Goal: Transaction & Acquisition: Purchase product/service

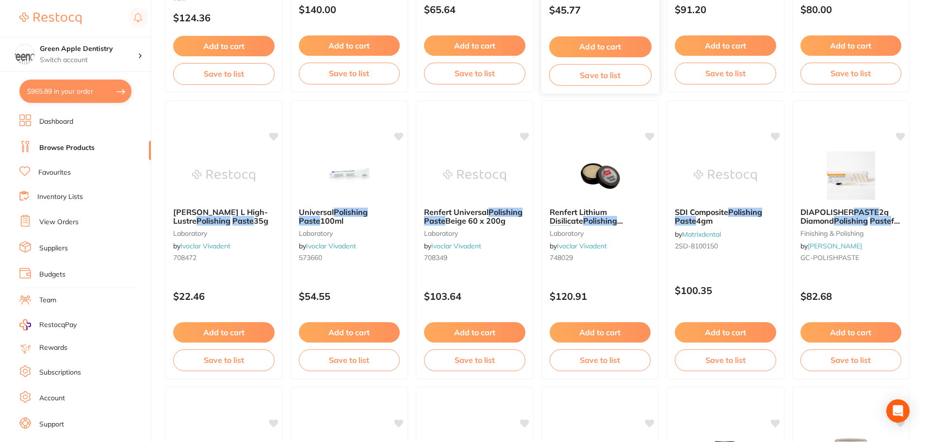
scroll to position [340, 0]
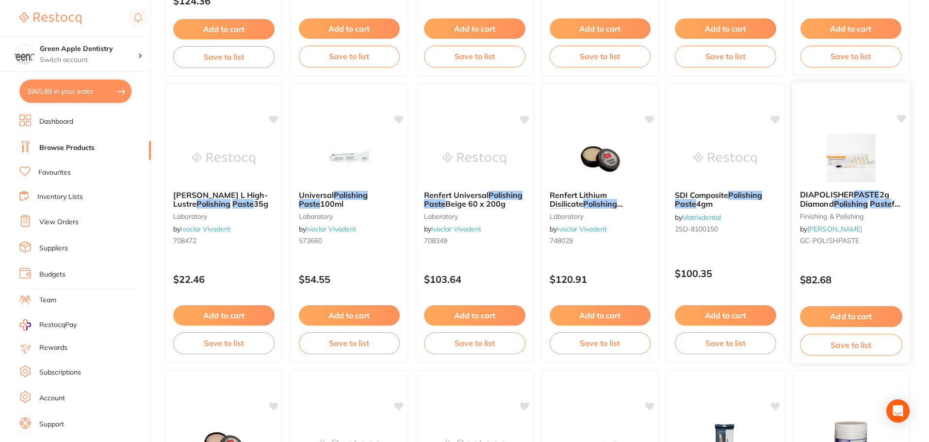
click at [838, 143] on img at bounding box center [851, 157] width 64 height 49
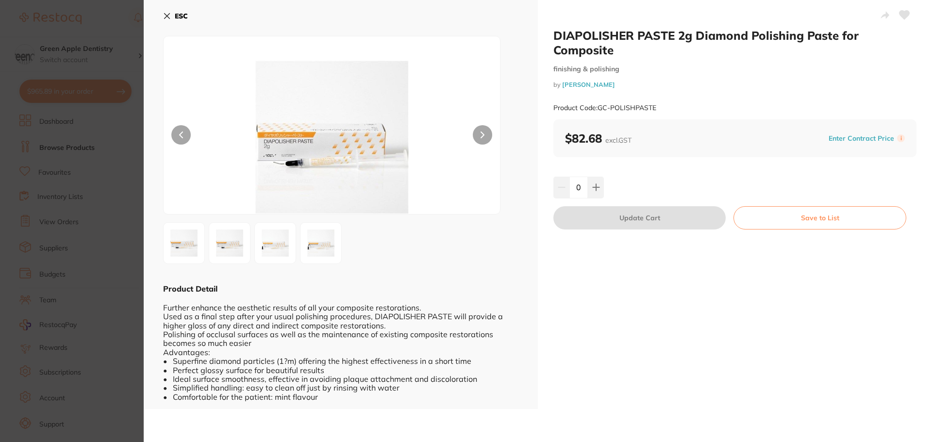
click at [180, 16] on b "ESC" at bounding box center [181, 16] width 13 height 9
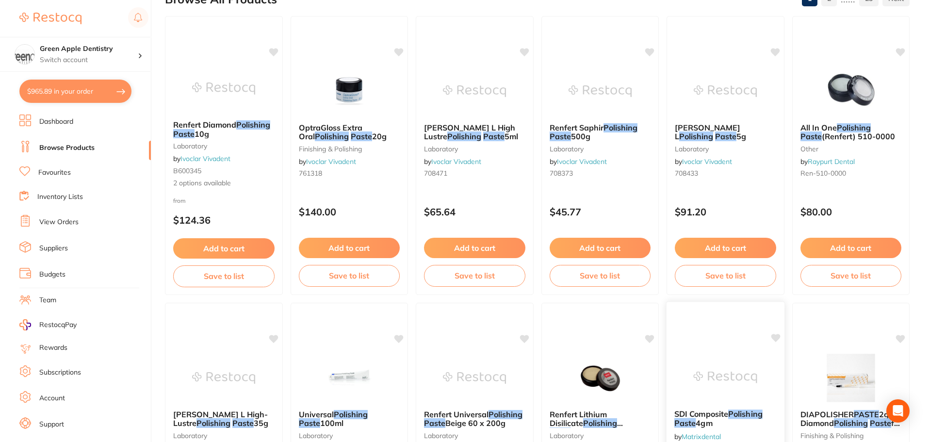
scroll to position [98, 0]
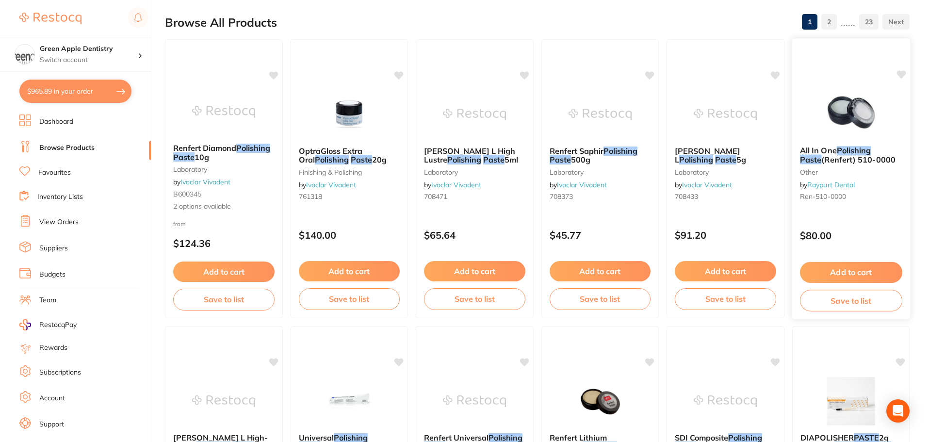
click at [841, 140] on div "All In One Polishing Paste (Renfert) 510-0000 other by Raypurt Dental Ren-510-0…" at bounding box center [851, 175] width 118 height 74
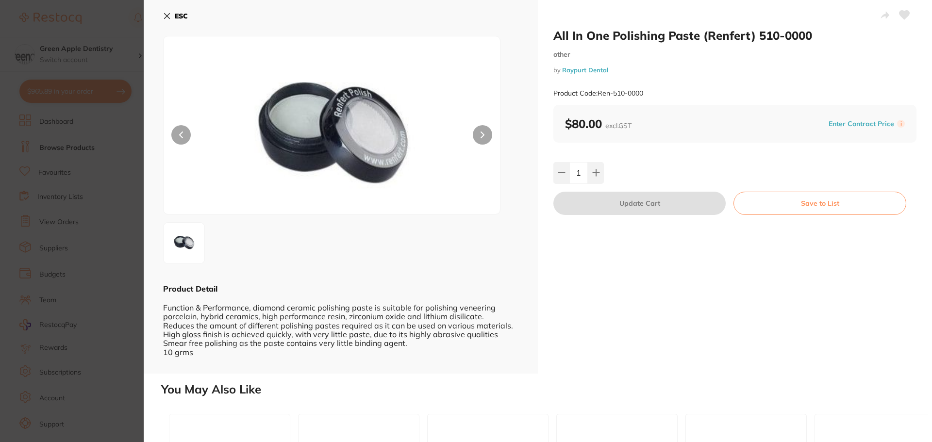
click at [173, 14] on button "ESC" at bounding box center [175, 16] width 25 height 16
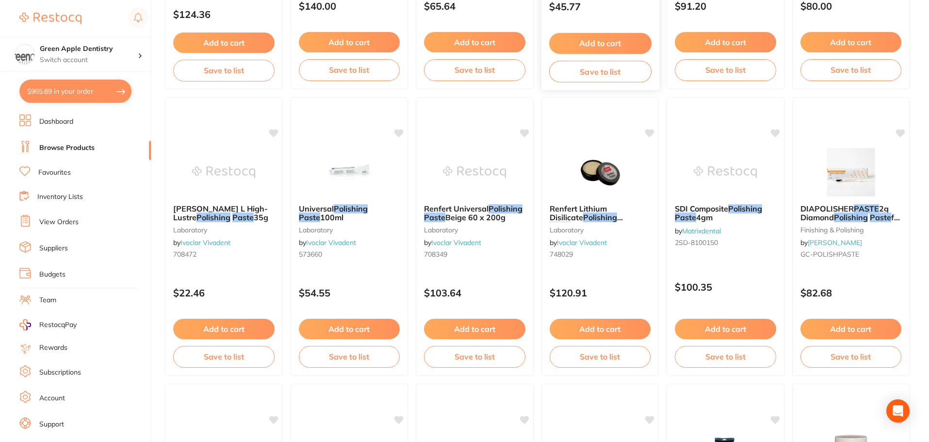
scroll to position [340, 0]
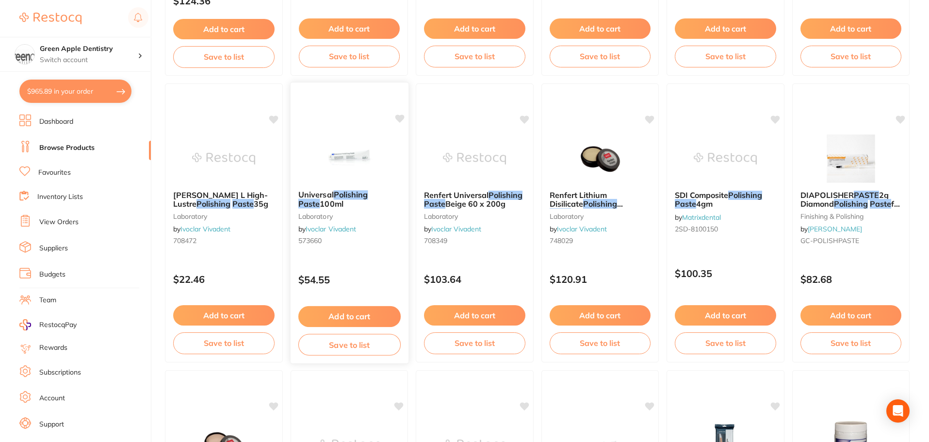
click at [371, 156] on img at bounding box center [349, 157] width 64 height 49
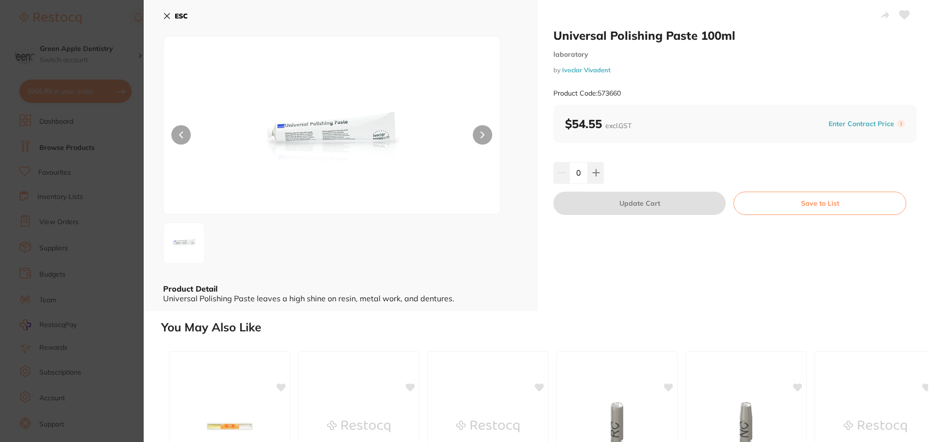
click at [172, 17] on button "ESC" at bounding box center [175, 16] width 25 height 16
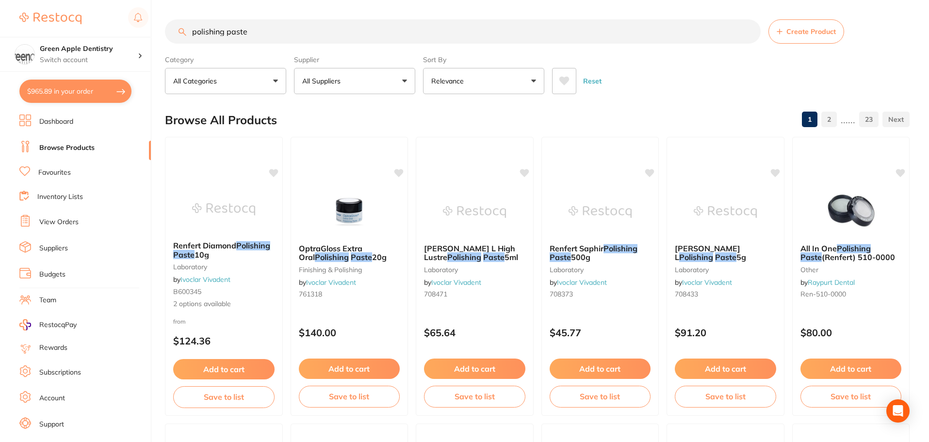
click at [364, 79] on button "All Suppliers" at bounding box center [354, 81] width 121 height 26
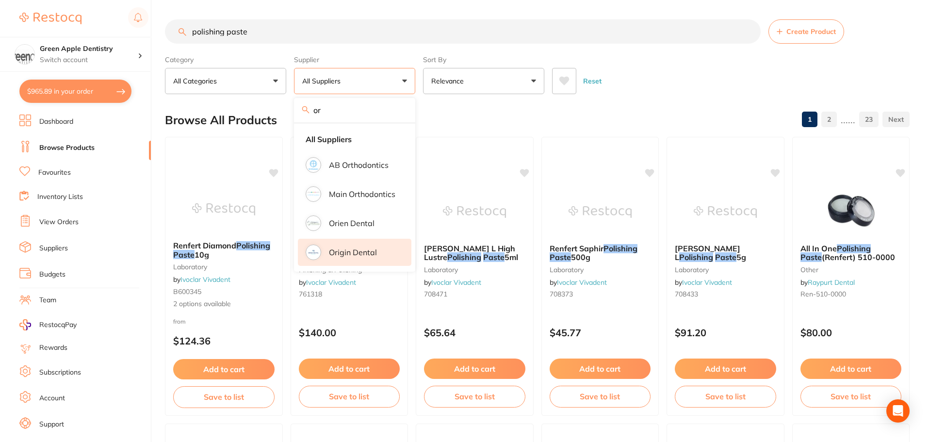
type input "or"
click at [359, 255] on p "Origin Dental" at bounding box center [353, 252] width 48 height 9
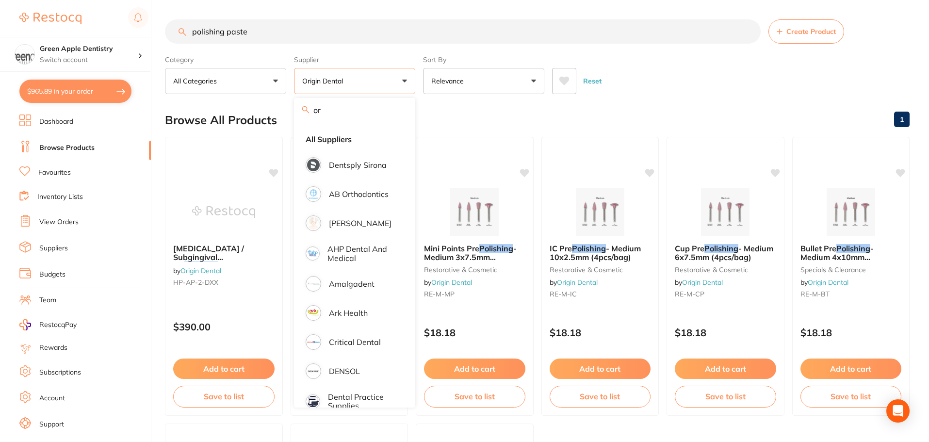
click at [617, 89] on div "Reset" at bounding box center [727, 77] width 350 height 34
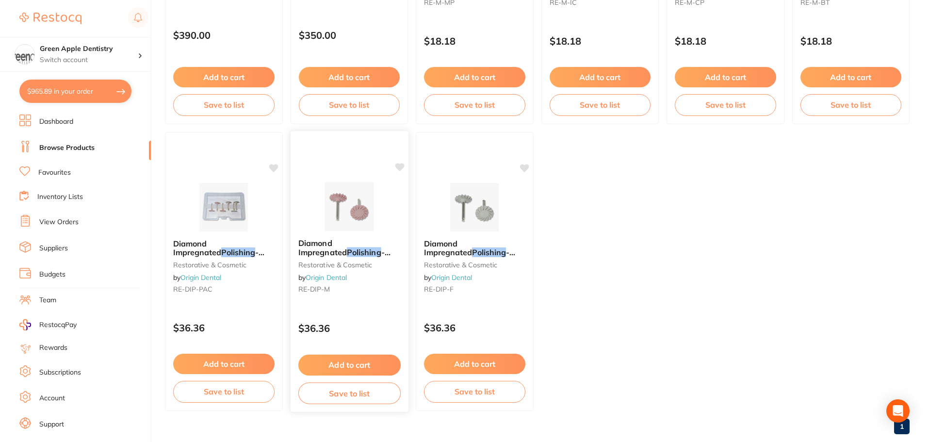
scroll to position [311, 0]
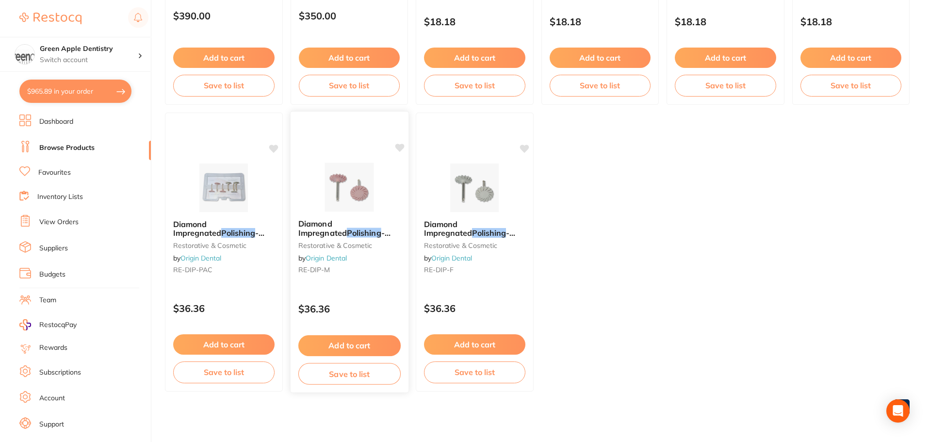
click at [386, 201] on div at bounding box center [349, 187] width 118 height 49
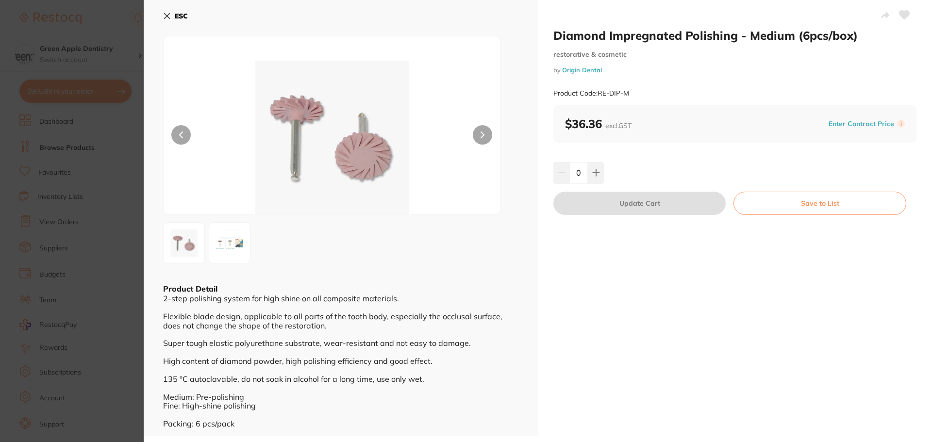
click at [186, 16] on b "ESC" at bounding box center [181, 16] width 13 height 9
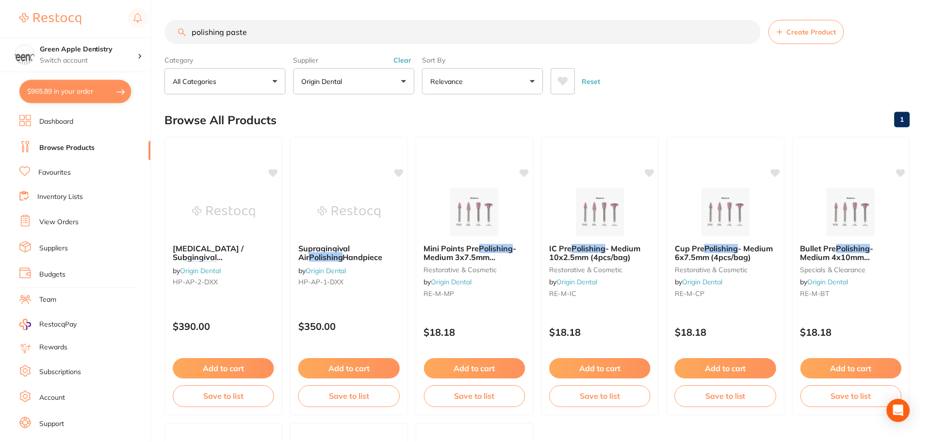
scroll to position [311, 0]
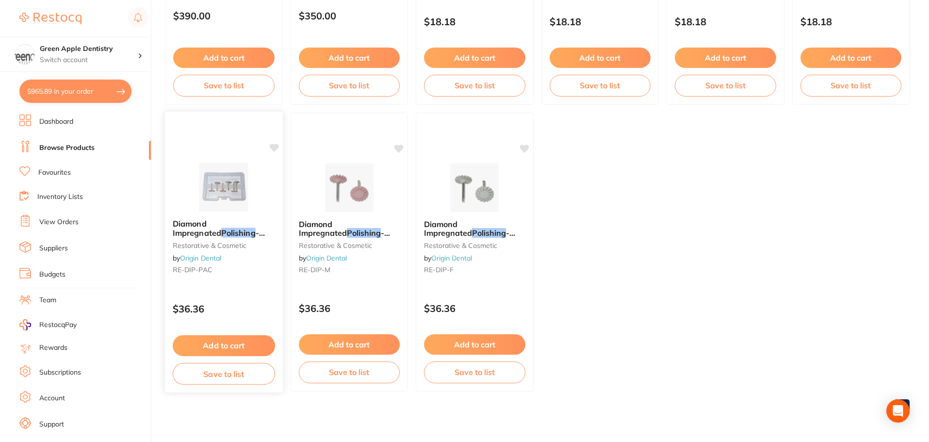
click at [257, 197] on div at bounding box center [224, 187] width 118 height 49
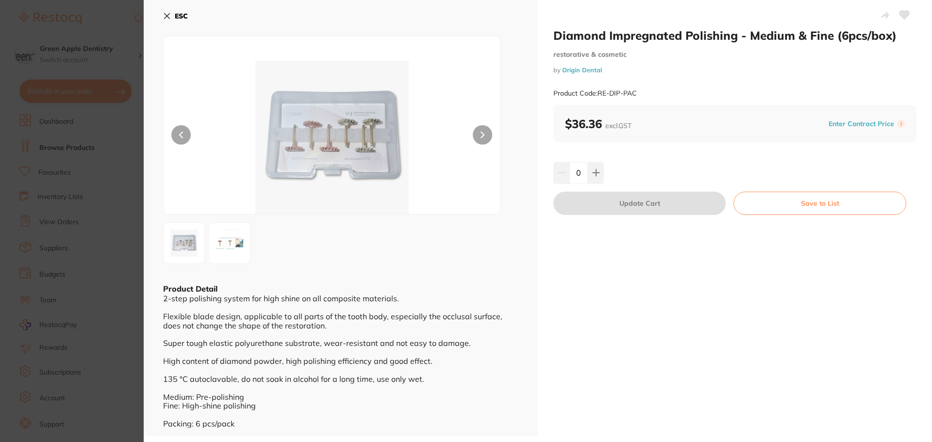
scroll to position [1, 0]
click at [174, 13] on button "ESC" at bounding box center [175, 15] width 25 height 16
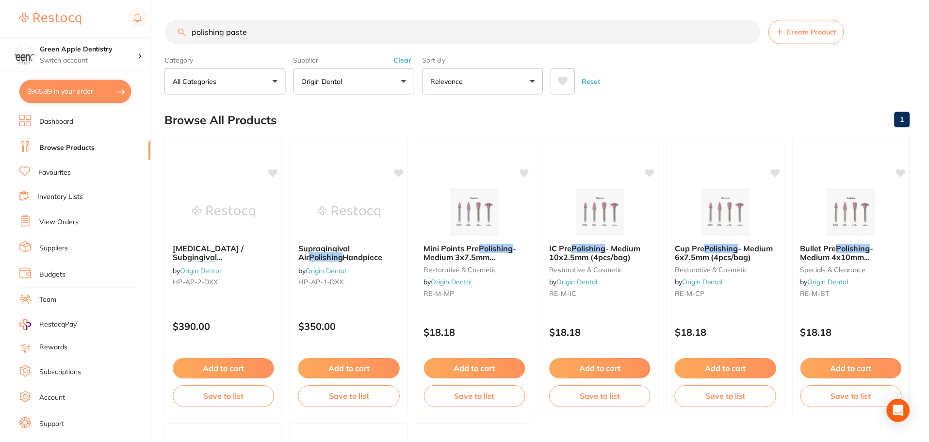
scroll to position [311, 0]
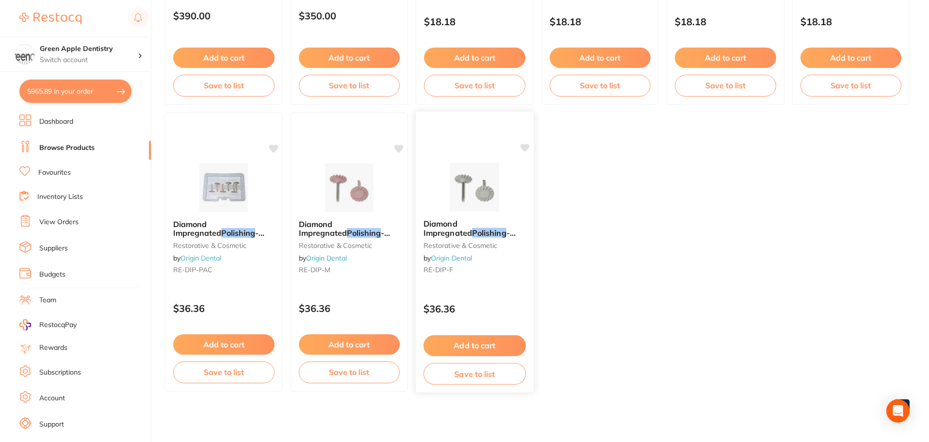
click at [482, 342] on button "Add to cart" at bounding box center [475, 345] width 102 height 21
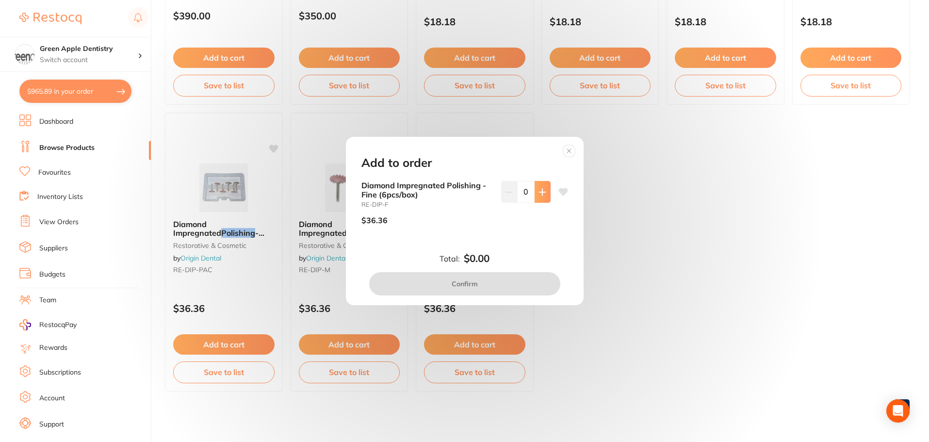
click at [539, 189] on icon at bounding box center [543, 192] width 8 height 8
type input "1"
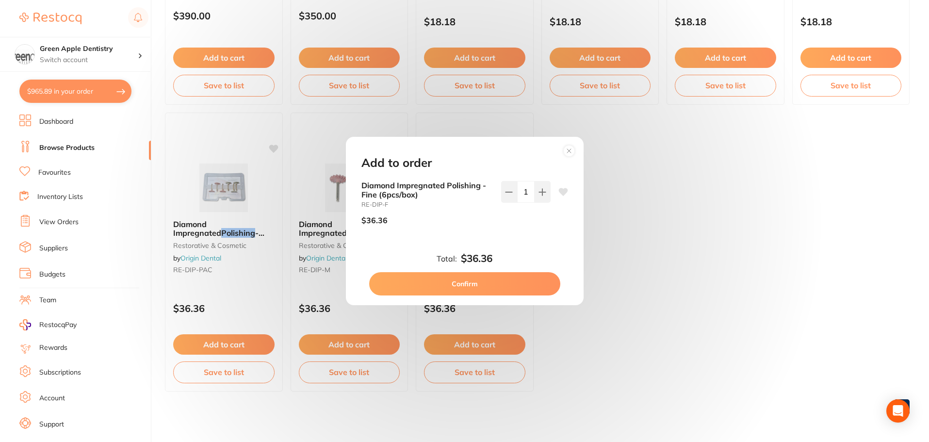
click at [505, 285] on button "Confirm" at bounding box center [464, 283] width 191 height 23
checkbox input "false"
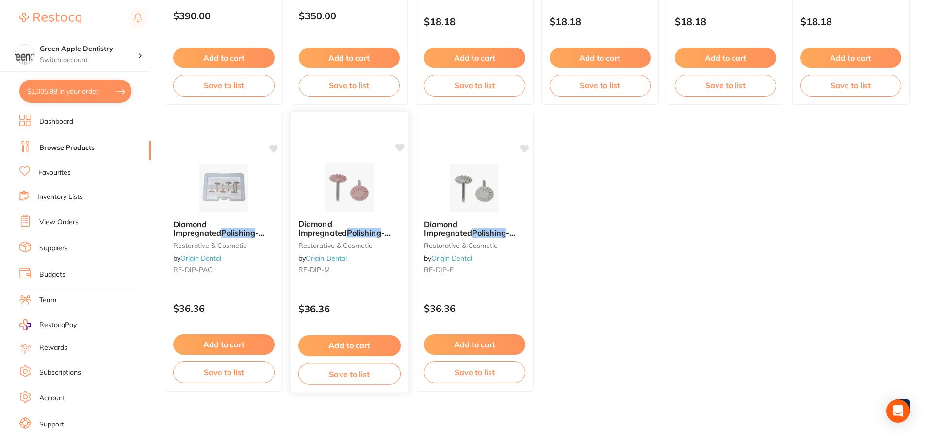
click at [372, 342] on button "Add to cart" at bounding box center [349, 345] width 102 height 21
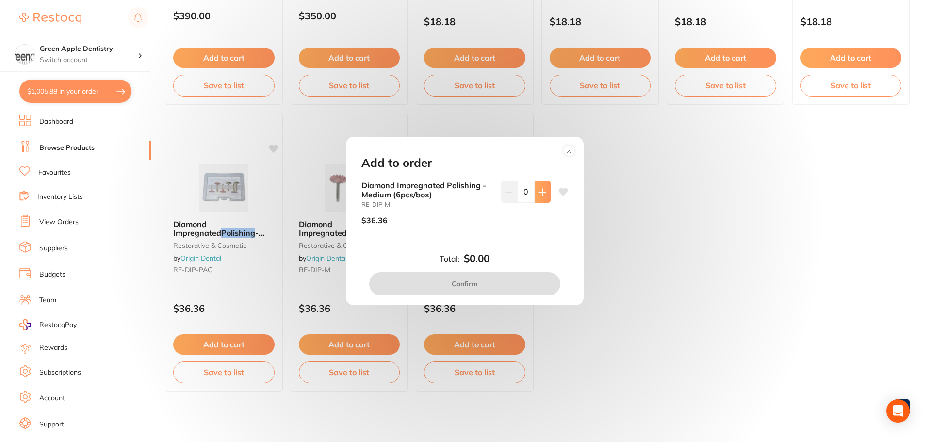
click at [542, 195] on icon at bounding box center [543, 192] width 8 height 8
type input "1"
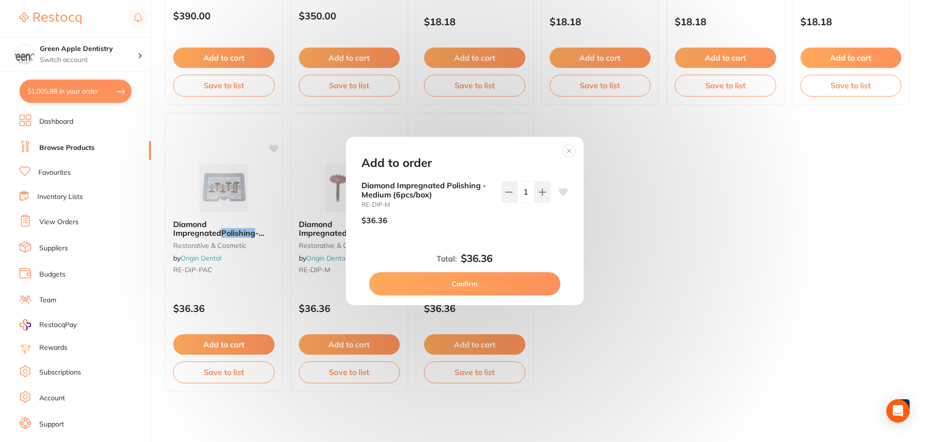
click at [465, 282] on button "Confirm" at bounding box center [464, 283] width 191 height 23
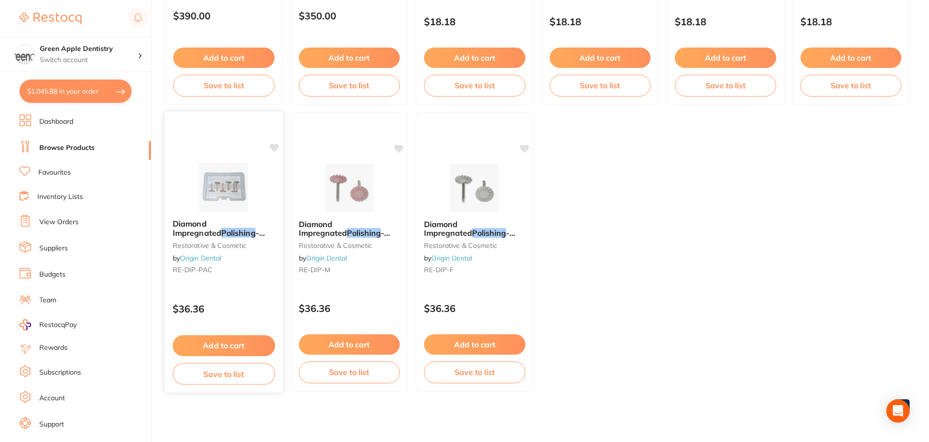
click at [216, 193] on img at bounding box center [224, 187] width 64 height 49
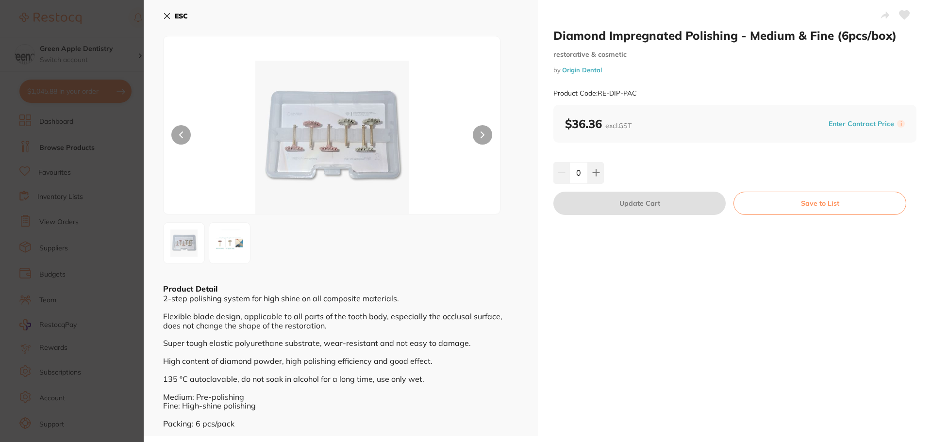
click at [184, 16] on b "ESC" at bounding box center [181, 16] width 13 height 9
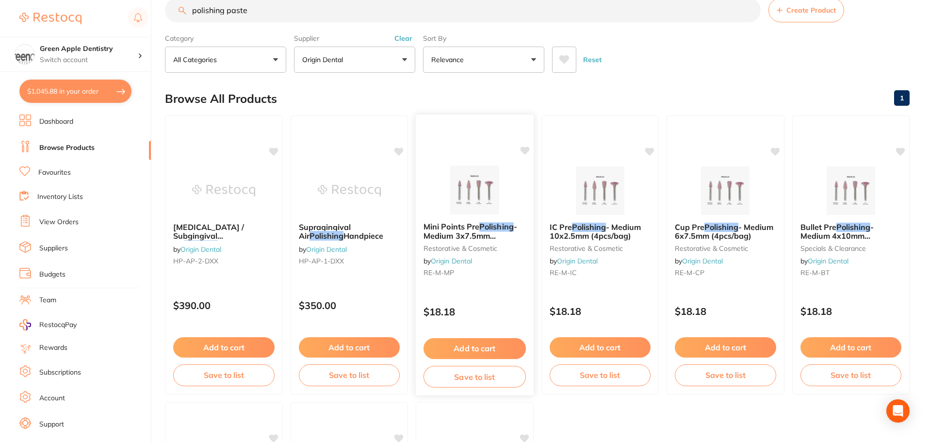
scroll to position [20, 0]
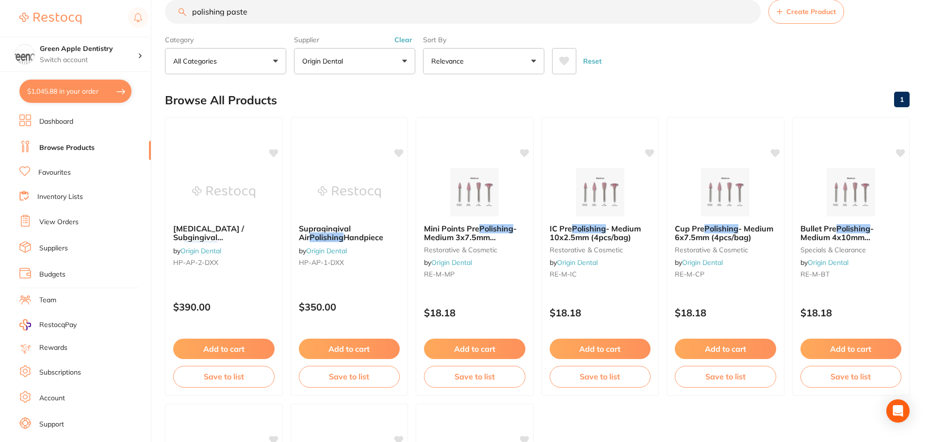
click at [428, 14] on input "polishing paste" at bounding box center [463, 12] width 596 height 24
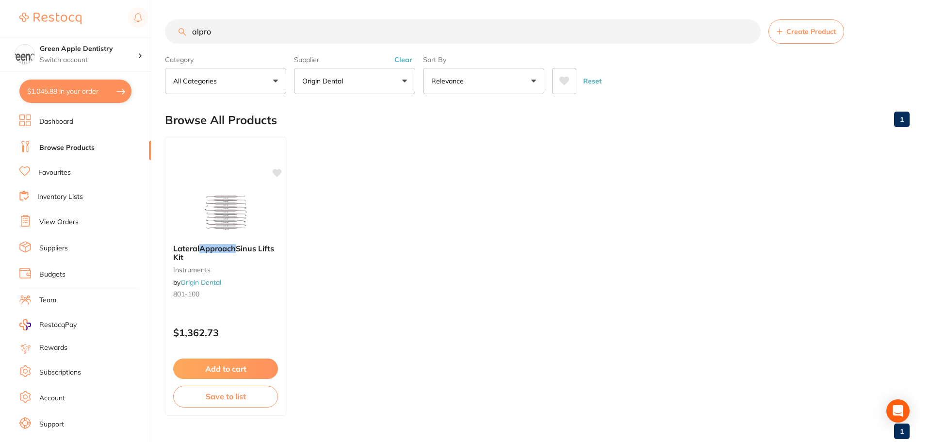
type input "alpro"
drag, startPoint x: 353, startPoint y: 85, endPoint x: 346, endPoint y: 82, distance: 7.8
click at [347, 82] on button "Origin Dental" at bounding box center [354, 81] width 121 height 26
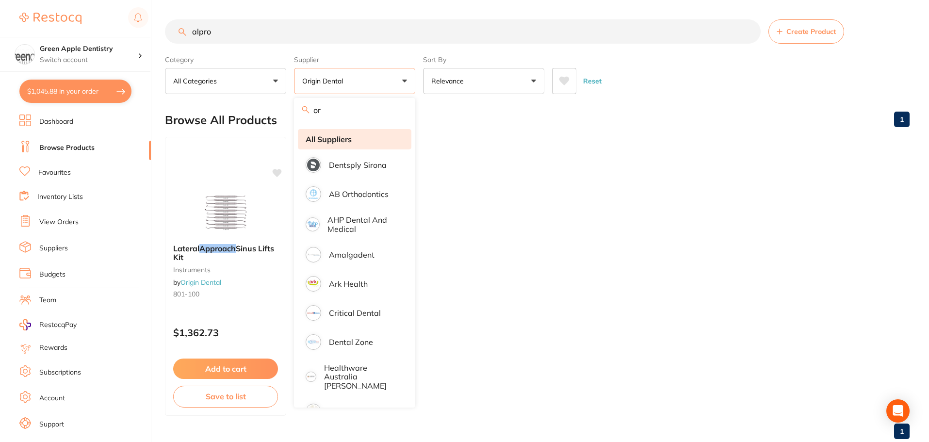
click at [338, 141] on strong "All Suppliers" at bounding box center [329, 139] width 46 height 9
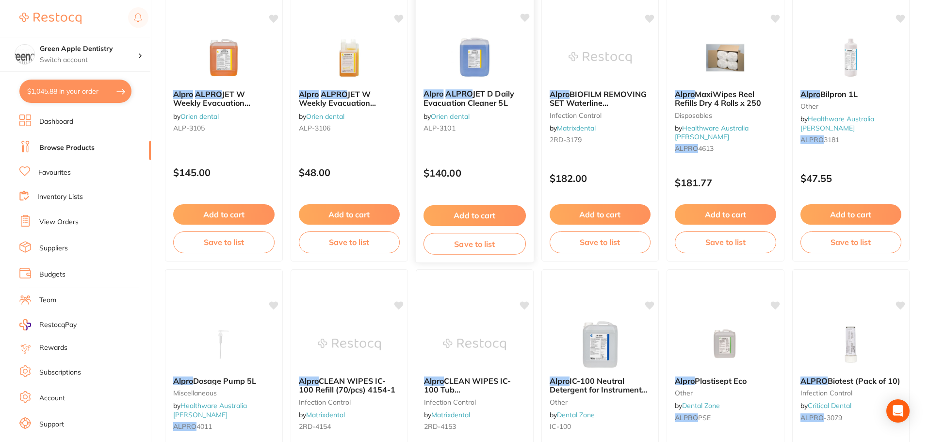
scroll to position [1019, 0]
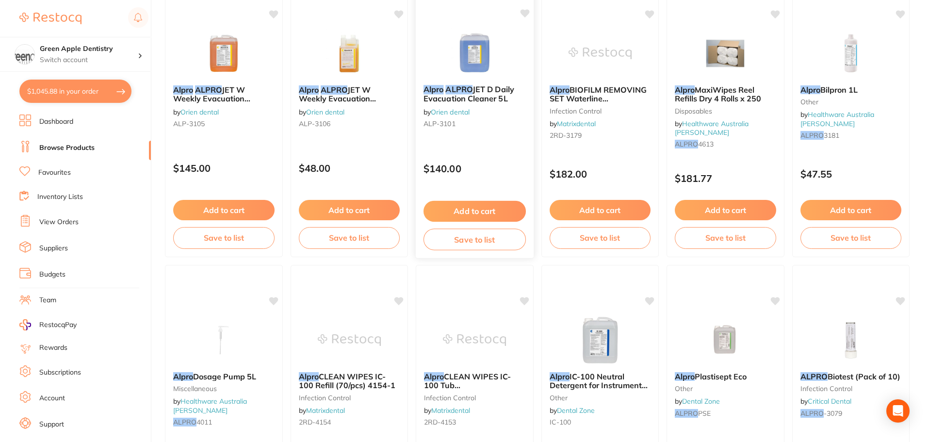
click at [453, 96] on span "JET D Daily Evacuation Cleaner 5L" at bounding box center [469, 93] width 91 height 19
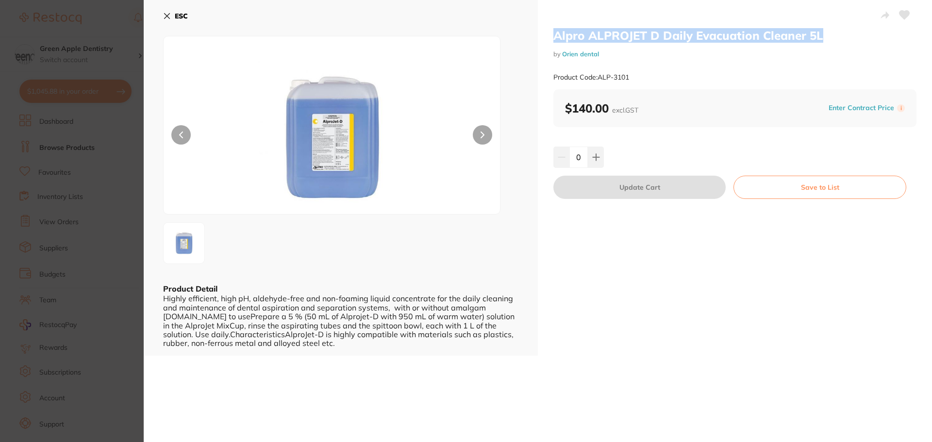
drag, startPoint x: 545, startPoint y: 34, endPoint x: 819, endPoint y: 38, distance: 273.7
click at [819, 38] on div "Alpro ALPROJET D Daily Evacuation Cleaner 5L by Orien dental Product Code: ALP-…" at bounding box center [735, 178] width 394 height 356
copy h2 "Alpro ALPROJET D Daily Evacuation Cleaner 5L"
click at [179, 14] on b "ESC" at bounding box center [181, 16] width 13 height 9
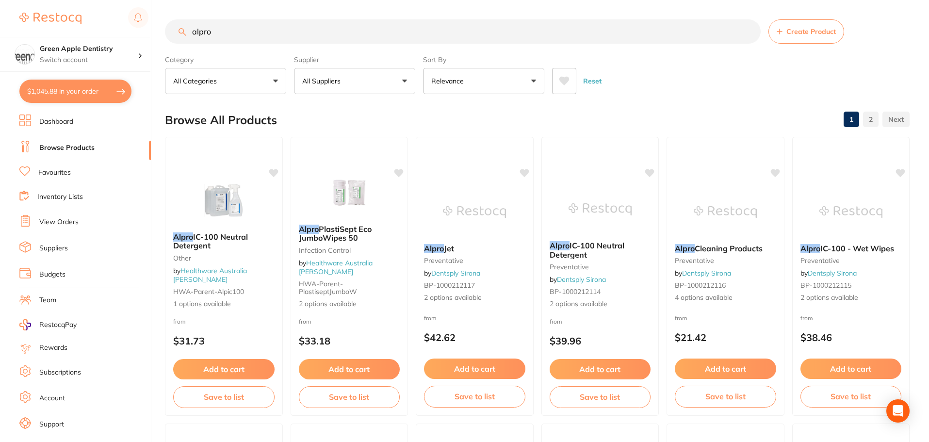
click at [408, 34] on input "alpro" at bounding box center [463, 31] width 596 height 24
paste input "Alpro ALPROJET D Daily Evacuation Cleaner 5L"
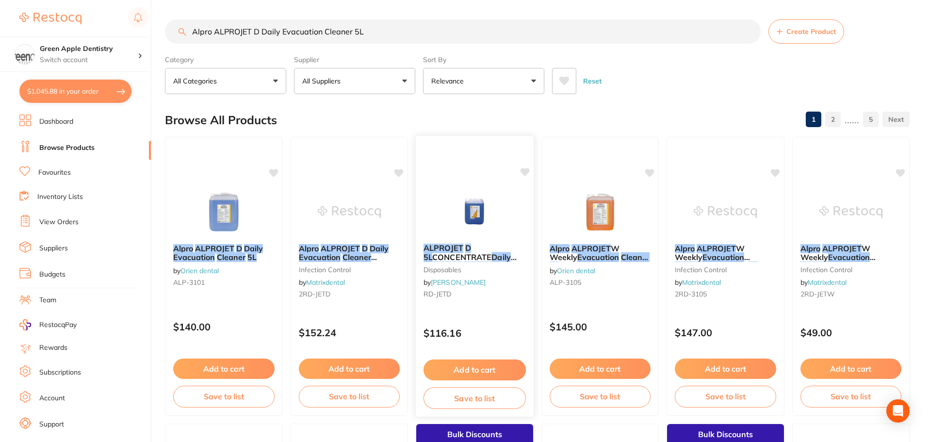
type input "Alpro ALPROJET D Daily Evacuation Cleaner 5L"
click at [472, 370] on button "Add to cart" at bounding box center [475, 370] width 102 height 21
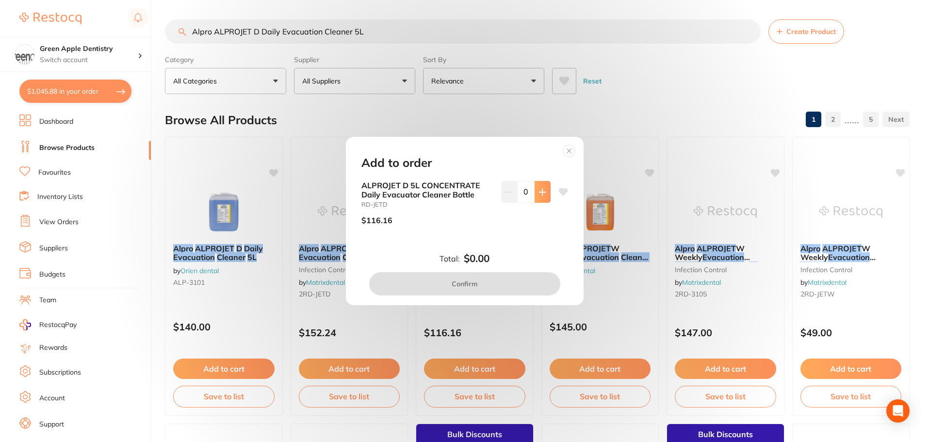
click at [547, 196] on button at bounding box center [543, 191] width 16 height 21
type input "1"
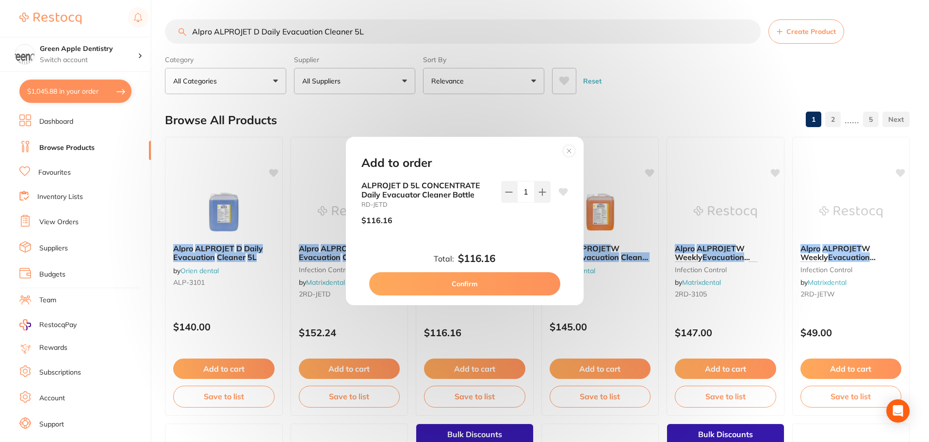
click at [493, 277] on button "Confirm" at bounding box center [464, 283] width 191 height 23
checkbox input "false"
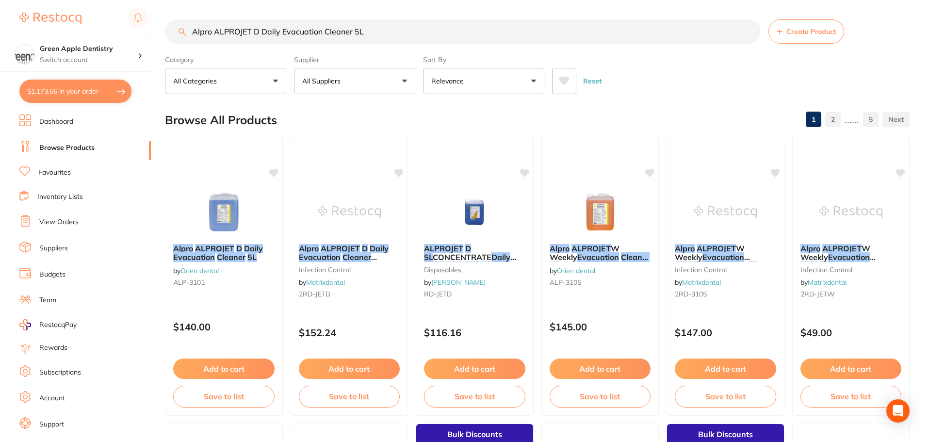
click at [417, 38] on input "Alpro ALPROJET D Daily Evacuation Cleaner 5L" at bounding box center [463, 31] width 596 height 24
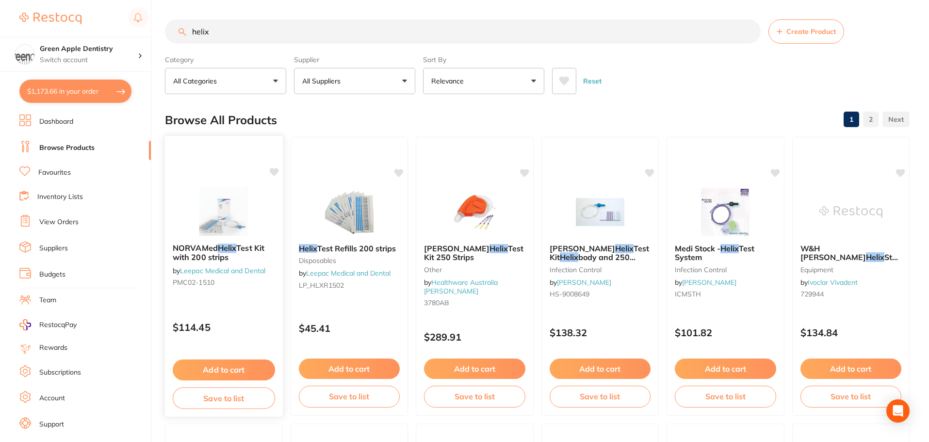
type input "helix"
click at [236, 224] on img at bounding box center [224, 211] width 64 height 49
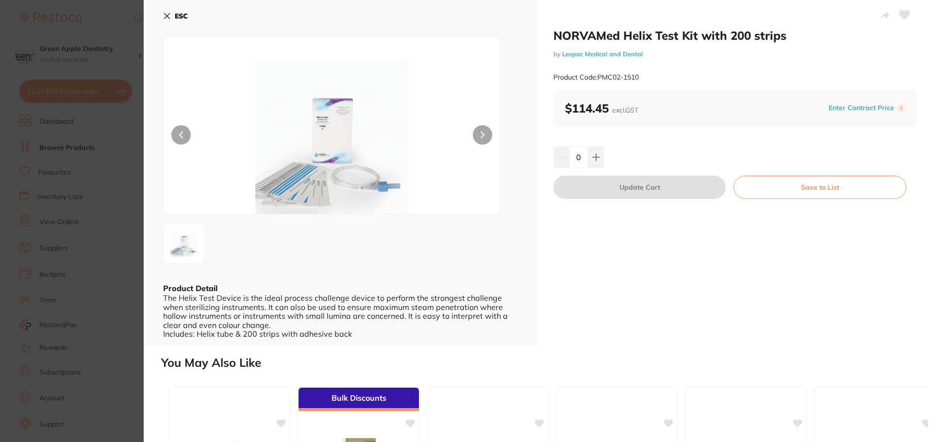
click at [183, 12] on b "ESC" at bounding box center [181, 16] width 13 height 9
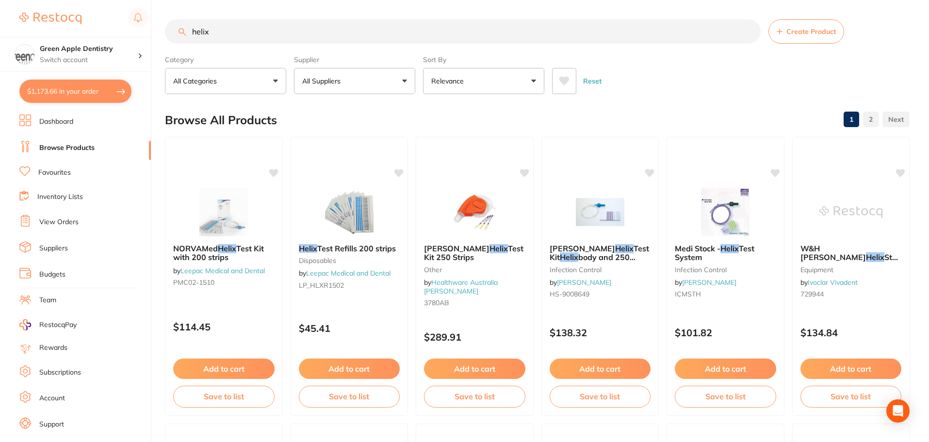
click at [372, 89] on button "All Suppliers" at bounding box center [354, 81] width 121 height 26
type input "or"
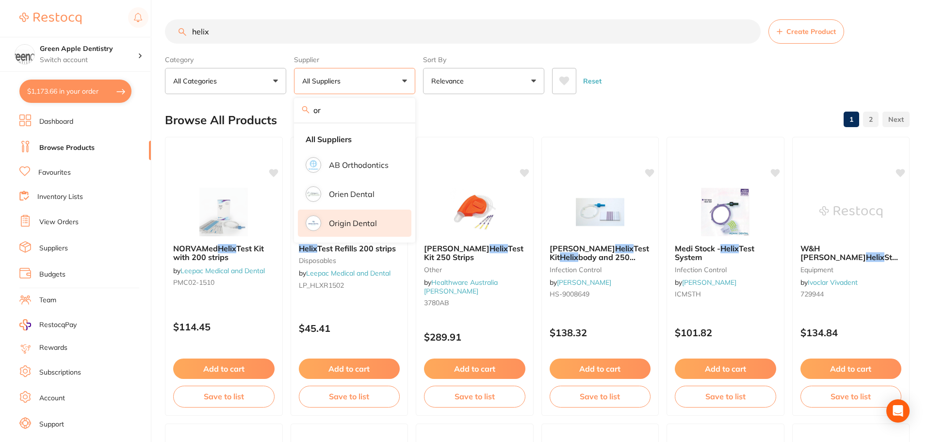
click at [363, 218] on li "Origin Dental" at bounding box center [355, 223] width 114 height 27
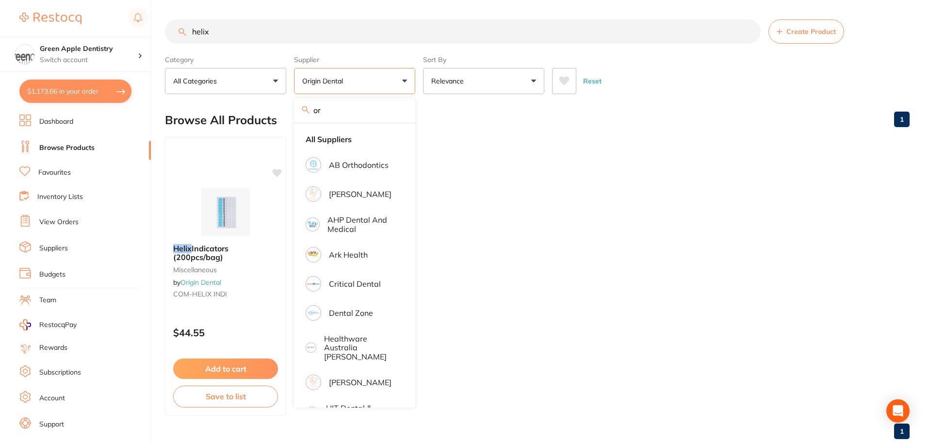
click at [511, 130] on div "Browse All Products 1" at bounding box center [537, 120] width 745 height 33
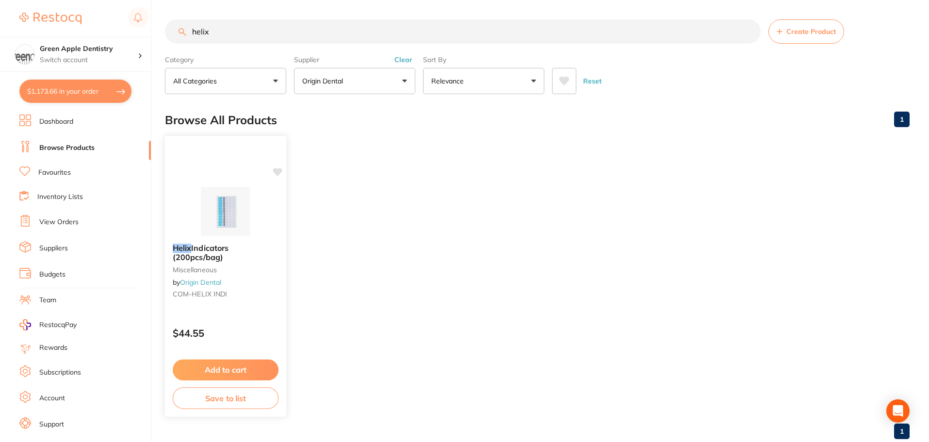
click at [252, 209] on img at bounding box center [226, 211] width 64 height 49
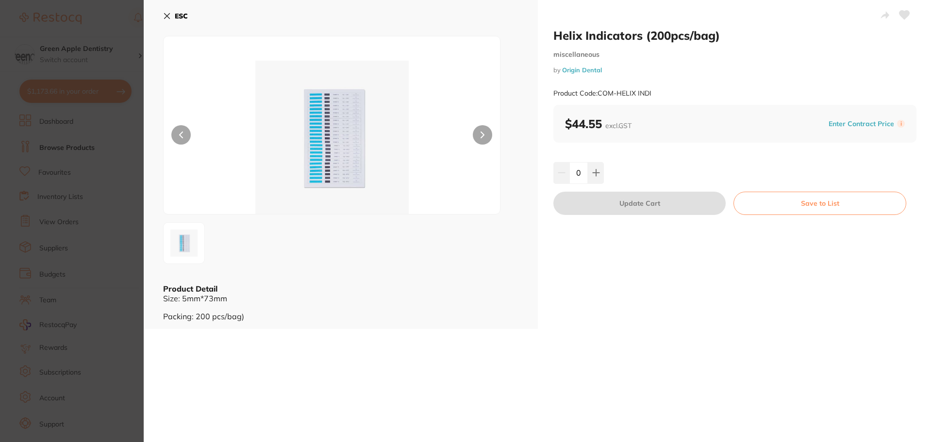
click at [340, 135] on img at bounding box center [332, 137] width 202 height 153
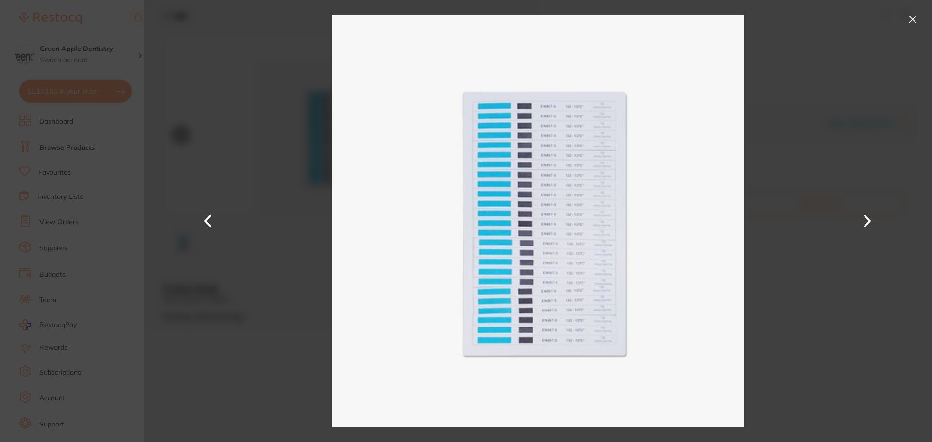
click at [914, 21] on button at bounding box center [912, 20] width 16 height 16
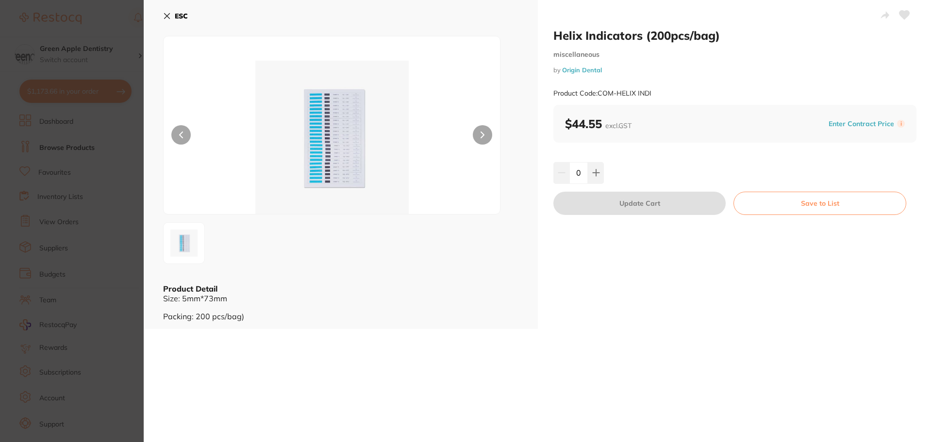
click at [184, 18] on b "ESC" at bounding box center [181, 16] width 13 height 9
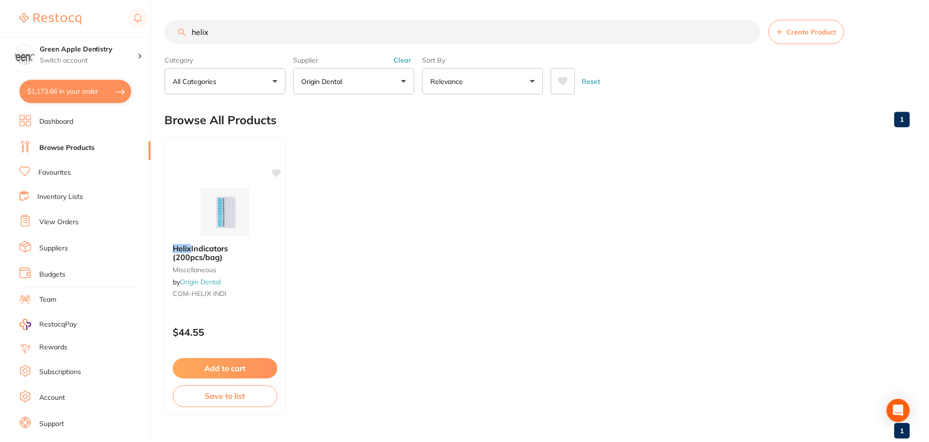
scroll to position [3, 0]
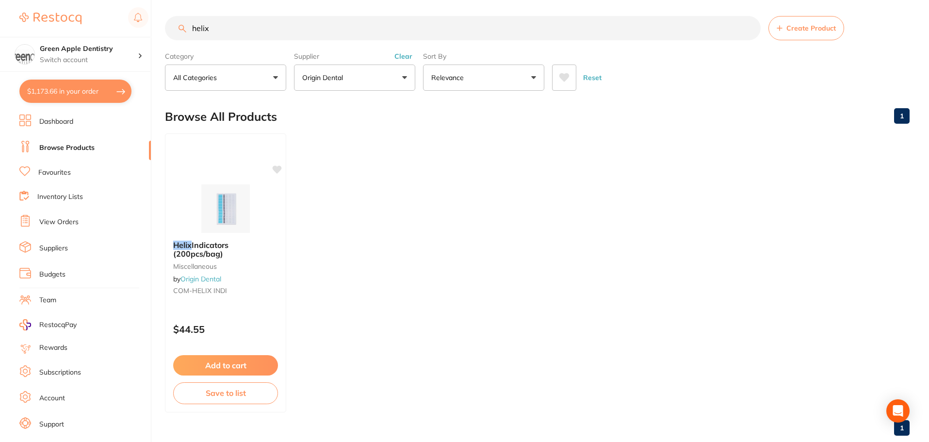
click at [245, 30] on input "helix" at bounding box center [463, 28] width 596 height 24
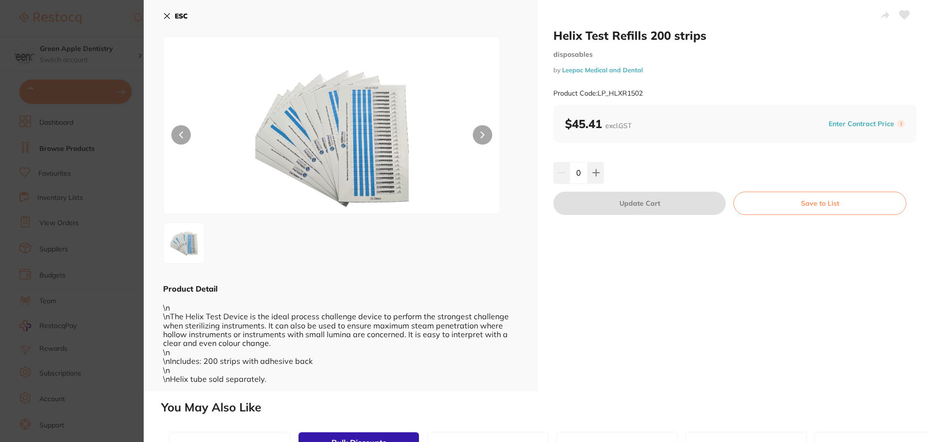
click at [170, 14] on button "ESC" at bounding box center [175, 16] width 25 height 16
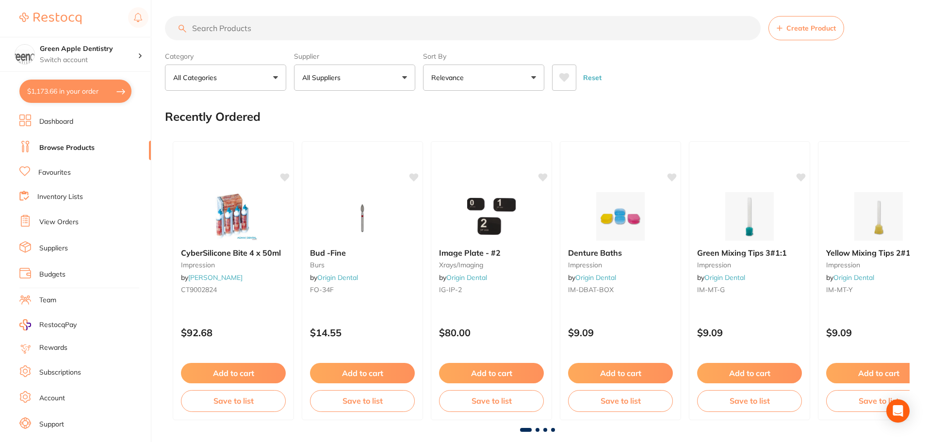
click at [310, 27] on input "search" at bounding box center [463, 28] width 596 height 24
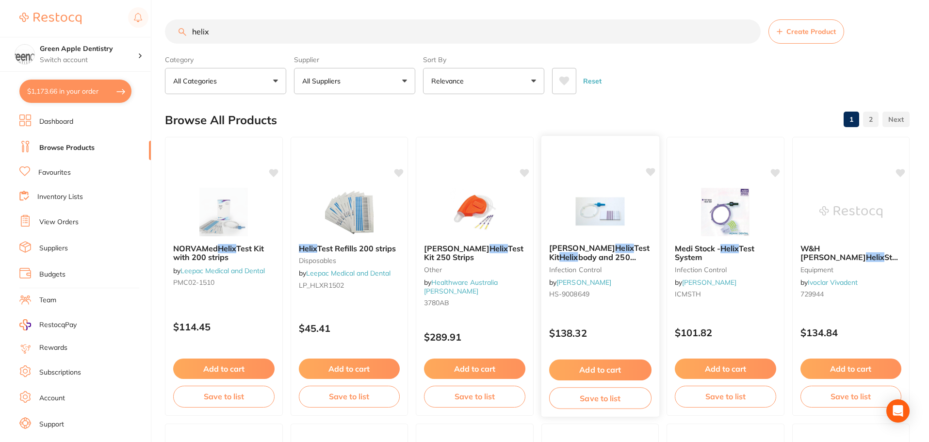
type input "helix"
click at [630, 218] on img at bounding box center [600, 211] width 64 height 49
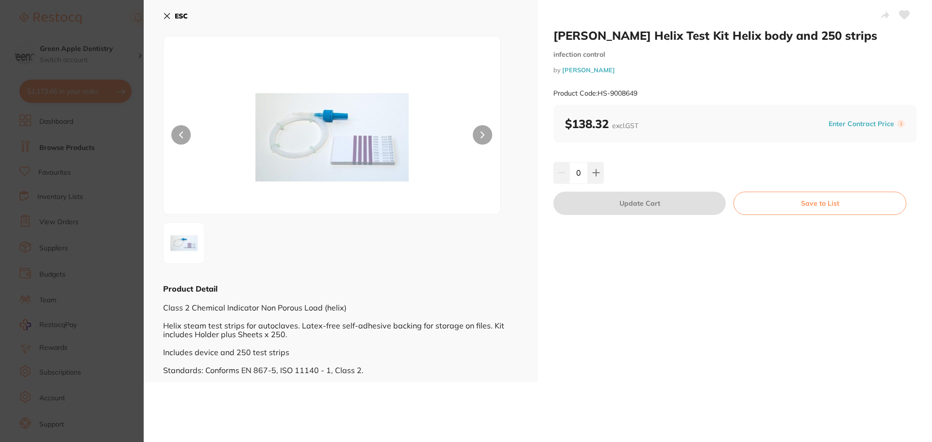
click at [284, 138] on img at bounding box center [332, 137] width 202 height 153
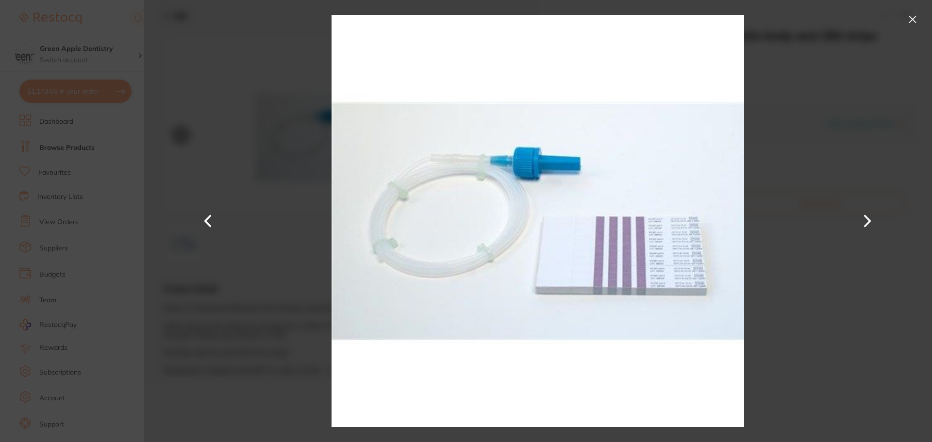
click at [911, 15] on button at bounding box center [912, 20] width 16 height 16
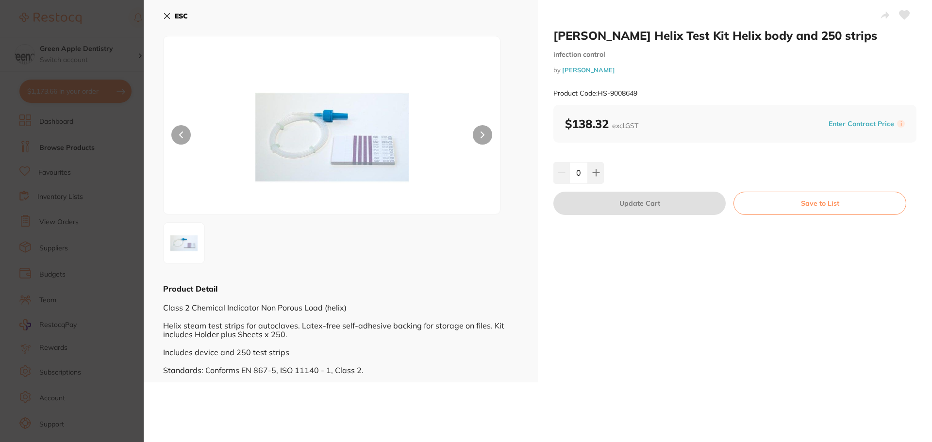
click at [186, 16] on b "ESC" at bounding box center [181, 16] width 13 height 9
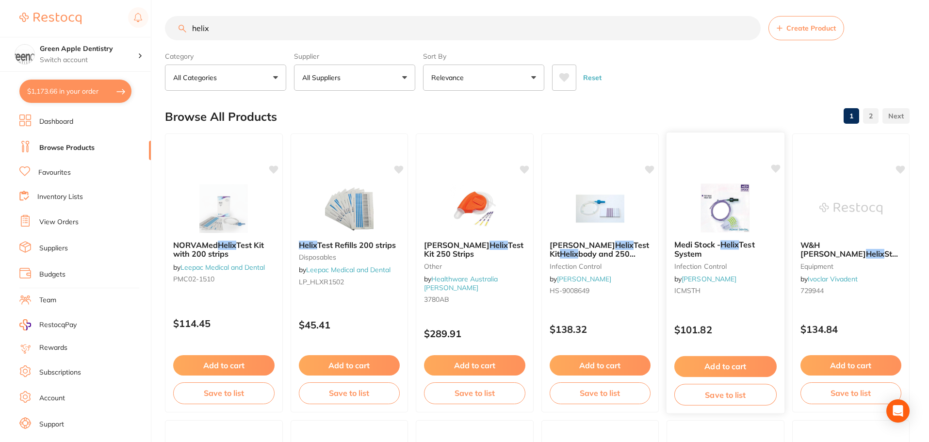
click at [724, 193] on img at bounding box center [726, 207] width 64 height 49
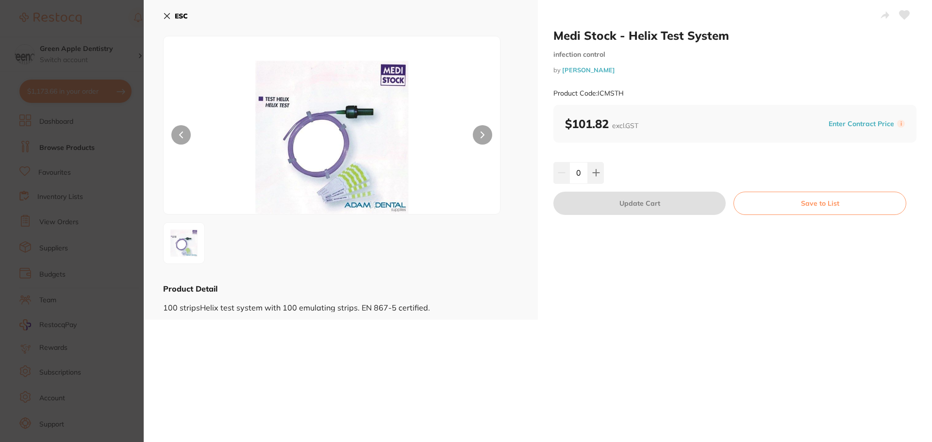
click at [166, 19] on icon at bounding box center [167, 16] width 8 height 8
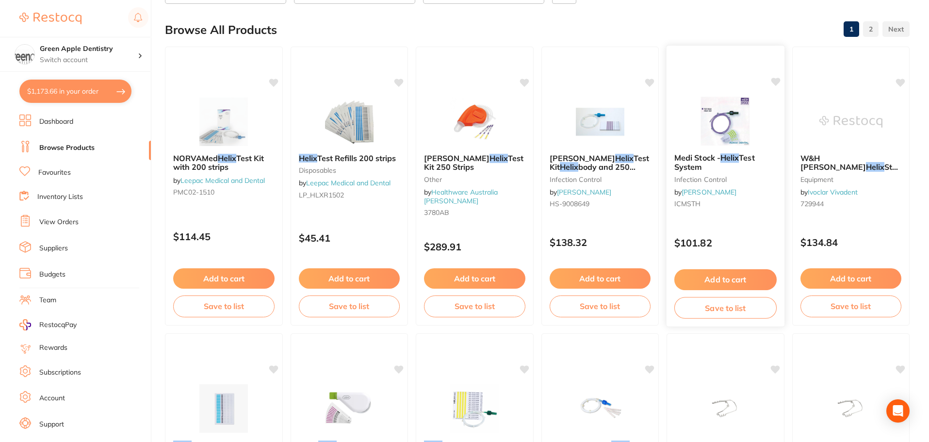
scroll to position [100, 0]
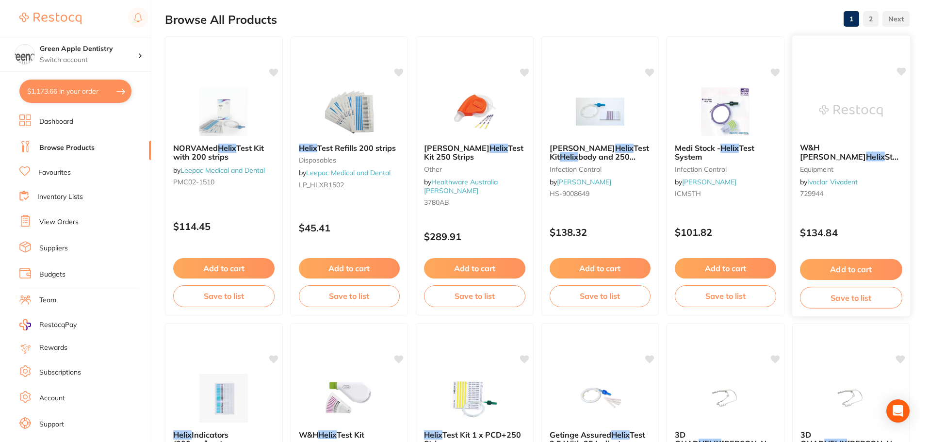
click at [820, 118] on img at bounding box center [851, 110] width 64 height 49
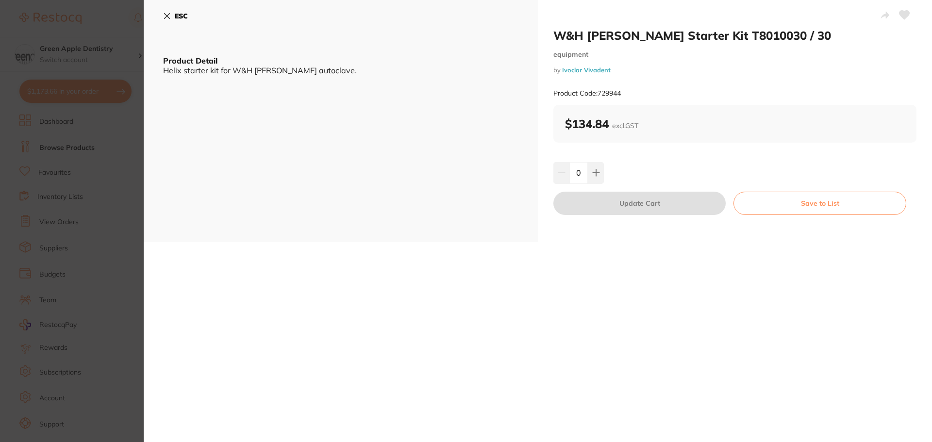
click at [173, 19] on button "ESC" at bounding box center [175, 16] width 25 height 16
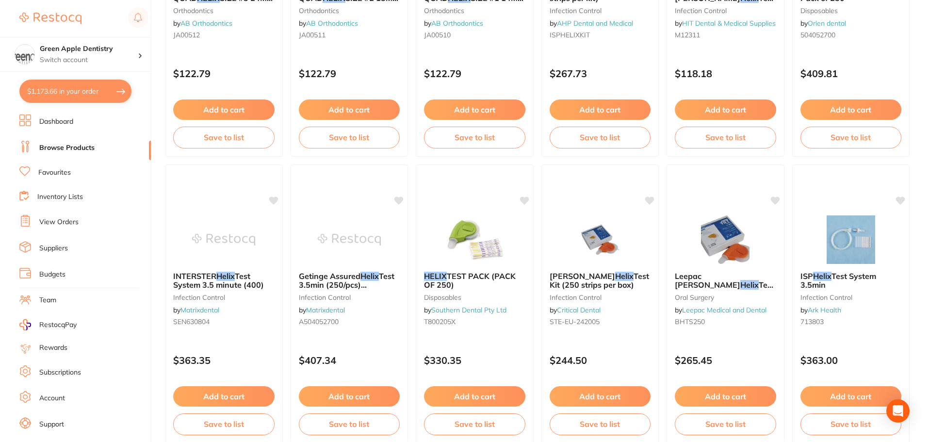
scroll to position [1168, 0]
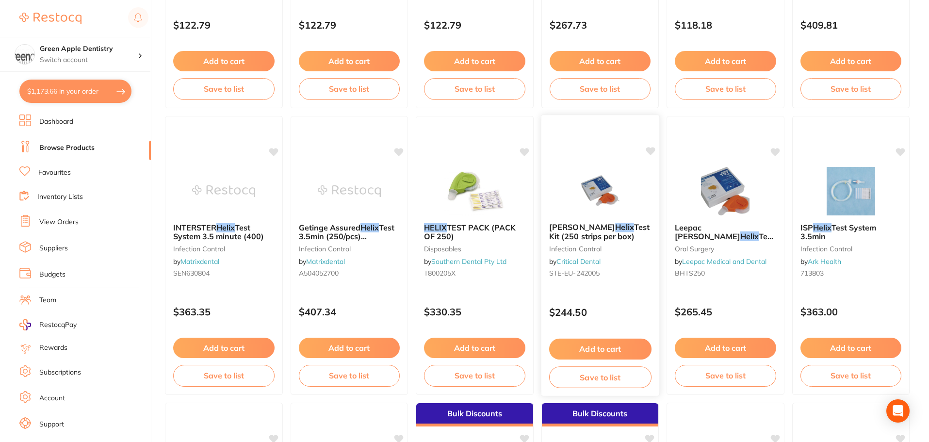
click at [644, 198] on div at bounding box center [600, 190] width 118 height 49
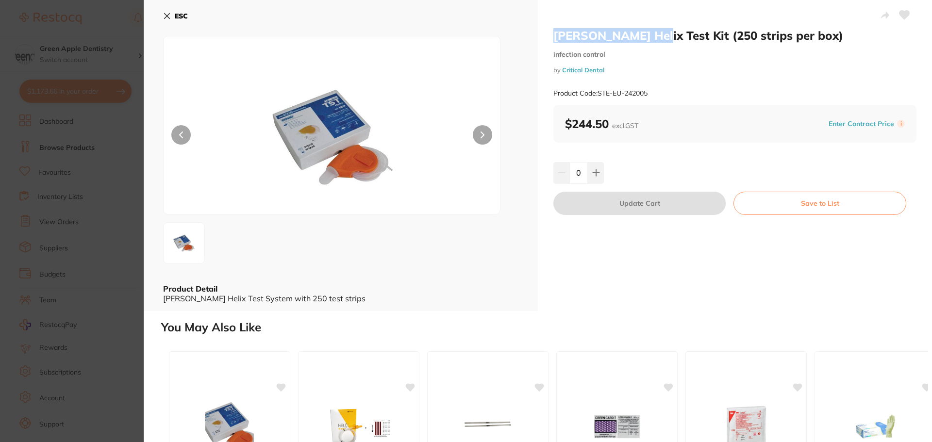
drag, startPoint x: 554, startPoint y: 34, endPoint x: 652, endPoint y: 37, distance: 98.0
click at [652, 37] on h2 "Browne Helix Test Kit (250 strips per box)" at bounding box center [734, 35] width 363 height 15
copy h2 "Browne Helix Test"
click at [172, 18] on button "ESC" at bounding box center [175, 16] width 25 height 16
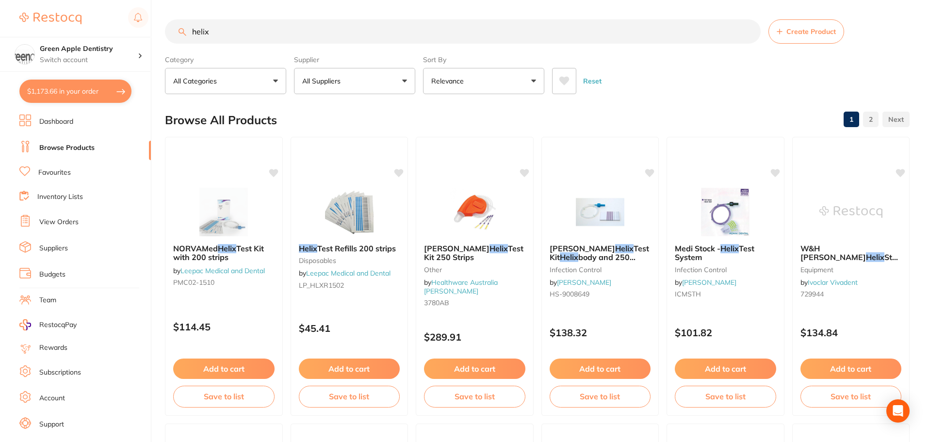
click at [283, 36] on input "helix" at bounding box center [463, 31] width 596 height 24
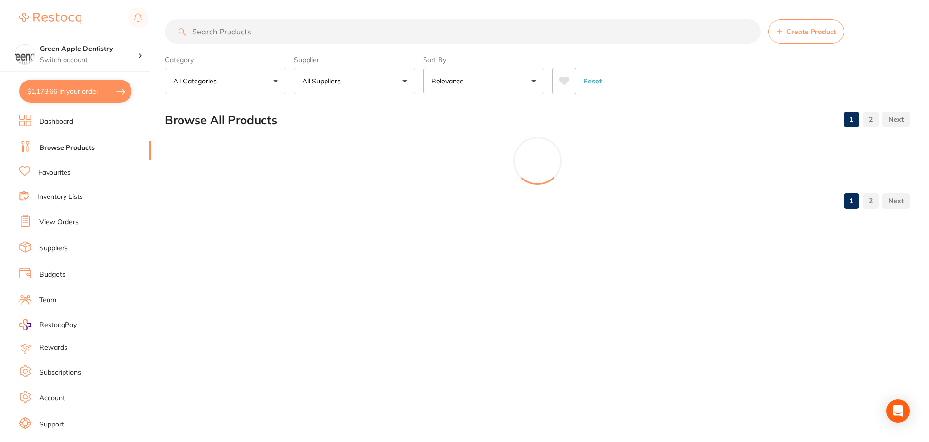
paste input "Browne Helix Test"
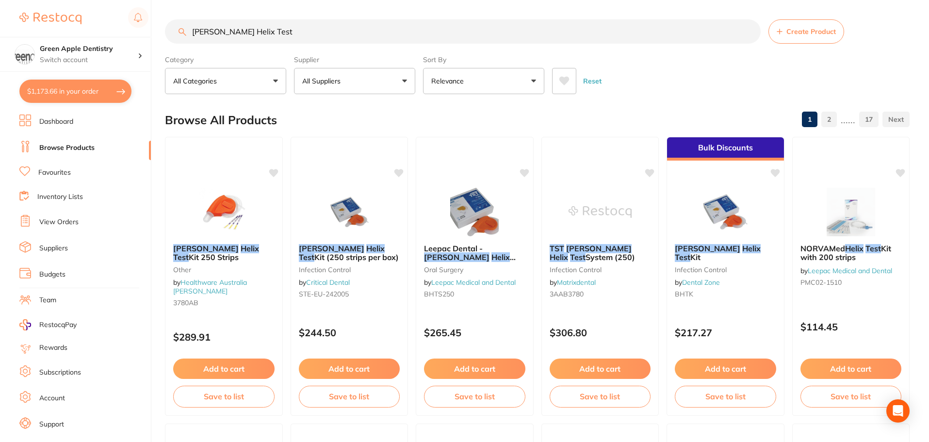
type input "Browne Helix Test"
click at [451, 126] on div "Browse All Products 1 2 ...... 17" at bounding box center [537, 120] width 745 height 33
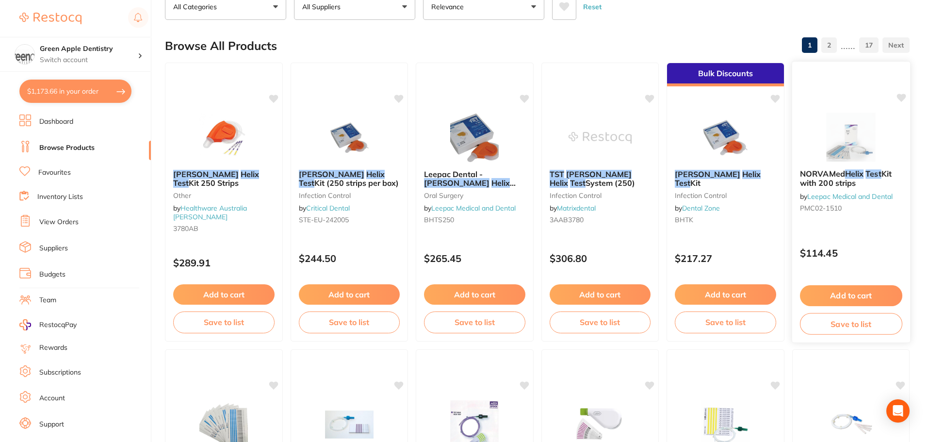
scroll to position [97, 0]
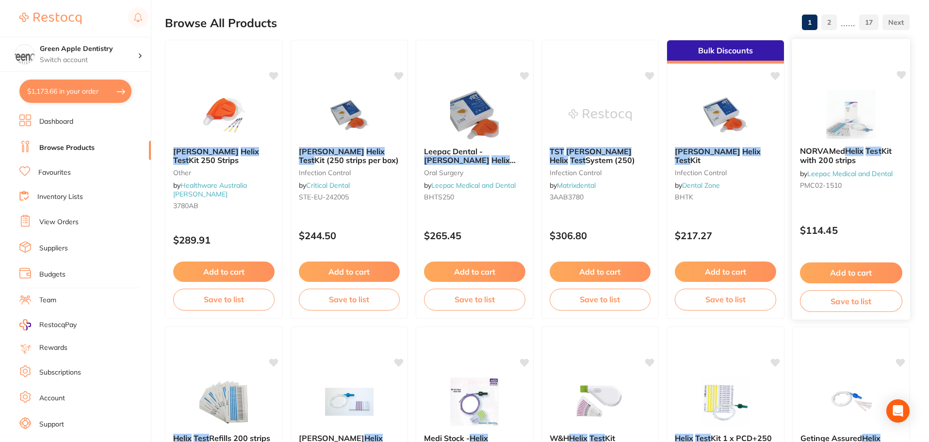
click at [865, 116] on img at bounding box center [851, 114] width 64 height 49
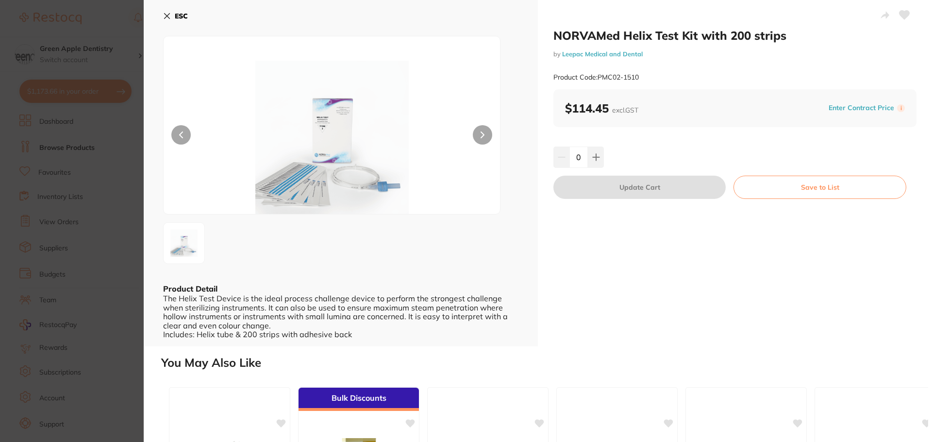
click at [176, 9] on button "ESC" at bounding box center [175, 16] width 25 height 16
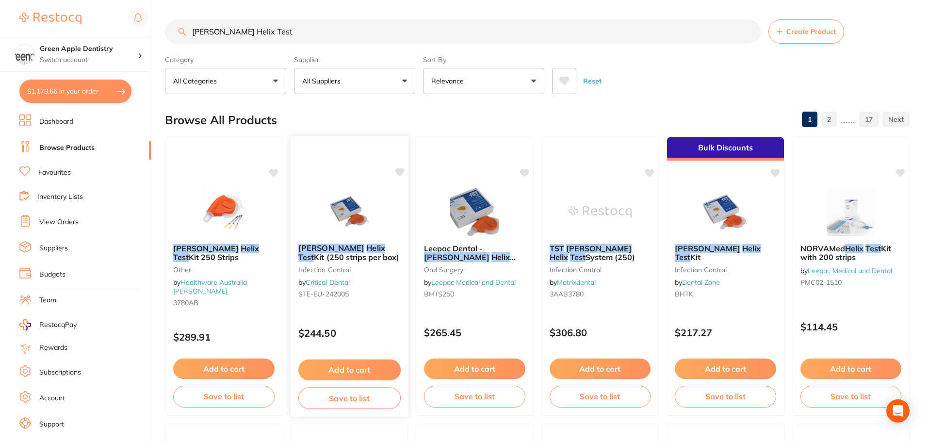
click at [353, 372] on button "Add to cart" at bounding box center [349, 370] width 102 height 21
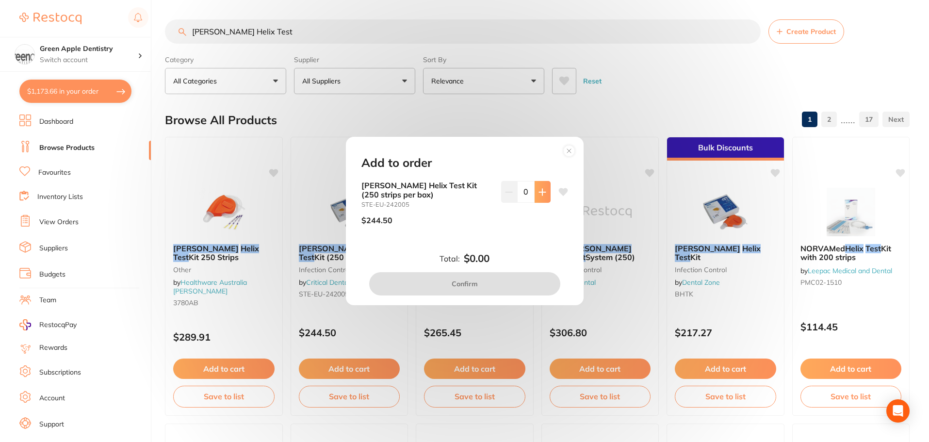
click at [540, 198] on button at bounding box center [543, 191] width 16 height 21
type input "1"
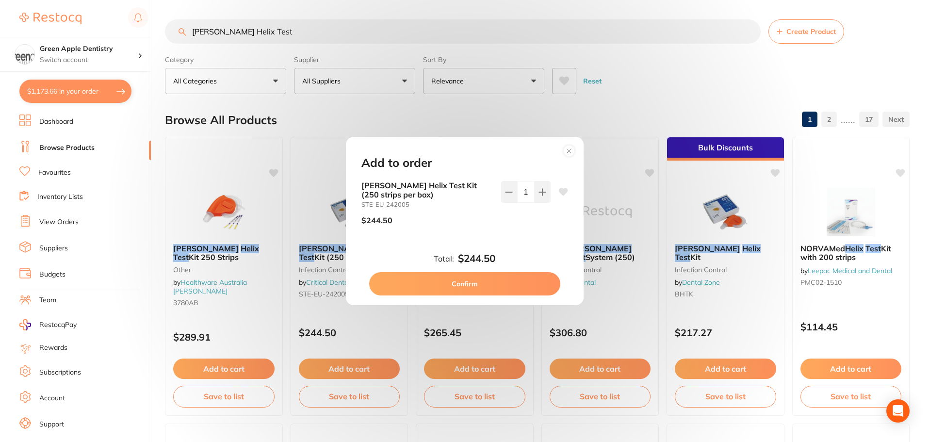
click at [474, 285] on button "Confirm" at bounding box center [464, 283] width 191 height 23
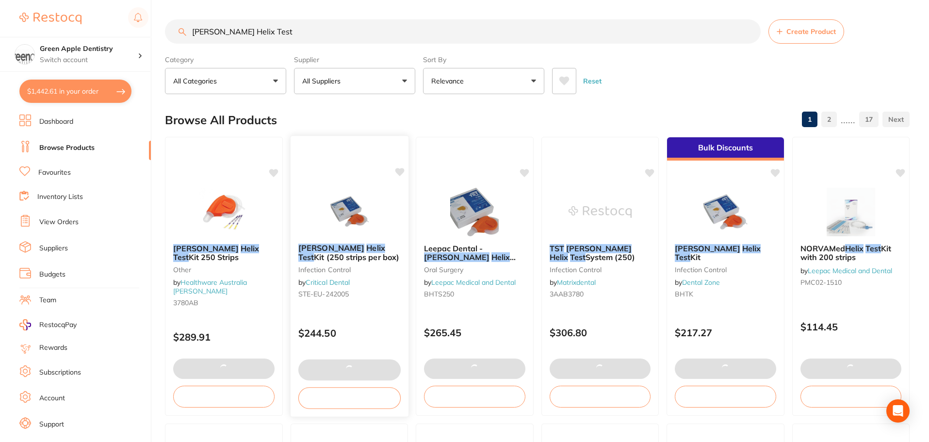
click at [329, 198] on img at bounding box center [349, 211] width 64 height 49
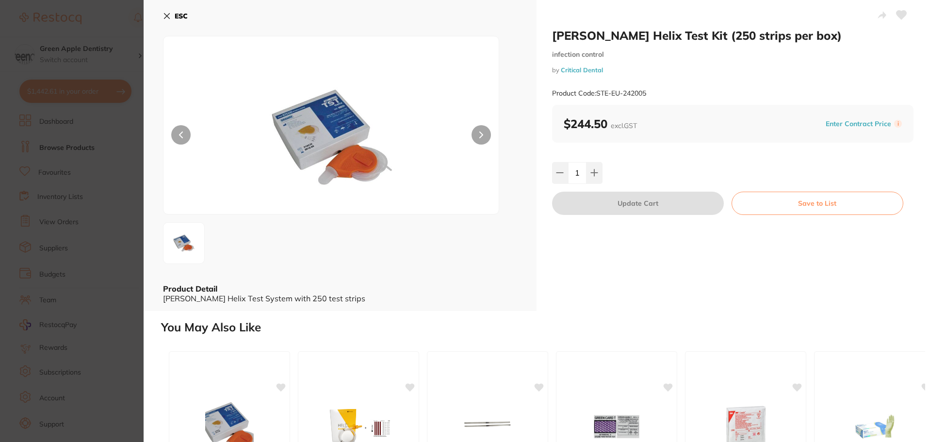
click at [179, 14] on b "ESC" at bounding box center [181, 16] width 13 height 9
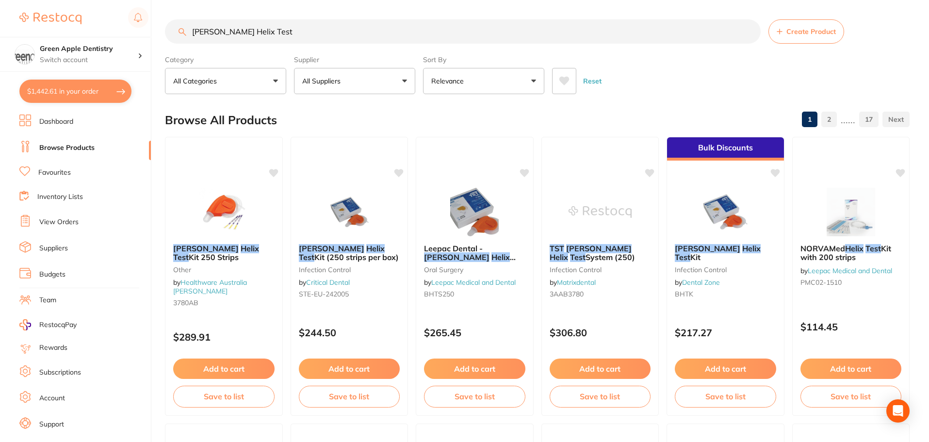
click at [580, 27] on input "Browne Helix Test" at bounding box center [463, 31] width 596 height 24
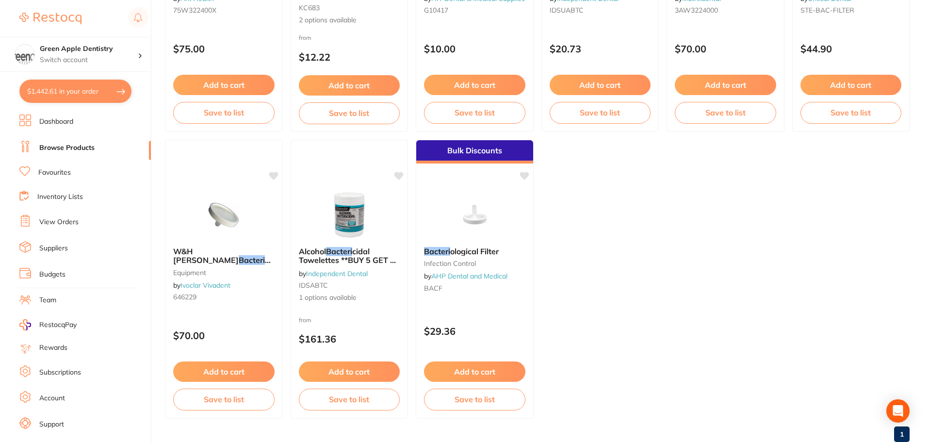
scroll to position [873, 0]
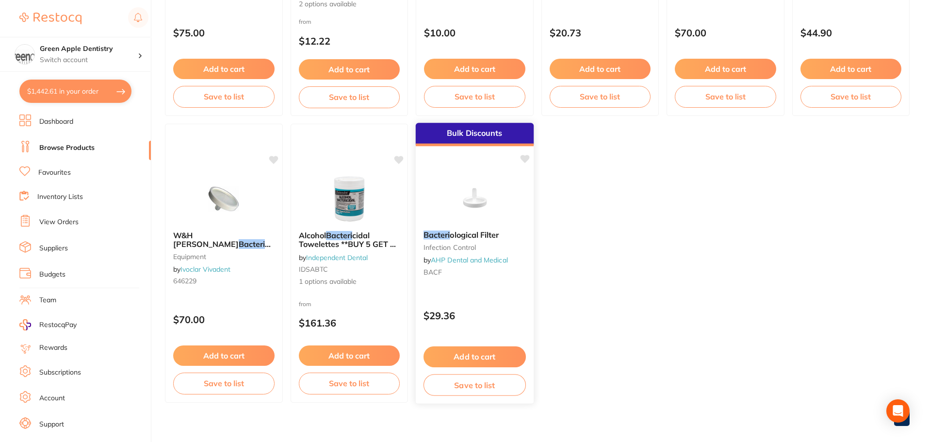
type input "bactiro"
click at [480, 206] on img at bounding box center [475, 198] width 64 height 49
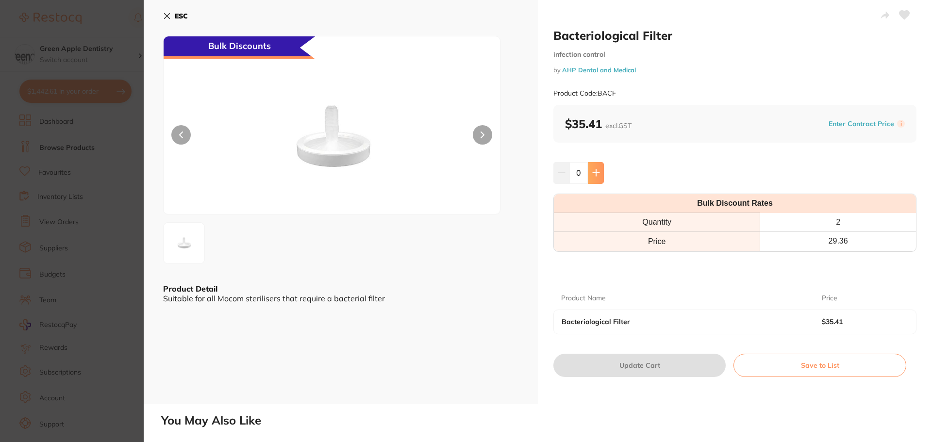
click at [598, 177] on button at bounding box center [596, 172] width 16 height 21
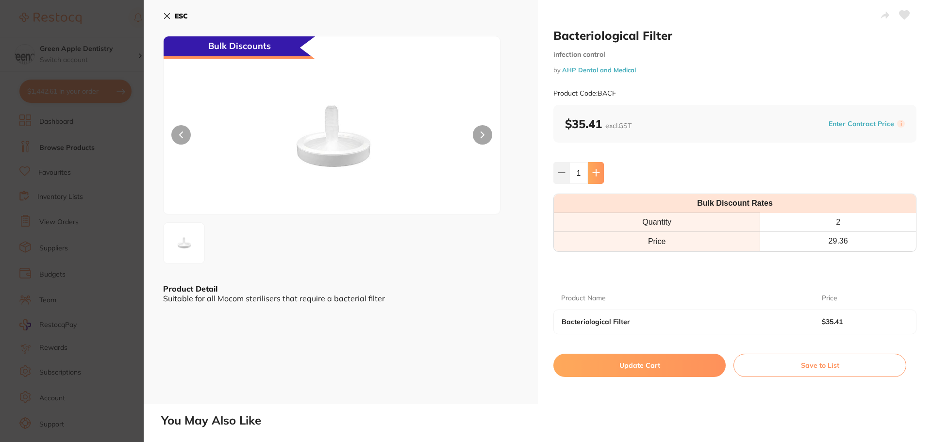
click at [598, 177] on button at bounding box center [596, 172] width 16 height 21
type input "4"
click at [648, 356] on button "Update Cart" at bounding box center [639, 365] width 172 height 23
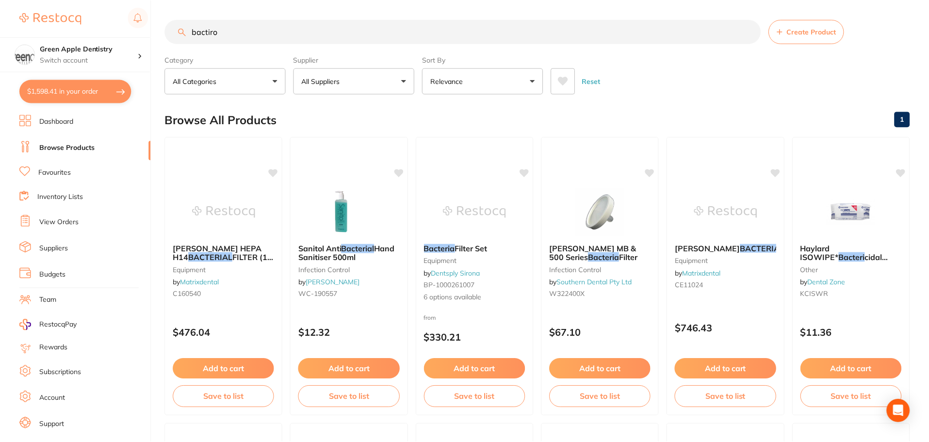
scroll to position [873, 0]
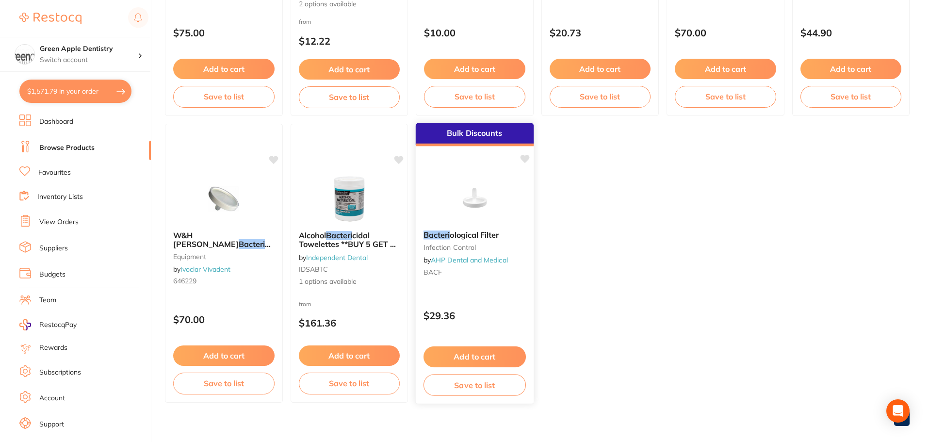
click at [486, 382] on button "Save to list" at bounding box center [475, 385] width 102 height 22
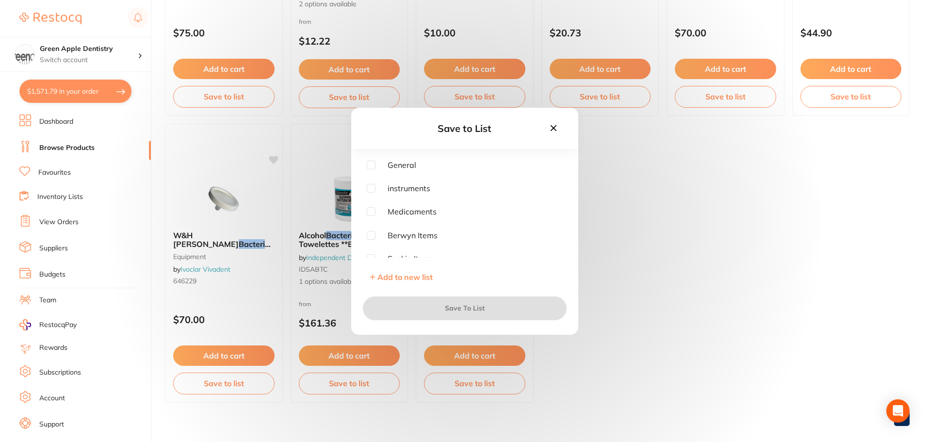
click at [371, 211] on input "checkbox" at bounding box center [371, 211] width 9 height 9
checkbox input "true"
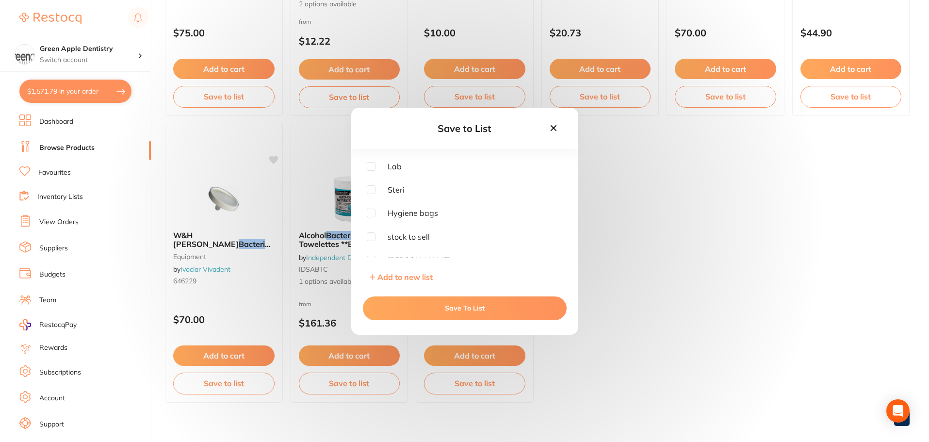
scroll to position [194, 0]
click at [370, 177] on div "General instruments Medicaments Berwyn Items Saskia Items Paige Items Carl Item…" at bounding box center [465, 209] width 196 height 97
click at [371, 181] on input "checkbox" at bounding box center [371, 182] width 9 height 9
checkbox input "true"
click at [482, 308] on button "Save To List" at bounding box center [465, 307] width 204 height 23
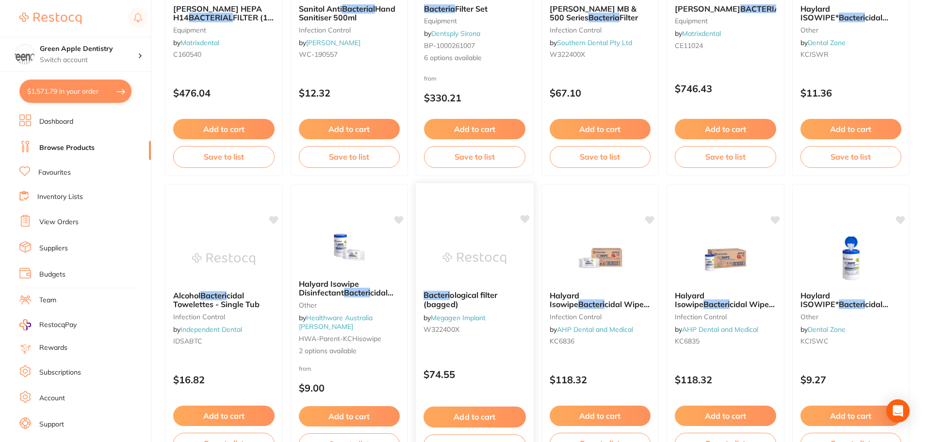
scroll to position [0, 0]
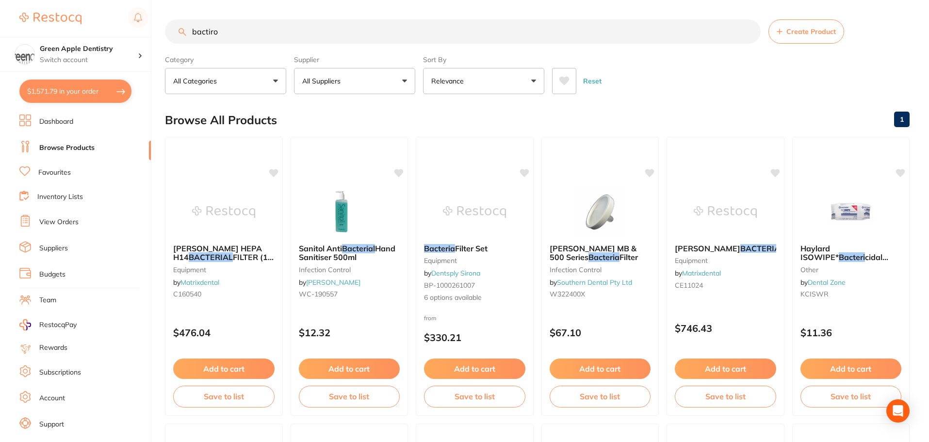
click at [353, 94] on button "All Suppliers" at bounding box center [354, 81] width 121 height 26
type input "or"
click at [428, 111] on div "Browse All Products 1" at bounding box center [537, 120] width 745 height 33
click at [378, 36] on input "bactiro" at bounding box center [463, 31] width 596 height 24
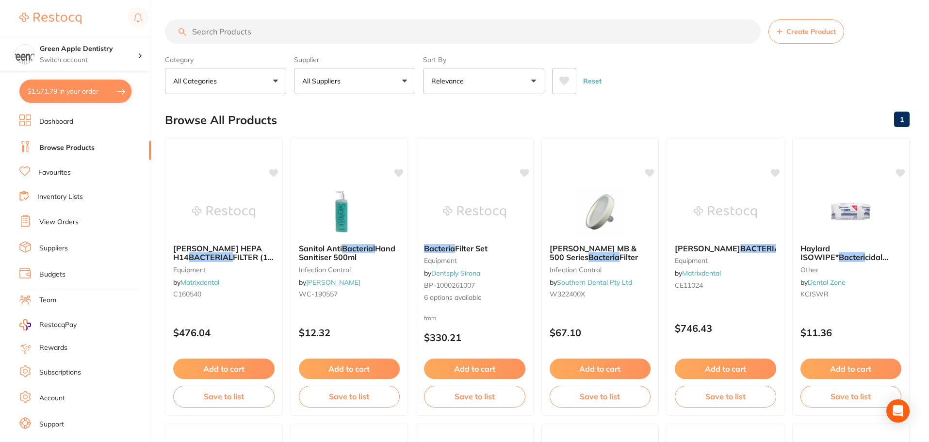
click at [316, 74] on button "All Suppliers" at bounding box center [354, 81] width 121 height 26
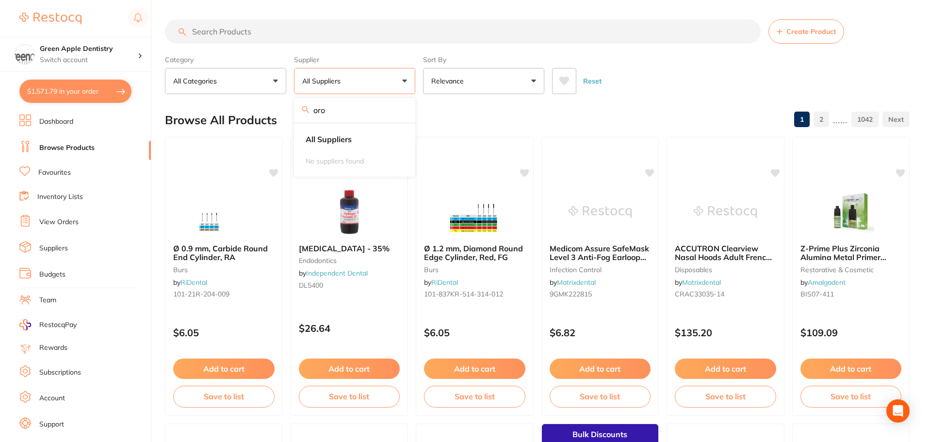
type input "or"
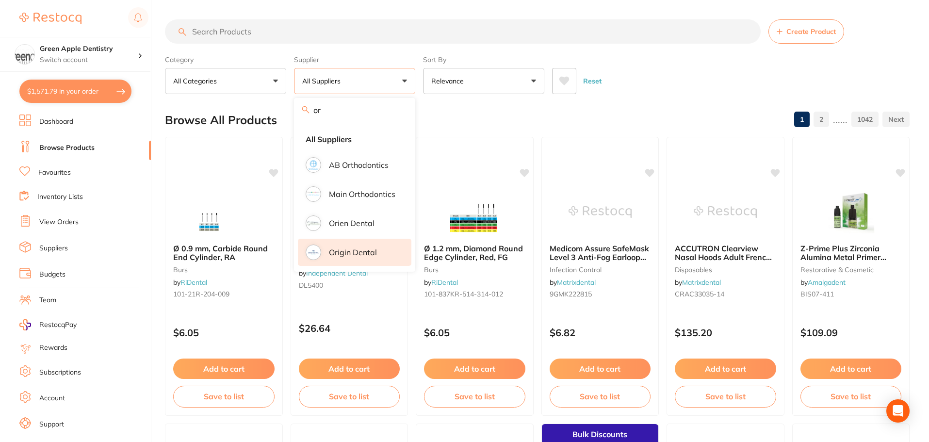
click at [344, 252] on p "Origin Dental" at bounding box center [353, 252] width 48 height 9
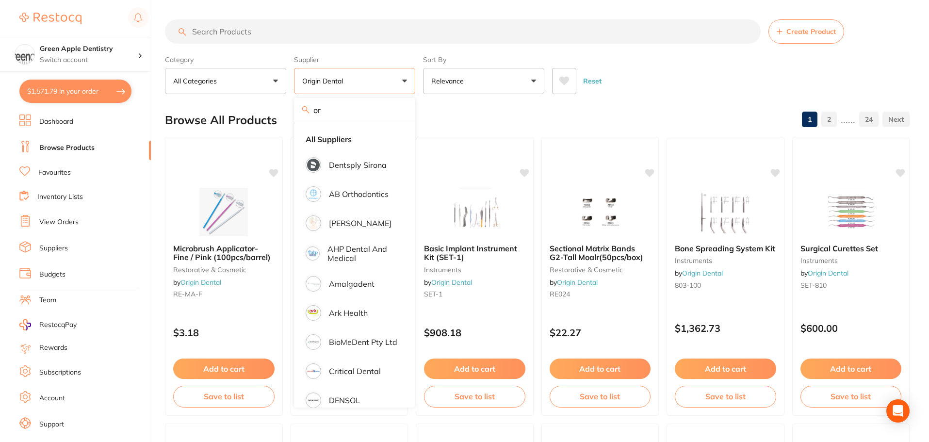
click at [298, 37] on input "search" at bounding box center [463, 31] width 596 height 24
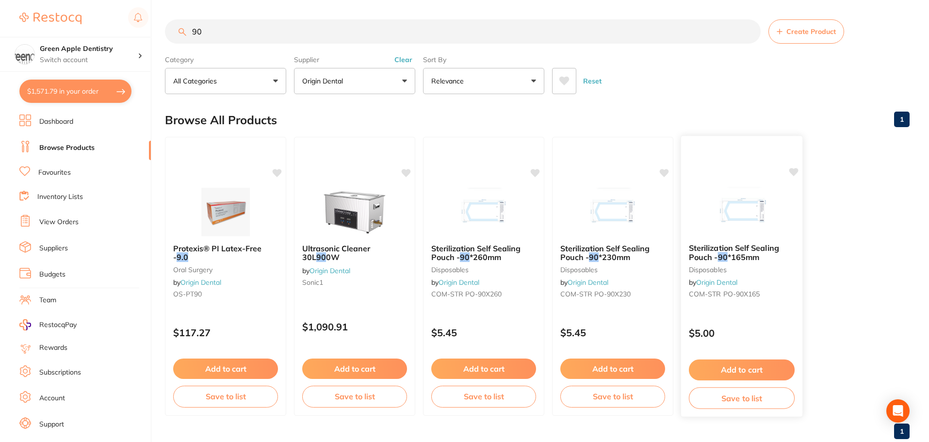
type input "90"
click at [740, 369] on button "Add to cart" at bounding box center [742, 370] width 106 height 21
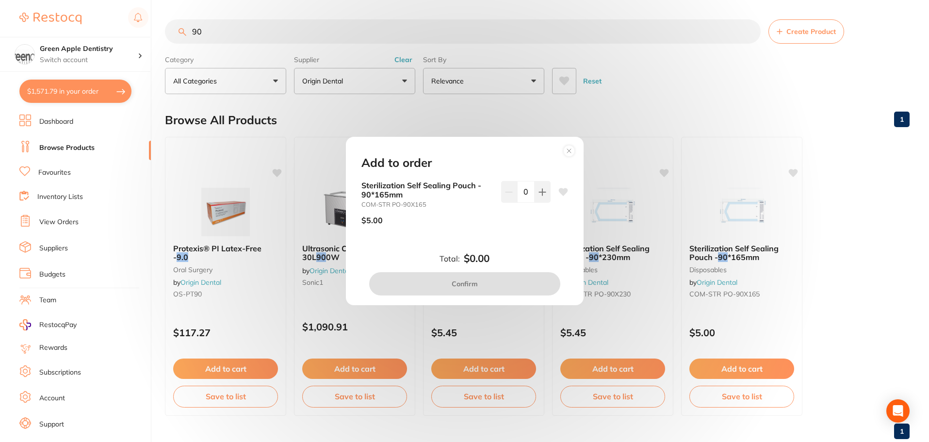
click at [531, 192] on input "0" at bounding box center [525, 191] width 17 height 21
type input "10"
click at [522, 229] on div "10" at bounding box center [525, 206] width 49 height 51
click at [506, 289] on button "Confirm" at bounding box center [464, 283] width 191 height 23
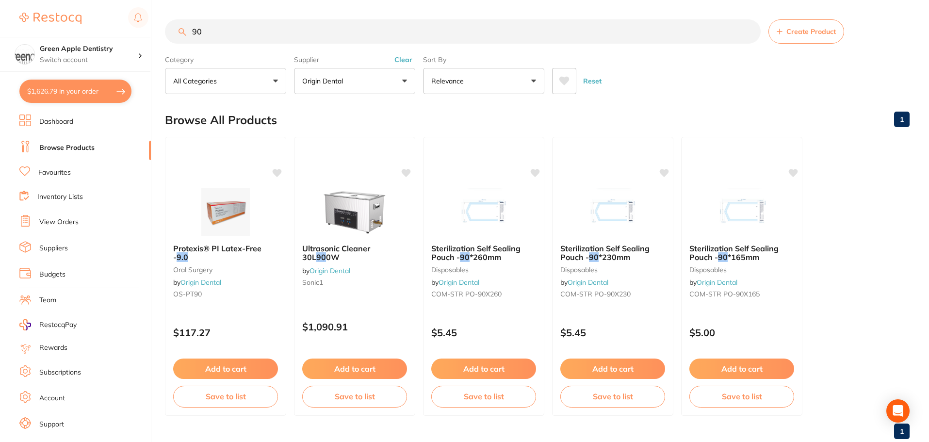
click at [446, 40] on input "90" at bounding box center [463, 31] width 596 height 24
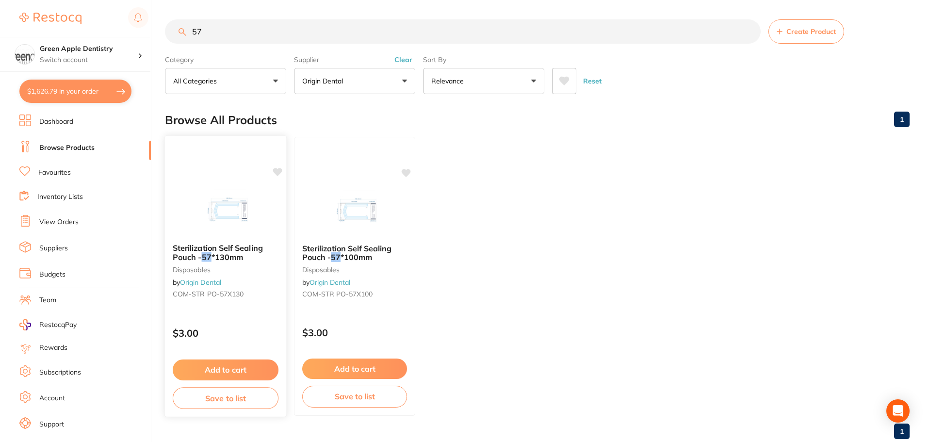
type input "57"
click at [221, 370] on button "Add to cart" at bounding box center [226, 370] width 106 height 21
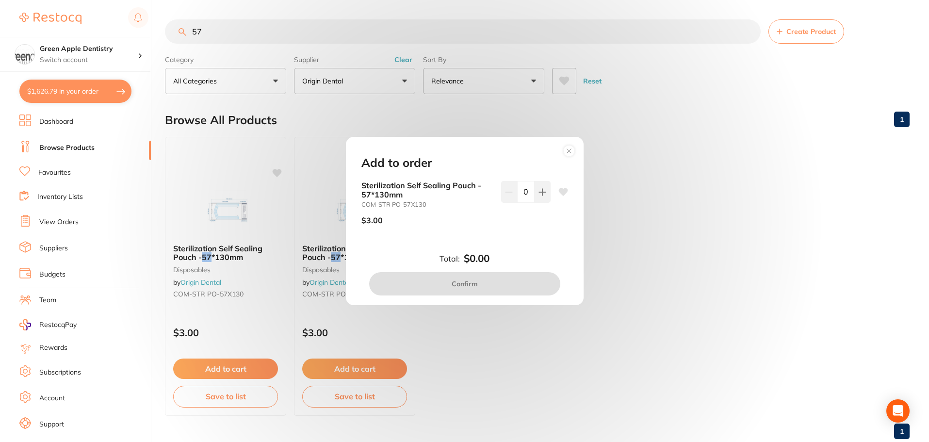
click at [529, 193] on input "0" at bounding box center [525, 191] width 17 height 21
type input "10"
click at [529, 224] on div "10" at bounding box center [525, 206] width 49 height 51
click at [510, 281] on button "Confirm" at bounding box center [464, 283] width 191 height 23
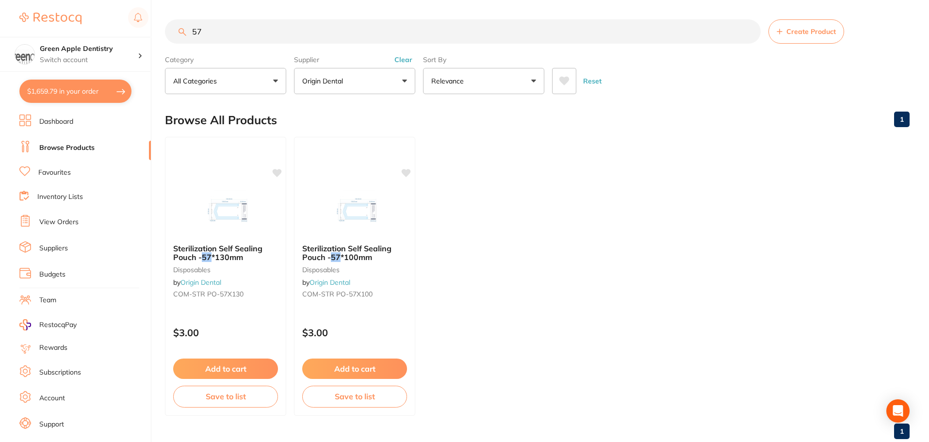
click at [303, 33] on input "57" at bounding box center [463, 31] width 596 height 24
type input "5"
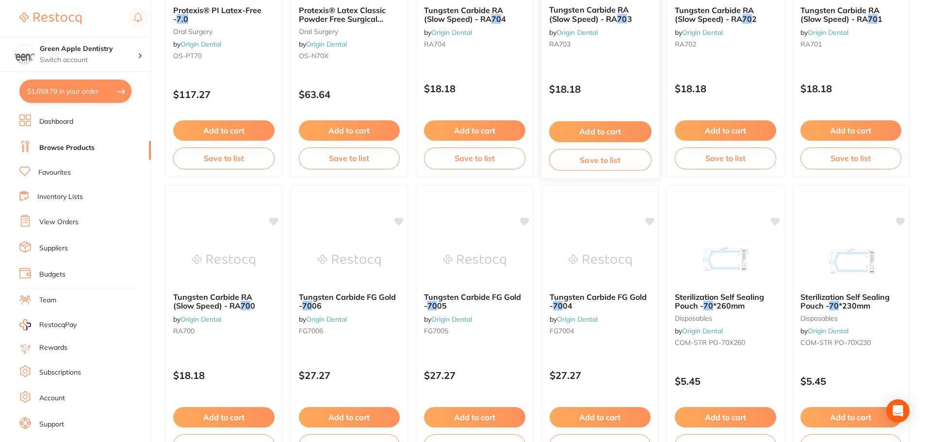
scroll to position [291, 0]
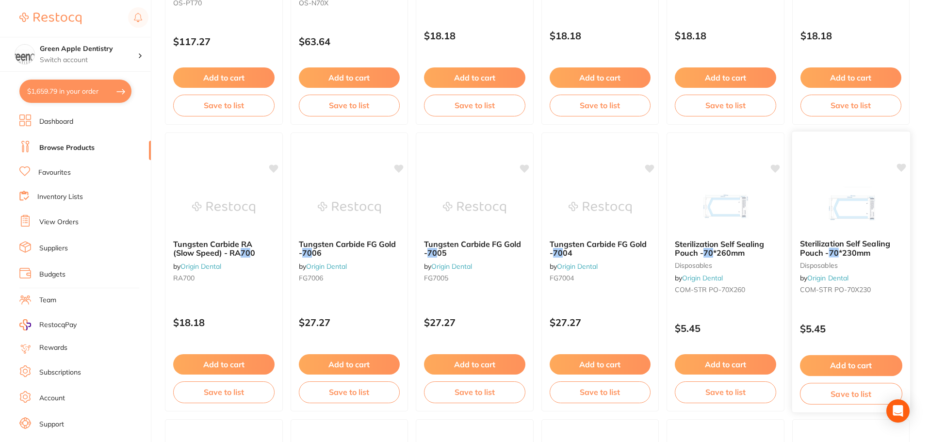
type input "70"
click at [830, 213] on img at bounding box center [851, 206] width 64 height 49
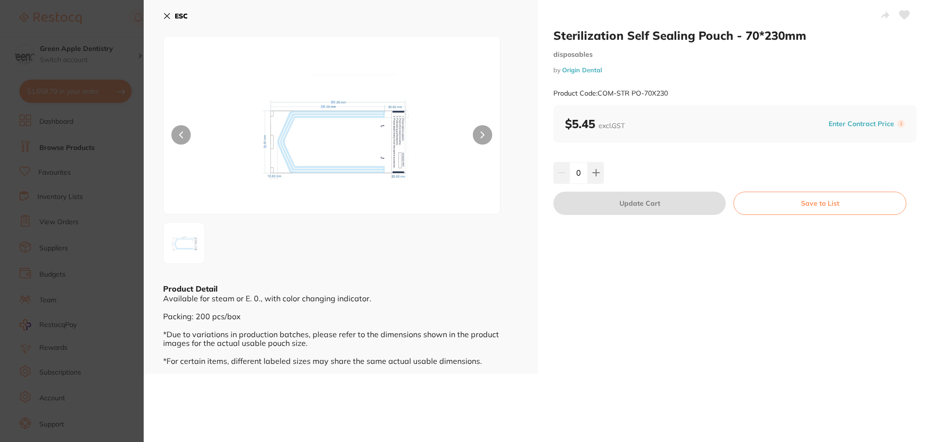
click at [582, 178] on input "0" at bounding box center [578, 172] width 18 height 21
type input "20"
click at [660, 180] on div "20" at bounding box center [734, 172] width 363 height 21
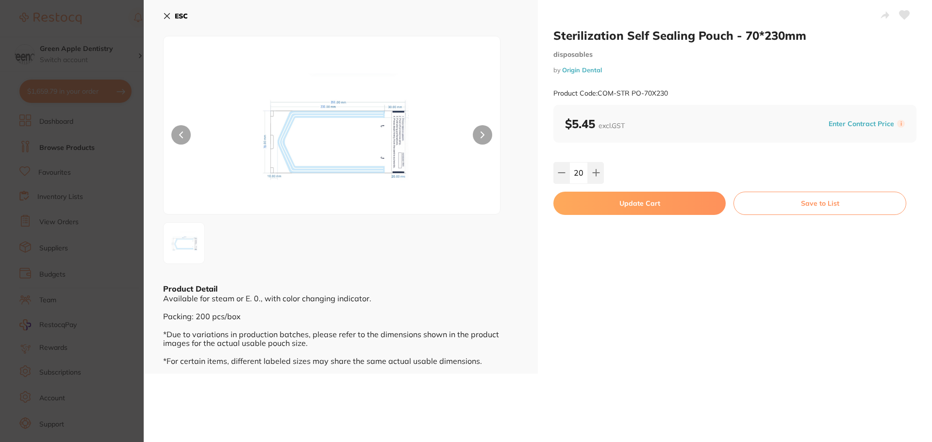
click at [654, 199] on button "Update Cart" at bounding box center [639, 203] width 172 height 23
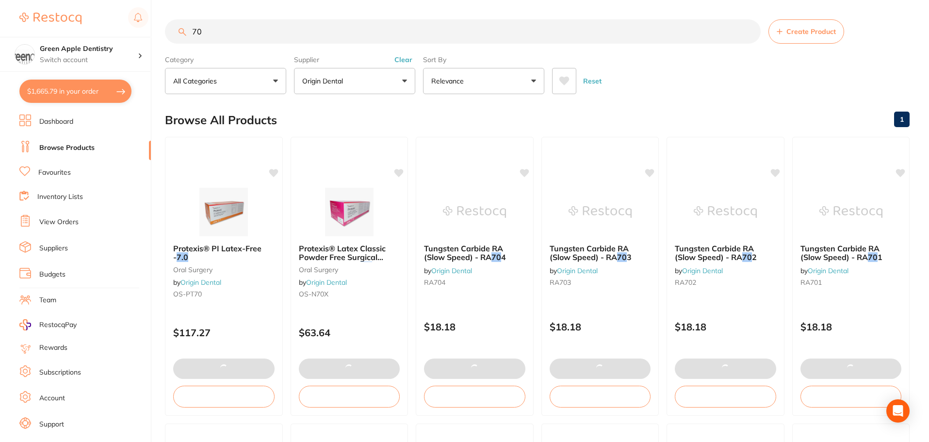
type input "20"
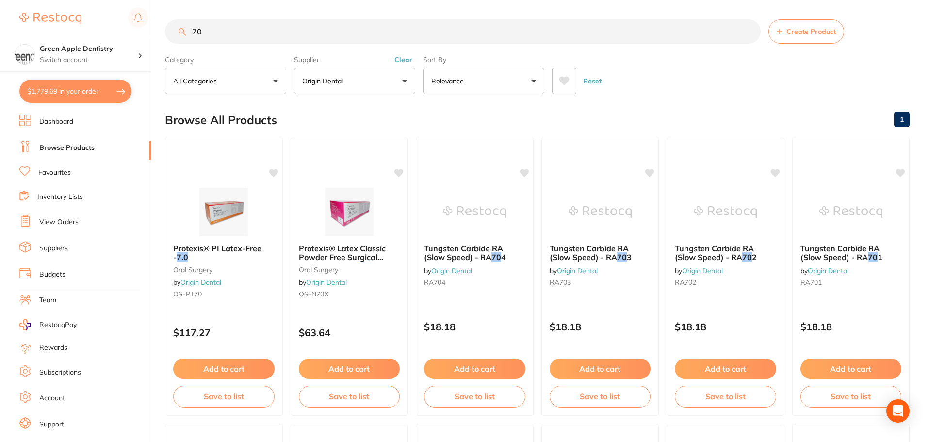
click at [330, 37] on input "70" at bounding box center [463, 31] width 596 height 24
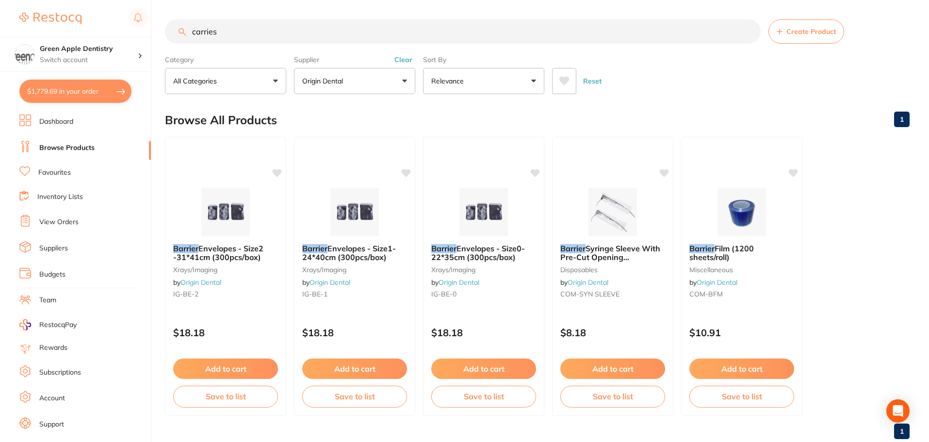
click at [331, 82] on p "Origin Dental" at bounding box center [324, 81] width 45 height 10
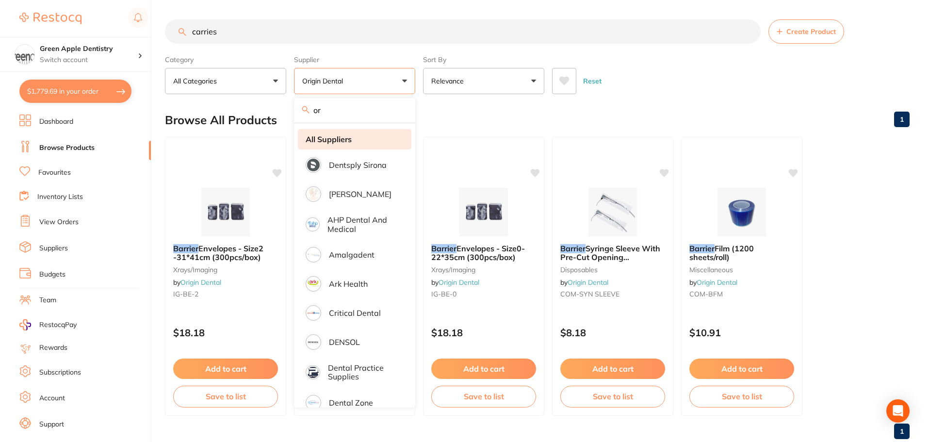
click at [325, 144] on li "All Suppliers" at bounding box center [355, 139] width 114 height 20
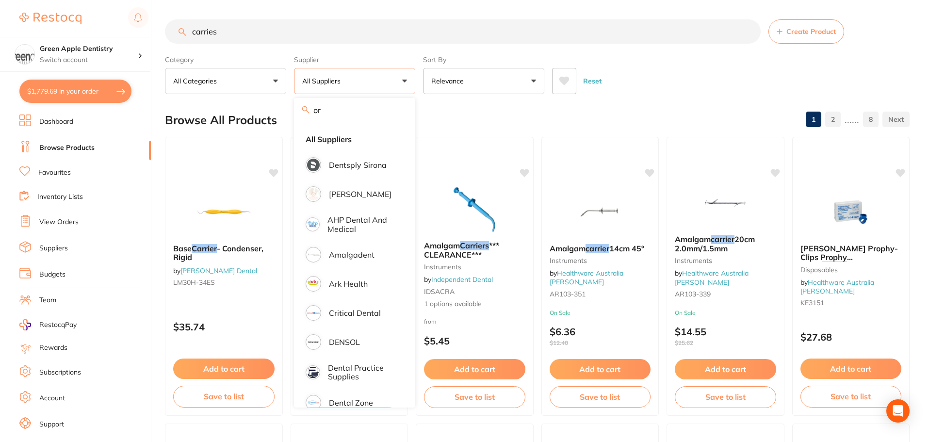
click at [650, 84] on div "Reset" at bounding box center [727, 77] width 350 height 34
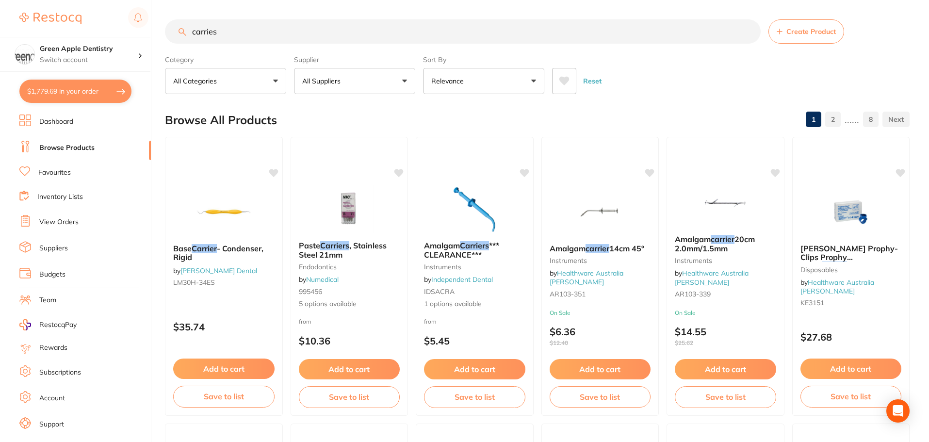
click at [329, 35] on input "carries" at bounding box center [463, 31] width 596 height 24
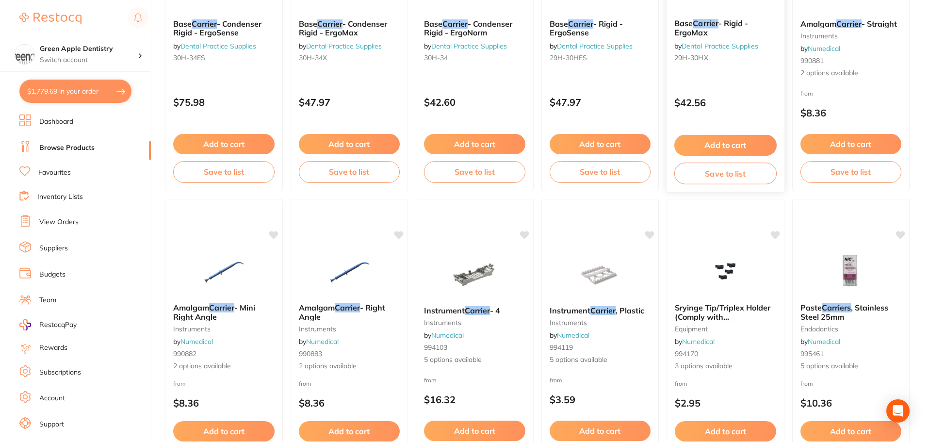
scroll to position [2318, 0]
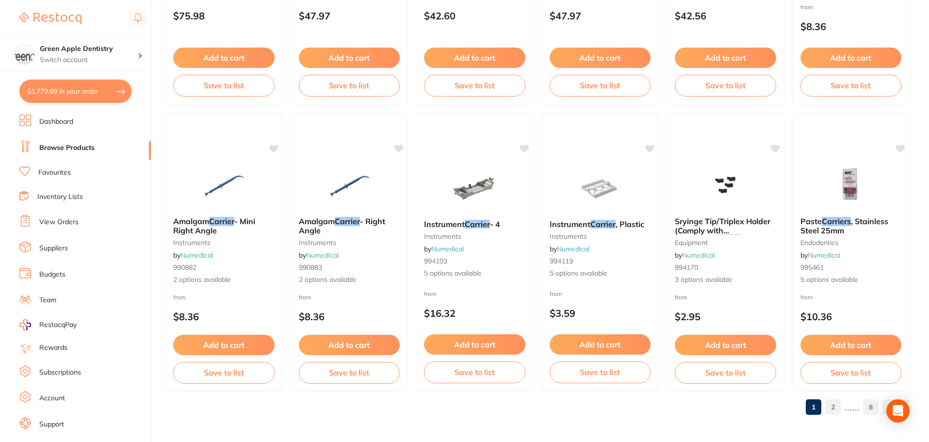
type input "carries dye"
click at [833, 409] on link "2" at bounding box center [833, 406] width 16 height 19
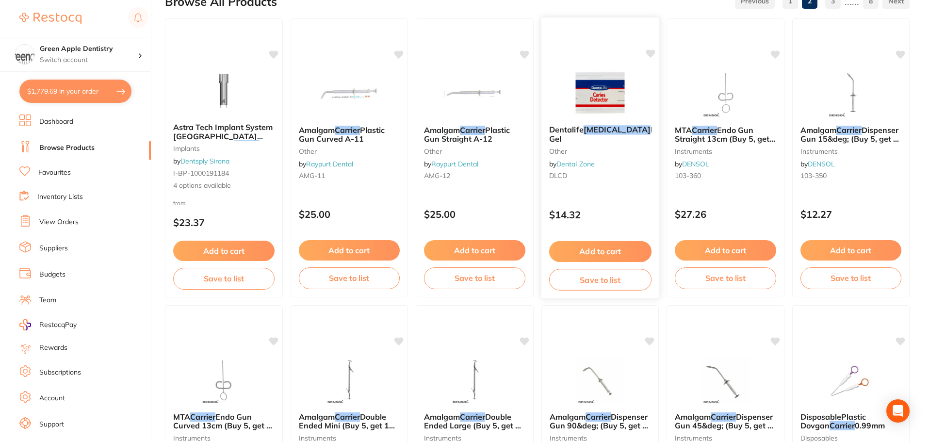
scroll to position [97, 0]
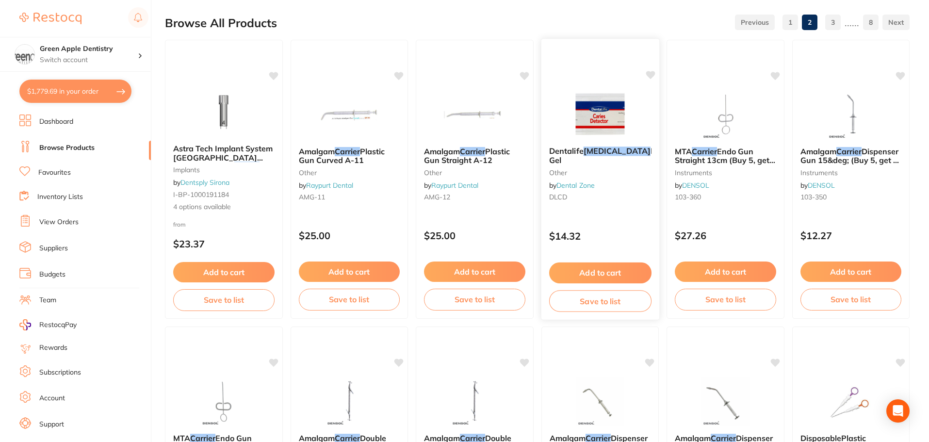
click at [621, 122] on img at bounding box center [600, 114] width 64 height 49
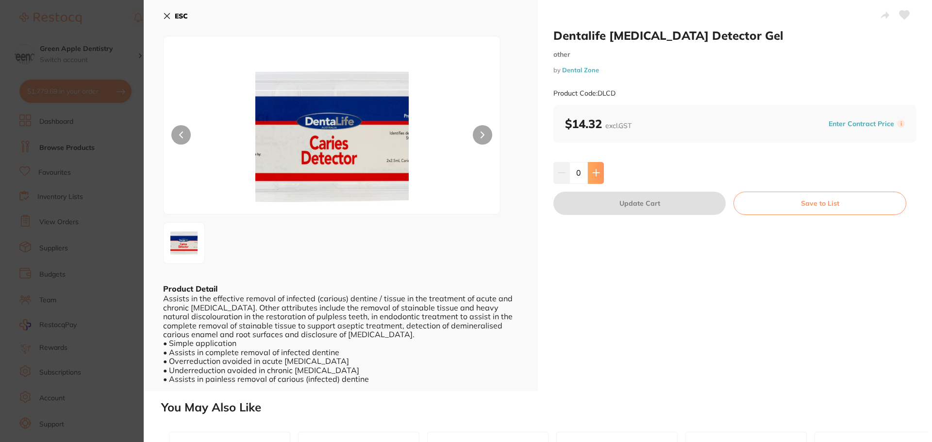
click at [600, 174] on button at bounding box center [596, 172] width 16 height 21
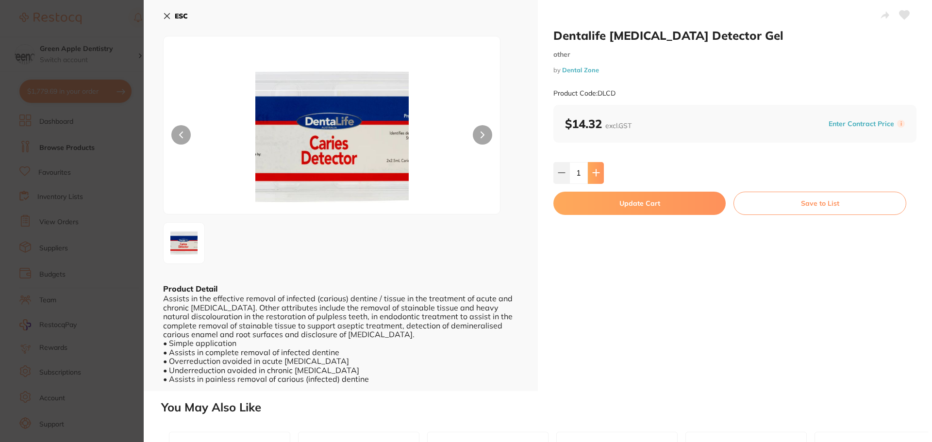
type input "1"
click at [179, 17] on b "ESC" at bounding box center [181, 16] width 13 height 9
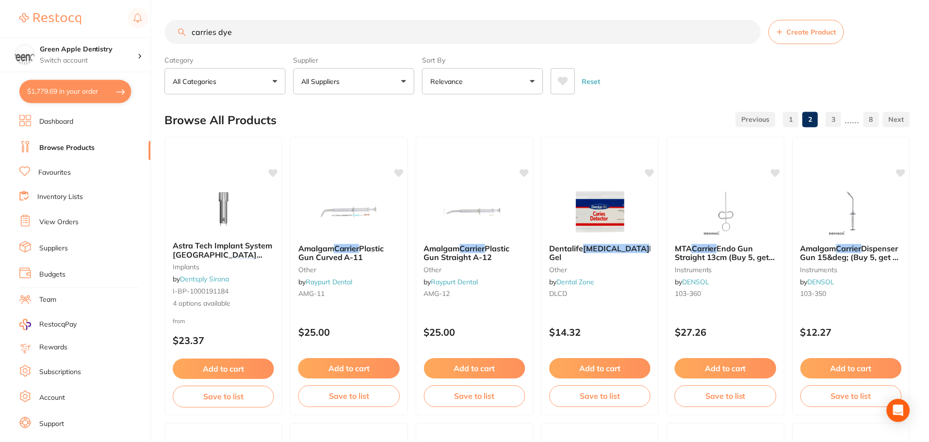
scroll to position [97, 0]
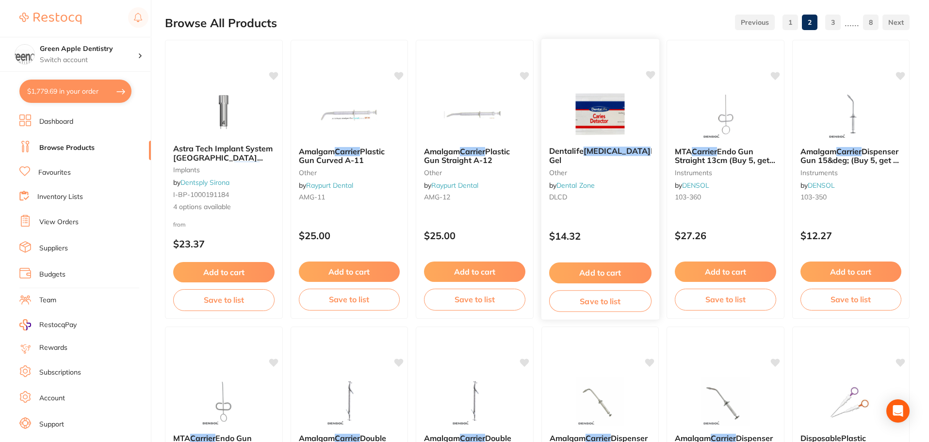
click at [599, 126] on img at bounding box center [600, 114] width 64 height 49
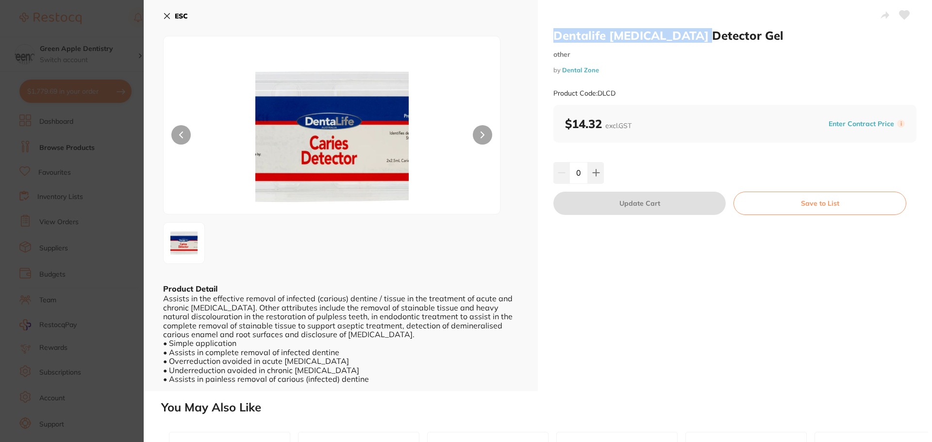
drag, startPoint x: 550, startPoint y: 30, endPoint x: 695, endPoint y: 40, distance: 145.4
click at [695, 40] on div "Dentalife Caries Detector Gel other by Dental Zone Product Code: DLCD $14.32 ex…" at bounding box center [735, 195] width 394 height 391
copy h2 "Dentalife Caries Detector"
click at [179, 11] on button "ESC" at bounding box center [175, 16] width 25 height 16
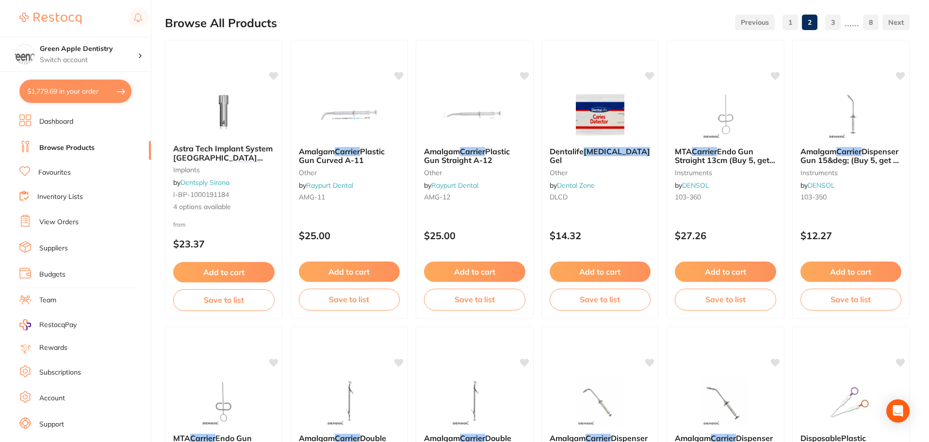
click at [308, 22] on div "Browse All Products 1 2 3 ...... 8" at bounding box center [537, 23] width 745 height 33
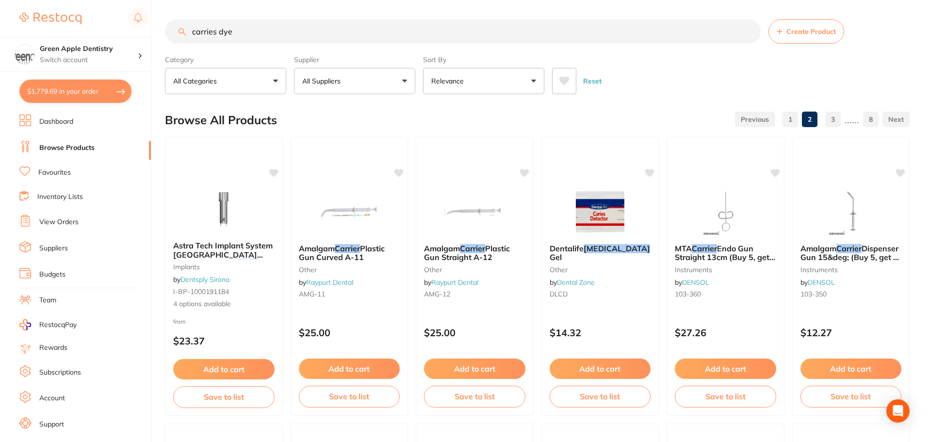
click at [313, 34] on input "carries dye" at bounding box center [463, 31] width 596 height 24
paste input "Dentalife Caries Detector"
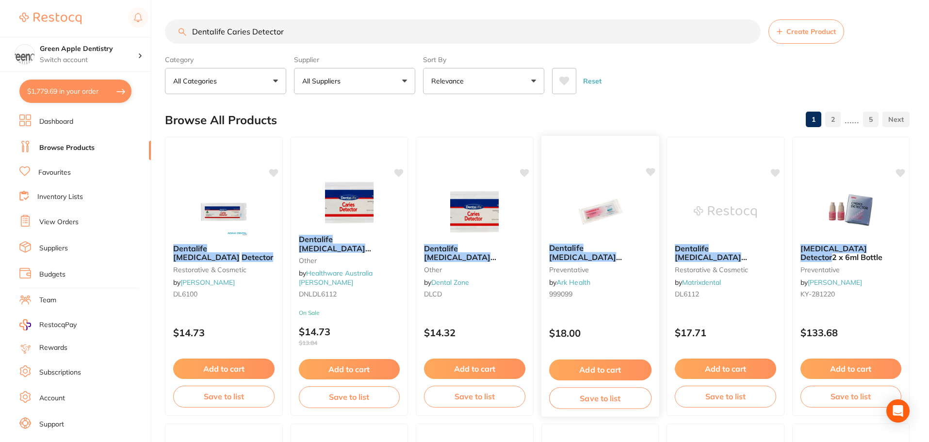
type input "Dentalife Caries Detector"
click at [591, 199] on img at bounding box center [600, 211] width 64 height 49
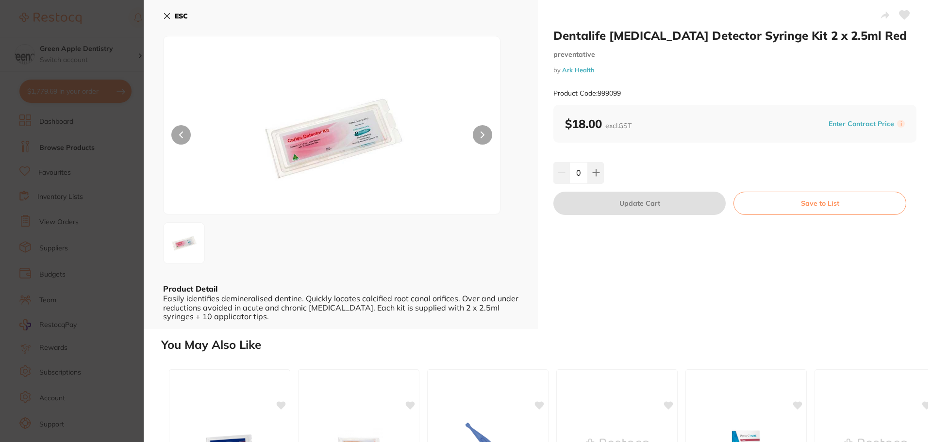
click at [171, 14] on button "ESC" at bounding box center [175, 16] width 25 height 16
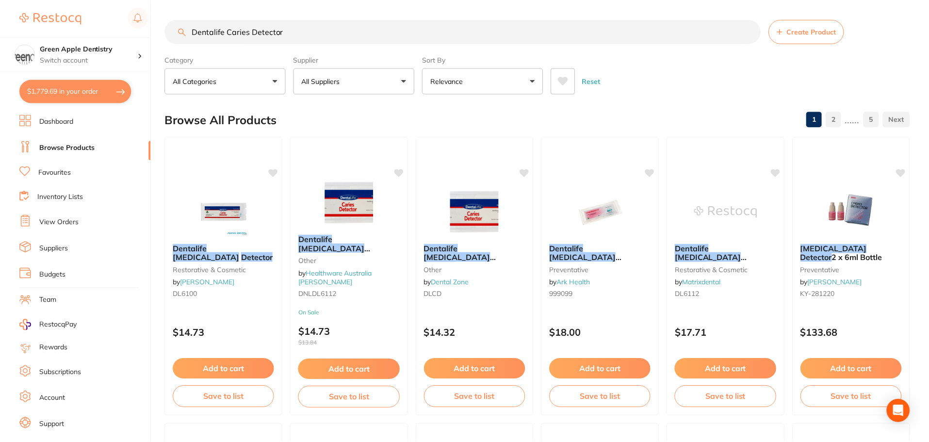
scroll to position [3, 0]
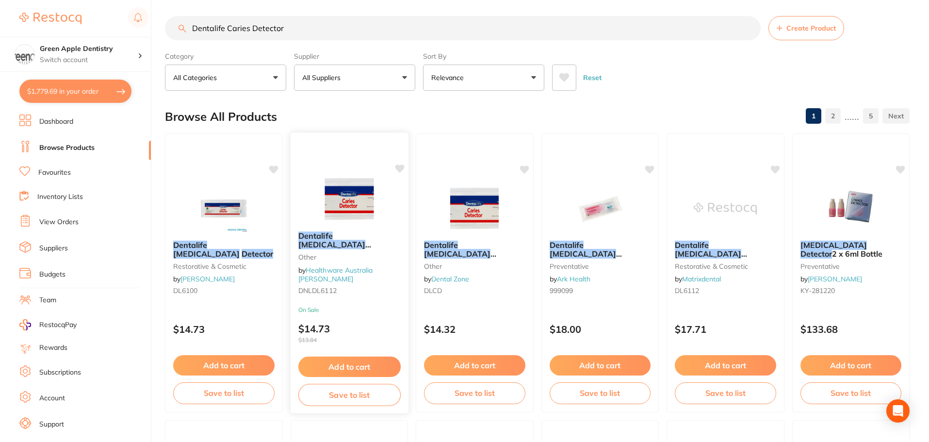
click at [370, 219] on img at bounding box center [349, 198] width 64 height 49
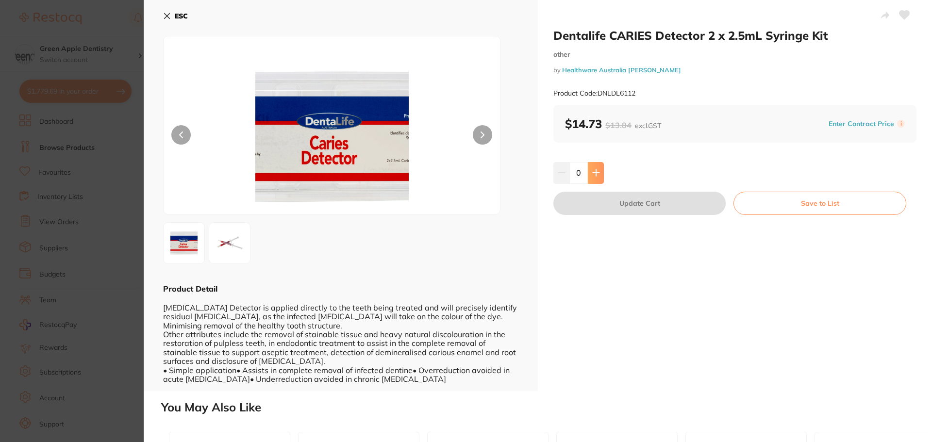
click at [597, 168] on button at bounding box center [596, 172] width 16 height 21
type input "1"
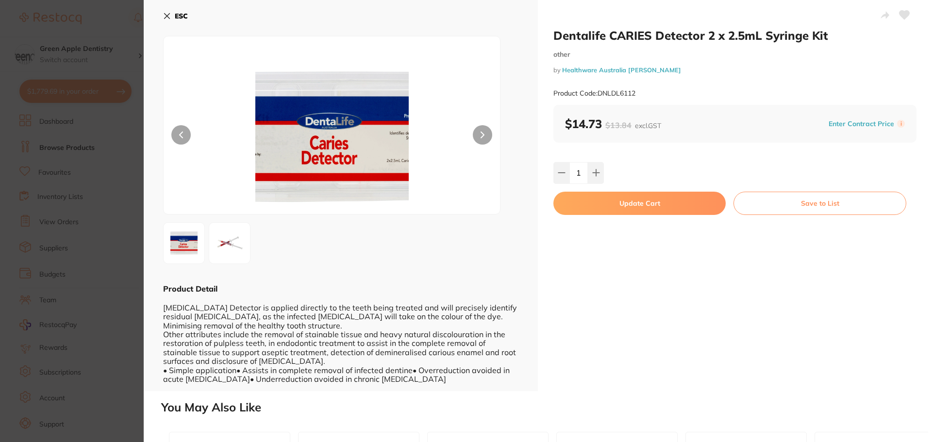
click at [632, 201] on button "Update Cart" at bounding box center [639, 203] width 172 height 23
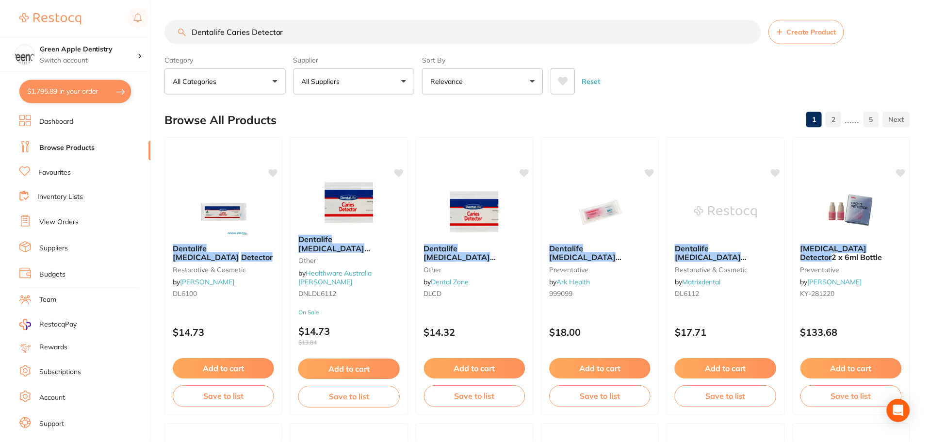
scroll to position [3, 0]
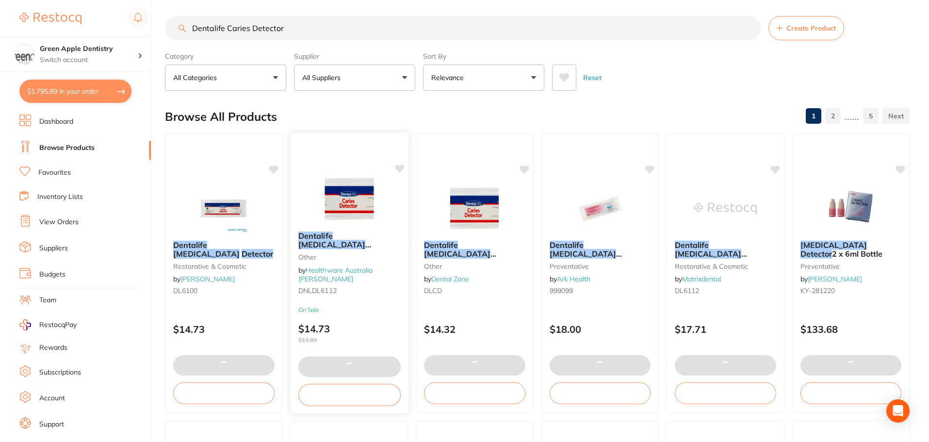
click at [336, 278] on link "Healthware Australia [PERSON_NAME]" at bounding box center [335, 274] width 75 height 18
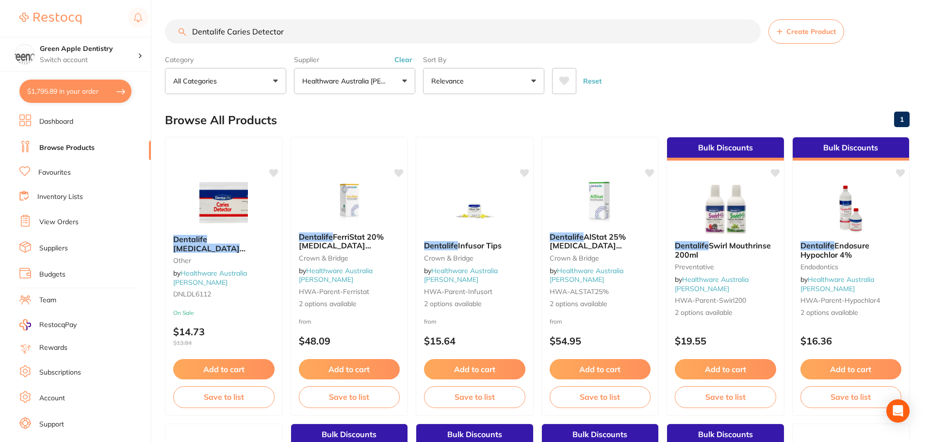
click at [333, 34] on input "Dentalife Caries Detector" at bounding box center [463, 31] width 596 height 24
click at [331, 36] on input "Dentalife Caries Detector" at bounding box center [463, 31] width 596 height 24
type input "D"
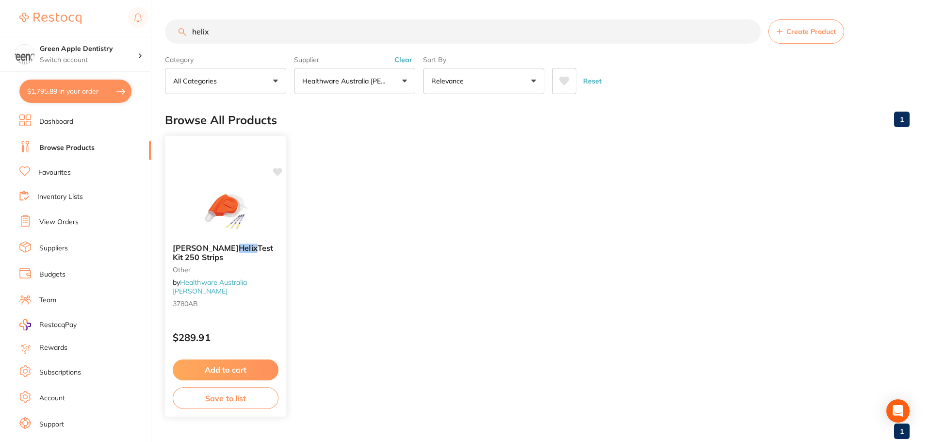
type input "helix"
click at [228, 371] on button "Add to cart" at bounding box center [226, 370] width 106 height 21
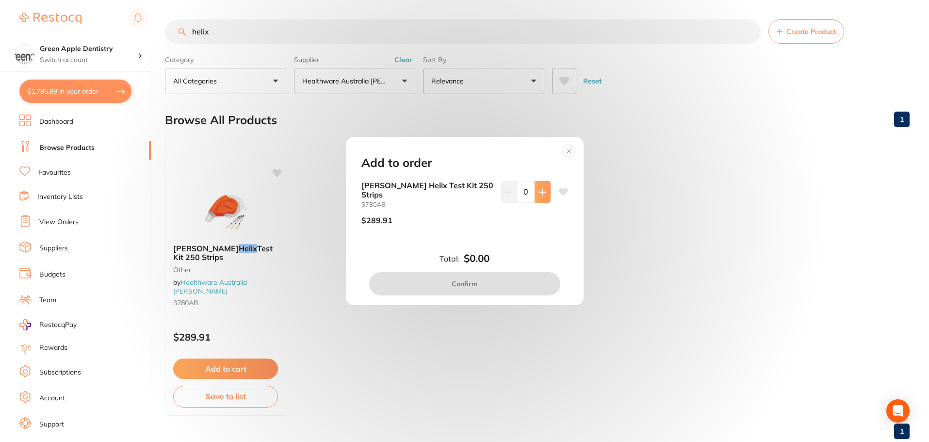
click at [539, 195] on icon at bounding box center [542, 192] width 6 height 6
type input "1"
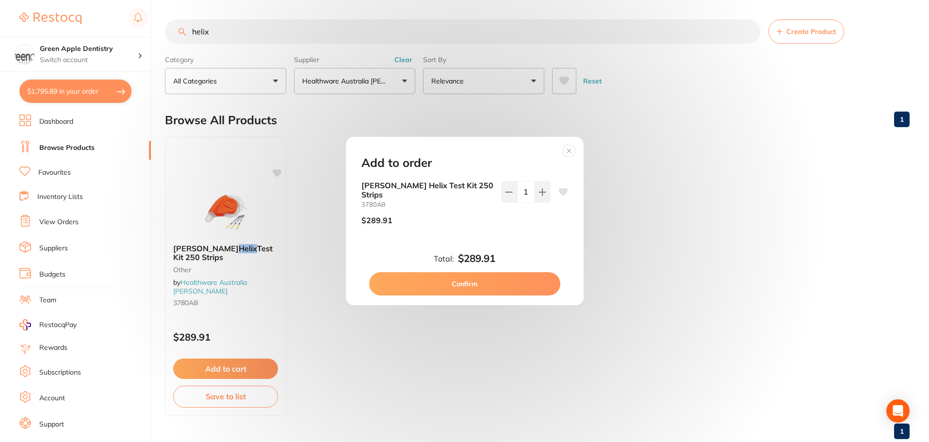
click at [498, 276] on button "Confirm" at bounding box center [464, 283] width 191 height 23
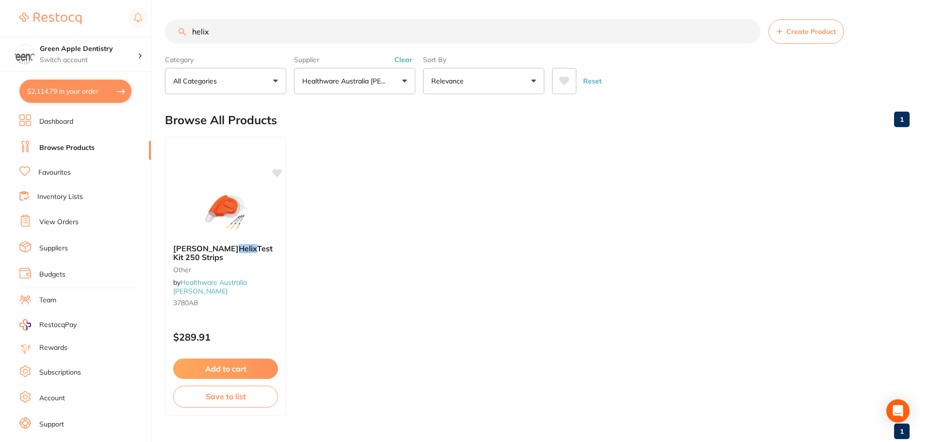
click at [79, 90] on button "$2,114.79 in your order" at bounding box center [75, 91] width 112 height 23
checkbox input "true"
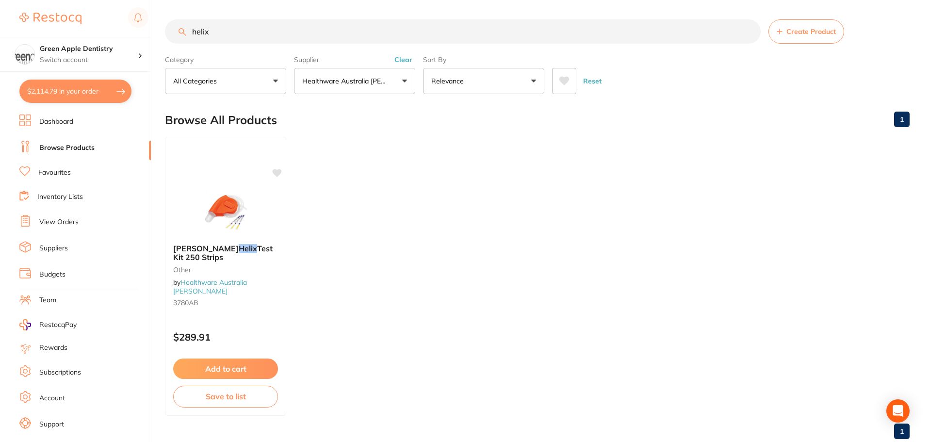
checkbox input "true"
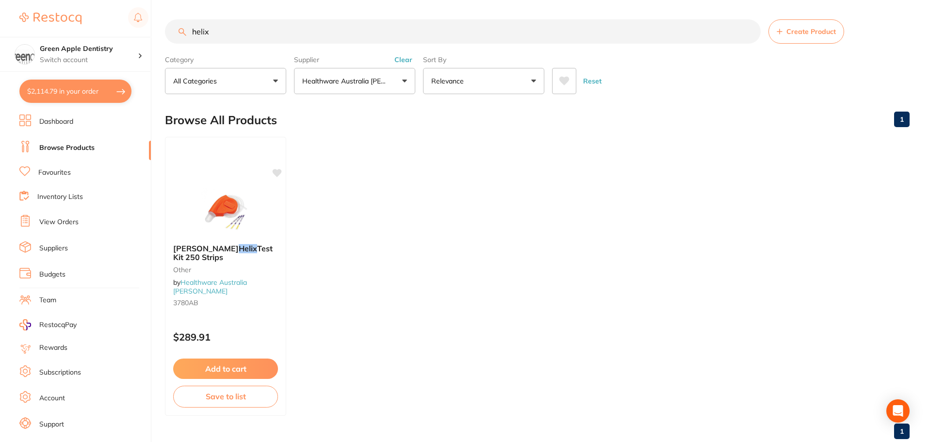
checkbox input "true"
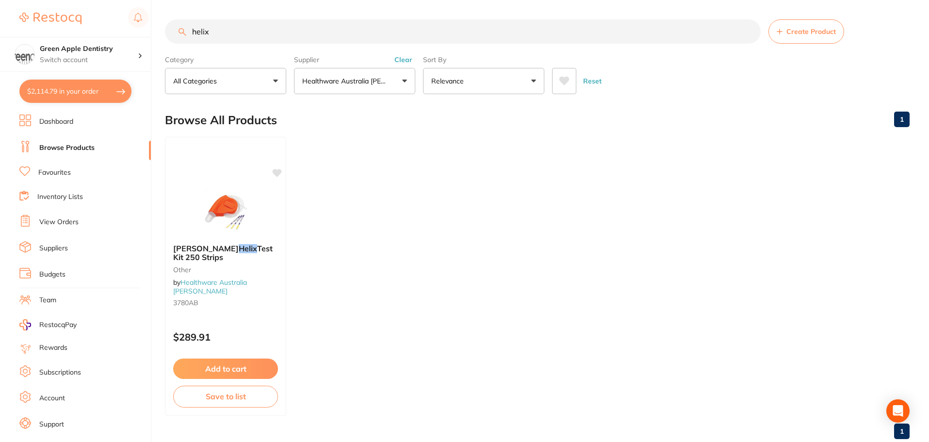
checkbox input "true"
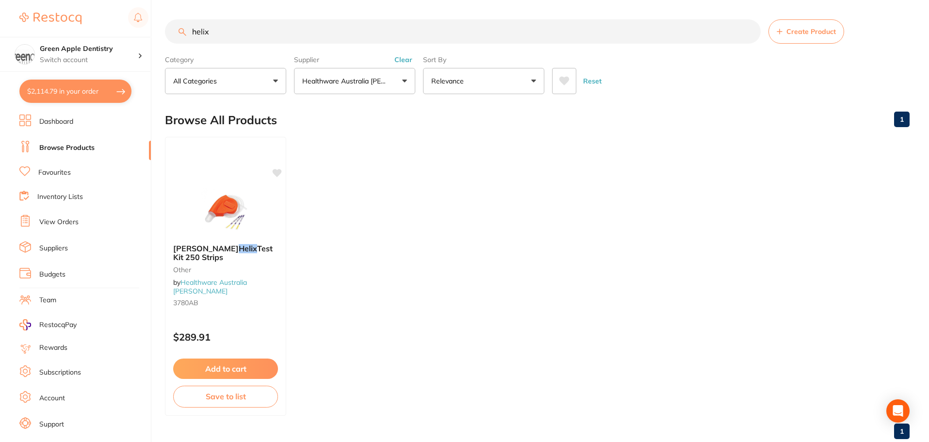
checkbox input "true"
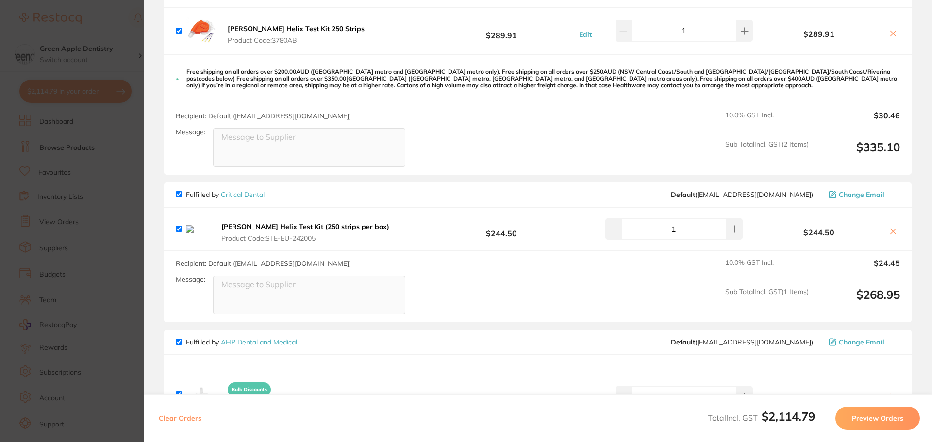
scroll to position [1116, 0]
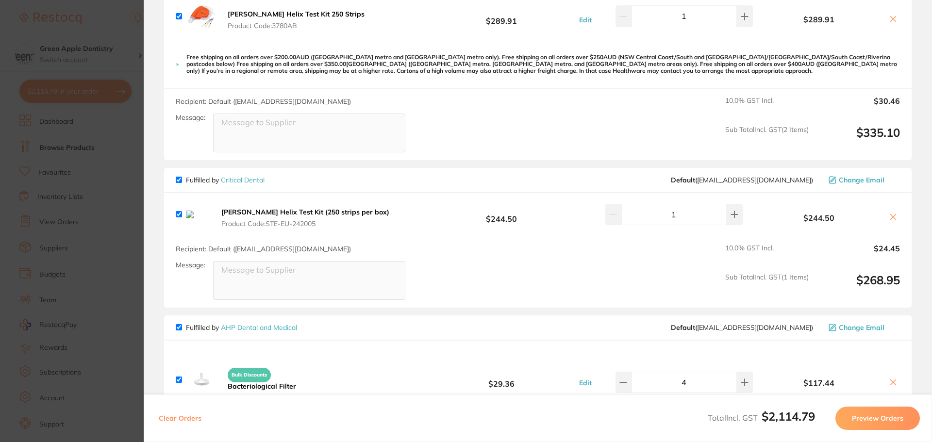
click at [891, 219] on icon at bounding box center [892, 216] width 5 height 5
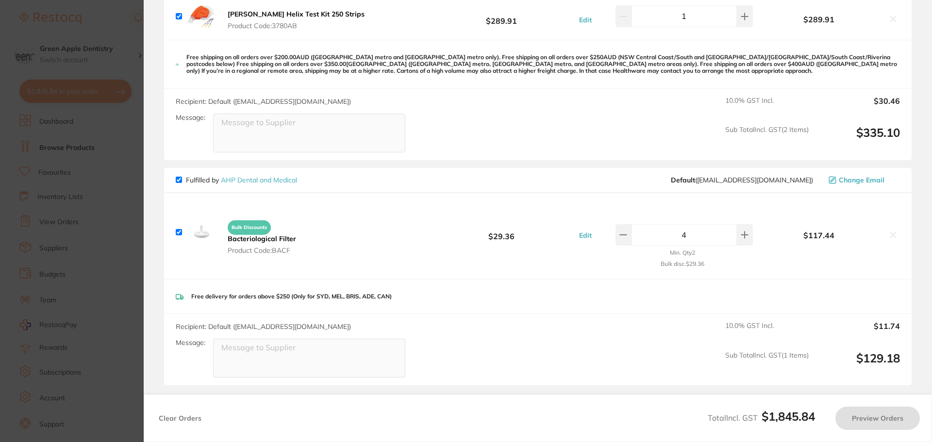
checkbox input "true"
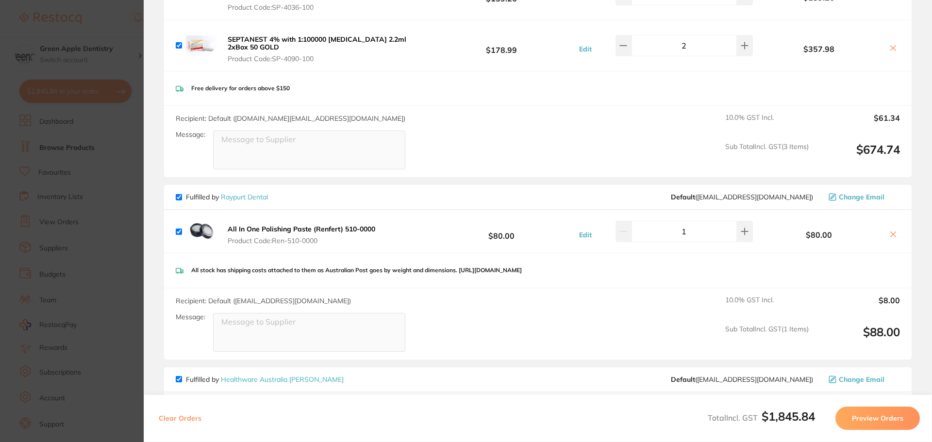
scroll to position [679, 0]
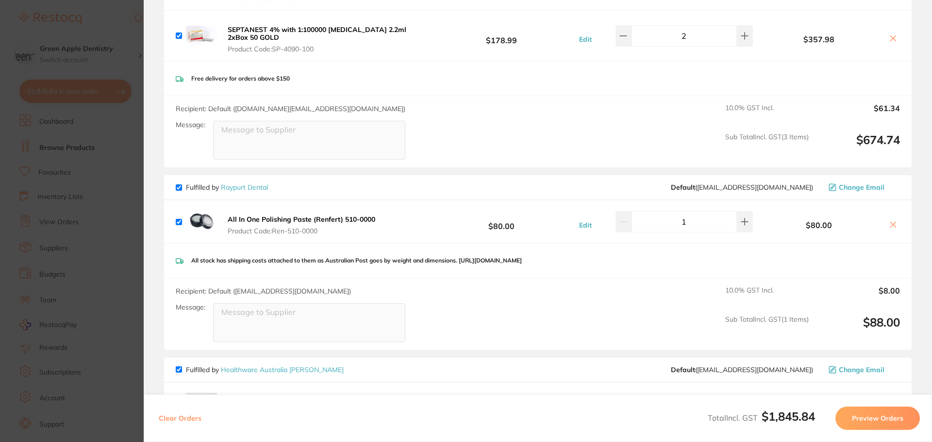
click at [118, 180] on section "Update RRP Set your pre negotiated price for this item. Item Agreed RRP (excl. …" at bounding box center [466, 221] width 932 height 442
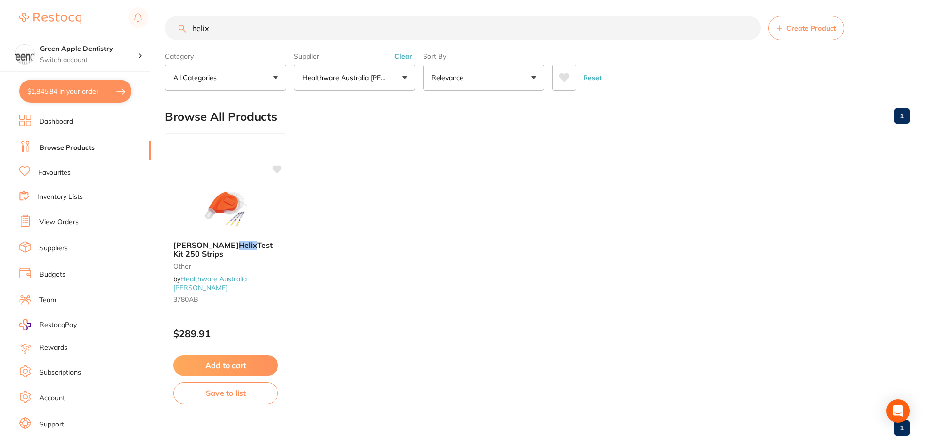
click at [354, 34] on input "helix" at bounding box center [463, 28] width 596 height 24
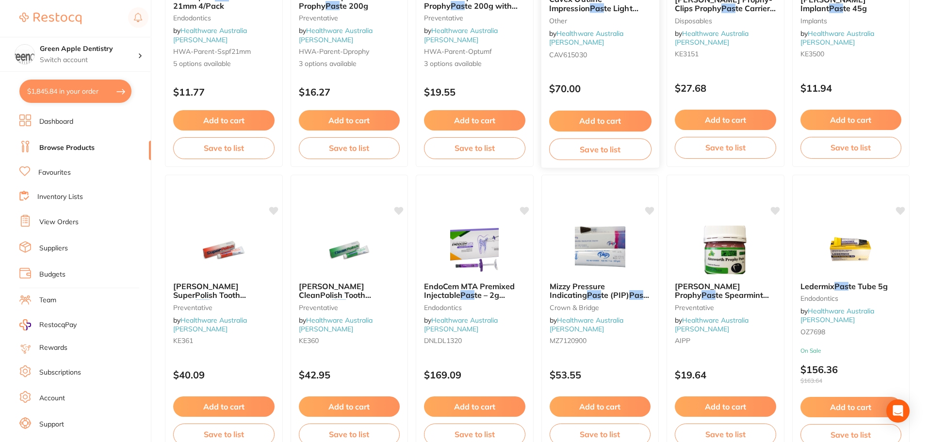
scroll to position [1213, 0]
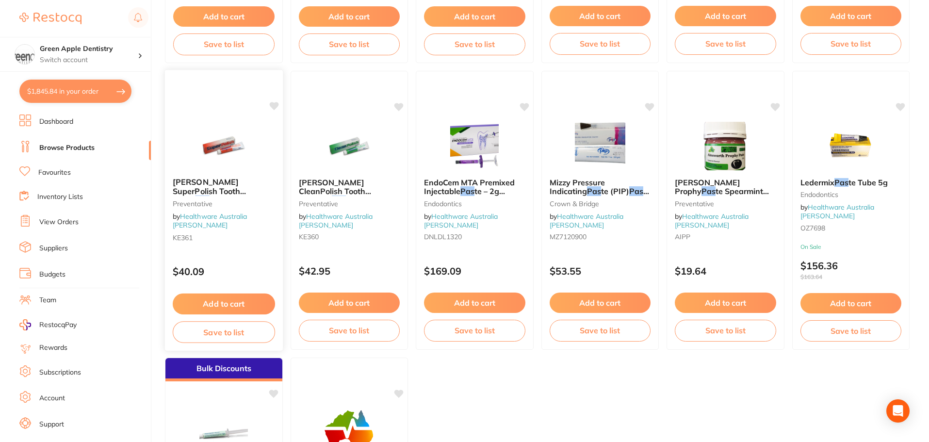
type input "polishing pas"
click at [225, 136] on img at bounding box center [224, 145] width 64 height 49
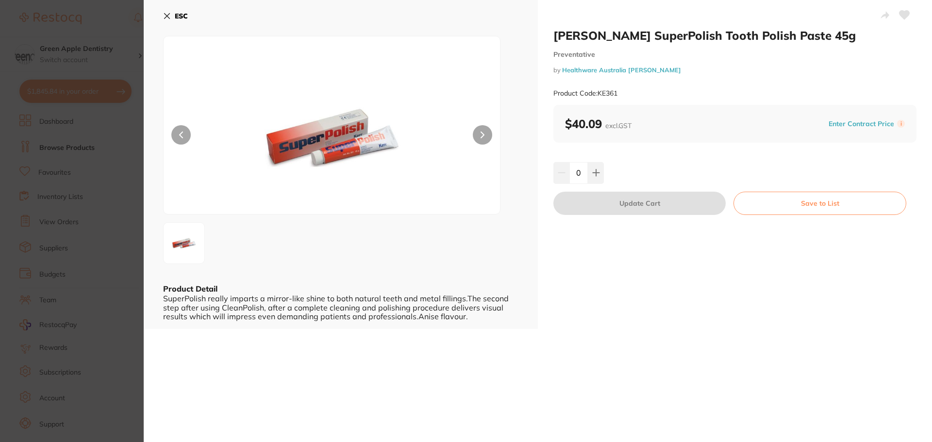
click at [128, 180] on section "Kerr SuperPolish Tooth Polish Paste 45g Preventative by Healthware Australia Ri…" at bounding box center [466, 221] width 932 height 442
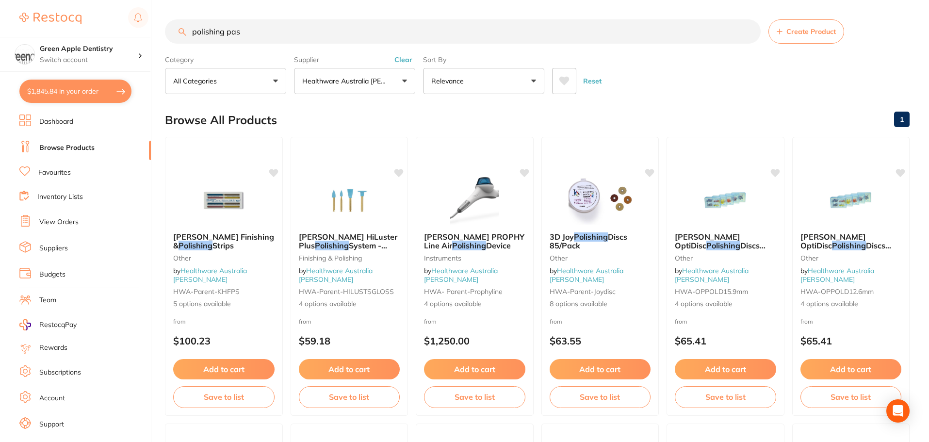
click at [383, 31] on input "polishing pas" at bounding box center [463, 31] width 596 height 24
click at [385, 82] on p "Healthware Australia [PERSON_NAME]" at bounding box center [346, 81] width 88 height 10
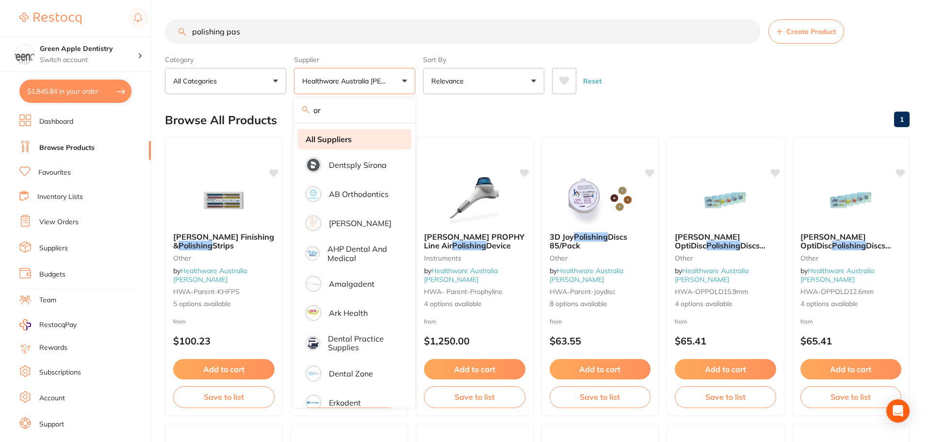
click at [343, 144] on li "All Suppliers" at bounding box center [355, 139] width 114 height 20
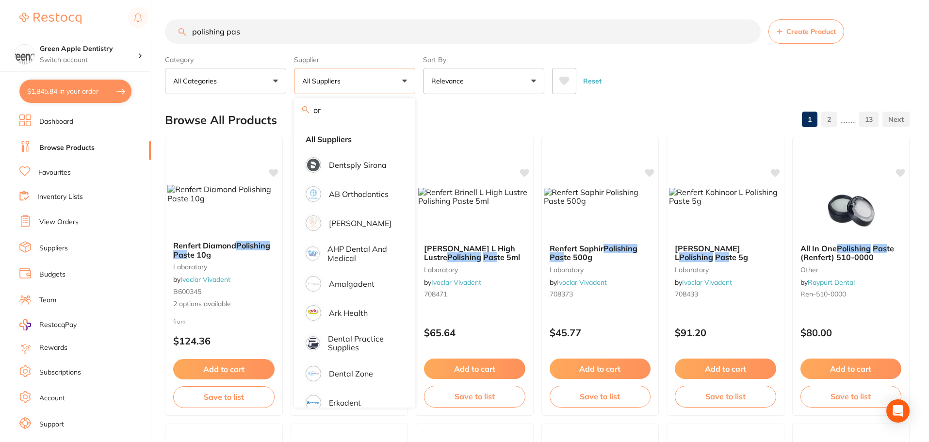
click at [318, 30] on input "polishing pas" at bounding box center [463, 31] width 596 height 24
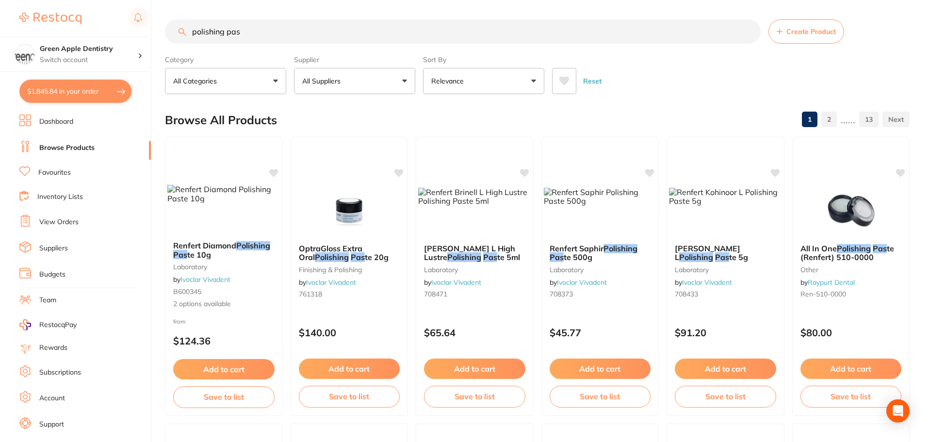
click at [318, 30] on input "polishing pas" at bounding box center [463, 31] width 596 height 24
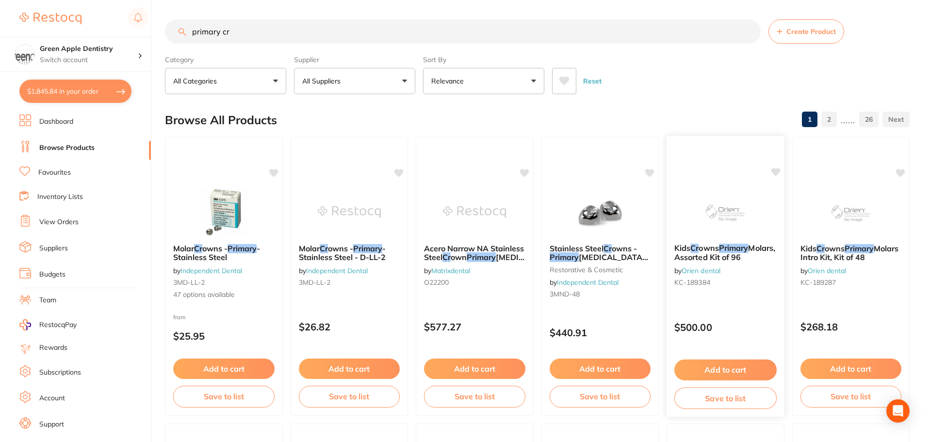
type input "primary cr"
click at [711, 167] on div "Kids Cr owns Primary Molars, Assorted Kit of 96 by Orien dental KC-189384 $500.…" at bounding box center [725, 276] width 119 height 282
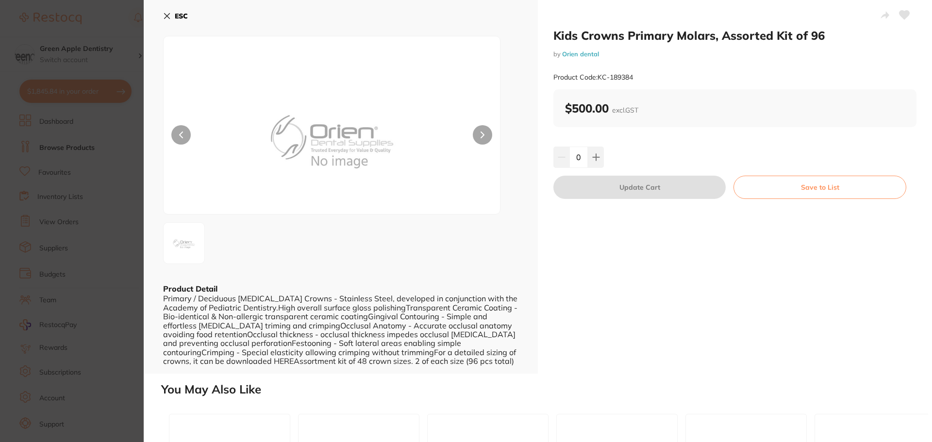
click at [174, 11] on button "ESC" at bounding box center [175, 16] width 25 height 16
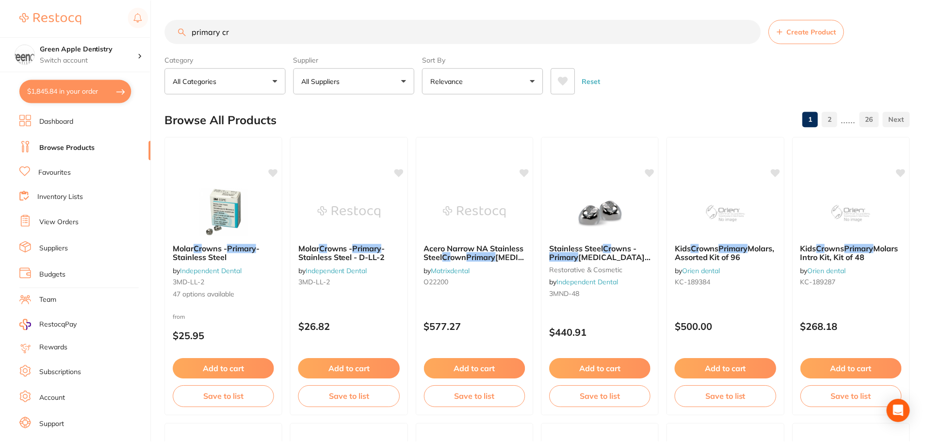
scroll to position [6, 0]
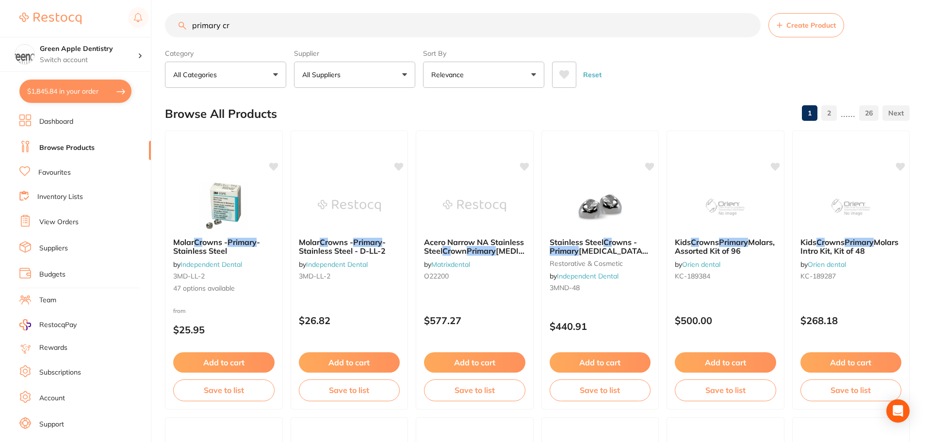
click at [372, 28] on input "primary cr" at bounding box center [463, 25] width 596 height 24
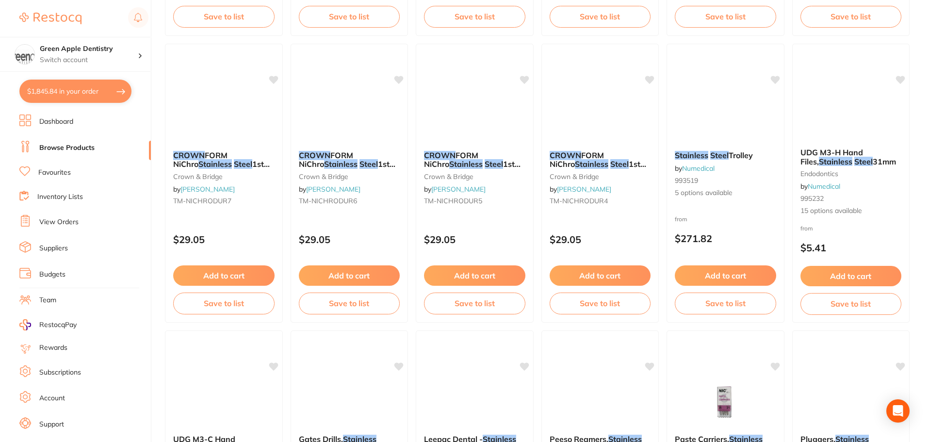
scroll to position [970, 0]
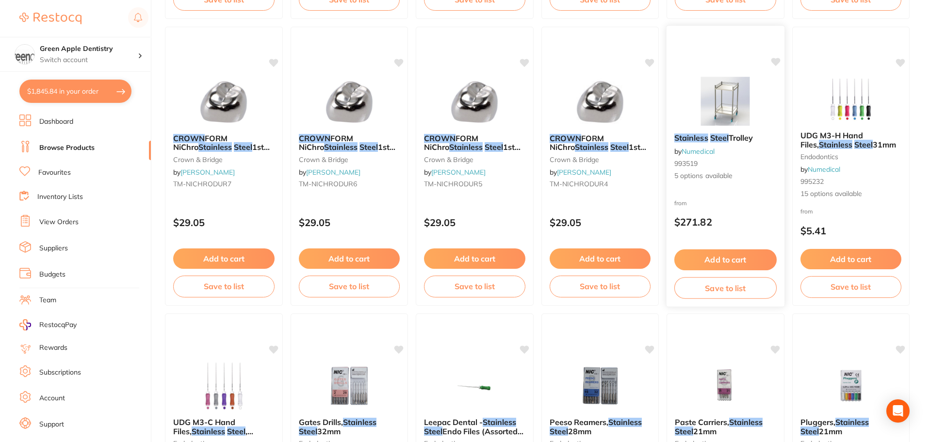
type input "stainless steel crowns"
click at [703, 108] on img at bounding box center [726, 101] width 64 height 49
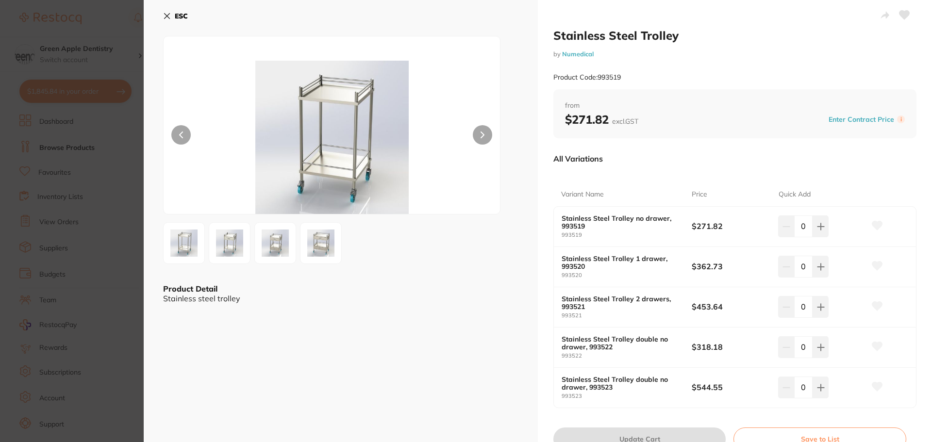
click at [182, 15] on b "ESC" at bounding box center [181, 16] width 13 height 9
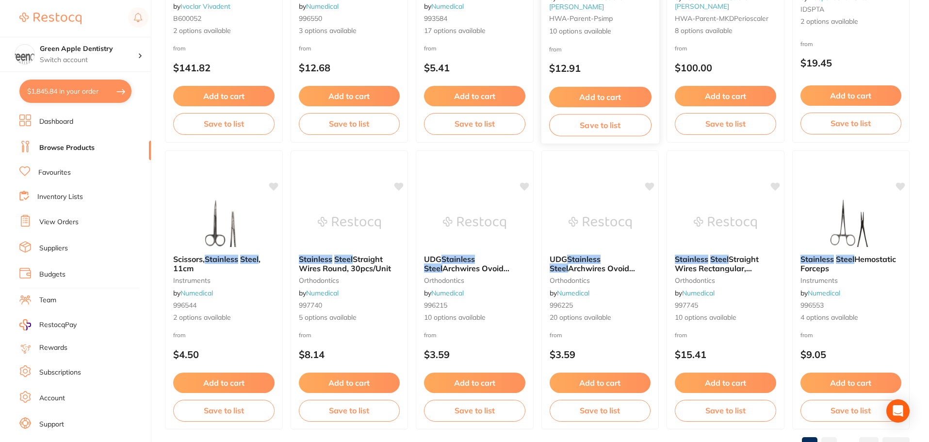
scroll to position [2318, 0]
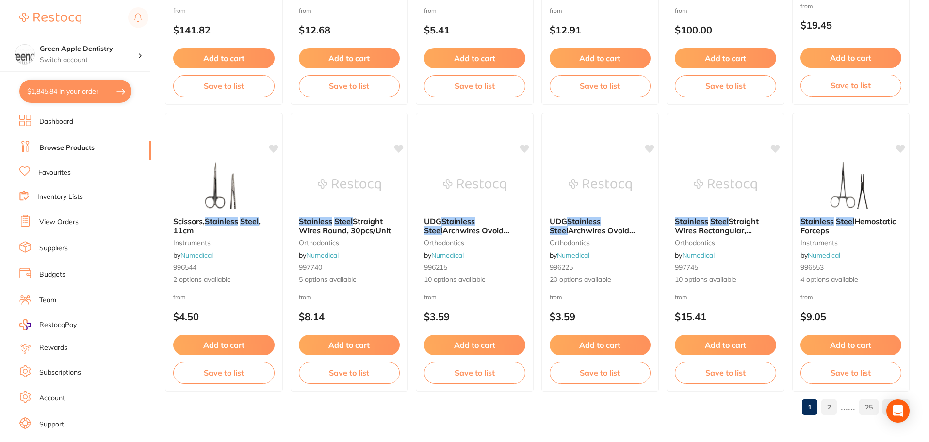
click at [827, 404] on link "2" at bounding box center [829, 406] width 16 height 19
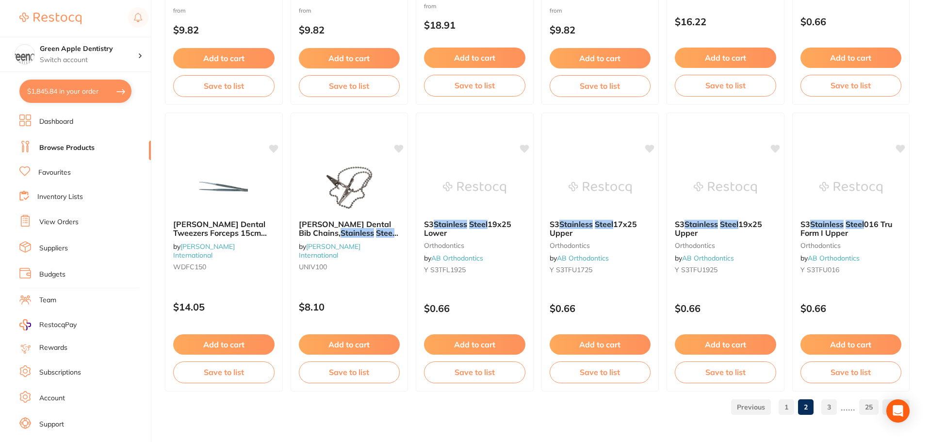
click at [794, 405] on link "1" at bounding box center [787, 406] width 16 height 19
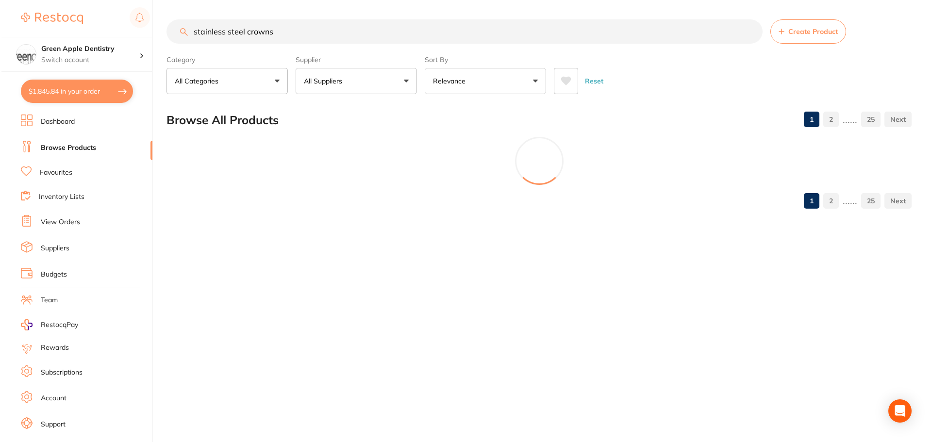
scroll to position [0, 0]
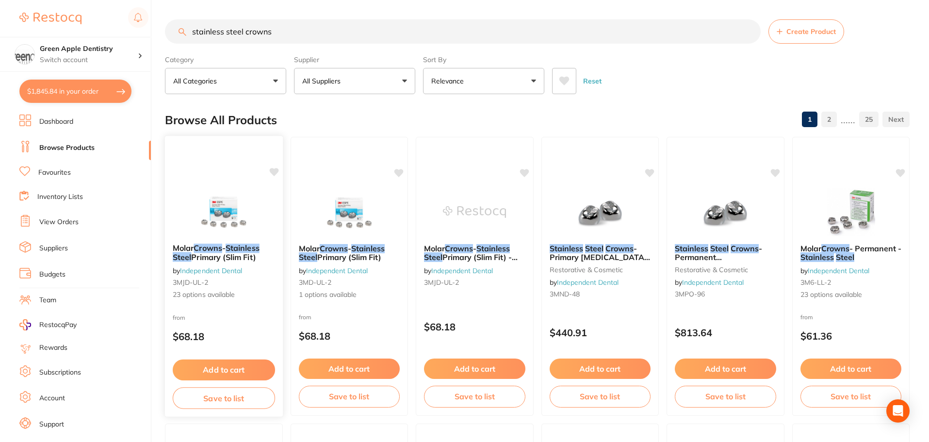
click at [248, 221] on img at bounding box center [224, 211] width 64 height 49
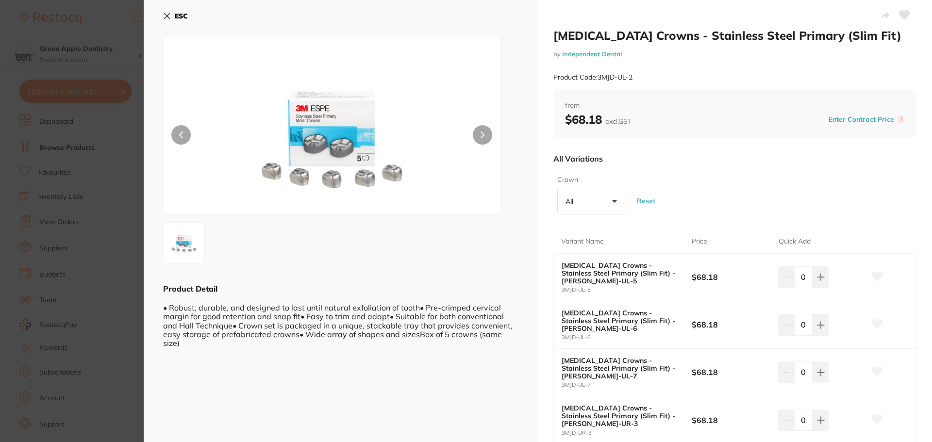
click at [181, 10] on button "ESC" at bounding box center [175, 16] width 25 height 16
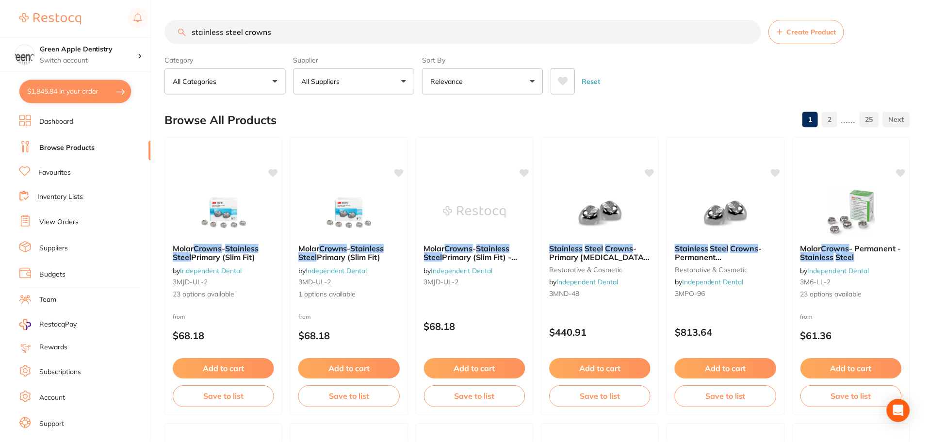
scroll to position [2318, 0]
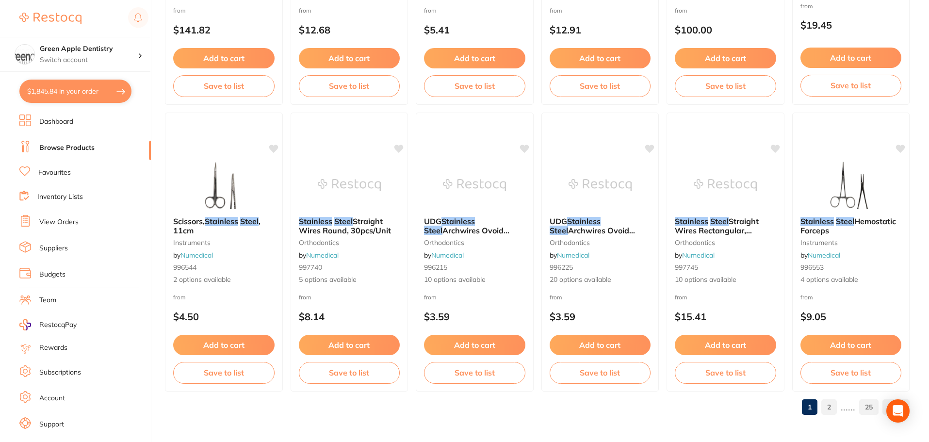
click at [61, 195] on link "Inventory Lists" at bounding box center [60, 197] width 46 height 10
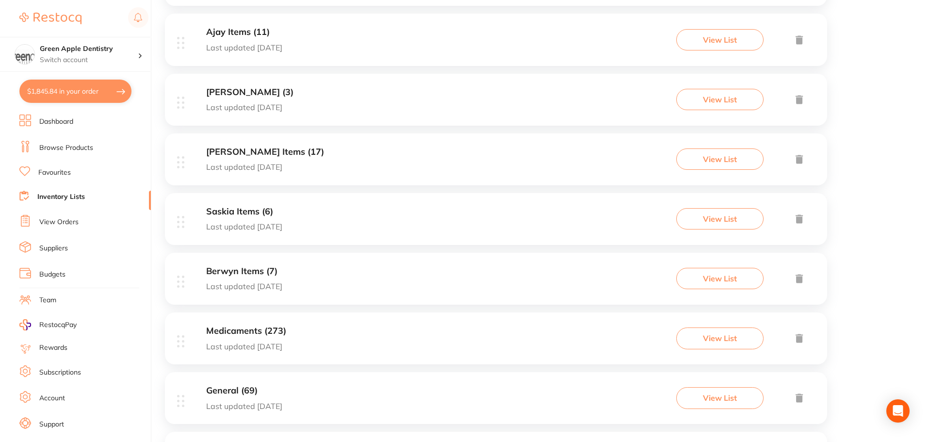
scroll to position [1212, 0]
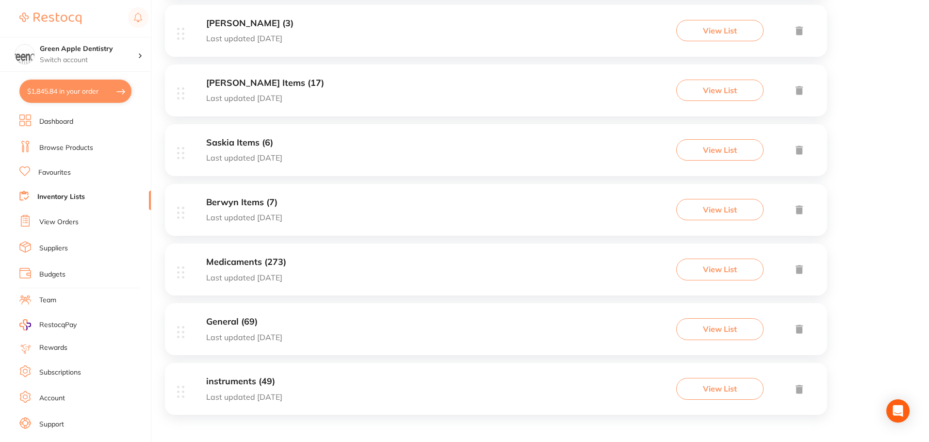
click at [306, 379] on div "instruments (49) Last updated 20 days ago View List" at bounding box center [496, 389] width 662 height 52
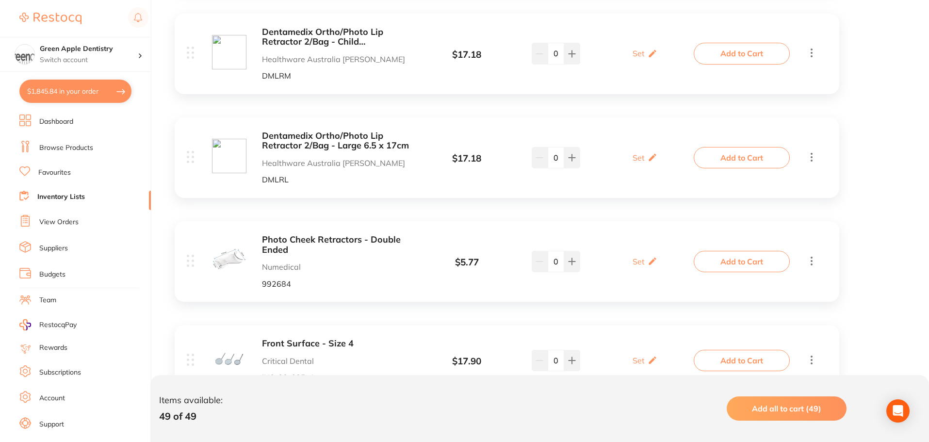
scroll to position [4780, 0]
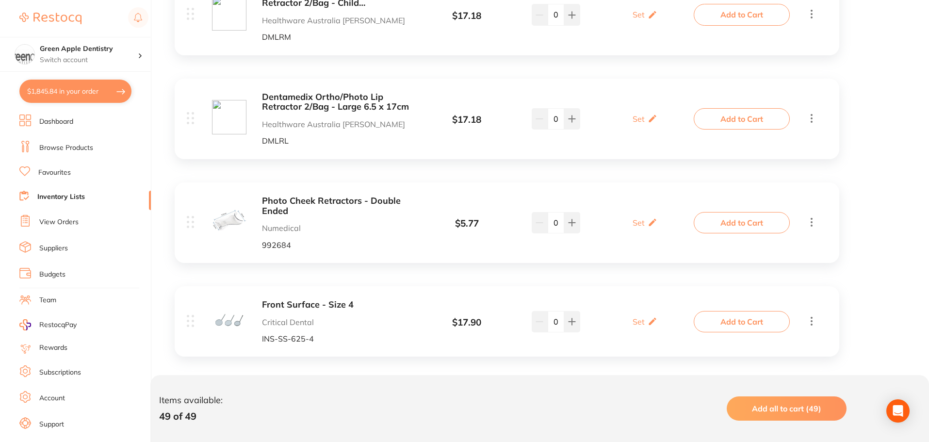
click at [71, 204] on ul "Dashboard Browse Products Favourites Inventory Lists View Orders Suppliers Budg…" at bounding box center [84, 281] width 131 height 335
click at [71, 193] on link "Inventory Lists" at bounding box center [61, 197] width 48 height 10
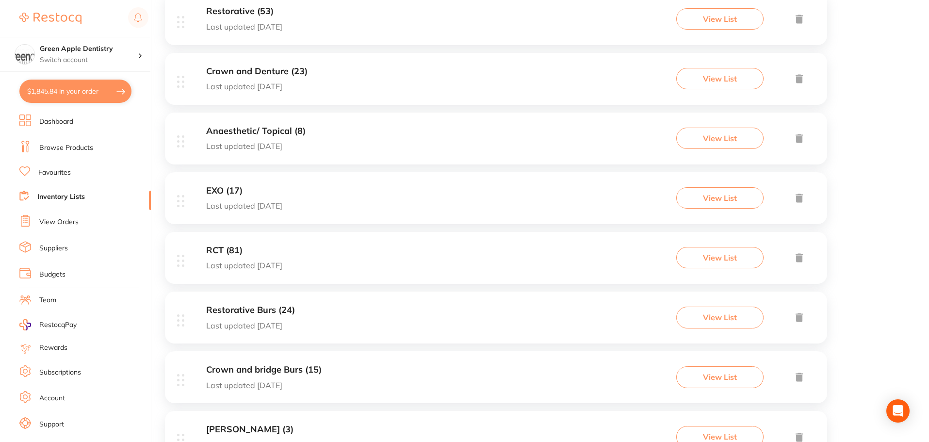
scroll to position [49, 0]
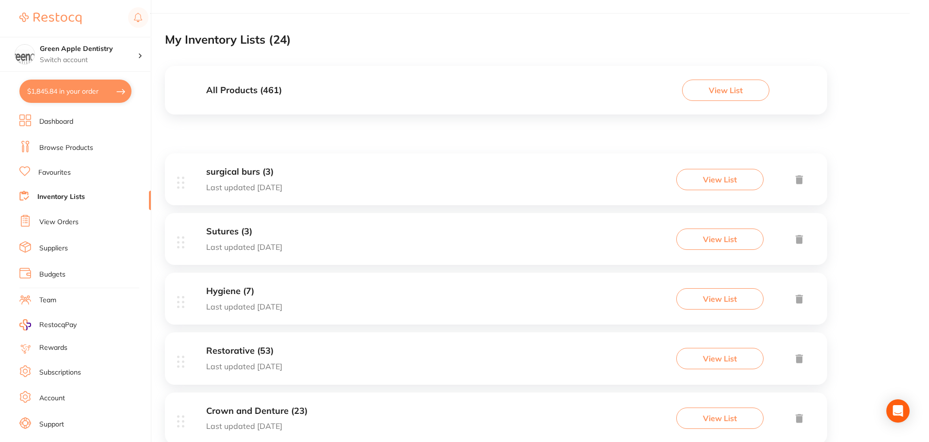
click at [309, 85] on div "All Products ( 461 ) View List" at bounding box center [496, 90] width 662 height 49
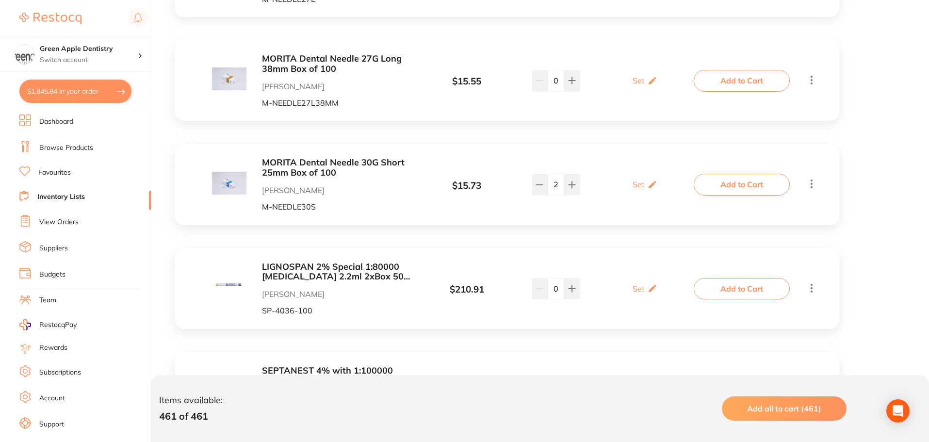
scroll to position [97, 0]
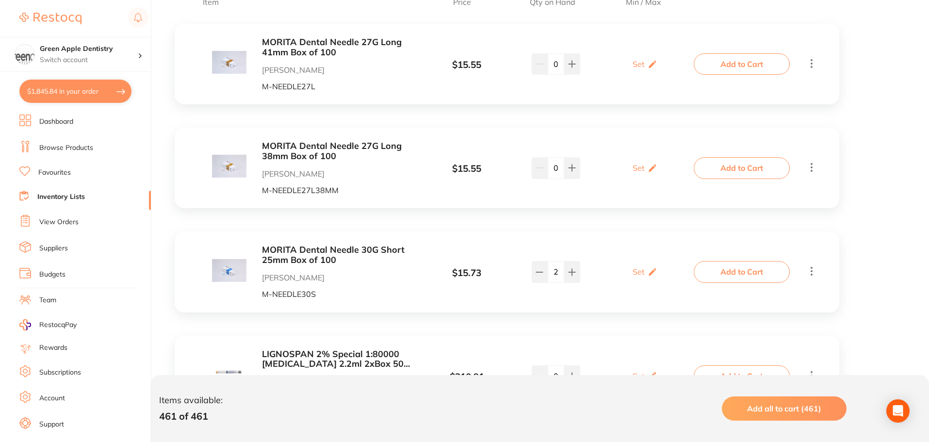
scroll to position [194, 0]
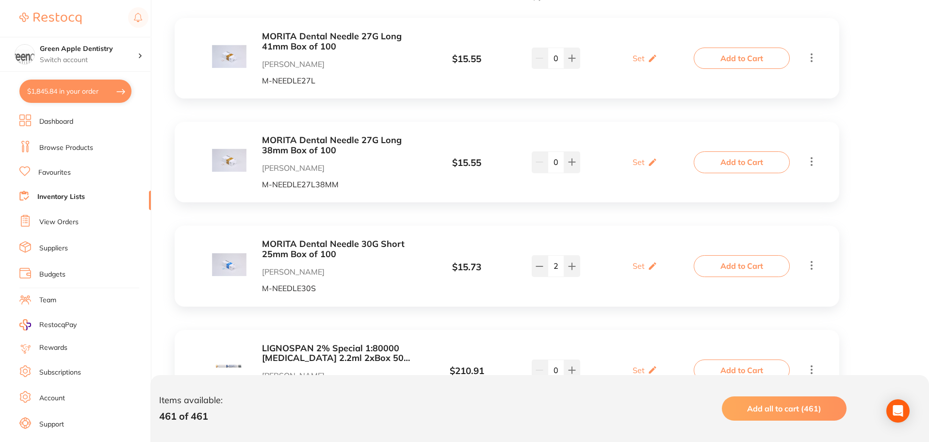
click at [816, 57] on icon at bounding box center [812, 57] width 12 height 12
click at [808, 54] on icon at bounding box center [812, 57] width 12 height 12
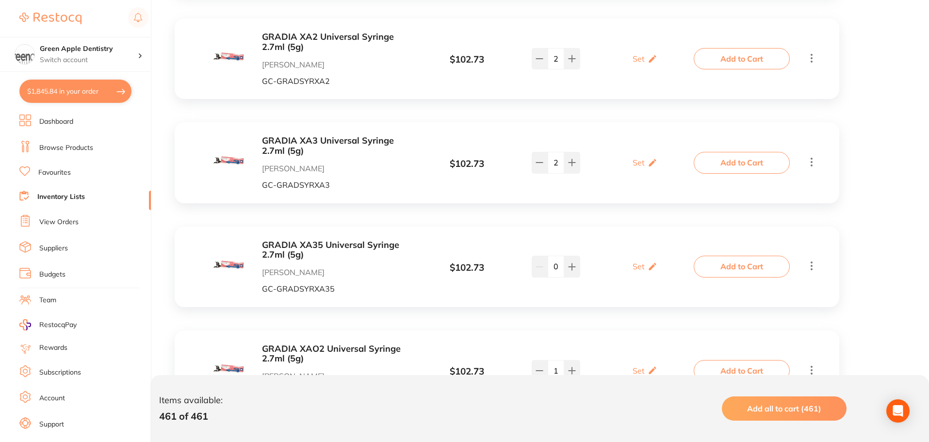
scroll to position [7553, 0]
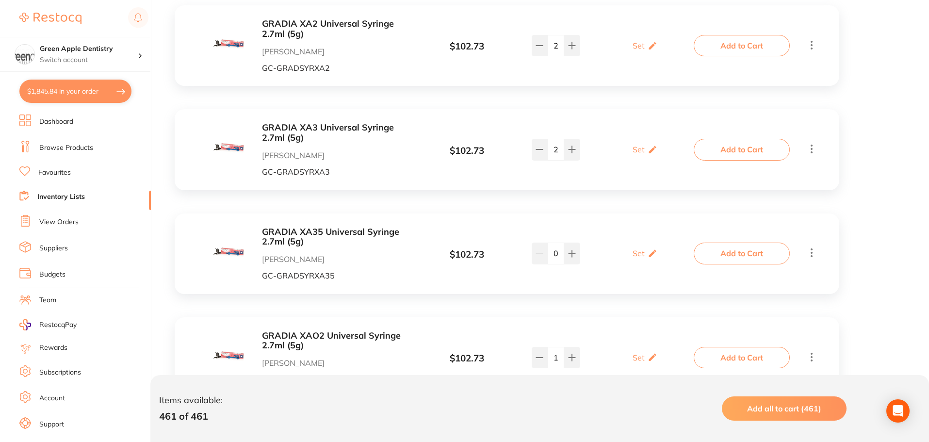
click at [731, 142] on button "Add to Cart" at bounding box center [742, 149] width 96 height 21
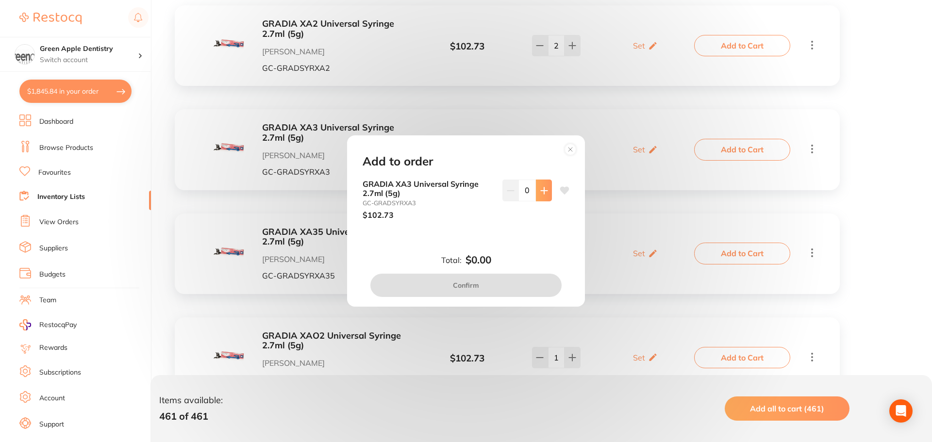
click at [536, 195] on button at bounding box center [544, 190] width 16 height 21
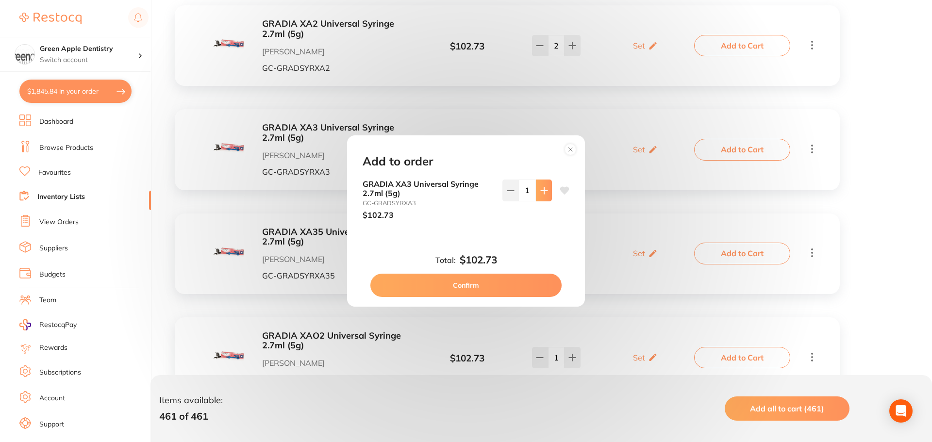
click at [536, 195] on button at bounding box center [544, 190] width 16 height 21
click at [539, 200] on button at bounding box center [544, 190] width 16 height 21
type input "3"
click at [520, 285] on button "Confirm" at bounding box center [465, 285] width 191 height 23
checkbox input "false"
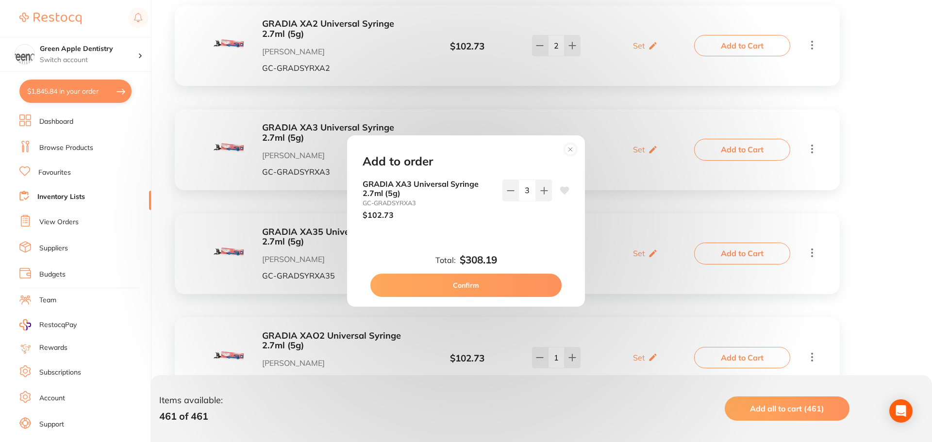
checkbox input "false"
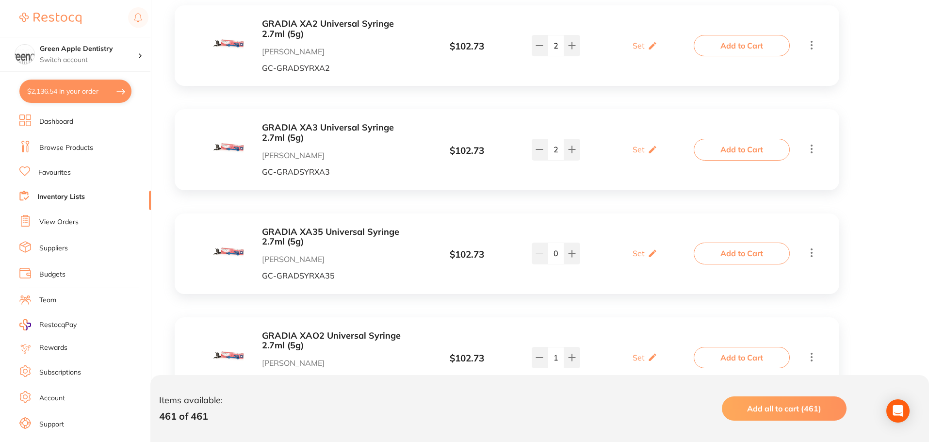
click at [709, 244] on button "Add to Cart" at bounding box center [742, 253] width 96 height 21
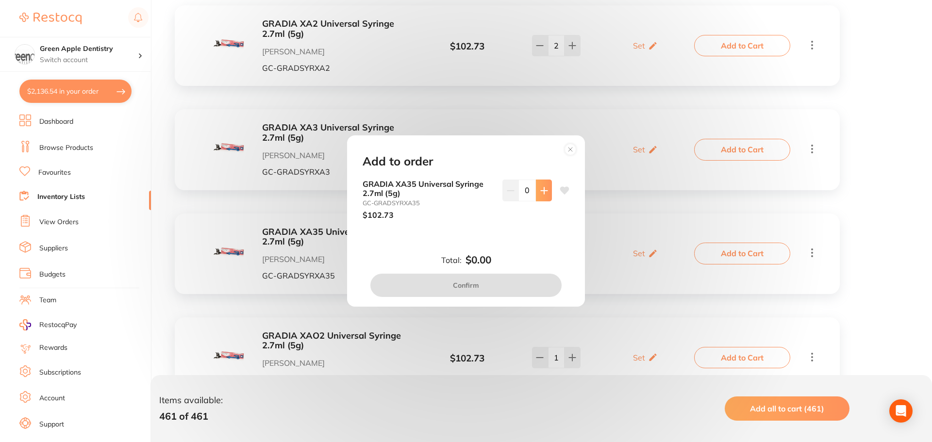
click at [541, 188] on icon at bounding box center [543, 190] width 6 height 6
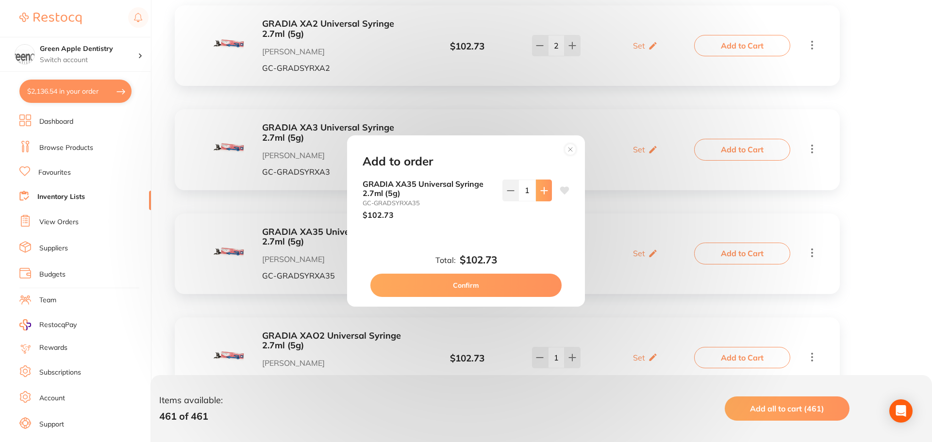
click at [543, 200] on button at bounding box center [544, 190] width 16 height 21
type input "2"
click at [496, 276] on button "Confirm" at bounding box center [465, 285] width 191 height 23
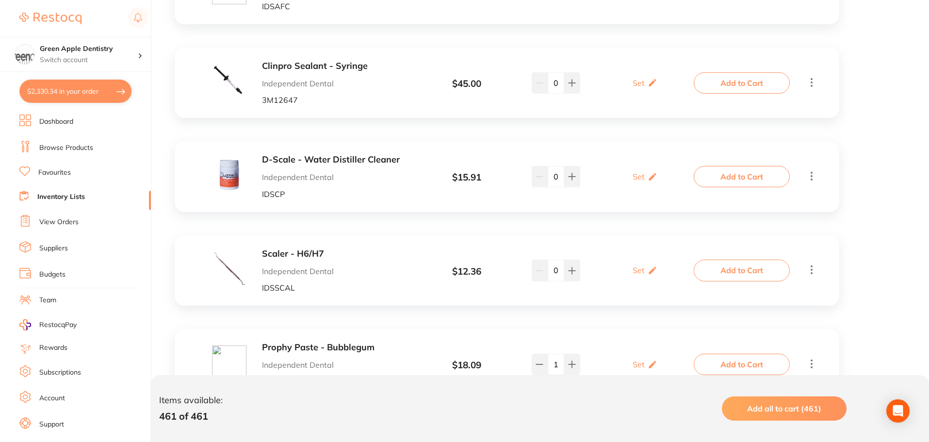
scroll to position [9834, 0]
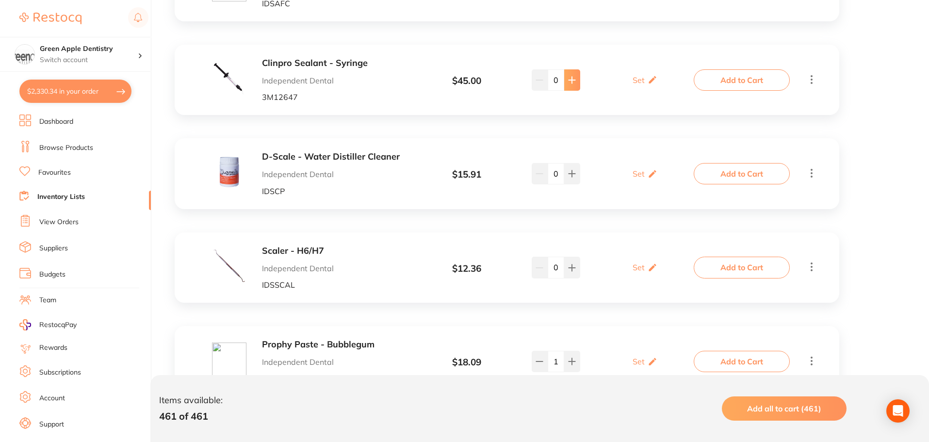
click at [577, 73] on button at bounding box center [572, 79] width 16 height 21
type input "1"
click at [713, 74] on button "Add to Cart" at bounding box center [742, 79] width 96 height 21
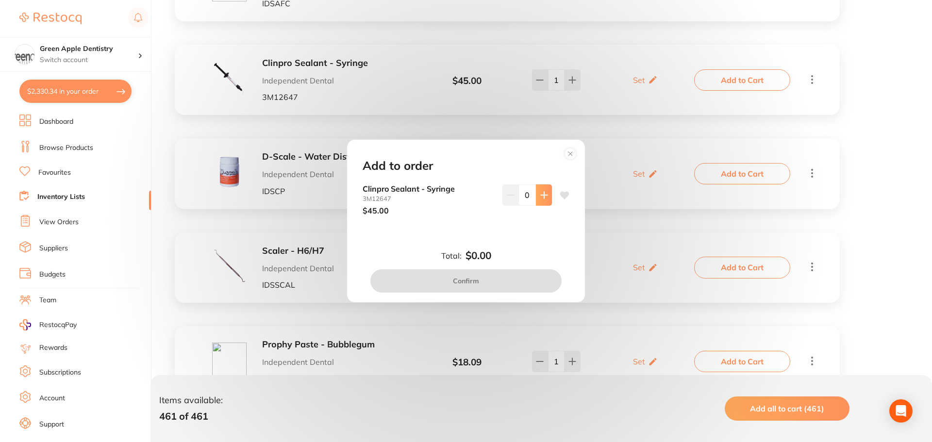
click at [540, 205] on button at bounding box center [544, 194] width 16 height 21
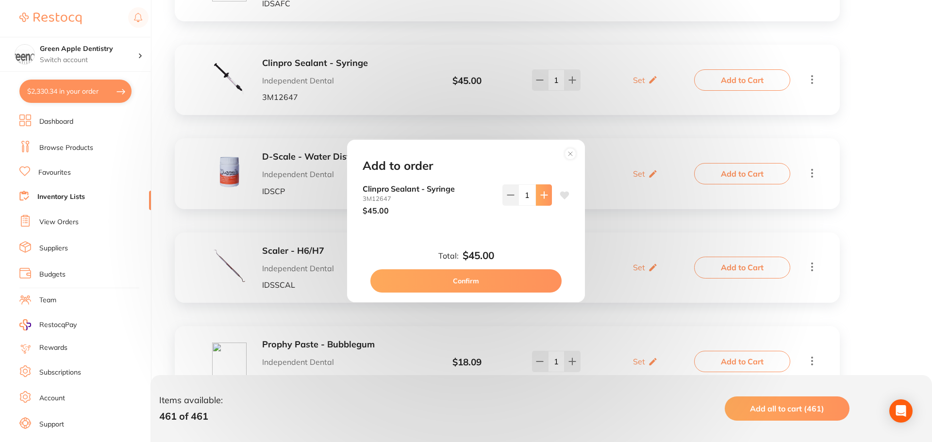
click at [540, 205] on button at bounding box center [544, 194] width 16 height 21
type input "2"
click at [495, 278] on button "Confirm" at bounding box center [465, 280] width 191 height 23
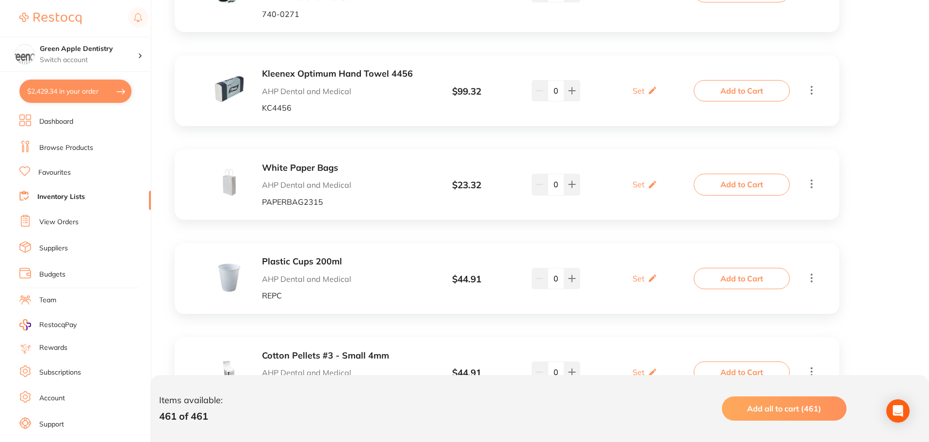
scroll to position [13521, 0]
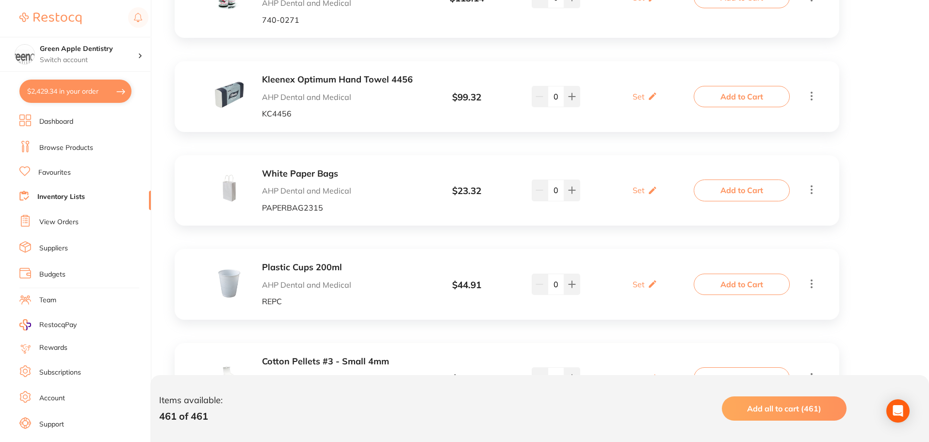
click at [711, 86] on button "Add to Cart" at bounding box center [742, 96] width 96 height 21
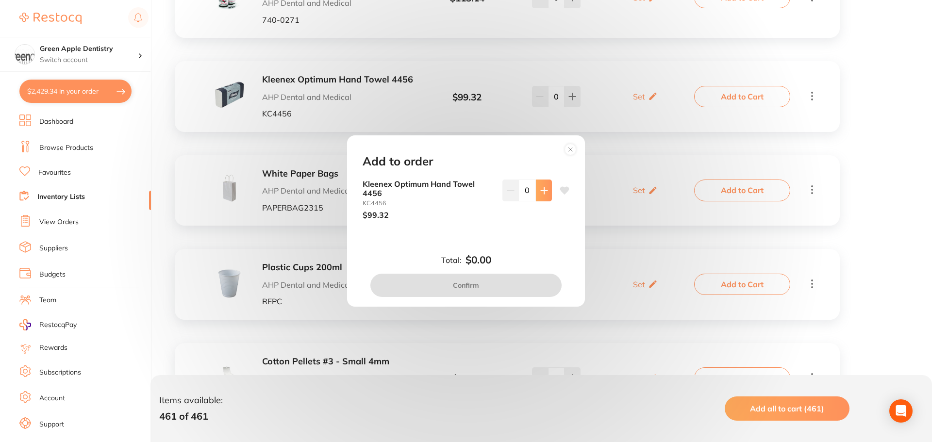
click at [540, 192] on icon at bounding box center [544, 191] width 8 height 8
type input "1"
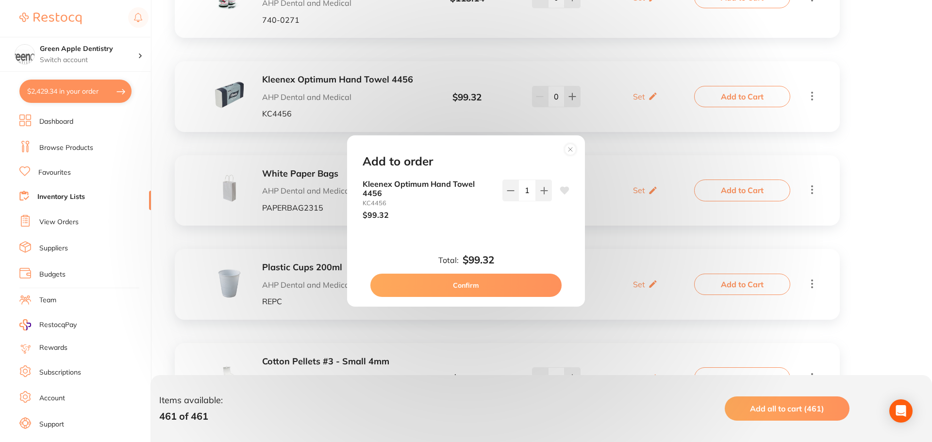
click at [451, 283] on button "Confirm" at bounding box center [465, 285] width 191 height 23
checkbox input "false"
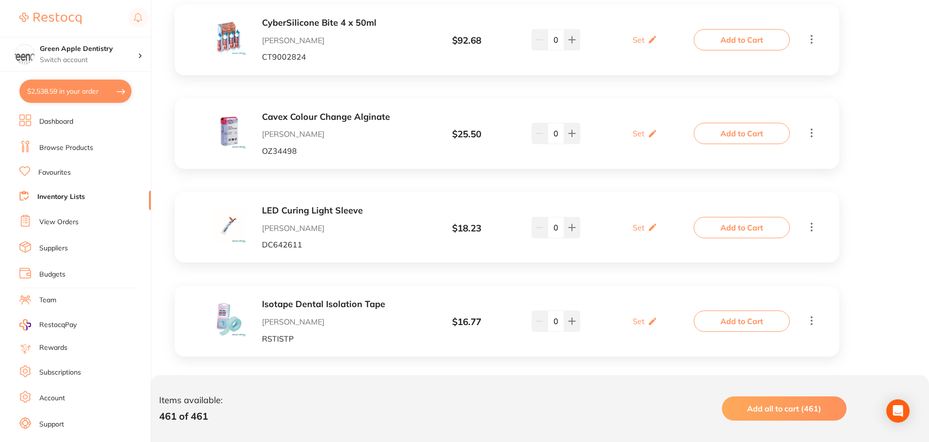
scroll to position [15801, 0]
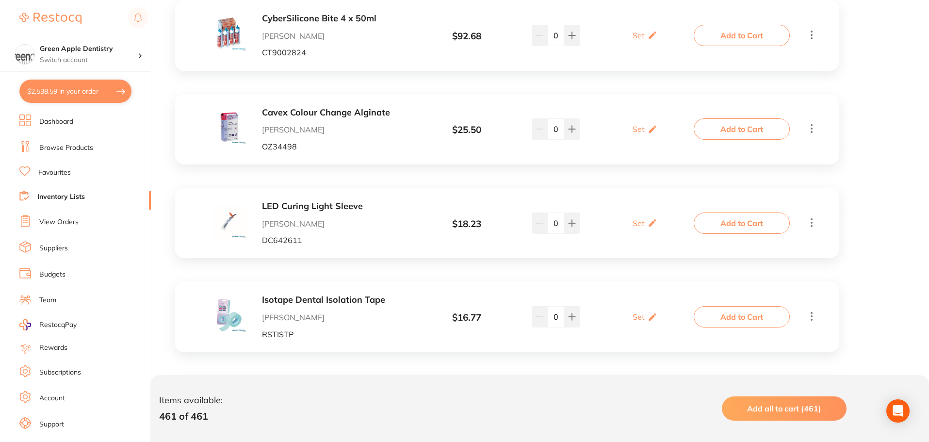
click at [709, 118] on button "Add to Cart" at bounding box center [742, 128] width 96 height 21
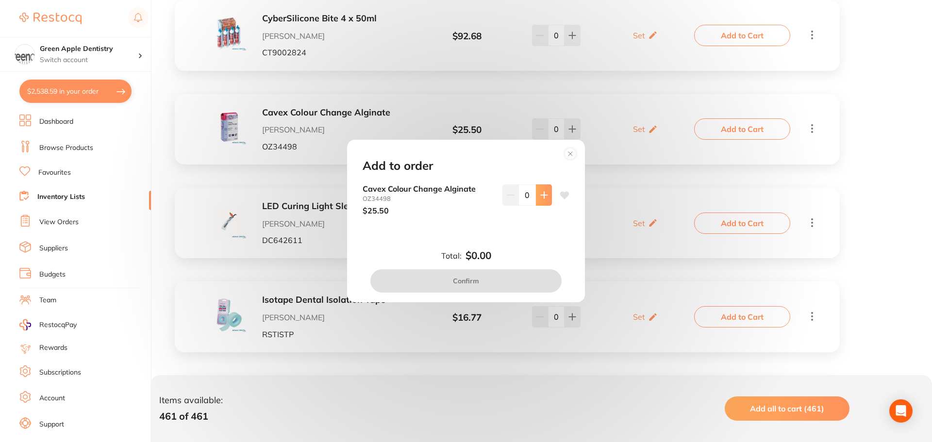
click at [541, 196] on icon at bounding box center [543, 195] width 6 height 6
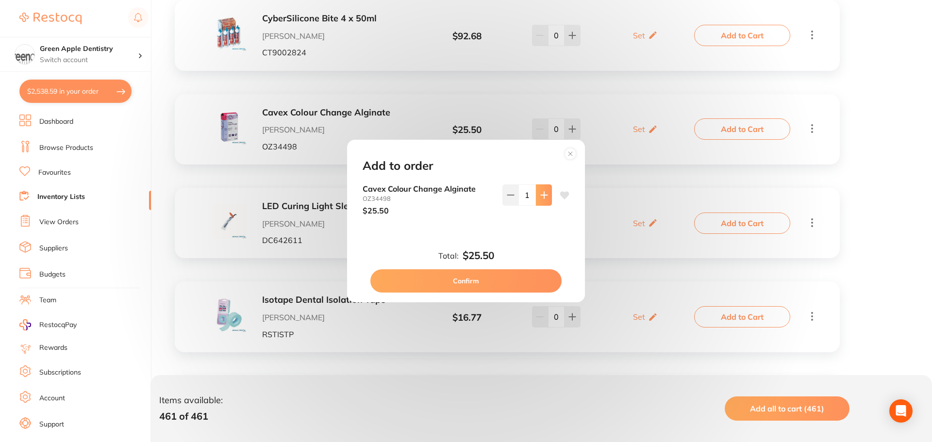
click at [538, 201] on button at bounding box center [544, 194] width 16 height 21
type input "2"
click at [502, 275] on button "Confirm" at bounding box center [465, 280] width 191 height 23
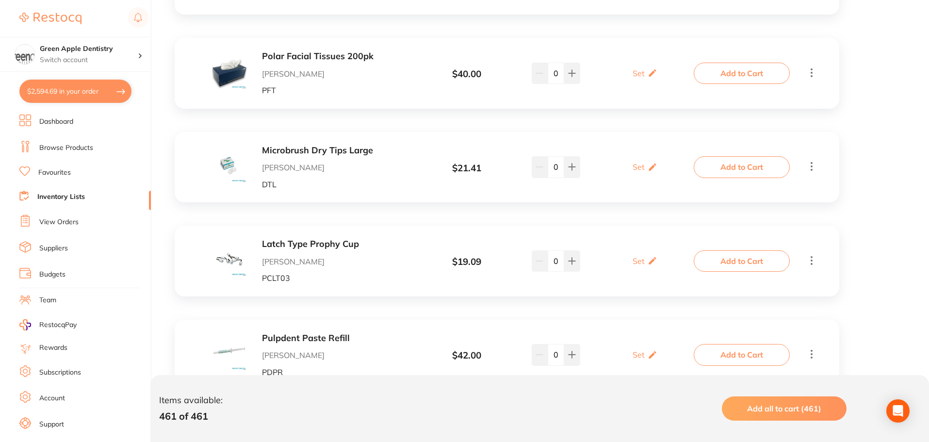
scroll to position [15171, 0]
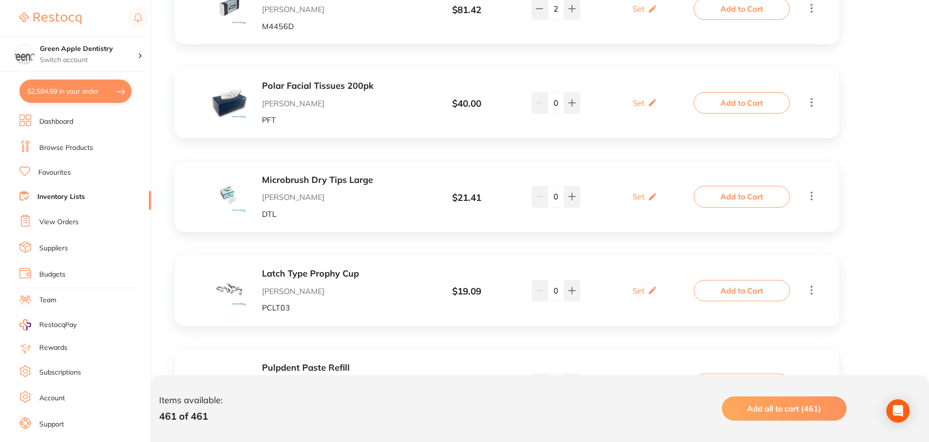
click at [708, 186] on button "Add to Cart" at bounding box center [742, 196] width 96 height 21
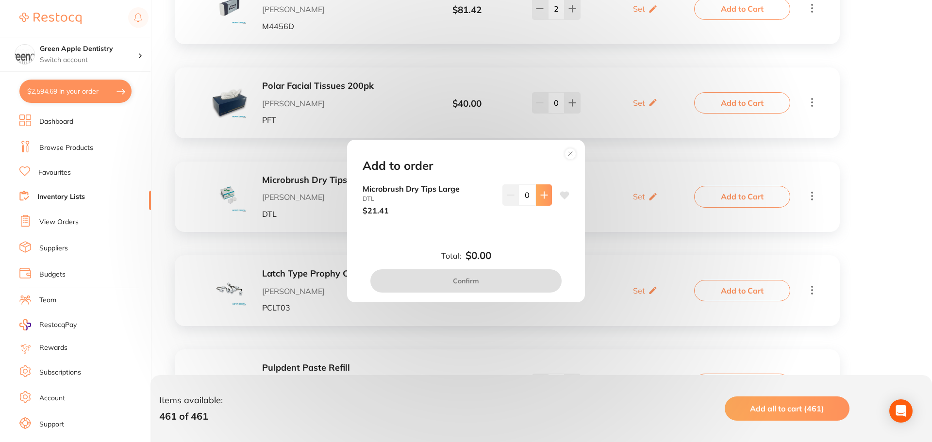
click at [536, 196] on button at bounding box center [544, 194] width 16 height 21
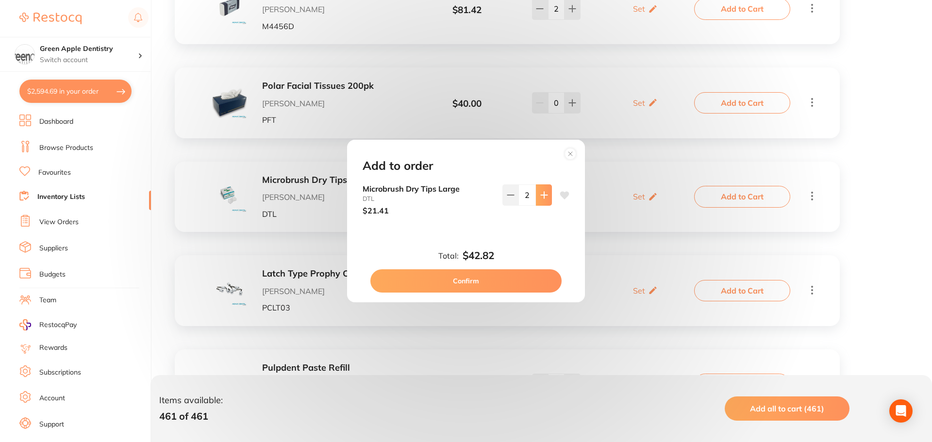
click at [536, 196] on button at bounding box center [544, 194] width 16 height 21
click at [531, 197] on input "4" at bounding box center [526, 194] width 17 height 21
click at [545, 196] on icon at bounding box center [544, 195] width 8 height 8
type input "5"
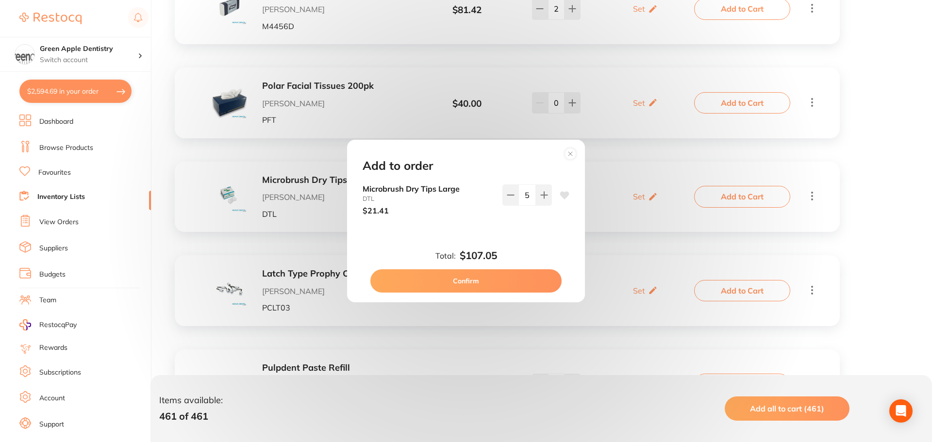
click at [525, 276] on button "Confirm" at bounding box center [465, 280] width 191 height 23
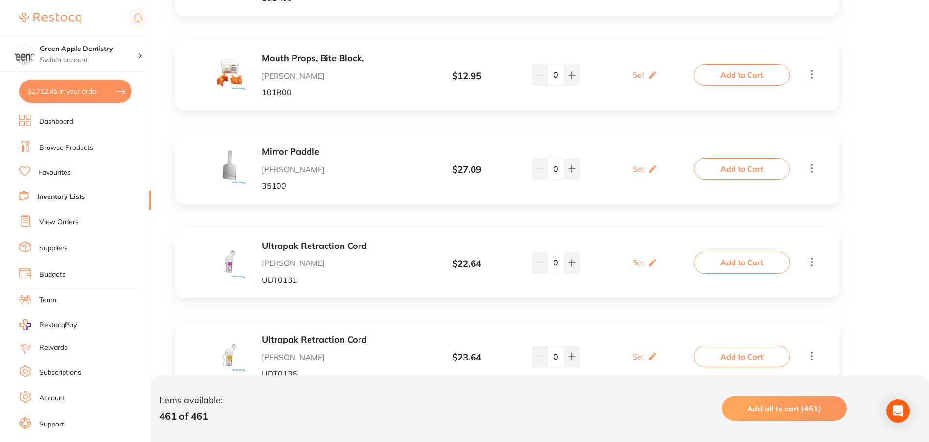
scroll to position [16335, 0]
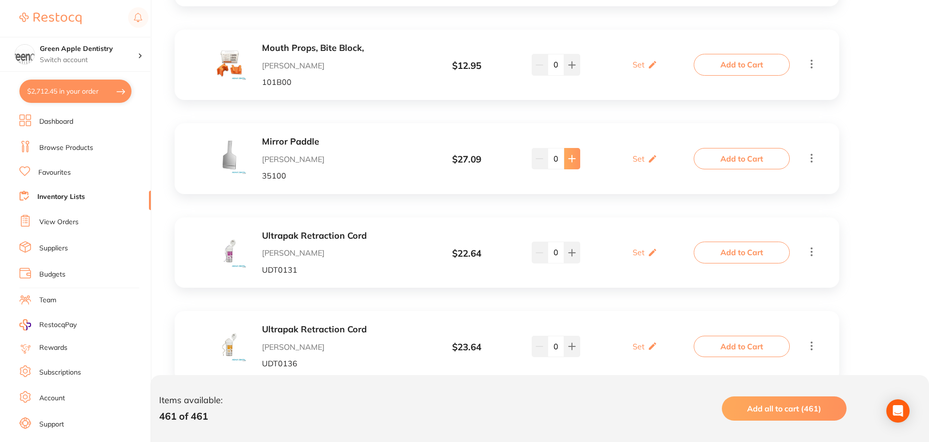
click at [576, 148] on button at bounding box center [572, 158] width 16 height 21
type input "1"
click at [706, 148] on button "Add to Cart" at bounding box center [742, 158] width 96 height 21
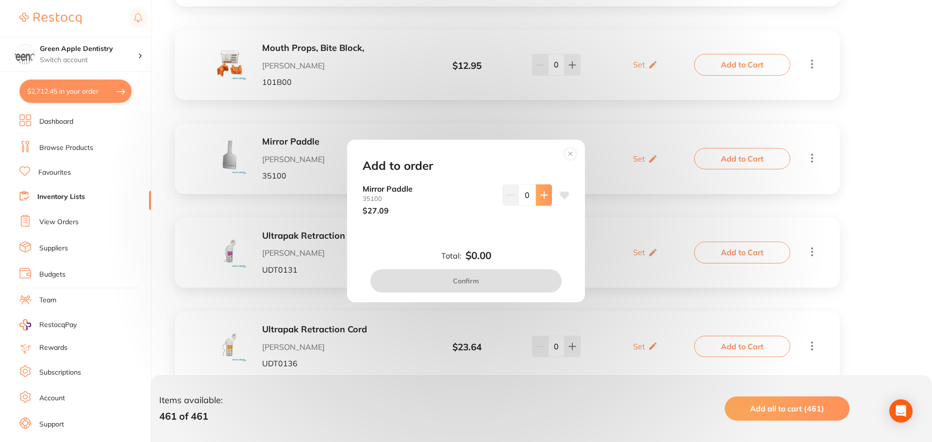
click at [536, 198] on button at bounding box center [544, 194] width 16 height 21
type input "1"
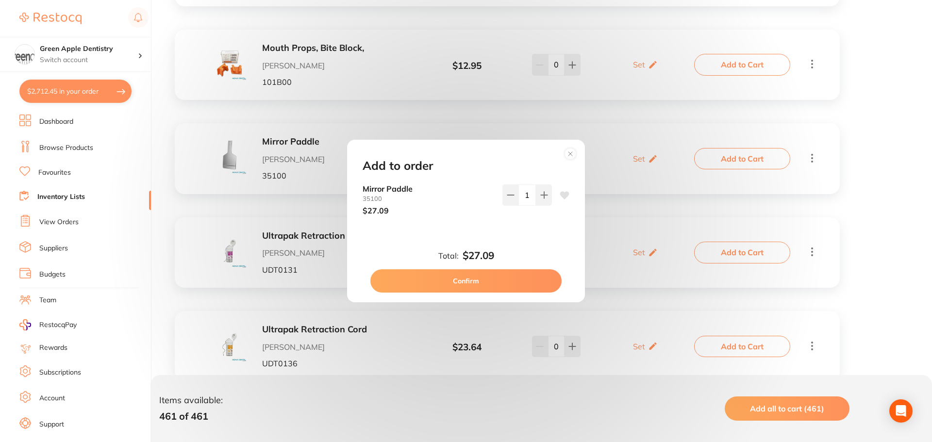
click at [508, 277] on button "Confirm" at bounding box center [465, 280] width 191 height 23
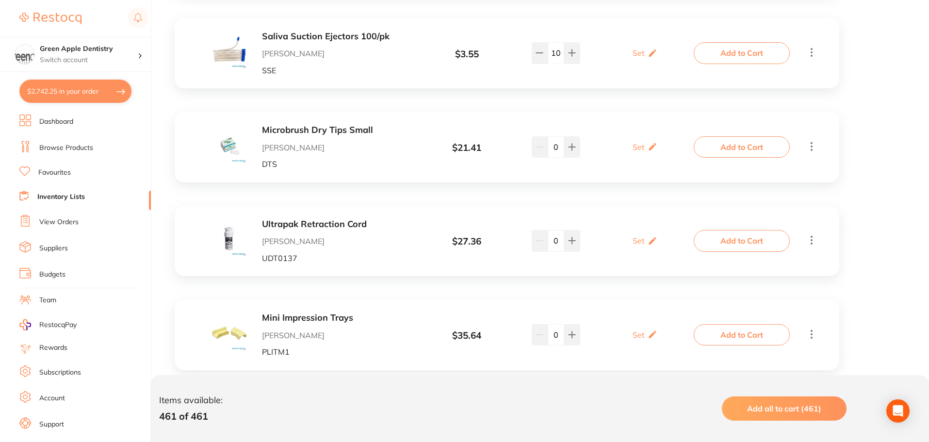
scroll to position [16723, 0]
click at [730, 229] on button "Add to Cart" at bounding box center [742, 239] width 96 height 21
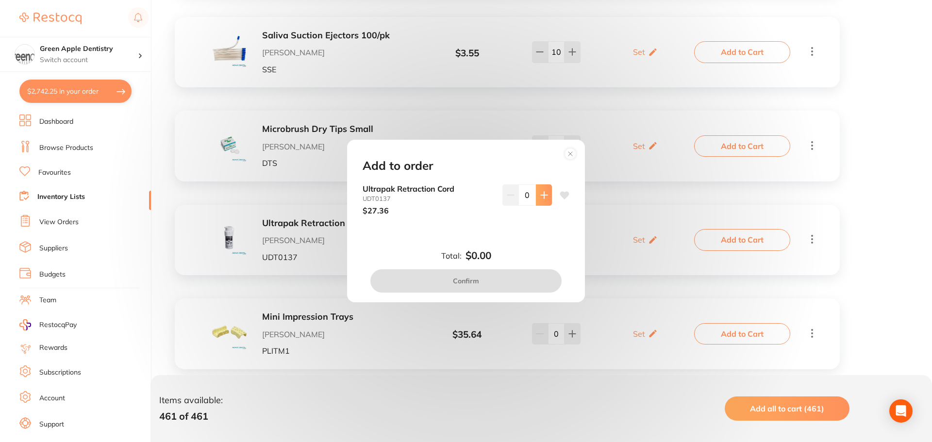
click at [537, 195] on button at bounding box center [544, 194] width 16 height 21
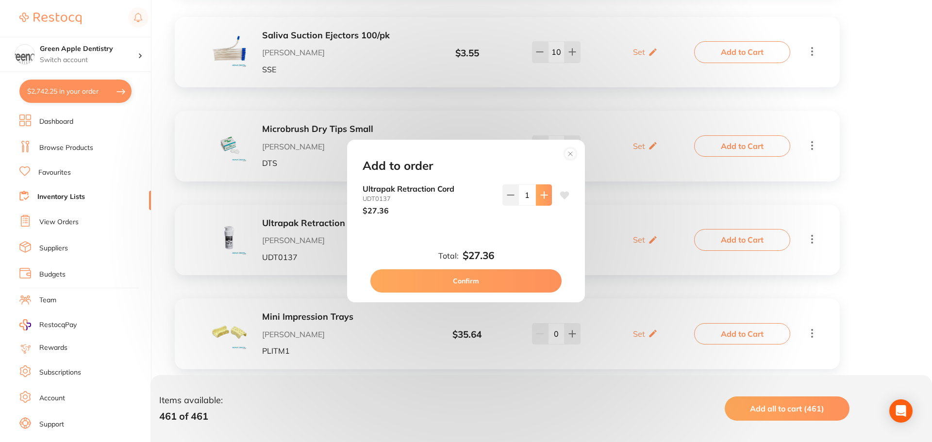
click at [537, 195] on button at bounding box center [544, 194] width 16 height 21
click at [506, 201] on button at bounding box center [510, 194] width 16 height 21
type input "2"
click at [498, 278] on button "Confirm" at bounding box center [465, 280] width 191 height 23
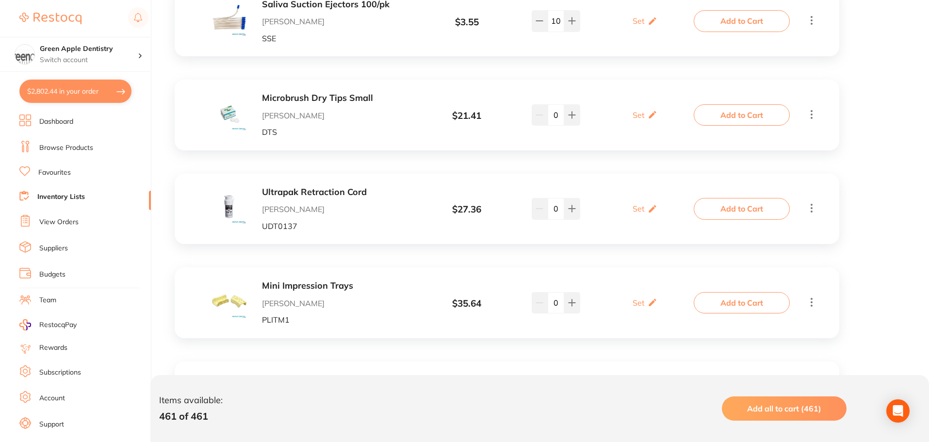
scroll to position [16820, 0]
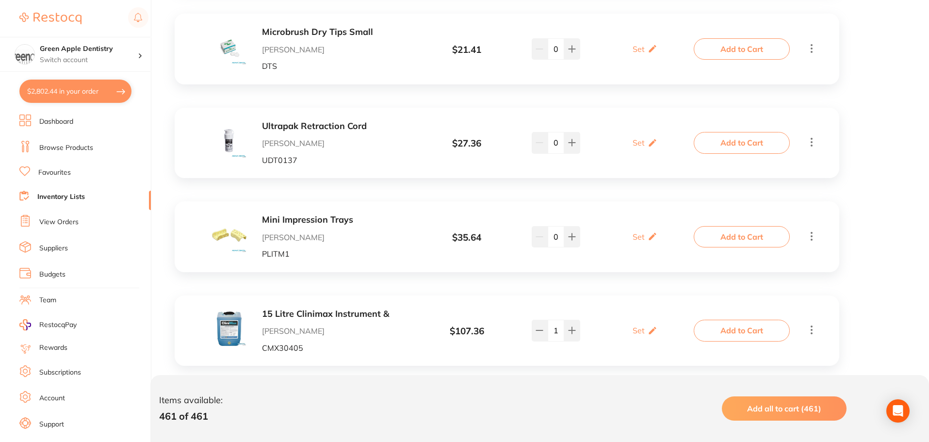
click at [727, 226] on button "Add to Cart" at bounding box center [742, 236] width 96 height 21
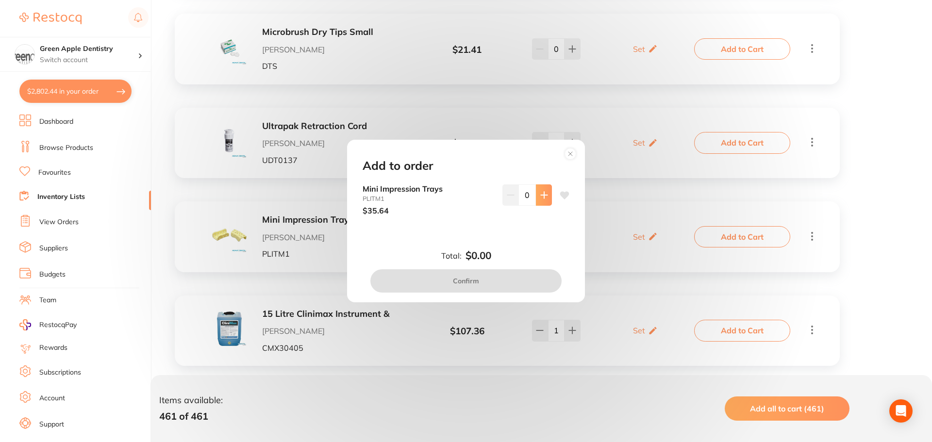
click at [546, 199] on button at bounding box center [544, 194] width 16 height 21
type input "1"
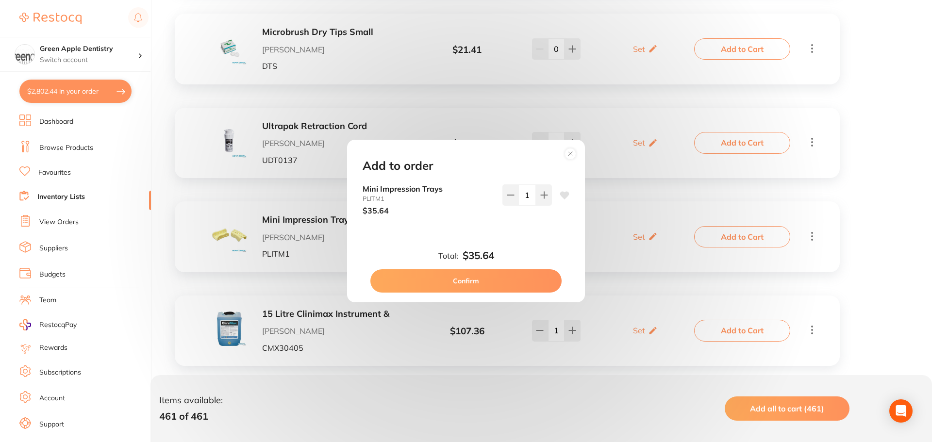
click at [513, 277] on button "Confirm" at bounding box center [465, 280] width 191 height 23
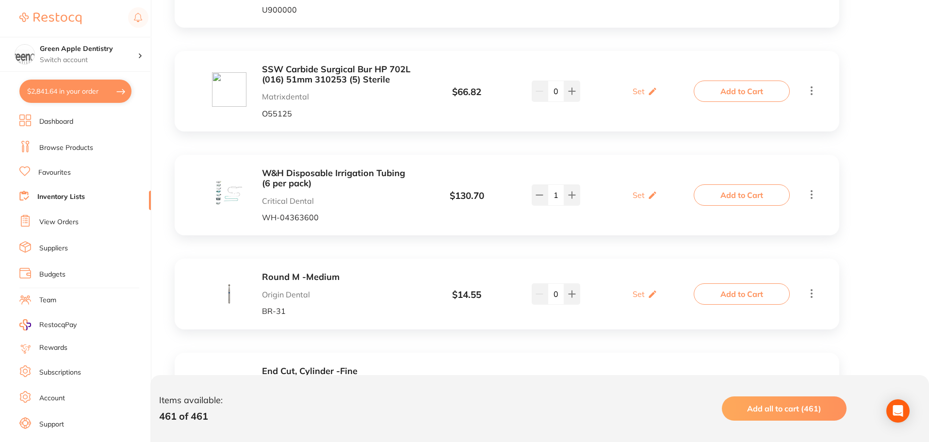
scroll to position [25310, 0]
click at [719, 183] on button "Add to Cart" at bounding box center [742, 193] width 96 height 21
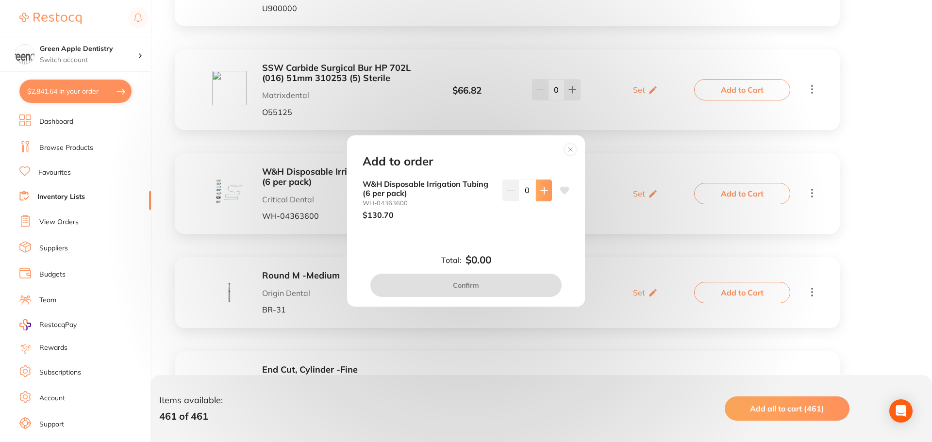
click at [540, 190] on icon at bounding box center [543, 190] width 6 height 6
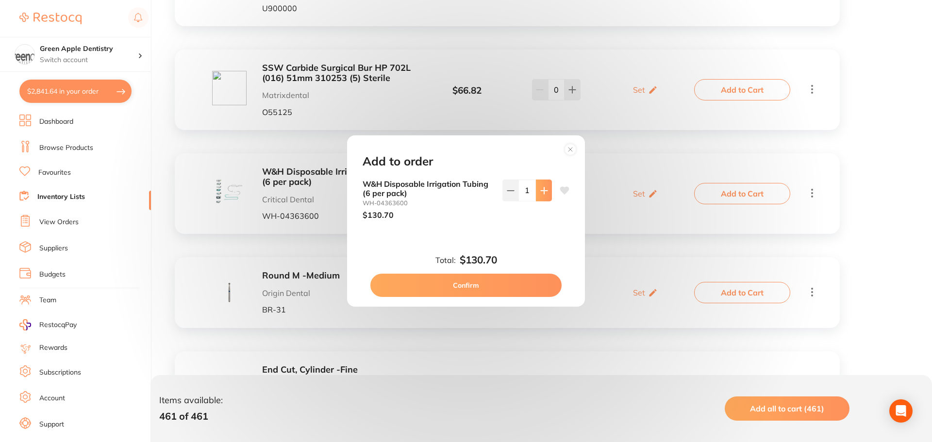
click at [540, 190] on icon at bounding box center [543, 190] width 6 height 6
click at [503, 196] on button at bounding box center [510, 190] width 16 height 21
type input "1"
click at [481, 277] on button "Confirm" at bounding box center [465, 285] width 191 height 23
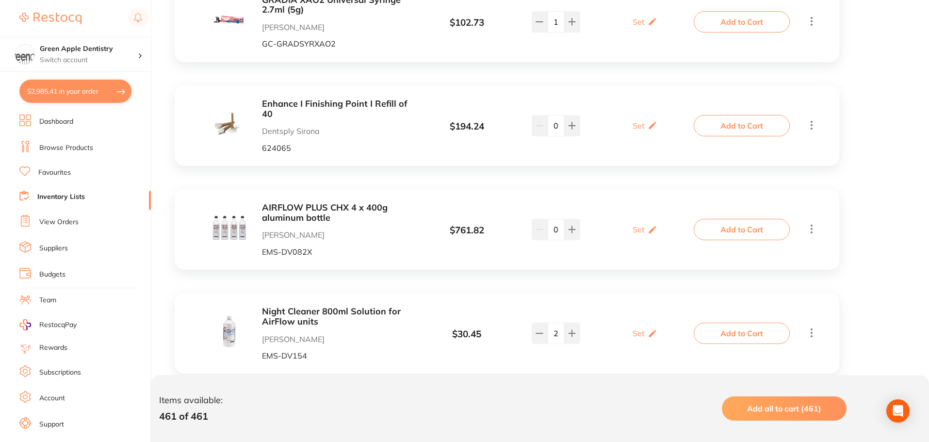
scroll to position [45784, 0]
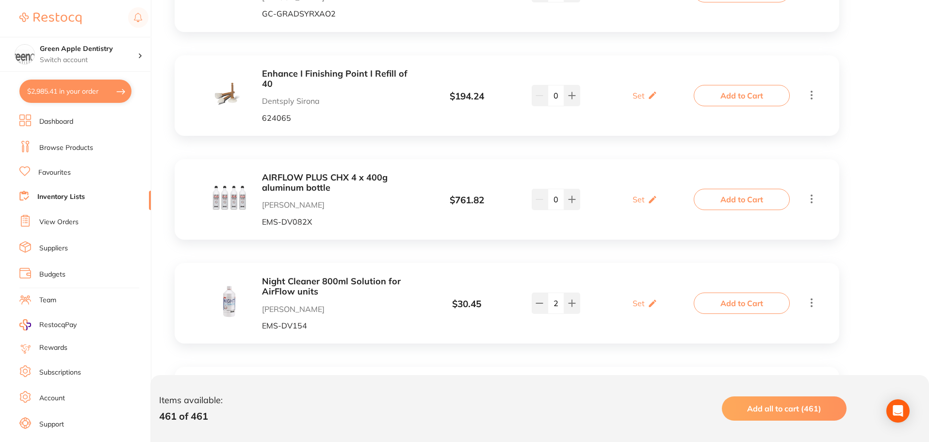
click at [76, 87] on button "$2,985.41 in your order" at bounding box center [75, 91] width 112 height 23
checkbox input "true"
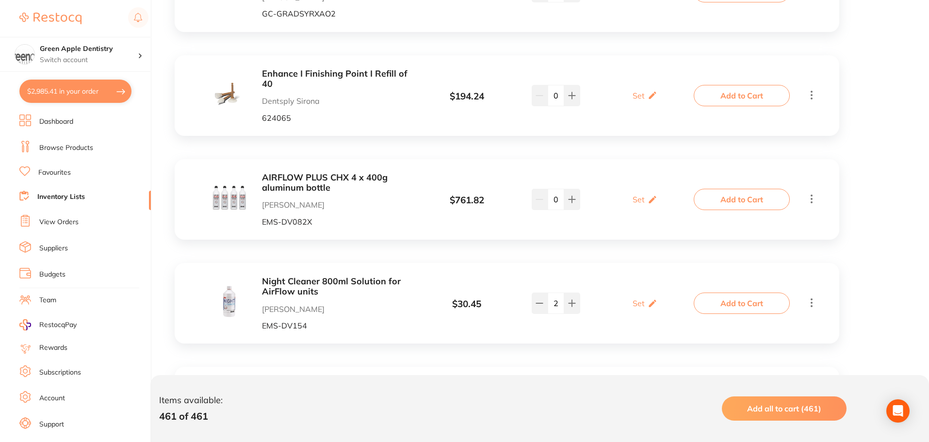
checkbox input "true"
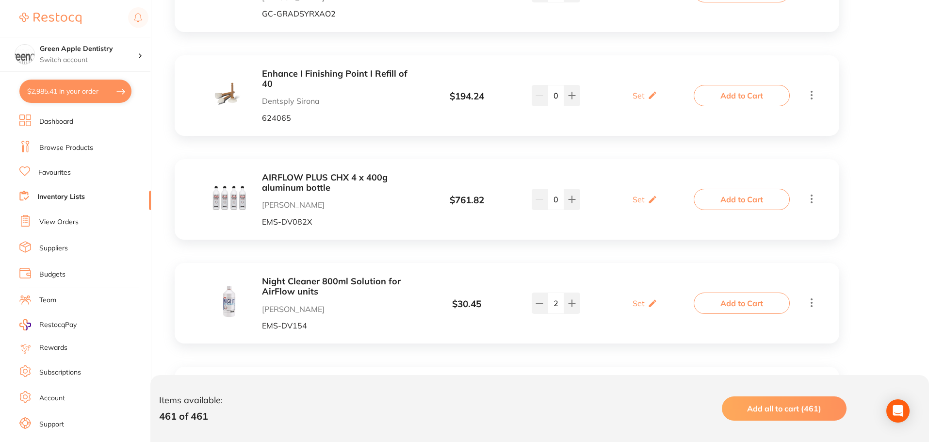
checkbox input "true"
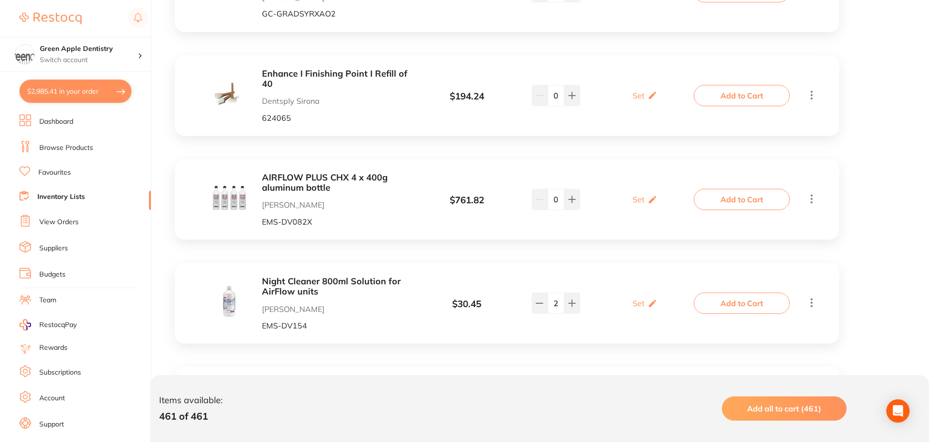
checkbox input "true"
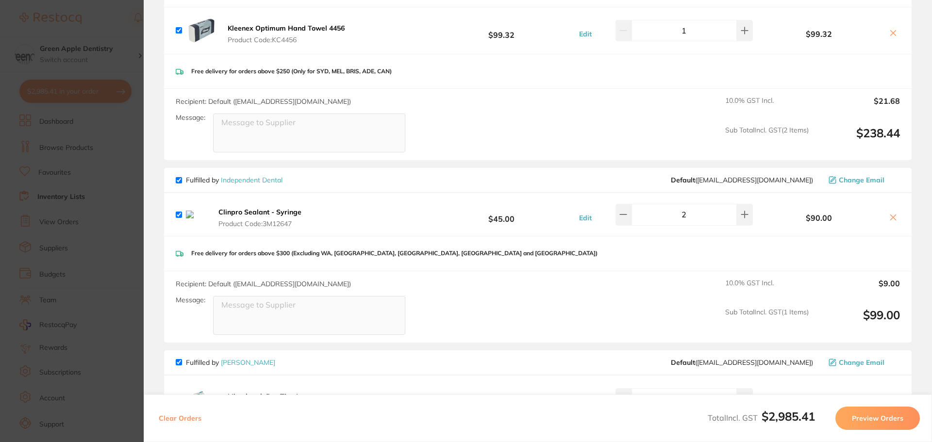
scroll to position [1448, 0]
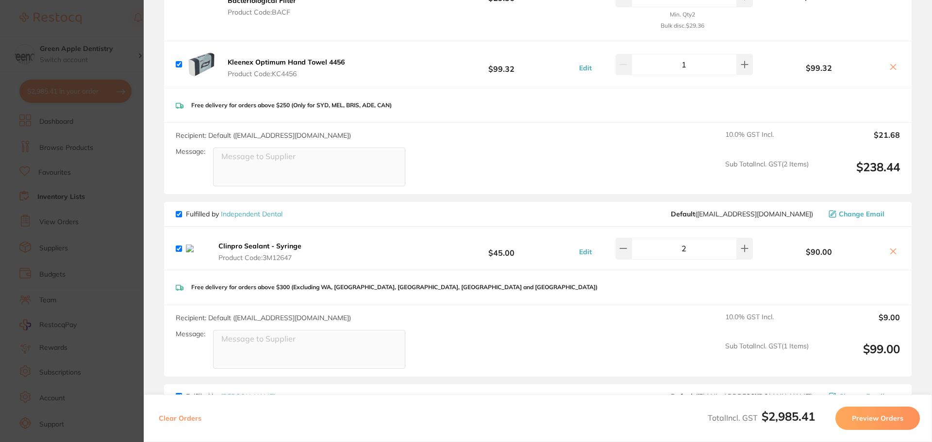
click at [123, 155] on section "Update RRP Set your pre negotiated price for this item. Item Agreed RRP (excl. …" at bounding box center [466, 221] width 932 height 442
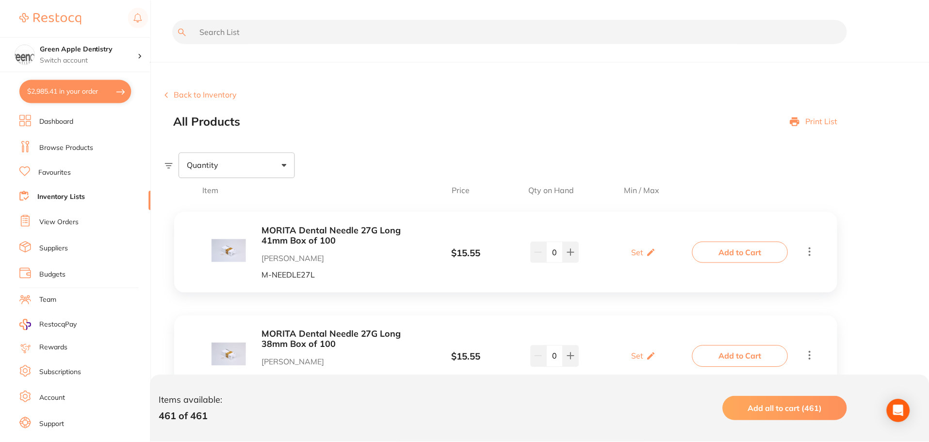
scroll to position [45784, 0]
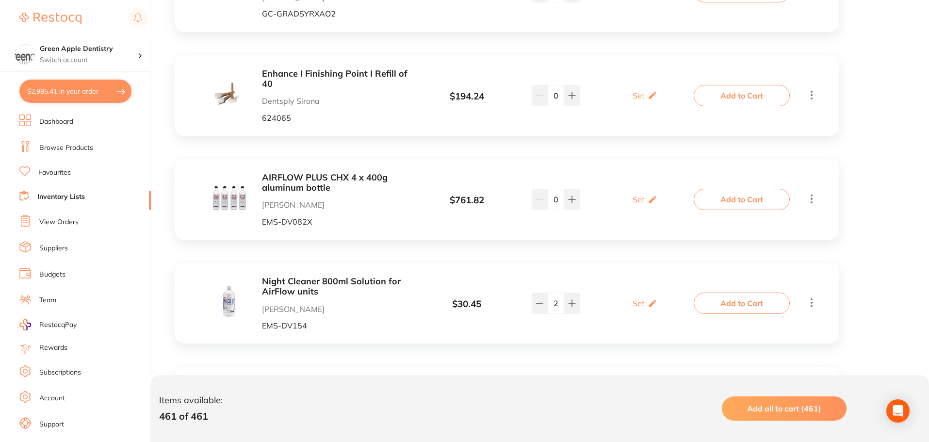
click at [74, 146] on link "Browse Products" at bounding box center [66, 148] width 54 height 10
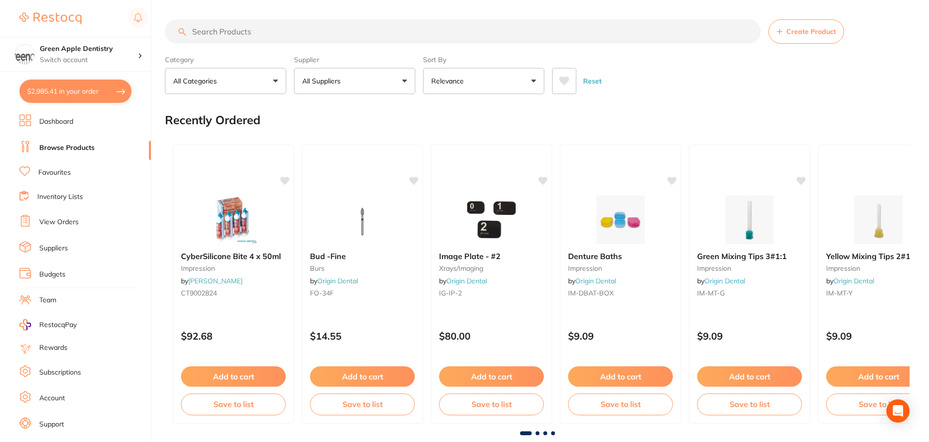
click at [295, 37] on input "search" at bounding box center [463, 31] width 596 height 24
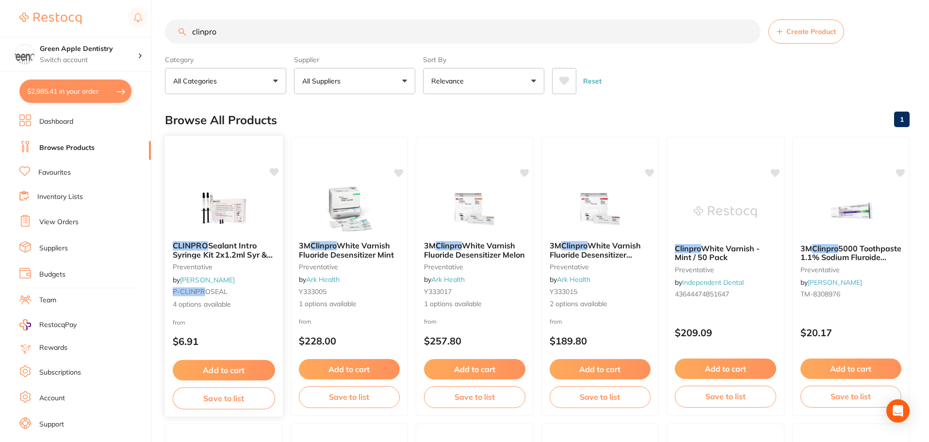
type input "clinpro"
click at [244, 205] on img at bounding box center [224, 208] width 64 height 49
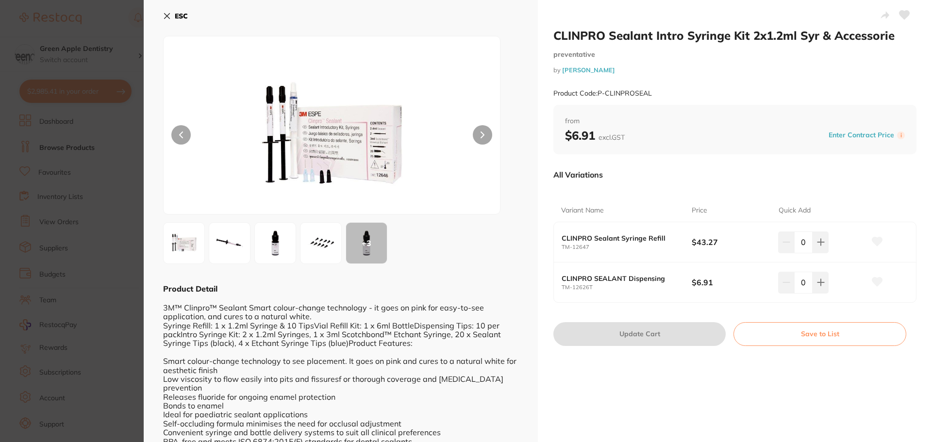
click at [180, 14] on b "ESC" at bounding box center [181, 16] width 13 height 9
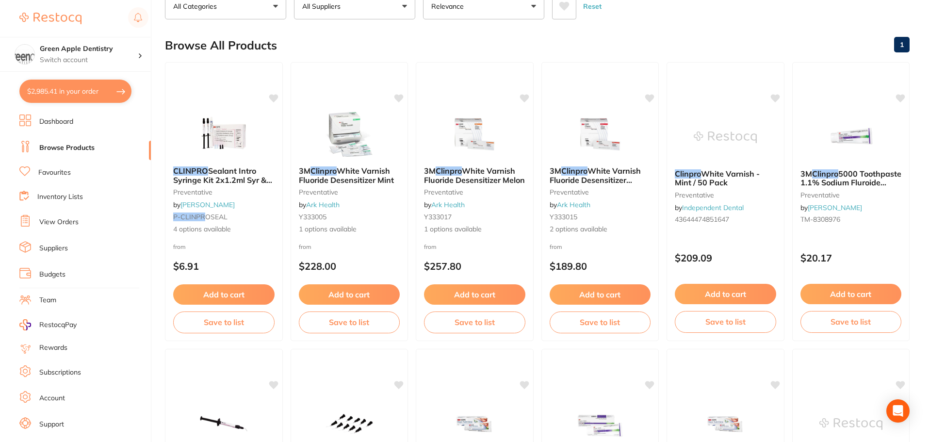
scroll to position [49, 0]
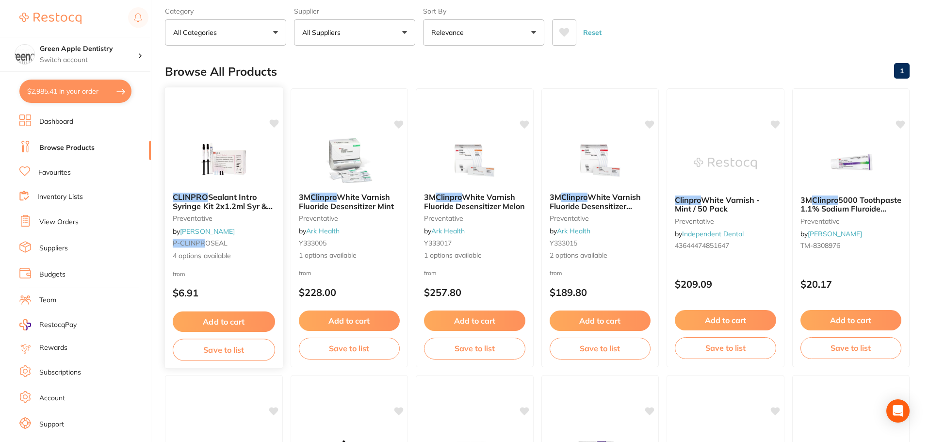
click at [243, 181] on img at bounding box center [224, 160] width 64 height 49
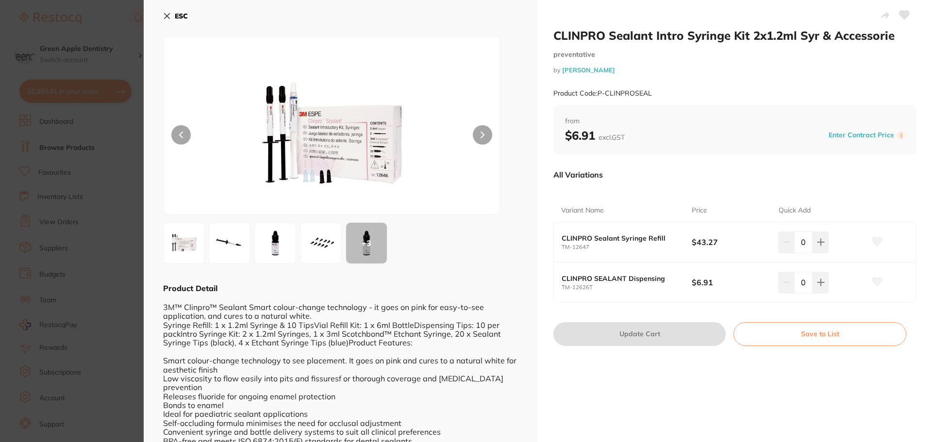
scroll to position [49, 0]
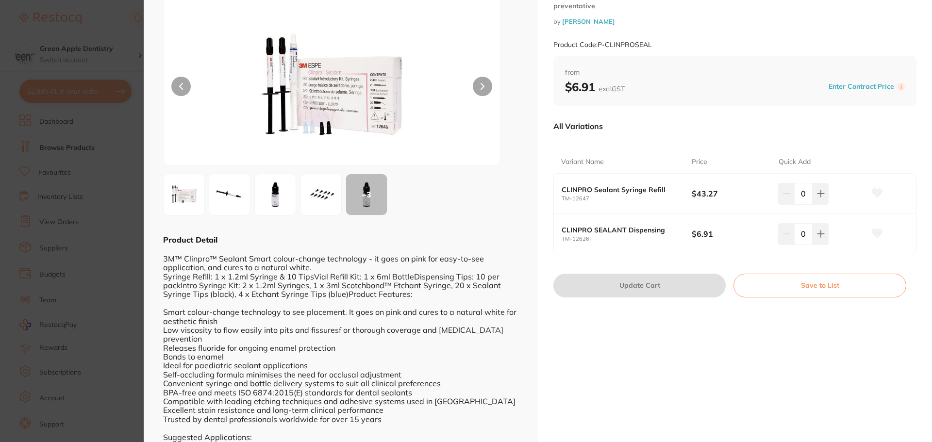
click at [266, 196] on img at bounding box center [275, 194] width 35 height 35
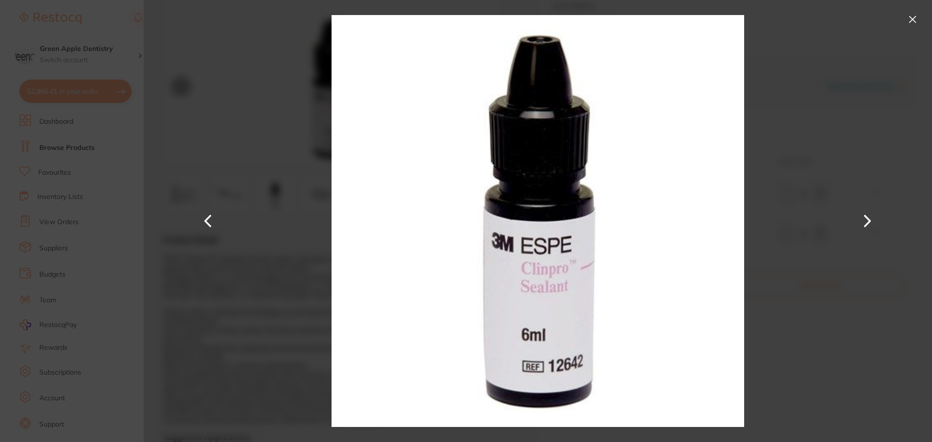
click at [913, 19] on button at bounding box center [912, 20] width 16 height 16
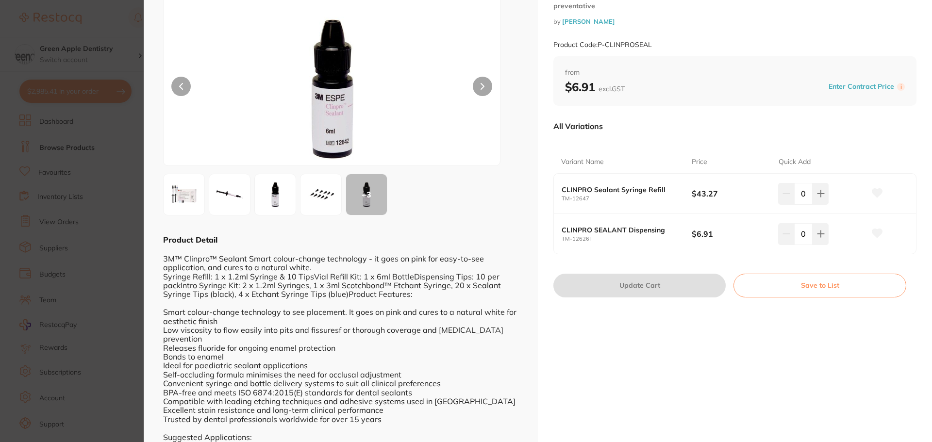
scroll to position [0, 0]
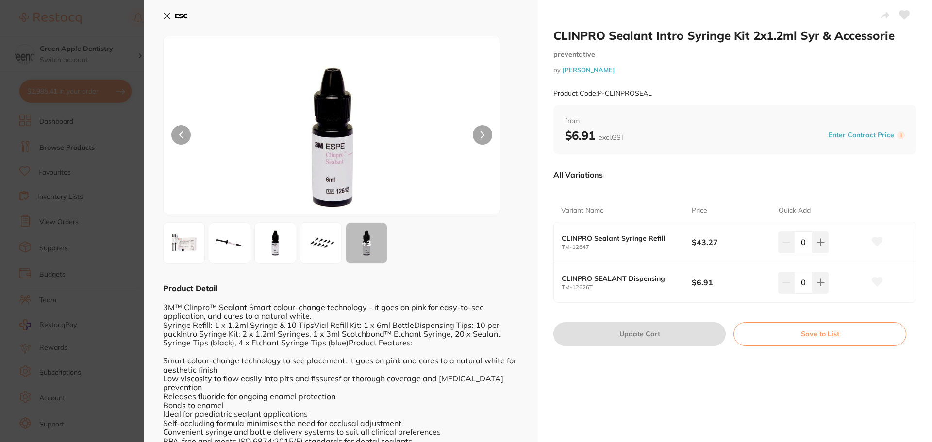
click at [183, 11] on button "ESC" at bounding box center [175, 16] width 25 height 16
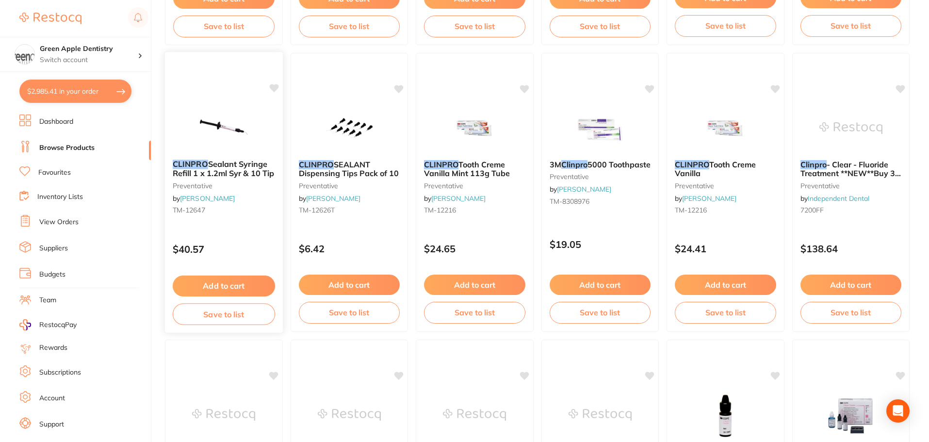
scroll to position [388, 0]
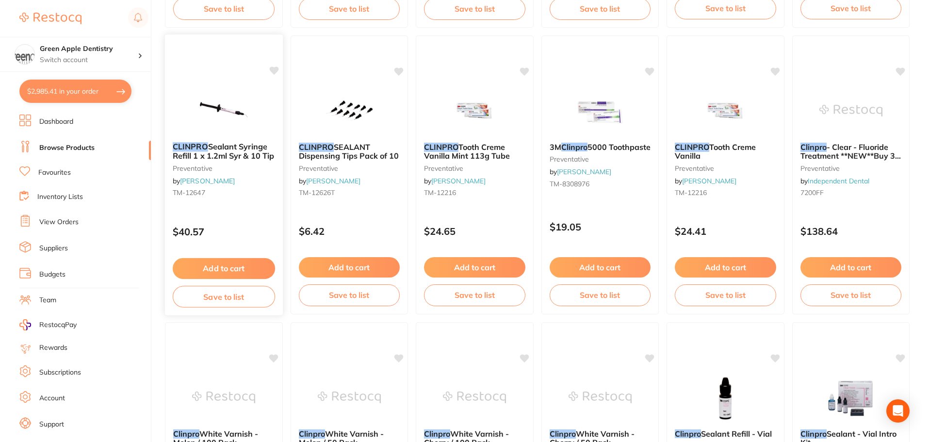
click at [233, 273] on button "Add to cart" at bounding box center [224, 268] width 102 height 21
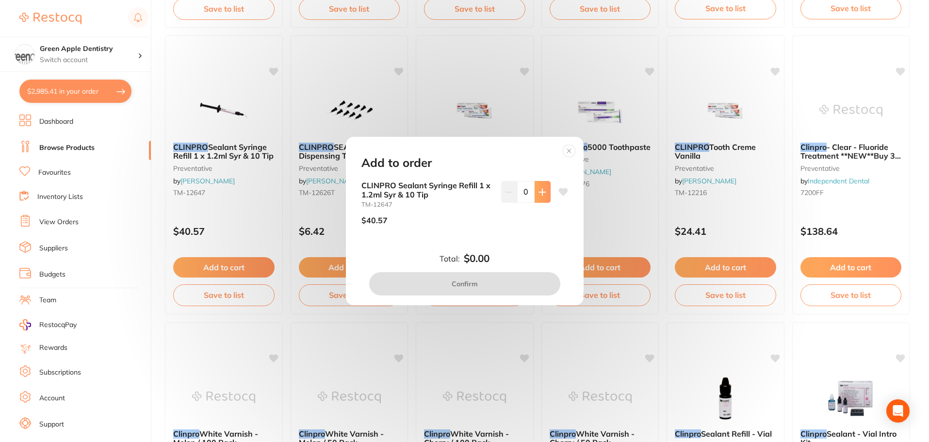
click at [540, 196] on button at bounding box center [543, 191] width 16 height 21
type input "2"
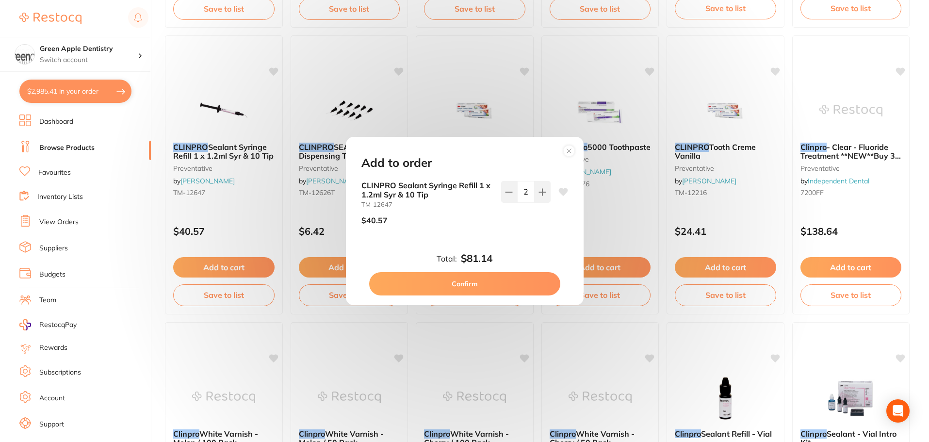
click at [511, 298] on div "Add to order CLINPRO Sealant Syringe Refill 1 x 1.2ml Syr & 10 Tip TM-12647 $40…" at bounding box center [465, 221] width 238 height 168
click at [511, 290] on button "Confirm" at bounding box center [464, 283] width 191 height 23
checkbox input "false"
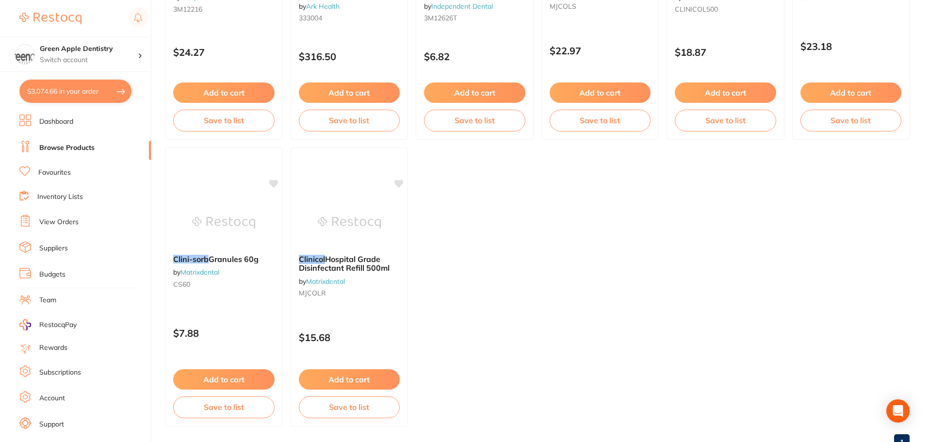
scroll to position [1458, 0]
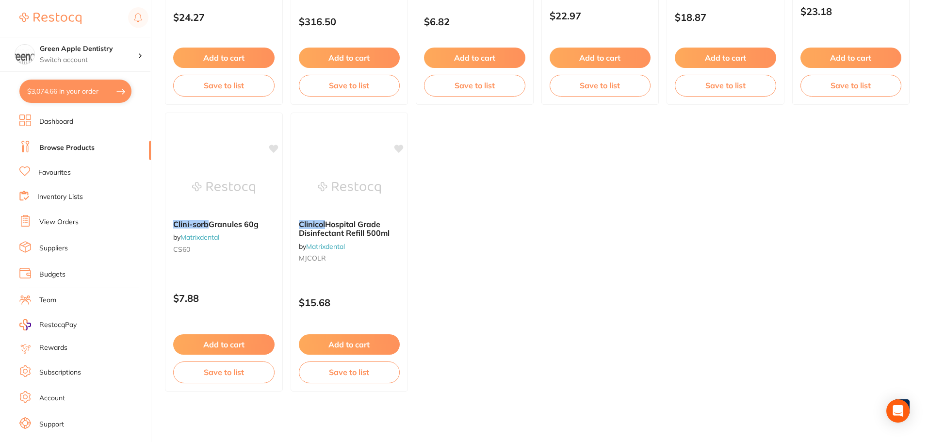
click at [95, 95] on button "$3,074.66 in your order" at bounding box center [75, 91] width 112 height 23
checkbox input "true"
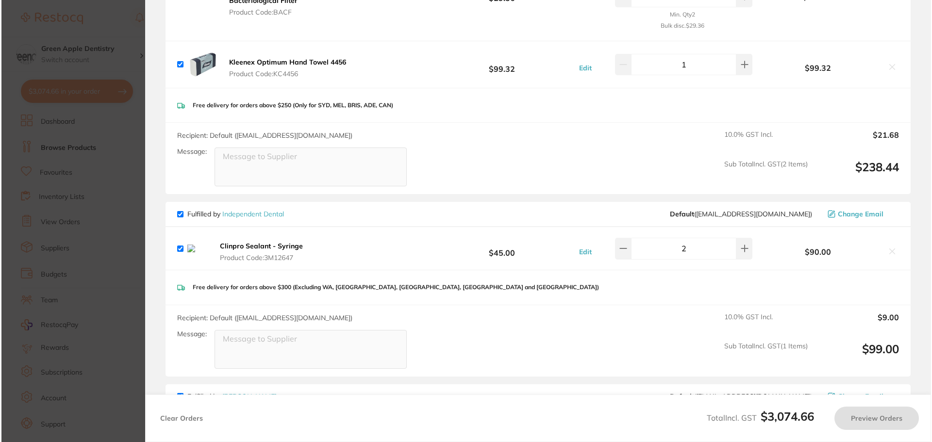
scroll to position [0, 0]
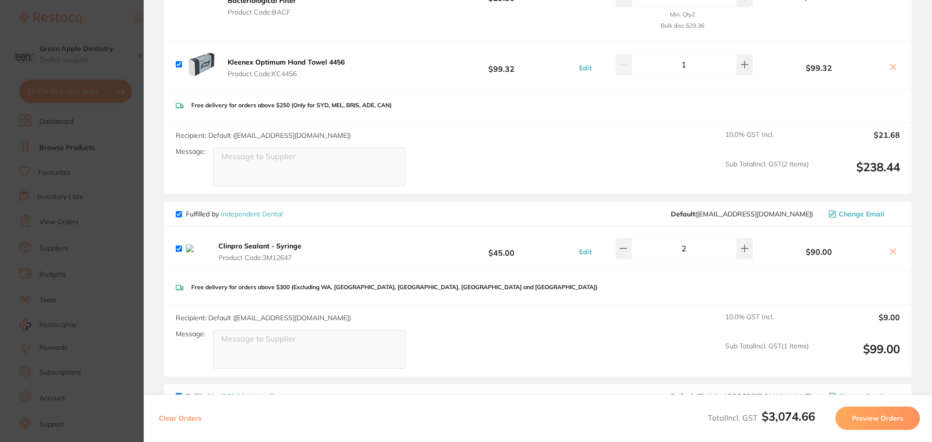
drag, startPoint x: 888, startPoint y: 250, endPoint x: 806, endPoint y: 236, distance: 83.7
click at [889, 250] on icon at bounding box center [893, 251] width 8 height 8
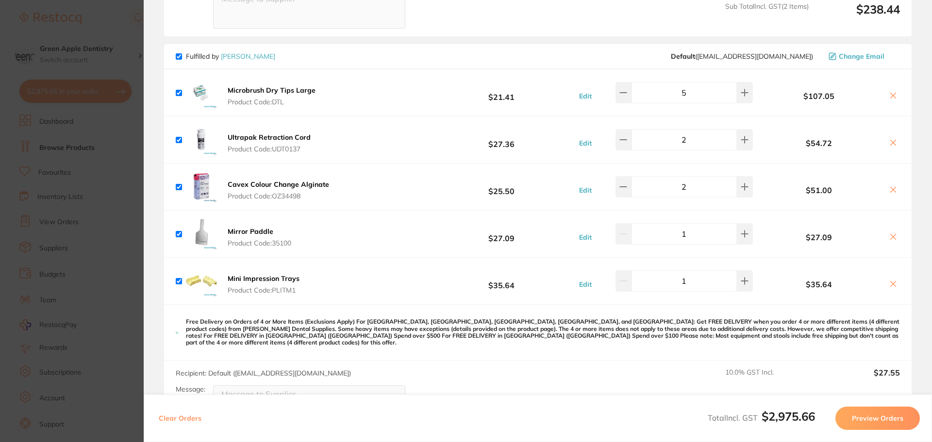
checkbox input "true"
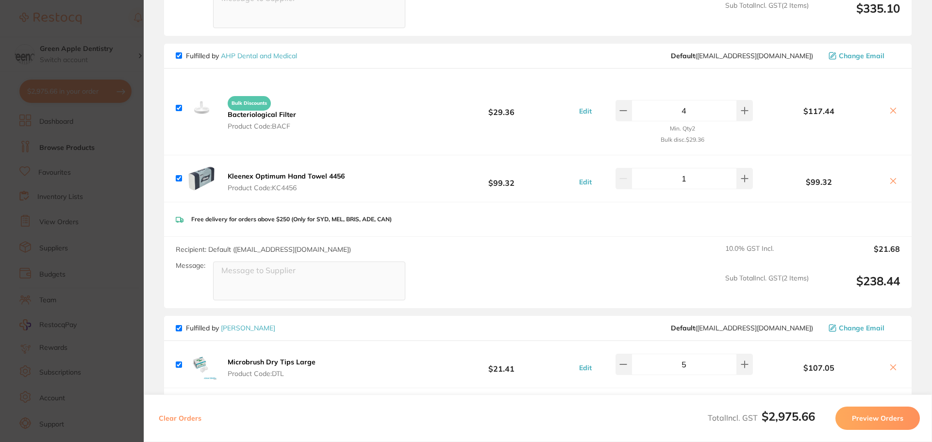
scroll to position [1309, 0]
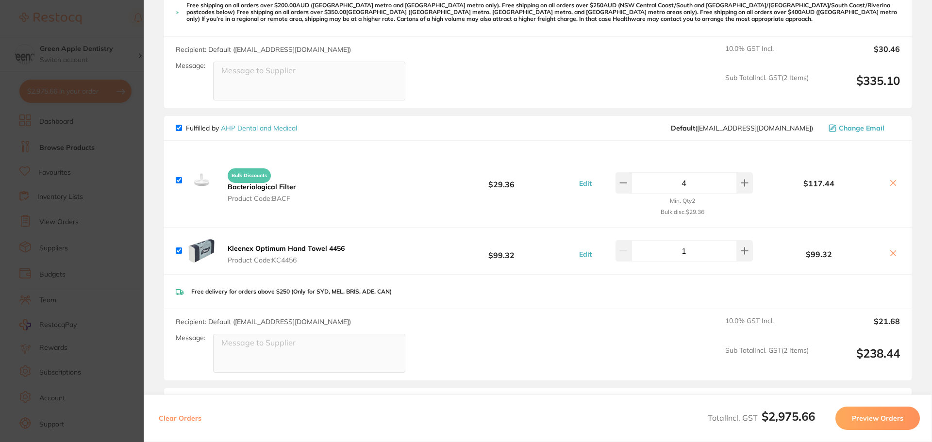
drag, startPoint x: 131, startPoint y: 174, endPoint x: 262, endPoint y: 165, distance: 130.8
click at [131, 174] on section "Update RRP Set your pre negotiated price for this item. Item Agreed RRP (excl. …" at bounding box center [466, 221] width 932 height 442
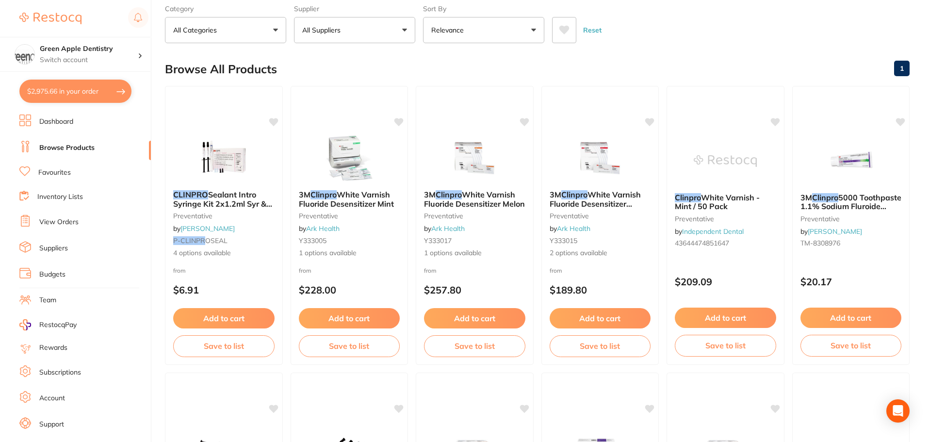
scroll to position [0, 0]
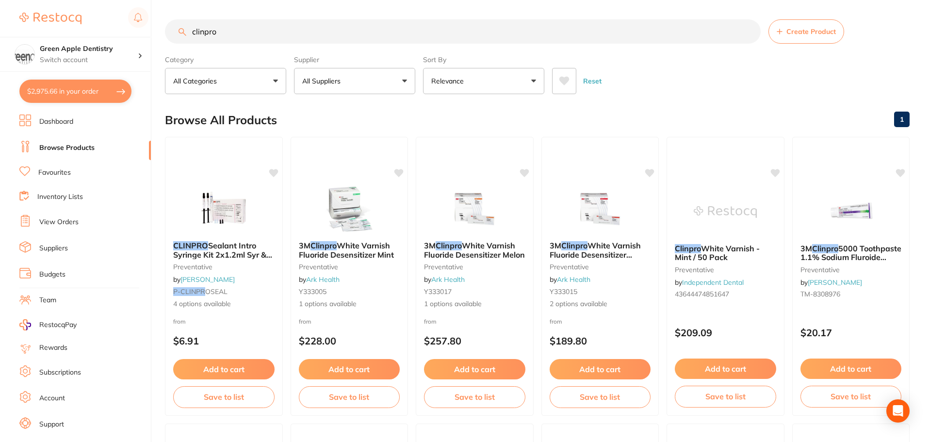
click at [280, 29] on input "clinpro" at bounding box center [463, 31] width 596 height 24
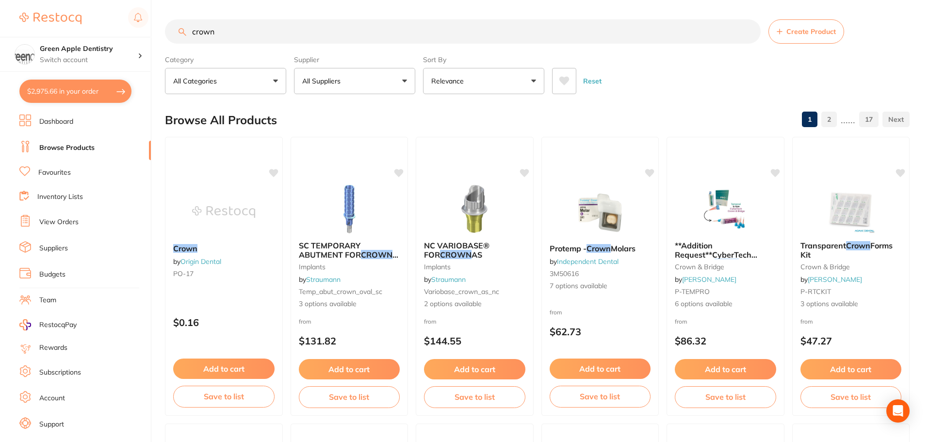
click at [190, 31] on input "crown" at bounding box center [463, 31] width 596 height 24
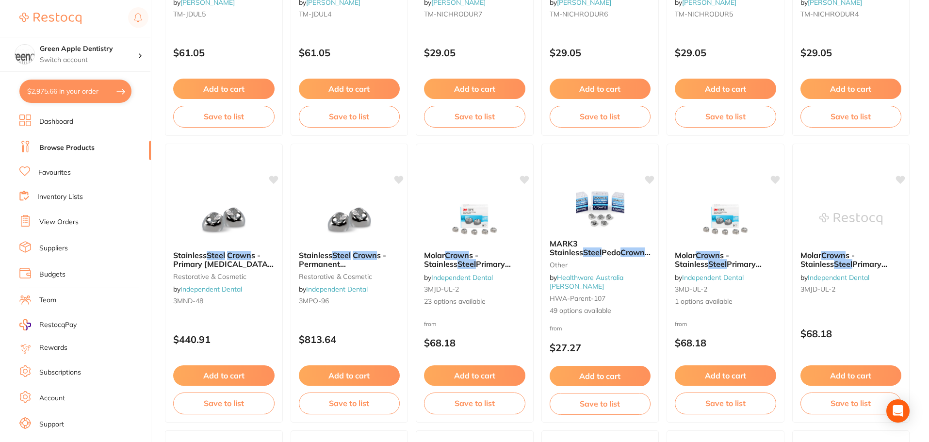
scroll to position [631, 0]
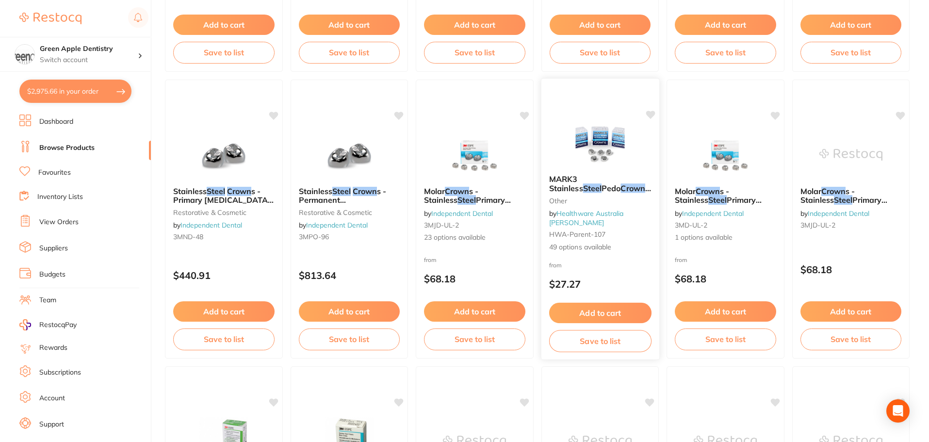
type input "steel crown"
click at [616, 146] on img at bounding box center [600, 142] width 64 height 49
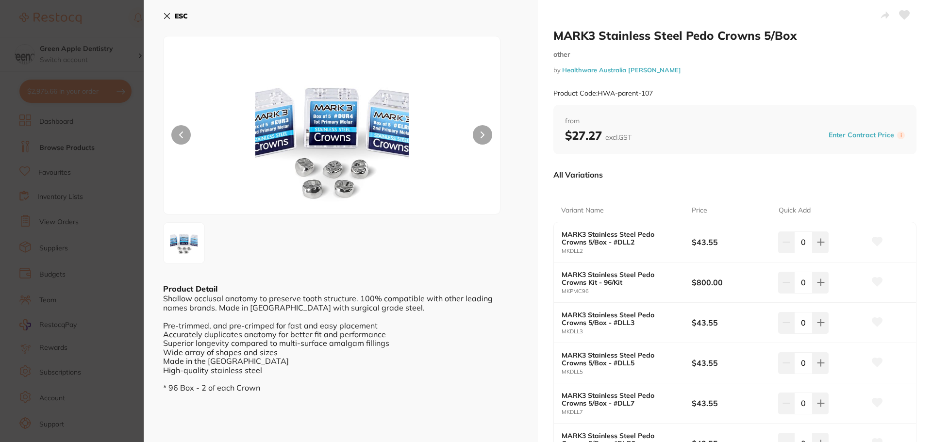
click at [140, 304] on section "MARK3 Stainless Steel Pedo Crowns 5/Box other by Healthware Australia Ridley Pr…" at bounding box center [466, 221] width 932 height 442
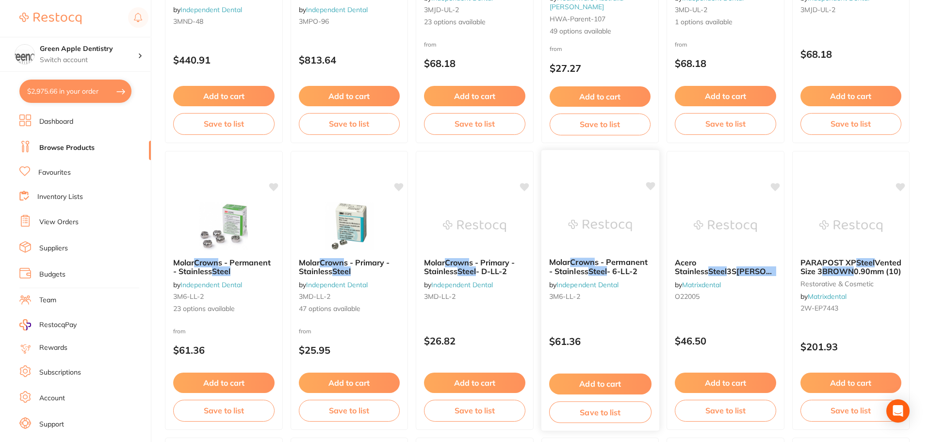
scroll to position [873, 0]
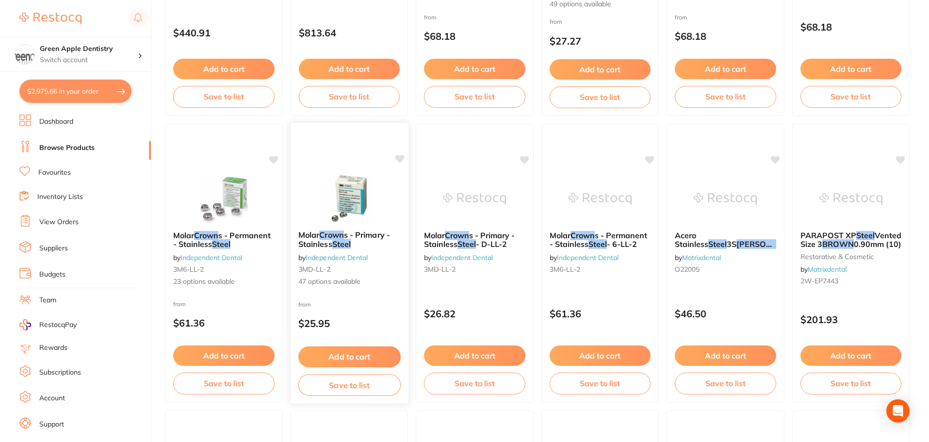
click at [375, 203] on img at bounding box center [349, 198] width 64 height 49
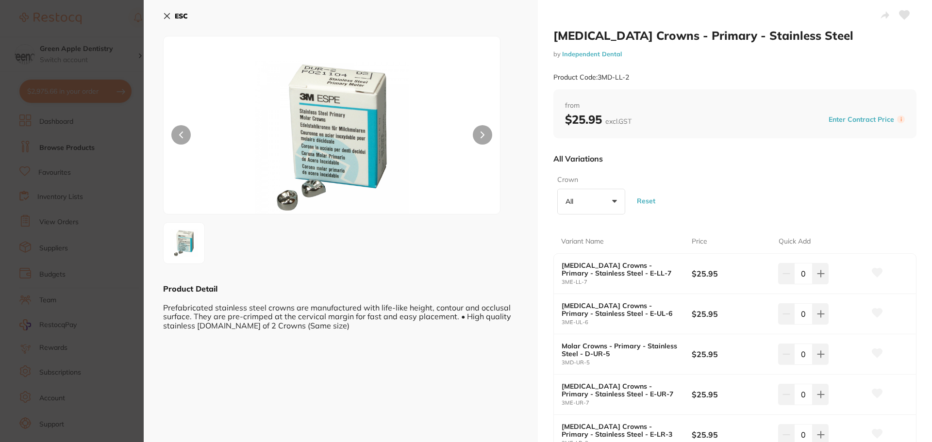
click at [164, 13] on icon at bounding box center [167, 16] width 8 height 8
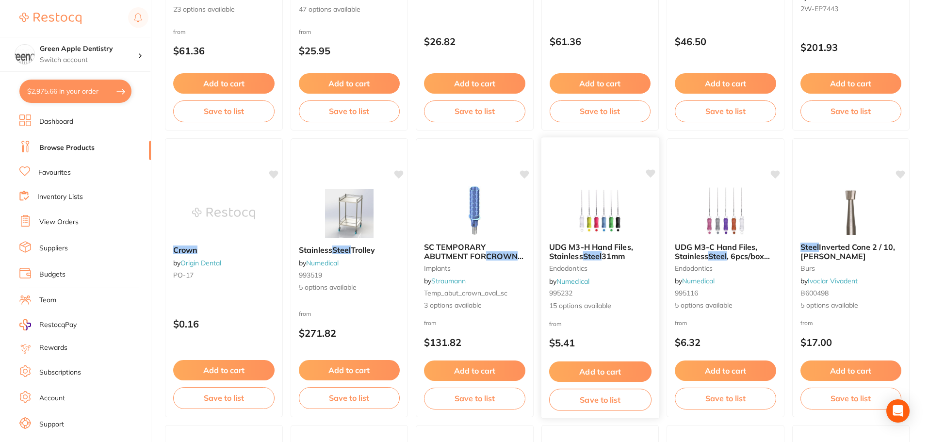
scroll to position [1116, 0]
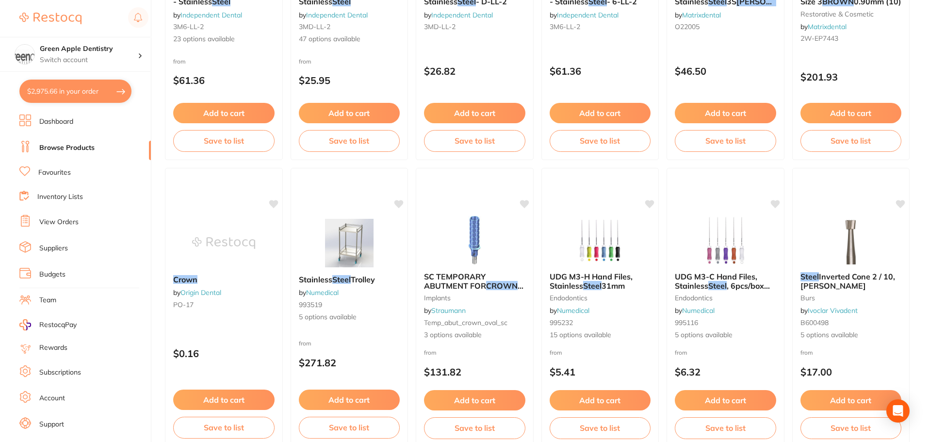
drag, startPoint x: 384, startPoint y: 262, endPoint x: 633, endPoint y: 212, distance: 253.3
click at [383, 259] on div at bounding box center [349, 243] width 117 height 49
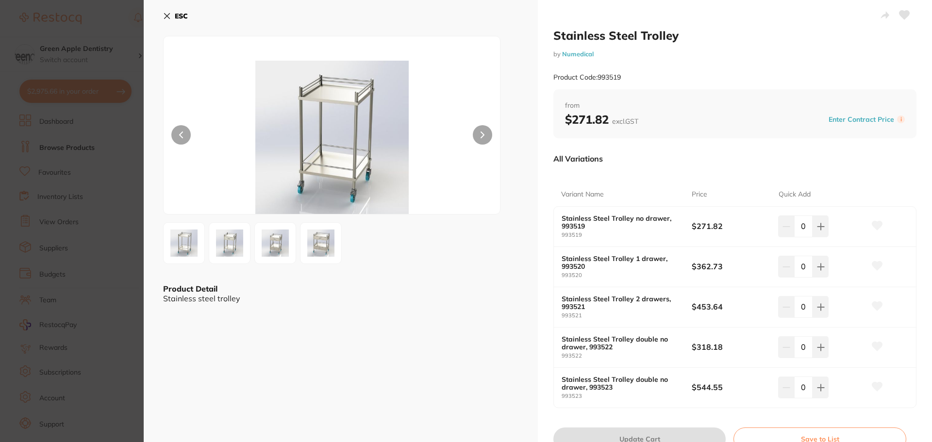
click at [171, 13] on button "ESC" at bounding box center [175, 16] width 25 height 16
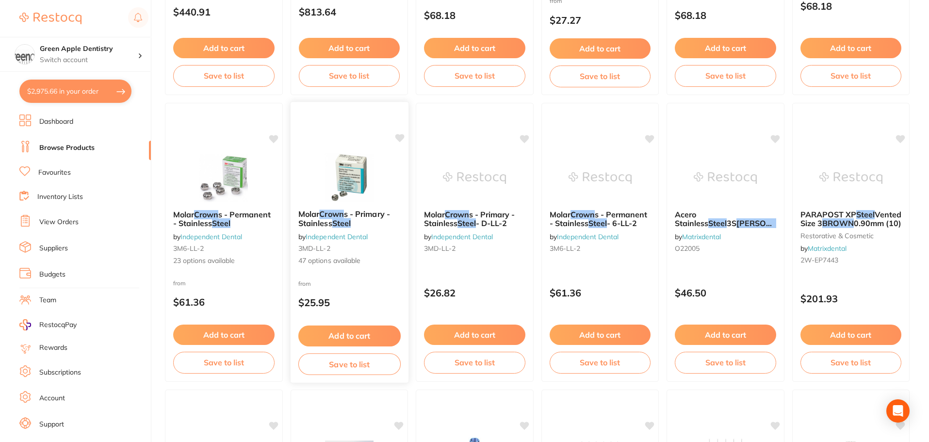
scroll to position [873, 0]
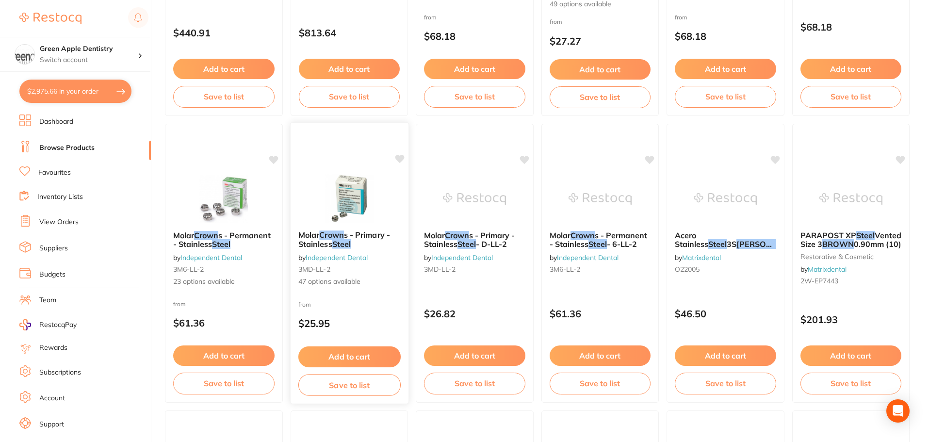
click at [352, 202] on img at bounding box center [349, 198] width 64 height 49
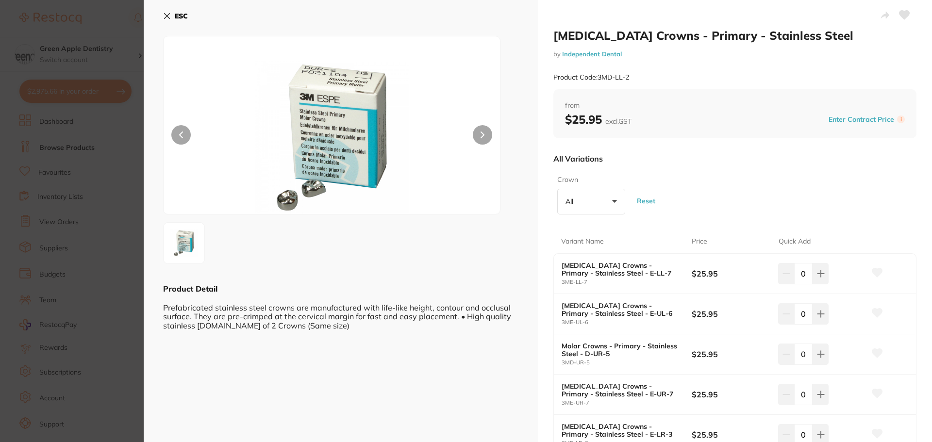
click at [171, 16] on button "ESC" at bounding box center [175, 16] width 25 height 16
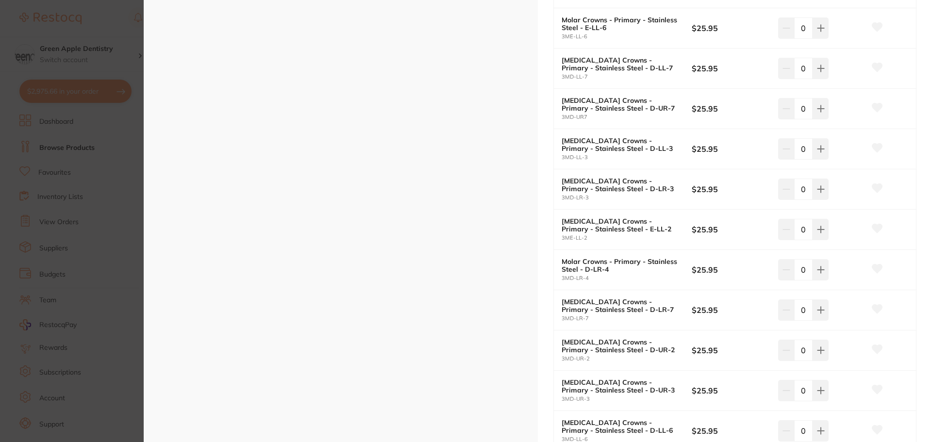
scroll to position [1310, 0]
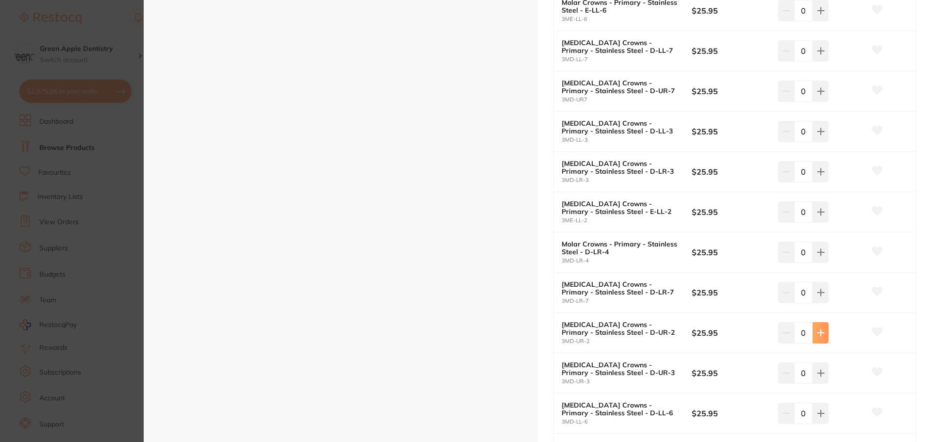
click at [823, 337] on button at bounding box center [820, 332] width 16 height 21
type input "1"
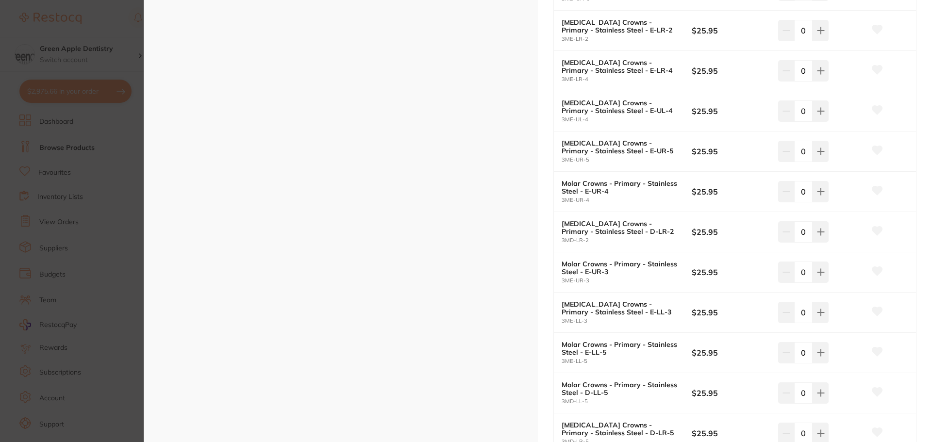
scroll to position [582, 0]
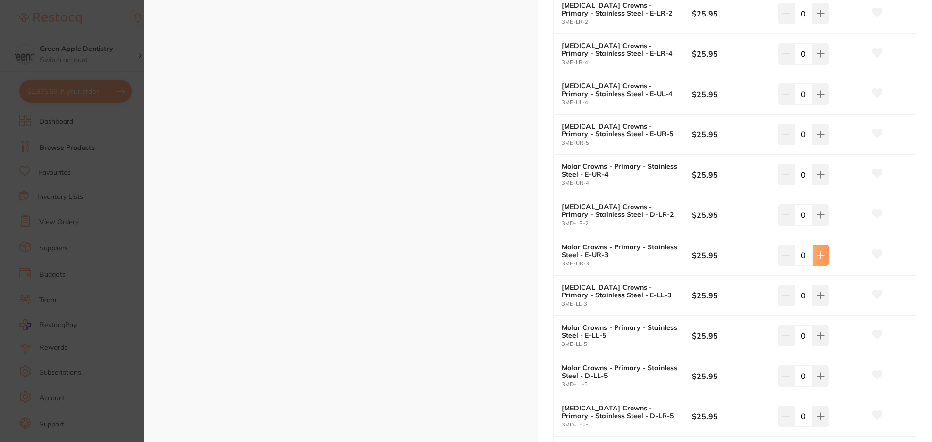
click at [817, 252] on icon at bounding box center [821, 255] width 8 height 8
type input "1"
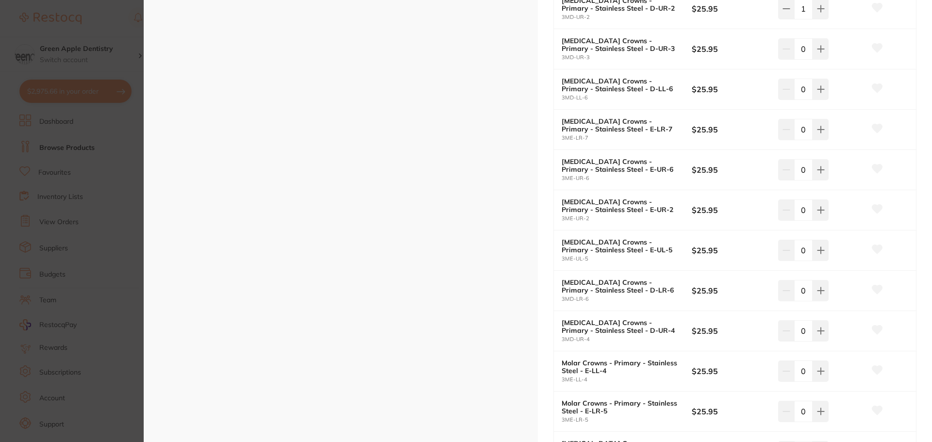
scroll to position [1650, 0]
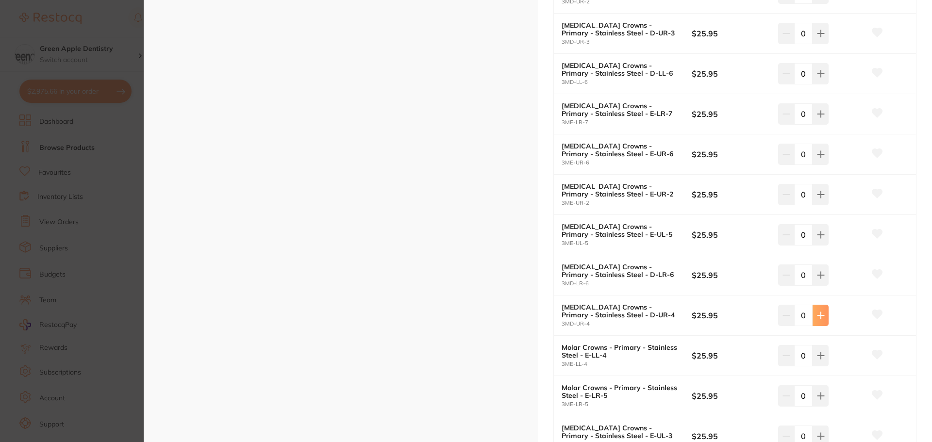
click at [825, 318] on button at bounding box center [820, 315] width 16 height 21
type input "1"
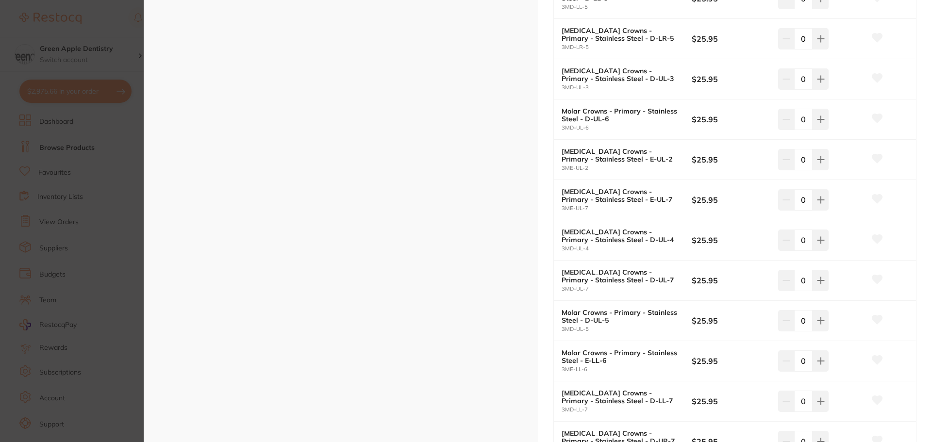
scroll to position [970, 0]
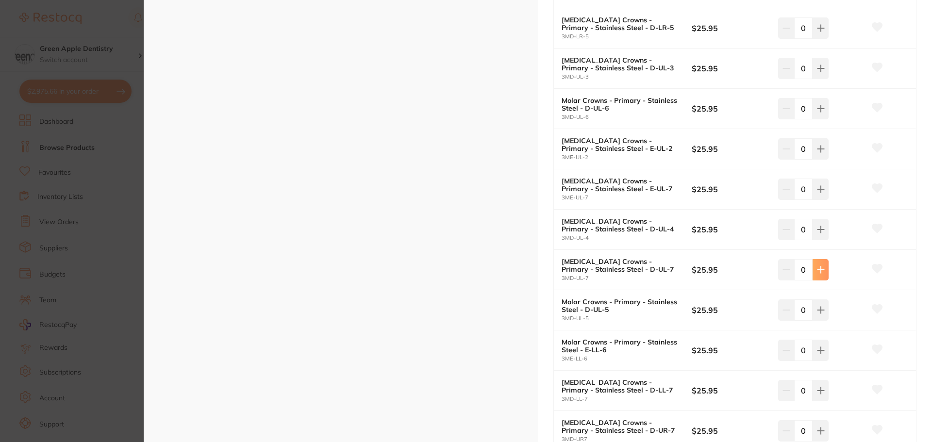
click at [817, 269] on icon at bounding box center [821, 270] width 8 height 8
type input "1"
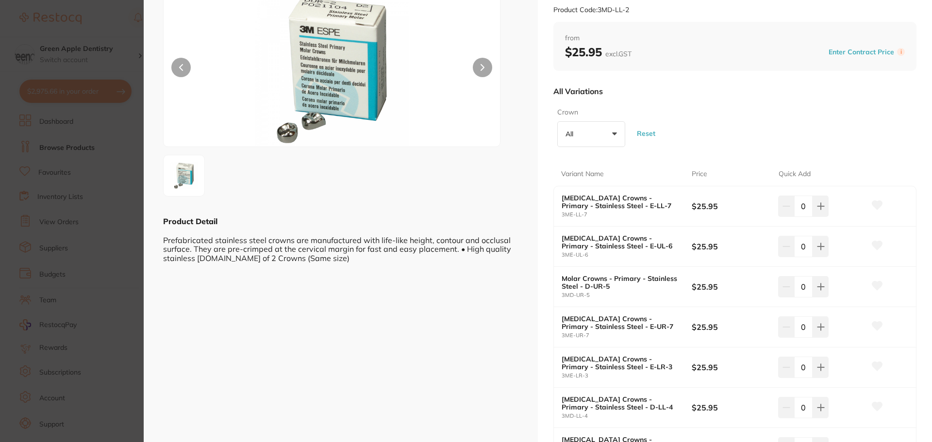
scroll to position [97, 0]
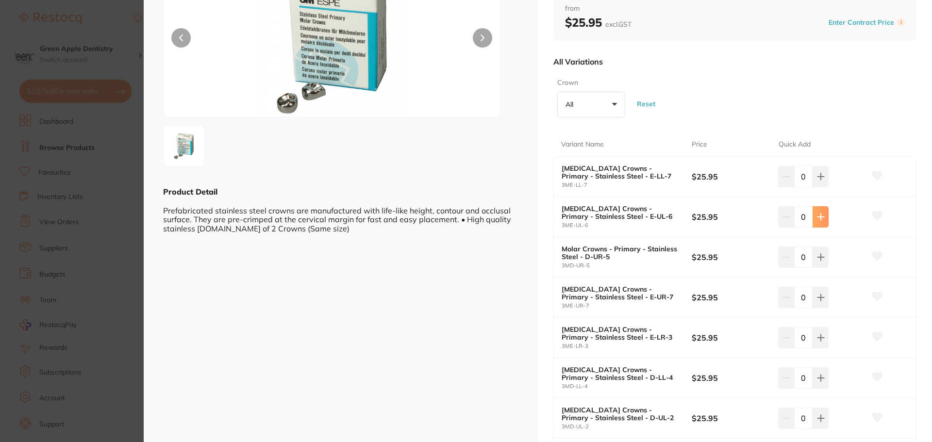
click at [817, 217] on icon at bounding box center [820, 216] width 6 height 6
type input "1"
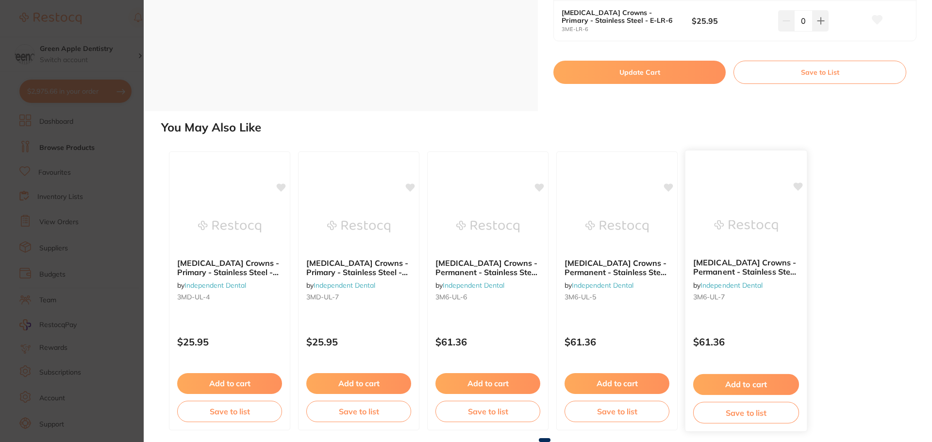
scroll to position [1960, 0]
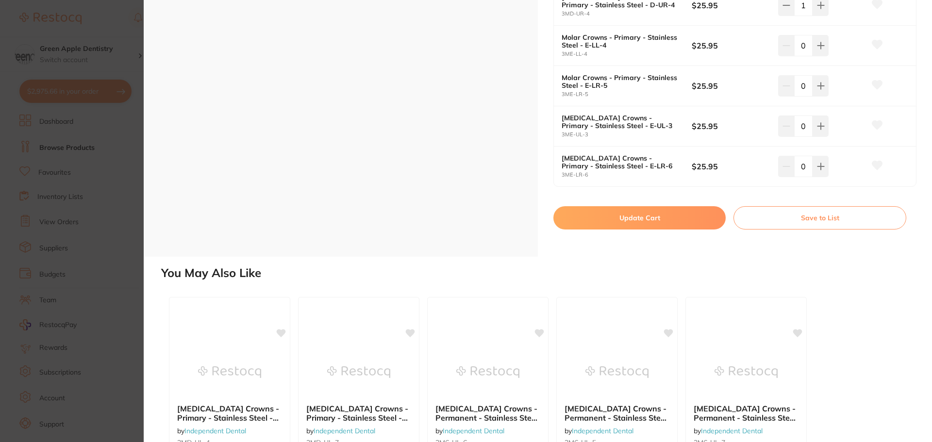
click at [652, 225] on button "Update Cart" at bounding box center [639, 217] width 172 height 23
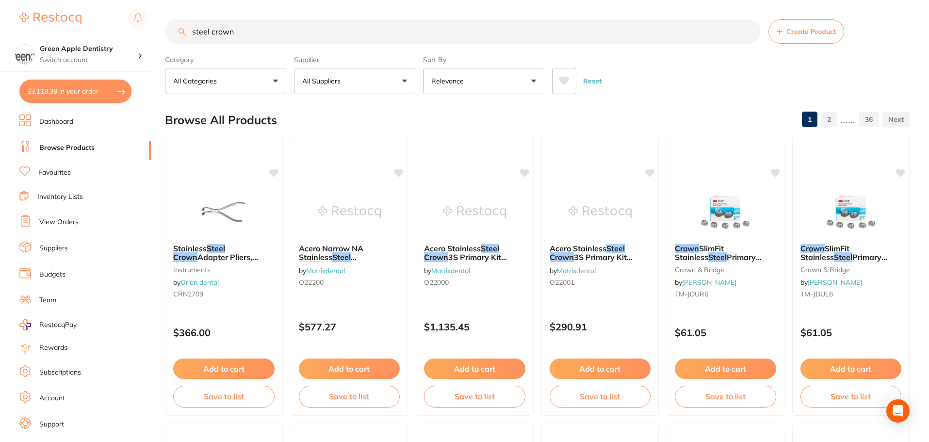
click at [88, 97] on button "$3,118.39 in your order" at bounding box center [75, 91] width 112 height 23
checkbox input "true"
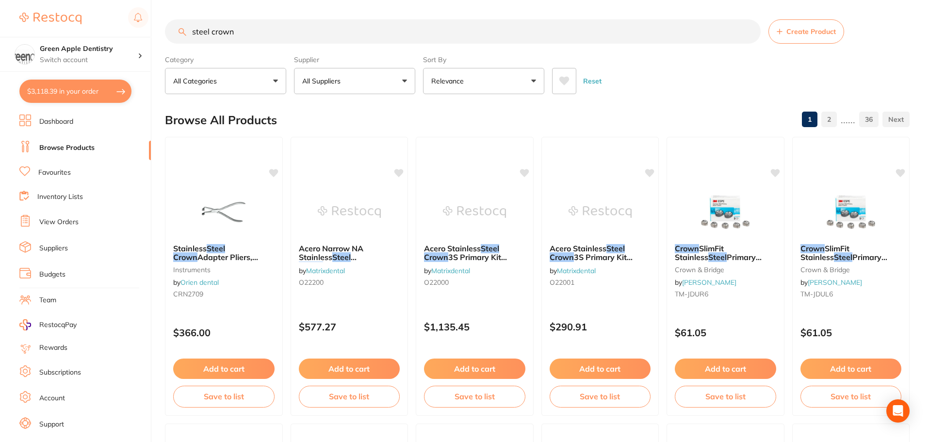
checkbox input "true"
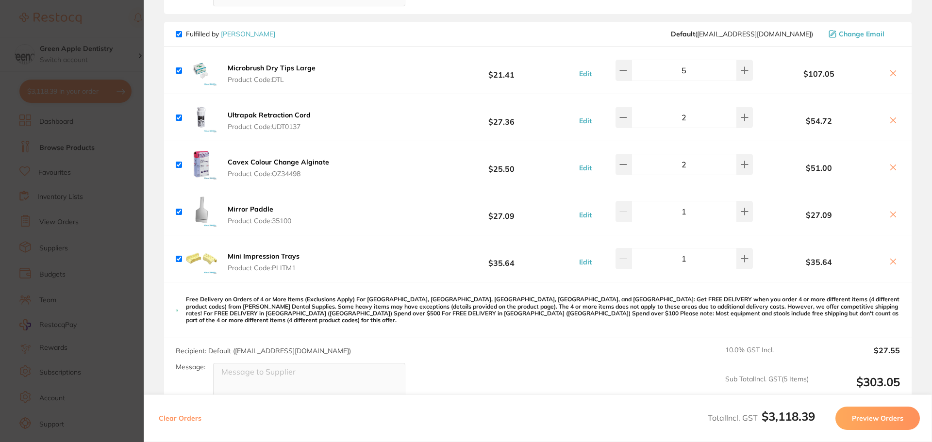
scroll to position [1697, 0]
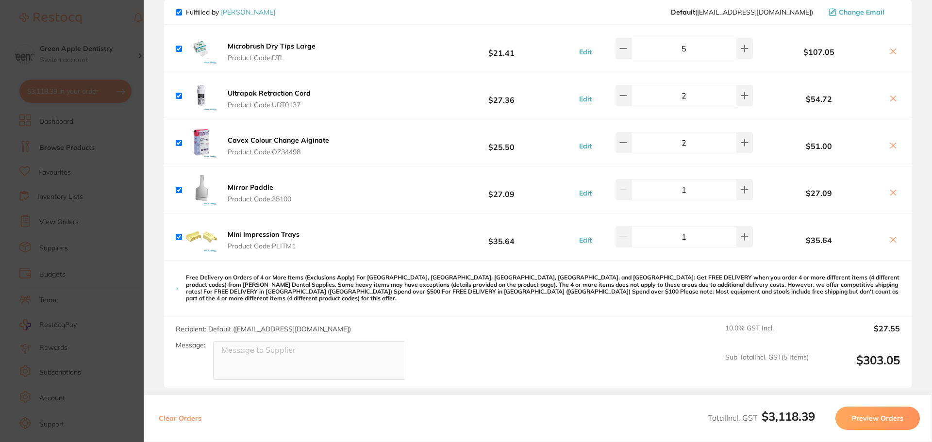
click at [116, 197] on section "Update RRP Set your pre negotiated price for this item. Item Agreed RRP (excl. …" at bounding box center [466, 221] width 932 height 442
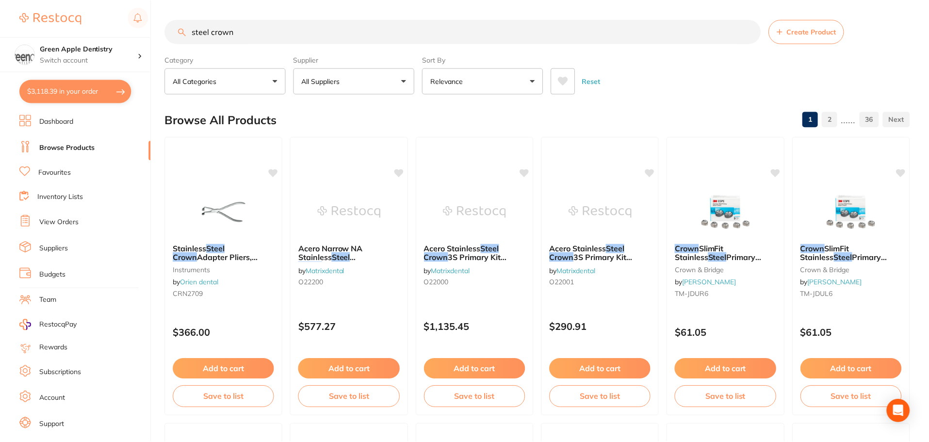
scroll to position [0, 0]
click at [132, 85] on section "Green Apple Dentistry Switch account Green Apple Dentistry $3,118.39 in your or…" at bounding box center [75, 221] width 151 height 442
click at [249, 25] on input "steel crown" at bounding box center [463, 31] width 596 height 24
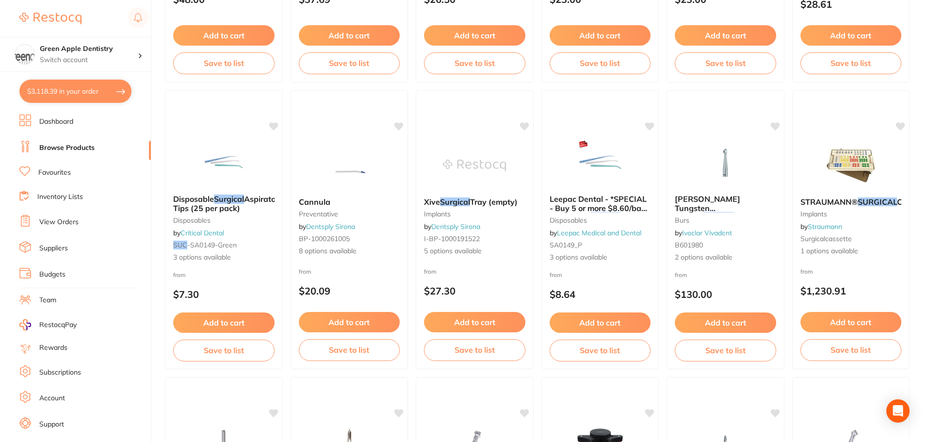
scroll to position [329, 0]
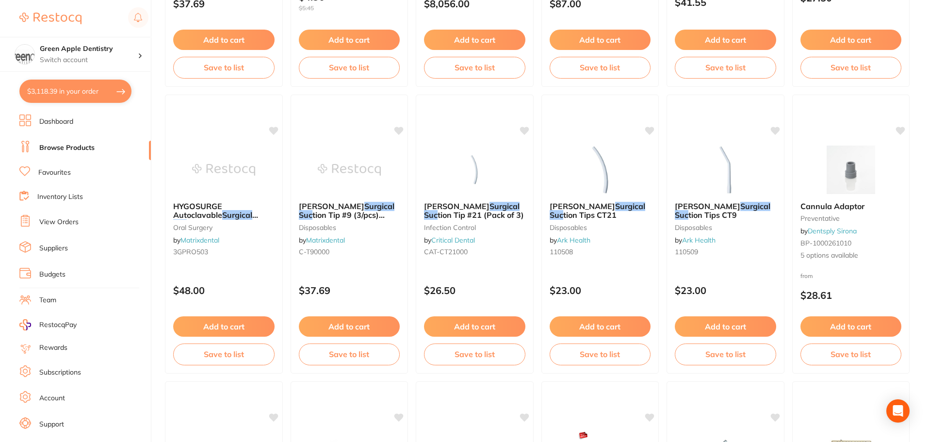
type input "surgical suc"
drag, startPoint x: 83, startPoint y: 95, endPoint x: 409, endPoint y: 159, distance: 332.3
click at [84, 94] on button "$3,118.39 in your order" at bounding box center [75, 91] width 112 height 23
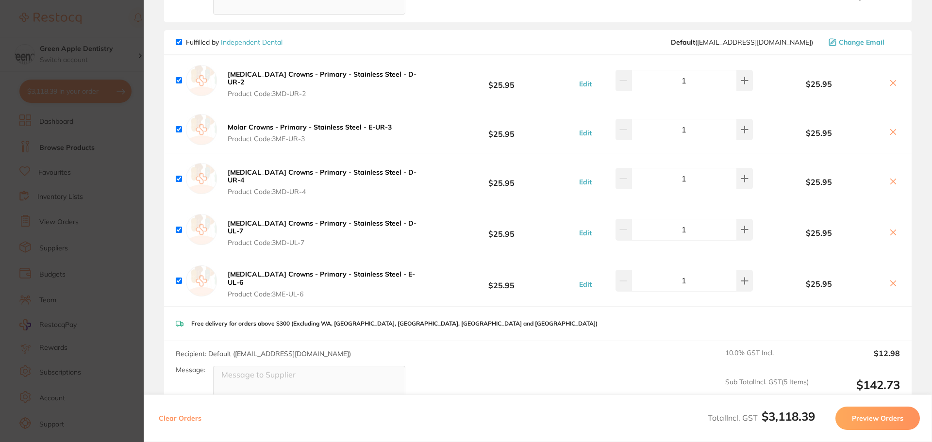
scroll to position [2231, 0]
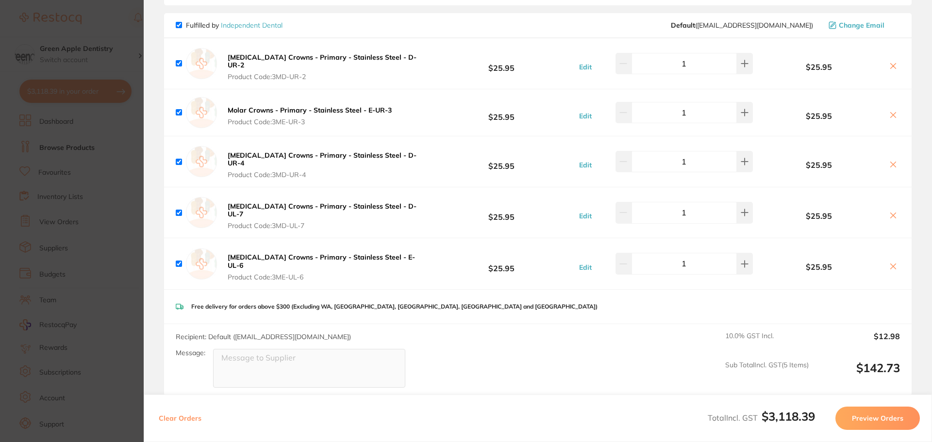
click at [124, 251] on section "Update RRP Set your pre negotiated price for this item. Item Agreed RRP (excl. …" at bounding box center [466, 221] width 932 height 442
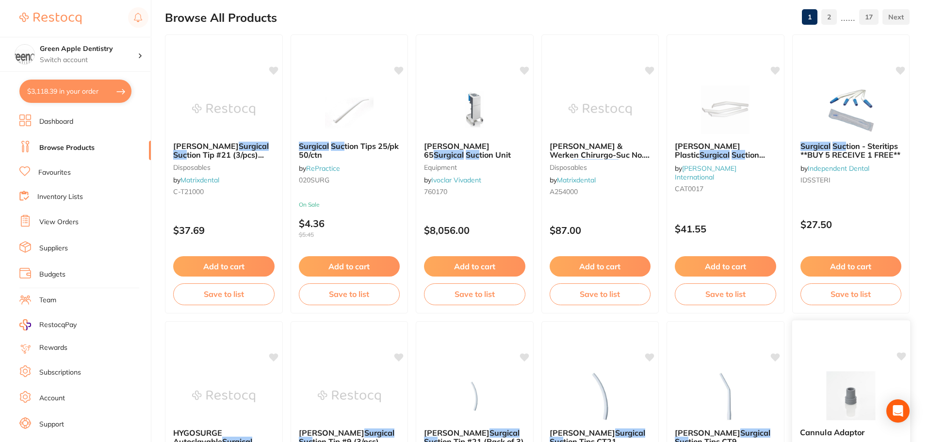
scroll to position [86, 0]
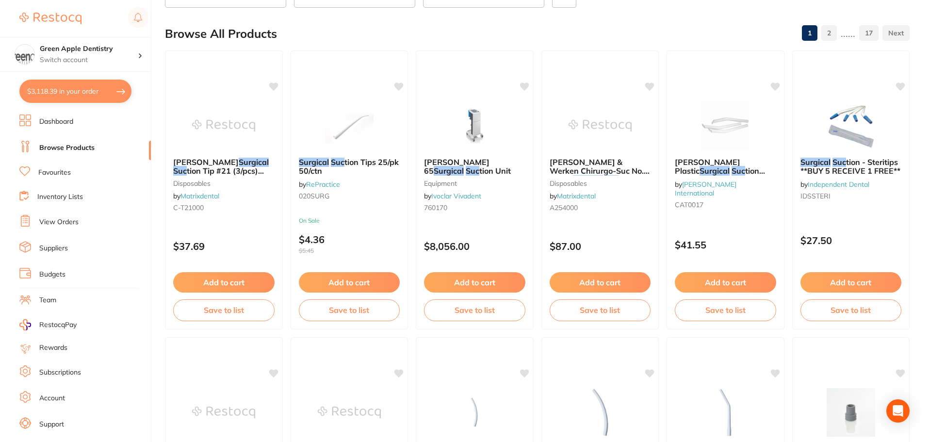
click at [875, 280] on button "Add to cart" at bounding box center [851, 282] width 101 height 20
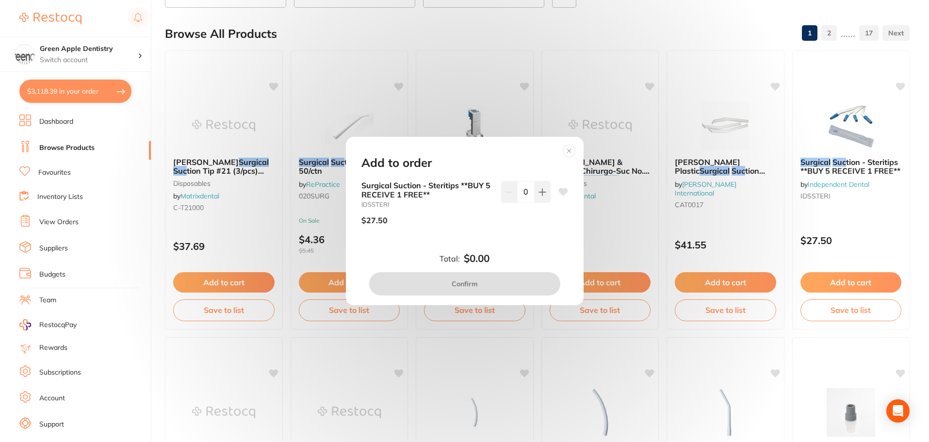
click at [571, 149] on circle at bounding box center [568, 150] width 11 height 11
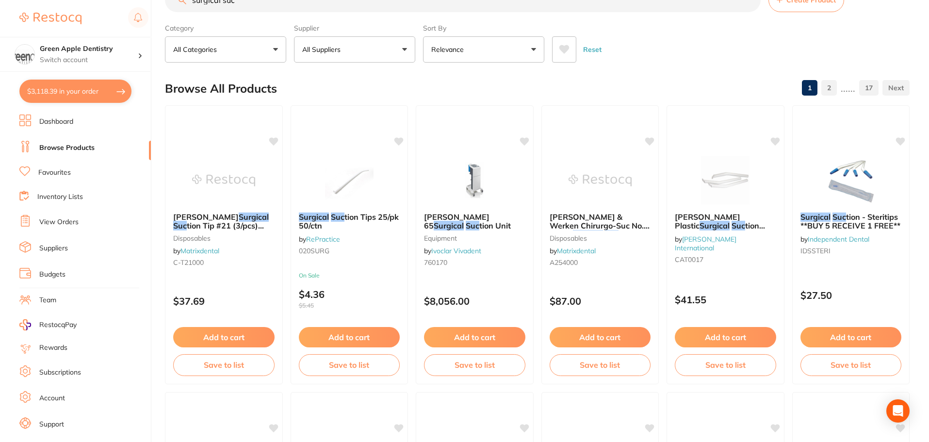
scroll to position [0, 0]
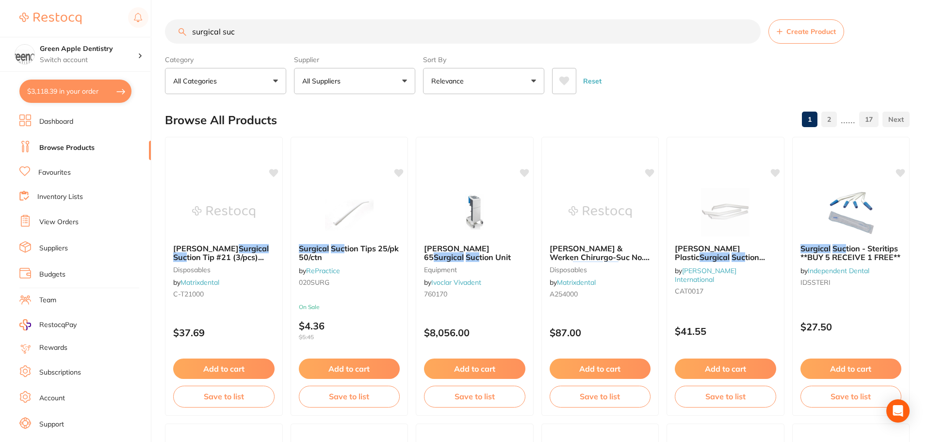
click at [353, 80] on button "All Suppliers" at bounding box center [354, 81] width 121 height 26
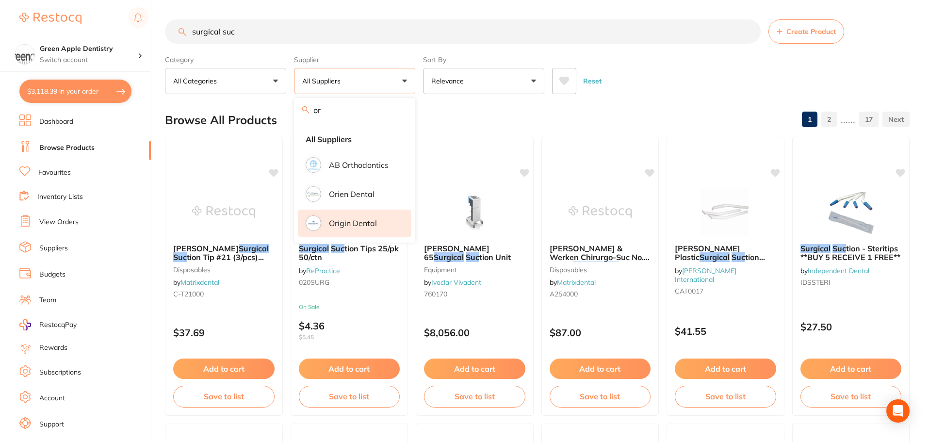
type input "or"
click at [373, 221] on p "Origin Dental" at bounding box center [353, 223] width 48 height 9
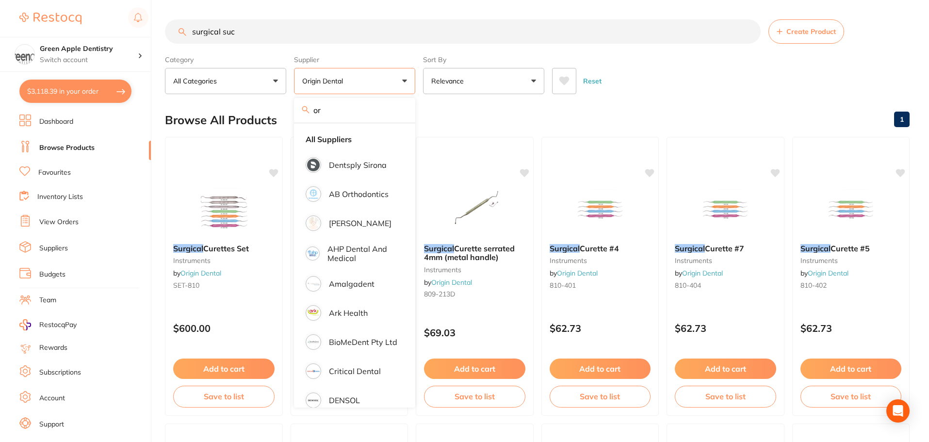
click at [581, 86] on button "Reset" at bounding box center [592, 81] width 24 height 26
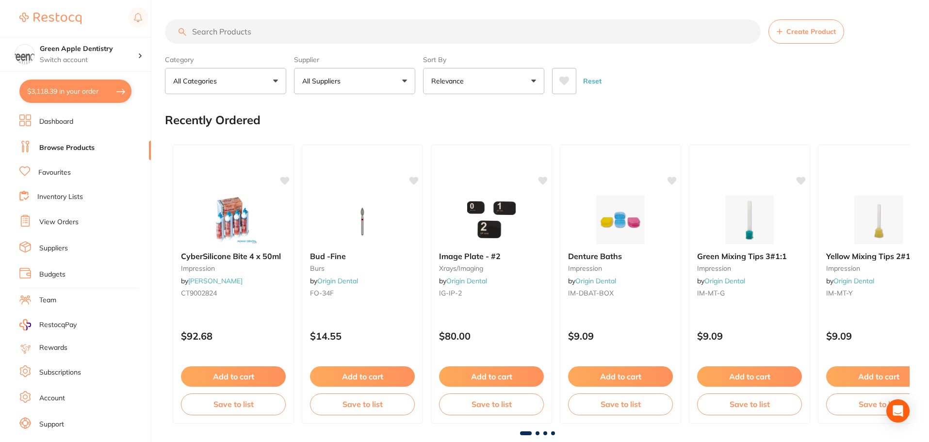
click at [248, 29] on input "search" at bounding box center [463, 31] width 596 height 24
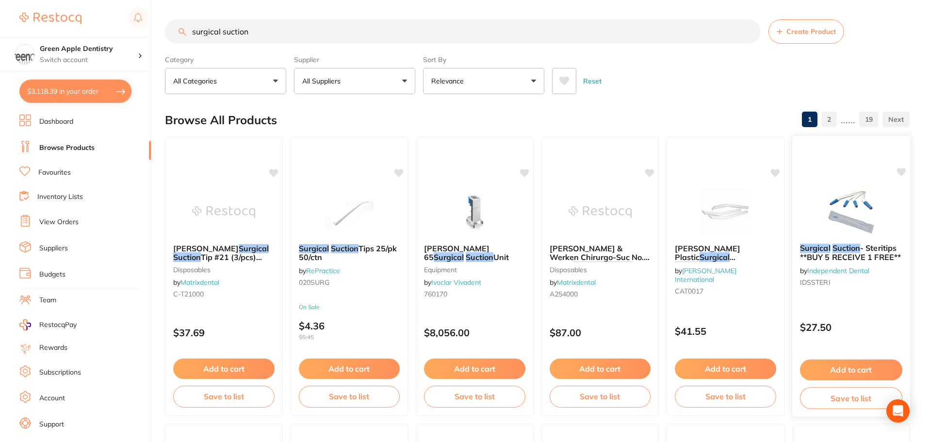
type input "surgical suction"
click at [846, 370] on button "Add to cart" at bounding box center [851, 370] width 102 height 21
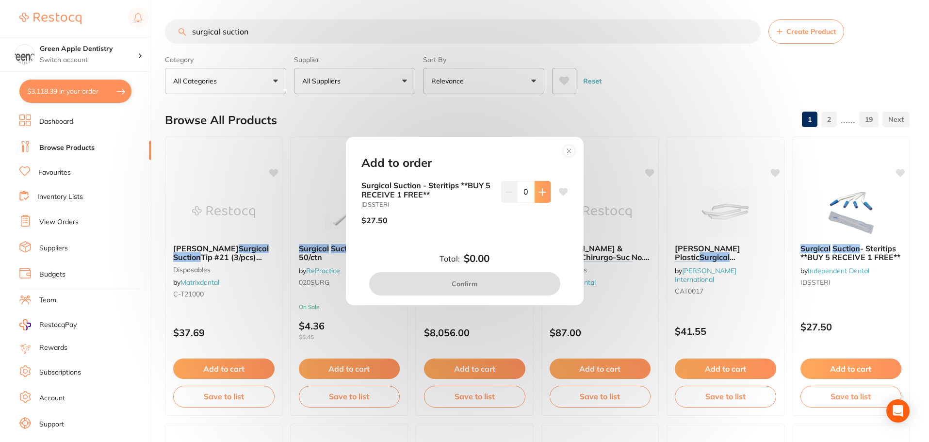
click at [538, 196] on button at bounding box center [543, 191] width 16 height 21
type input "3"
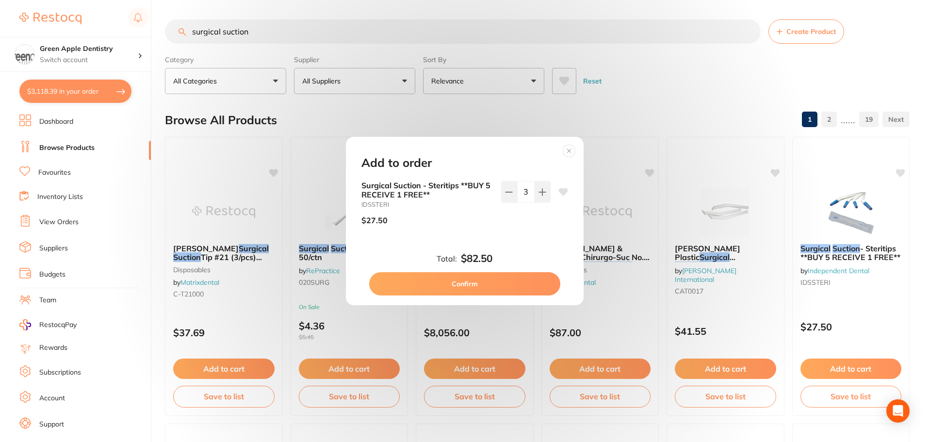
click at [516, 278] on button "Confirm" at bounding box center [464, 283] width 191 height 23
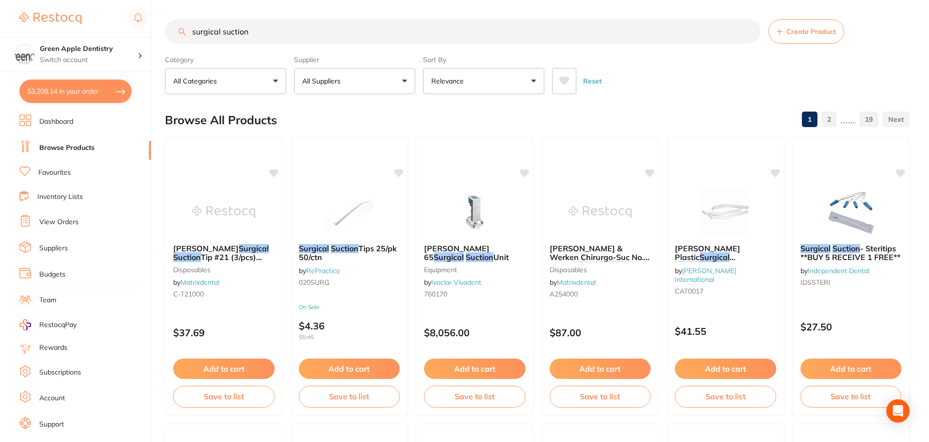
checkbox input "false"
click at [826, 119] on link "2" at bounding box center [829, 119] width 16 height 19
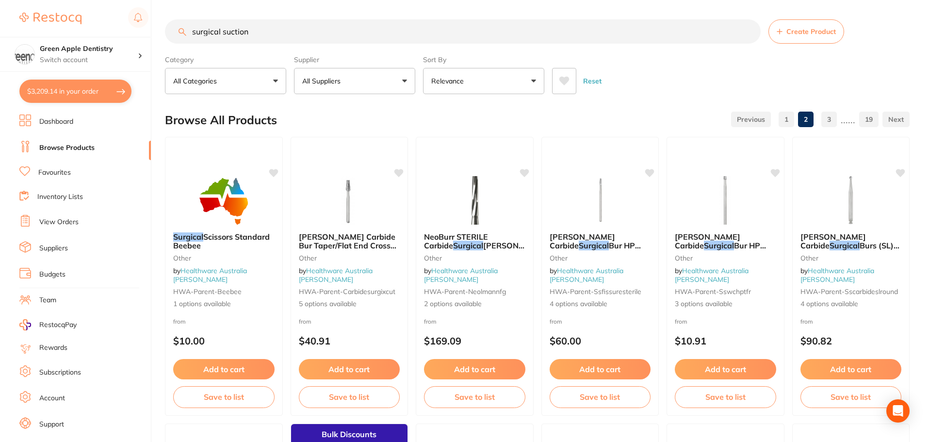
click at [460, 38] on input "surgical suction" at bounding box center [463, 31] width 596 height 24
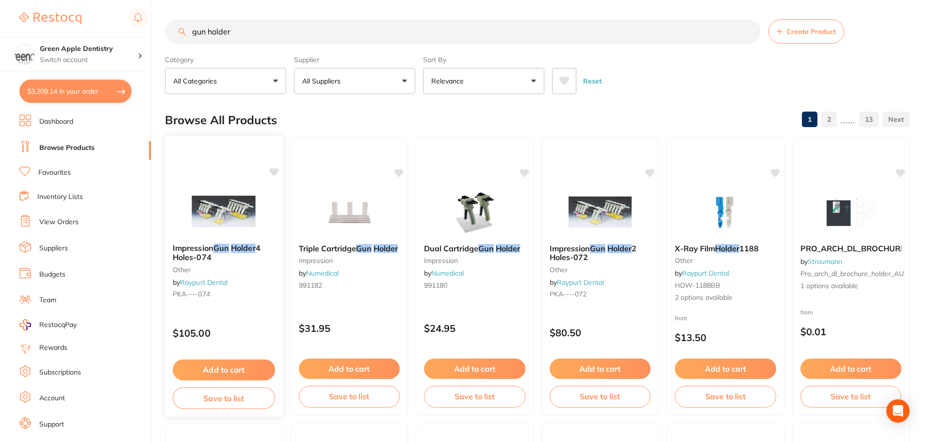
type input "gun holder"
click at [202, 215] on img at bounding box center [224, 211] width 64 height 49
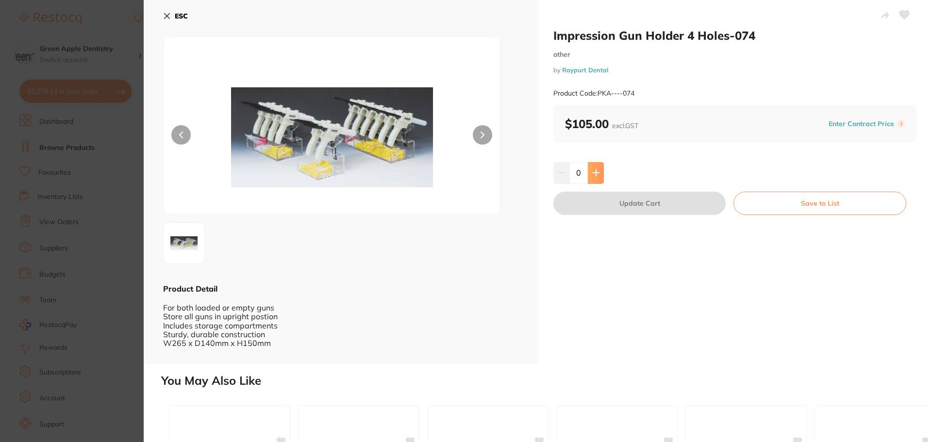
click at [602, 172] on button at bounding box center [596, 172] width 16 height 21
type input "1"
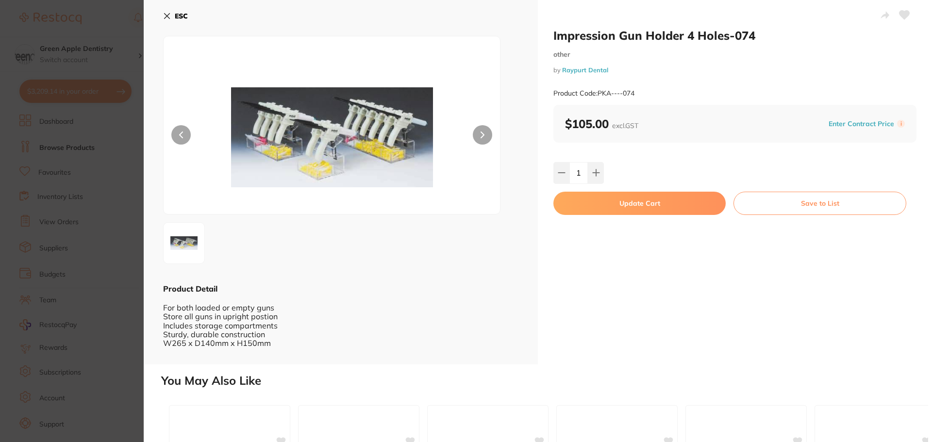
click at [651, 200] on button "Update Cart" at bounding box center [639, 203] width 172 height 23
checkbox input "false"
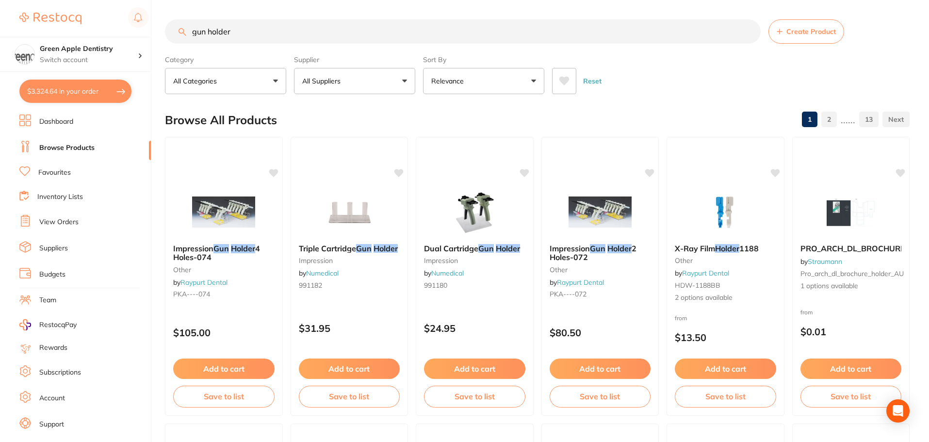
click at [458, 36] on input "gun holder" at bounding box center [463, 31] width 596 height 24
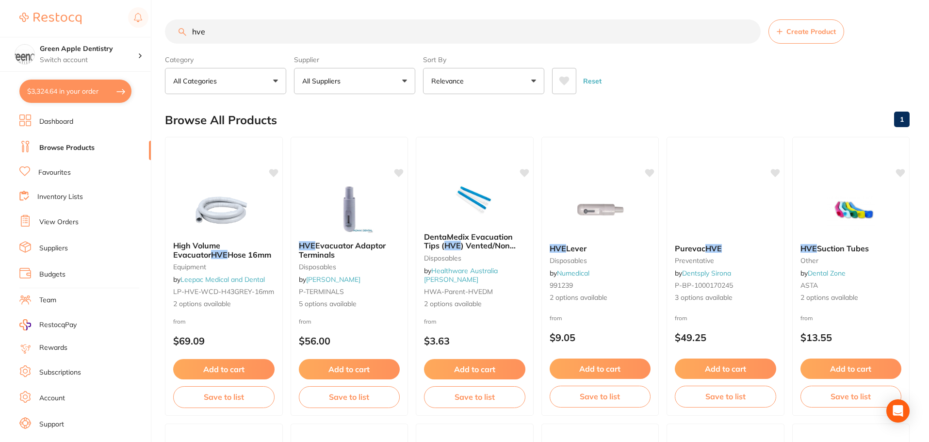
type input "hve"
click at [392, 85] on button "All Suppliers" at bounding box center [354, 81] width 121 height 26
type input "o"
click at [484, 105] on div "Browse All Products 1" at bounding box center [537, 120] width 745 height 33
click at [452, 41] on input "hve" at bounding box center [463, 31] width 596 height 24
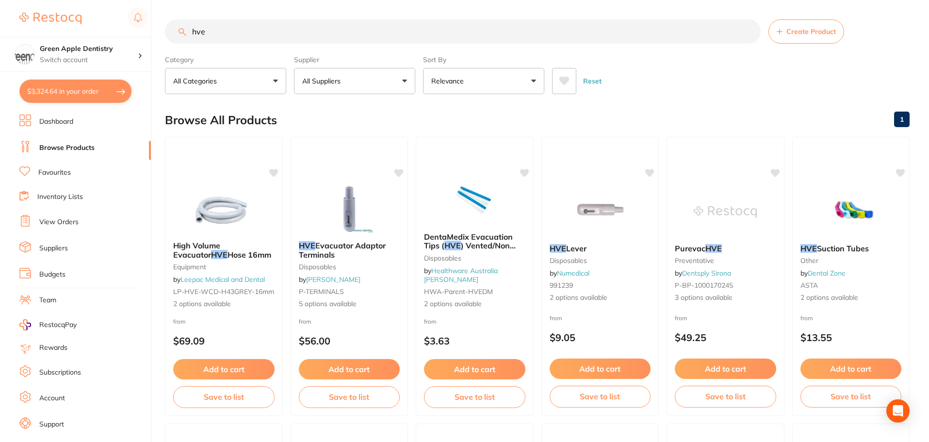
click at [452, 41] on input "hve" at bounding box center [463, 31] width 596 height 24
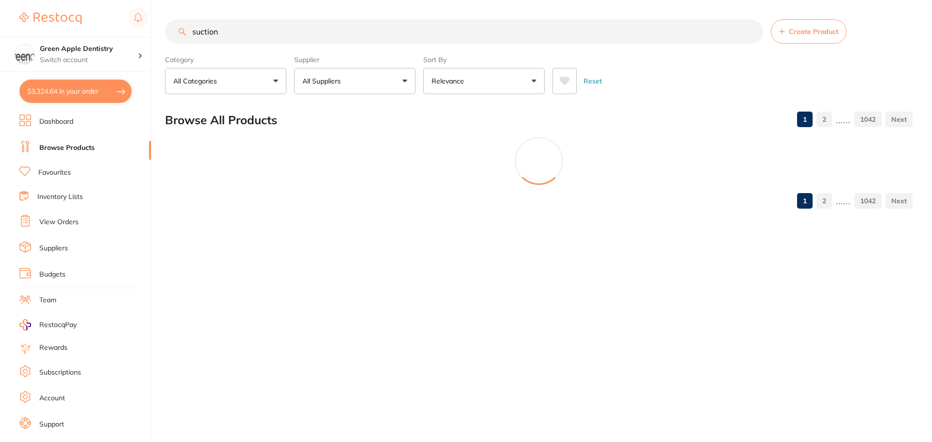
click at [452, 41] on input "suction" at bounding box center [464, 31] width 598 height 24
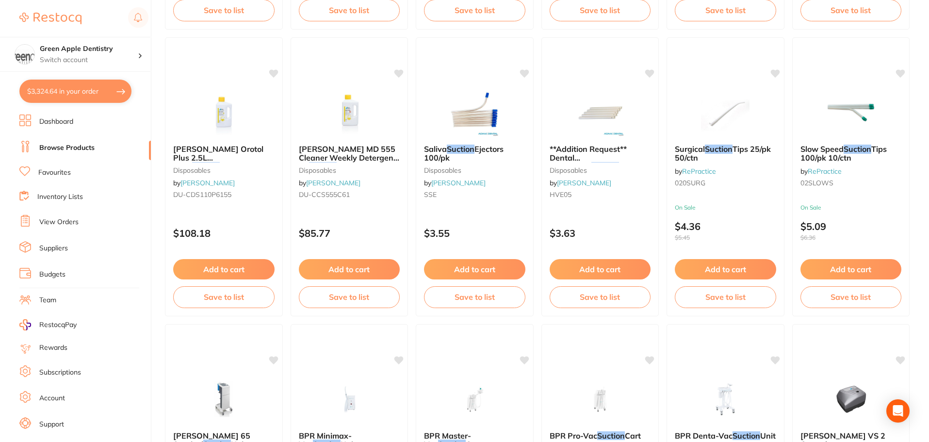
scroll to position [1553, 0]
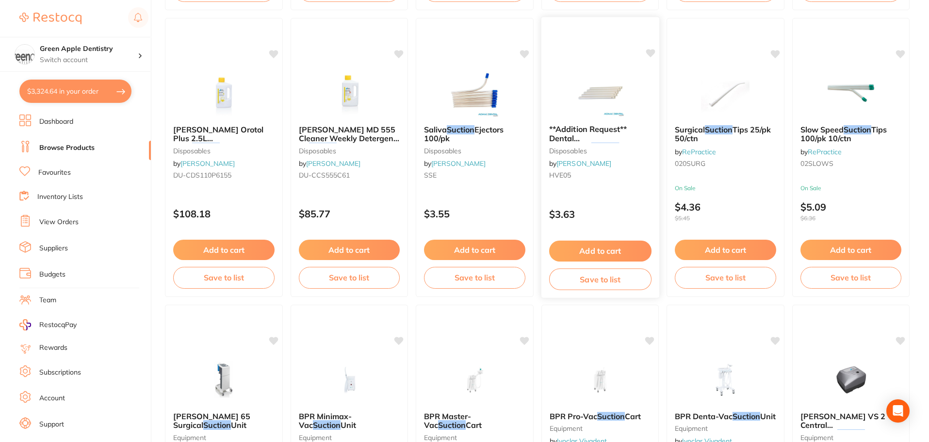
type input "suction"
click at [610, 245] on button "Add to cart" at bounding box center [600, 251] width 102 height 21
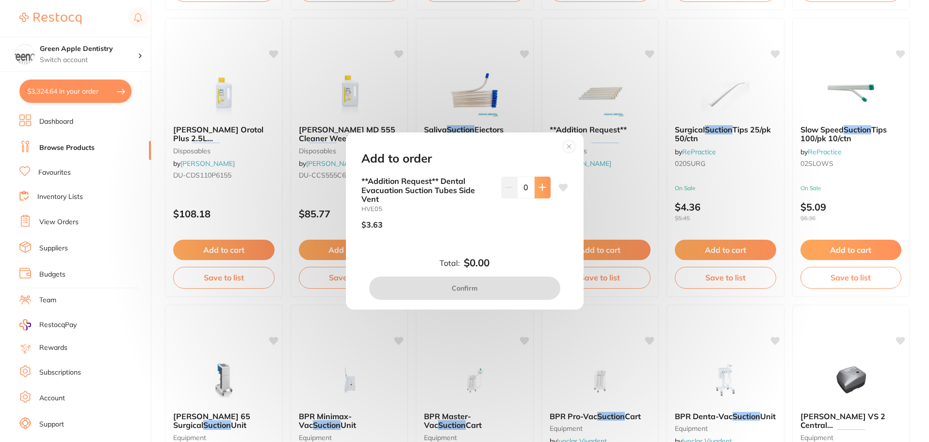
click at [538, 193] on button at bounding box center [543, 187] width 16 height 21
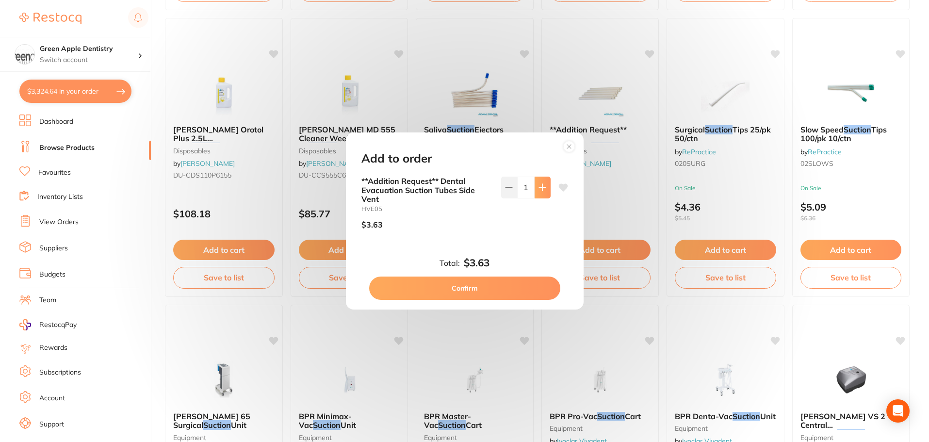
click at [538, 193] on button at bounding box center [543, 187] width 16 height 21
click at [537, 193] on button at bounding box center [543, 187] width 16 height 21
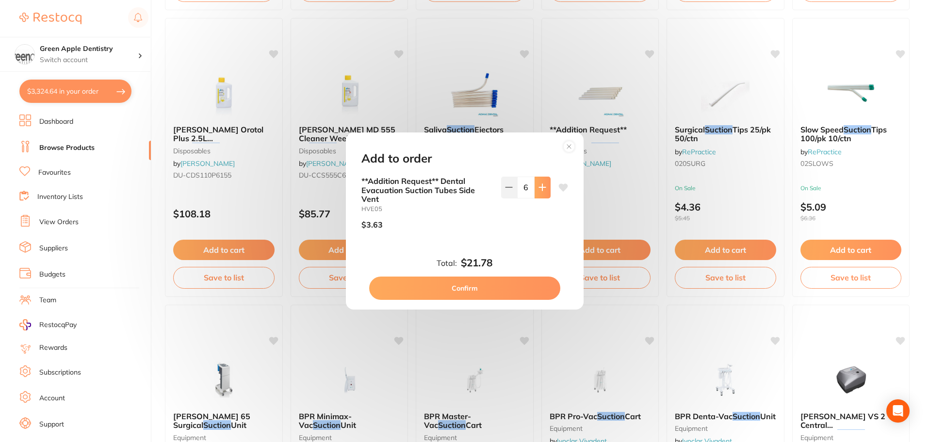
click at [537, 193] on button at bounding box center [543, 187] width 16 height 21
click at [505, 189] on icon at bounding box center [509, 187] width 8 height 8
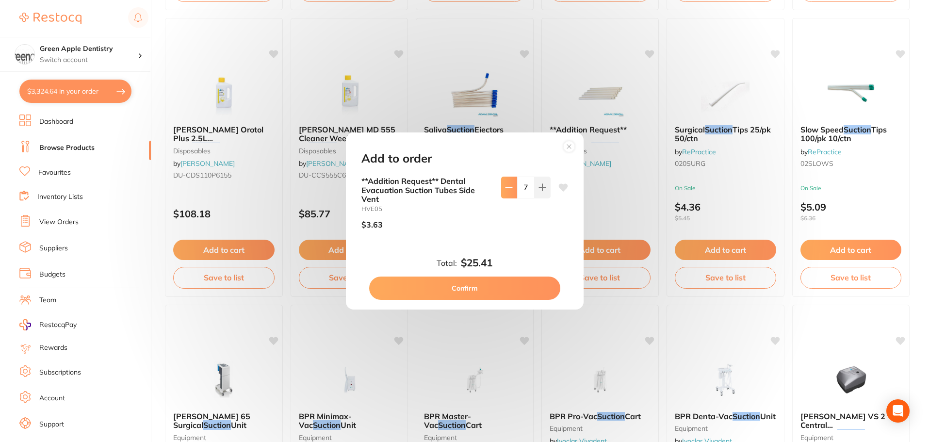
click at [505, 189] on icon at bounding box center [509, 187] width 8 height 8
click at [503, 187] on button at bounding box center [509, 187] width 16 height 21
type input "5"
click at [491, 279] on button "Confirm" at bounding box center [464, 288] width 191 height 23
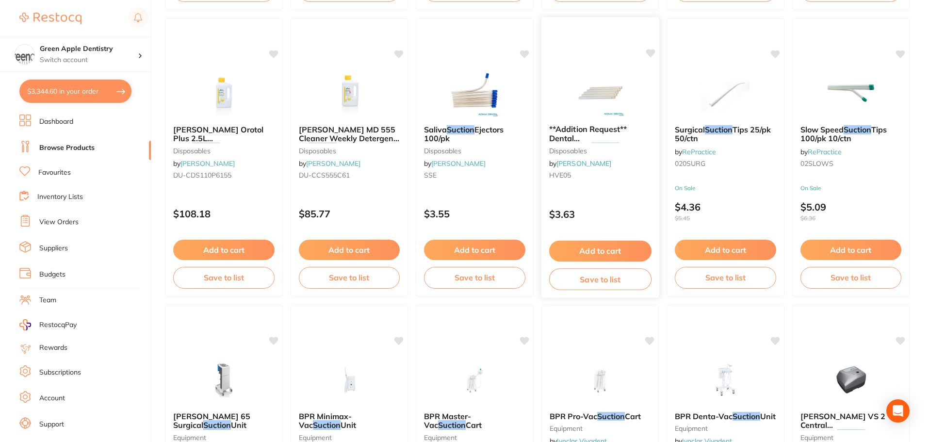
checkbox input "false"
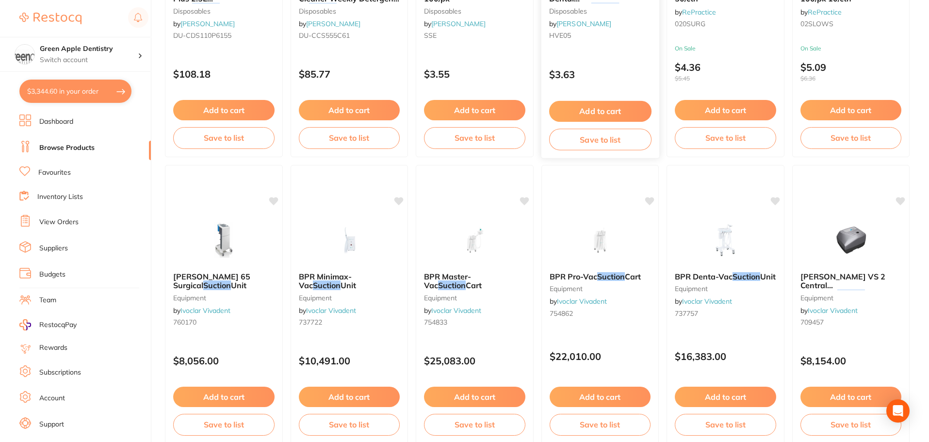
scroll to position [1698, 0]
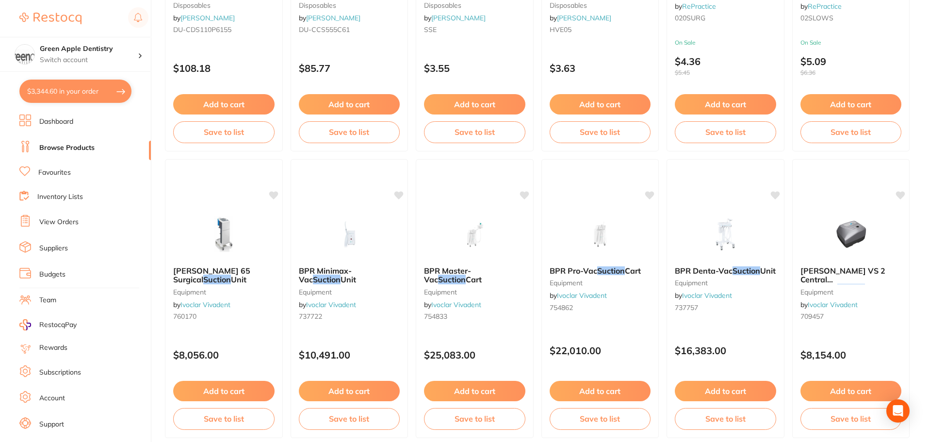
drag, startPoint x: 245, startPoint y: 235, endPoint x: 349, endPoint y: 229, distance: 104.4
click at [245, 235] on img at bounding box center [223, 234] width 63 height 49
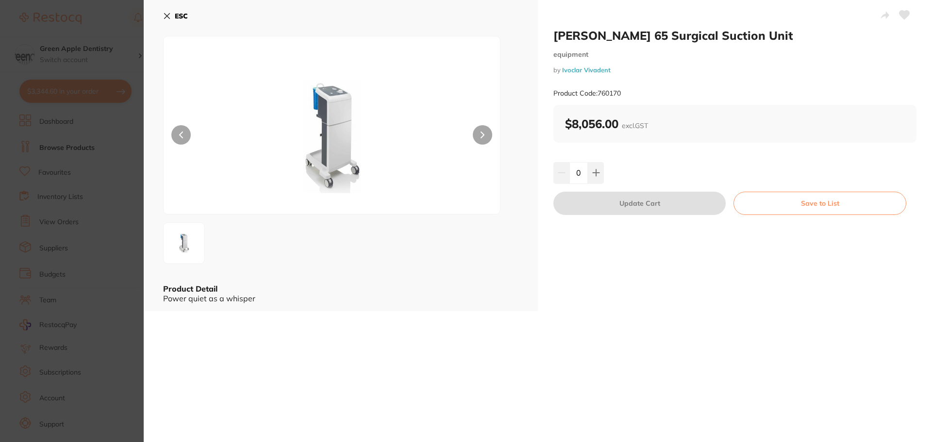
click at [175, 13] on b "ESC" at bounding box center [181, 16] width 13 height 9
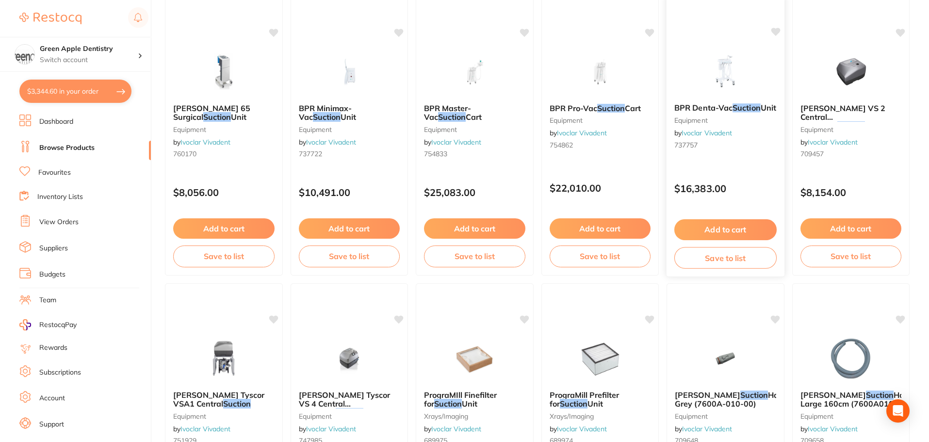
scroll to position [1844, 0]
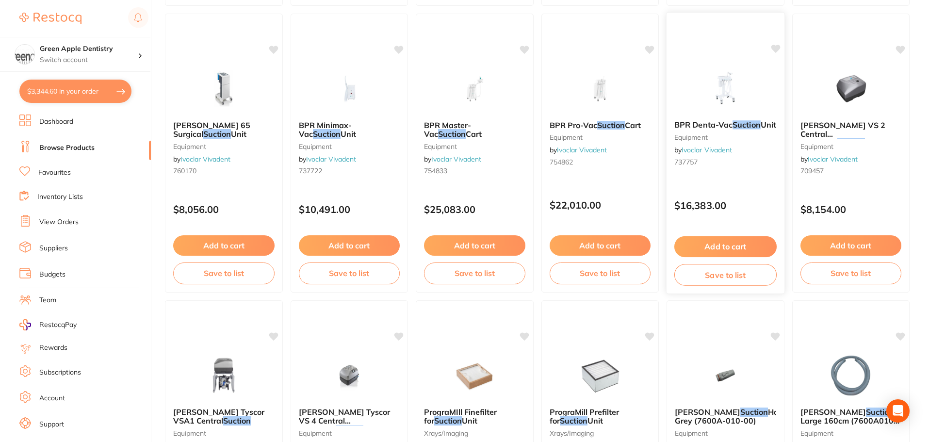
click at [734, 90] on img at bounding box center [726, 88] width 64 height 49
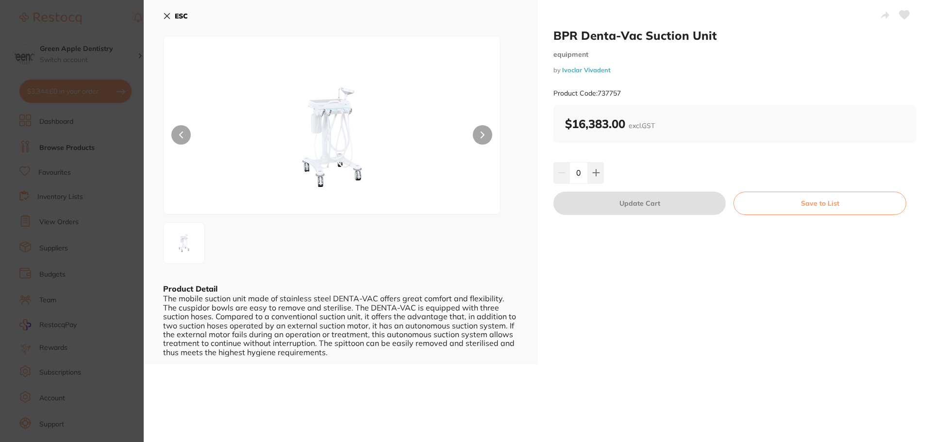
click at [184, 16] on b "ESC" at bounding box center [181, 16] width 13 height 9
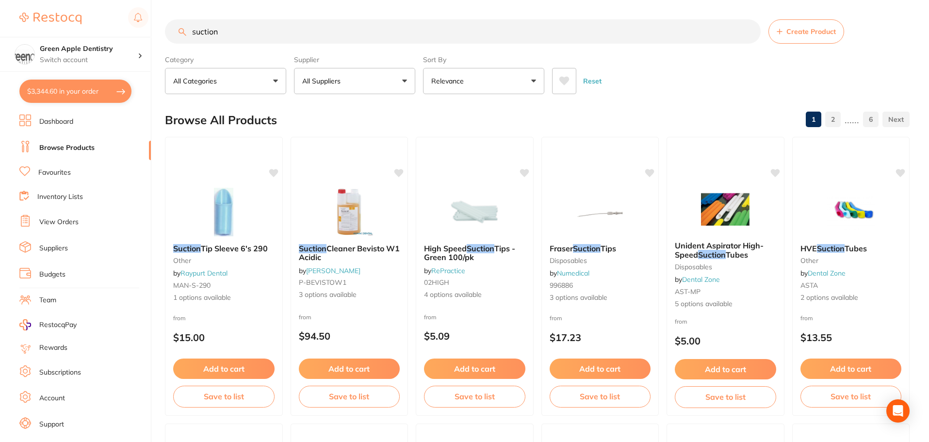
click at [228, 30] on input "suction" at bounding box center [463, 31] width 596 height 24
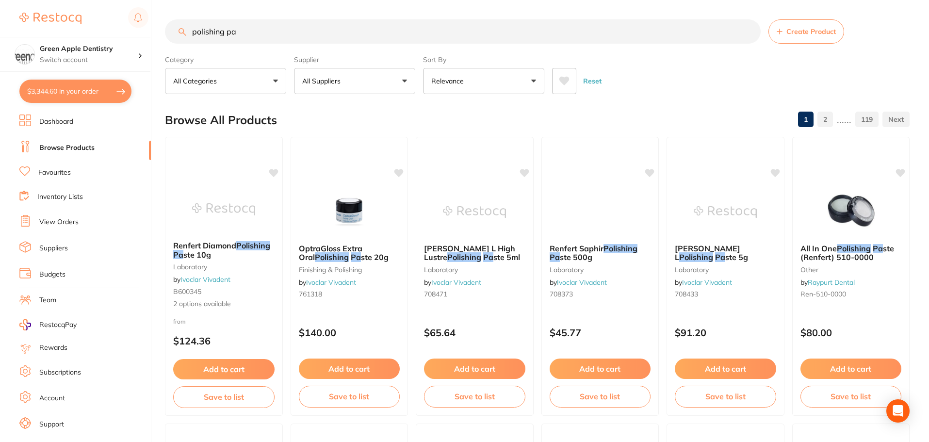
type input "polishing pa"
click at [68, 88] on button "$3,344.60 in your order" at bounding box center [75, 91] width 112 height 23
checkbox input "true"
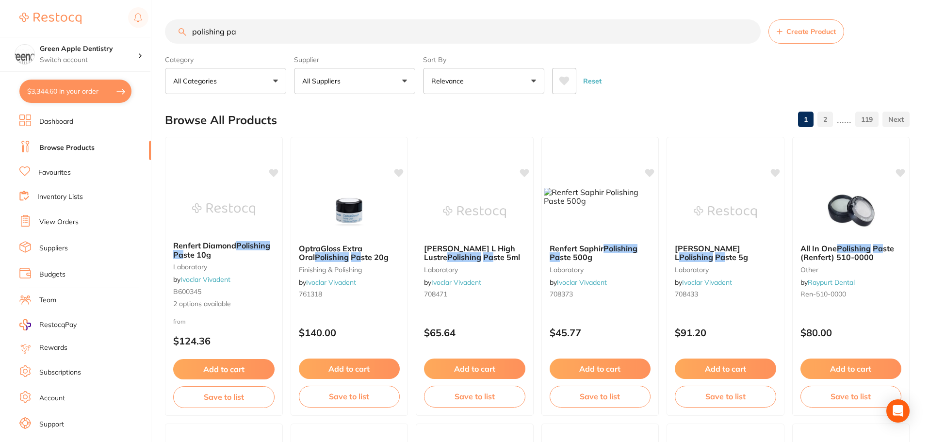
checkbox input "true"
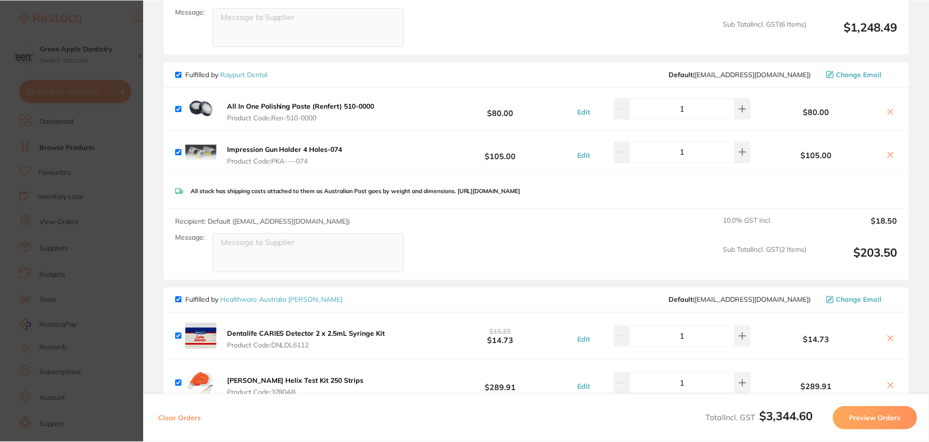
scroll to position [918, 0]
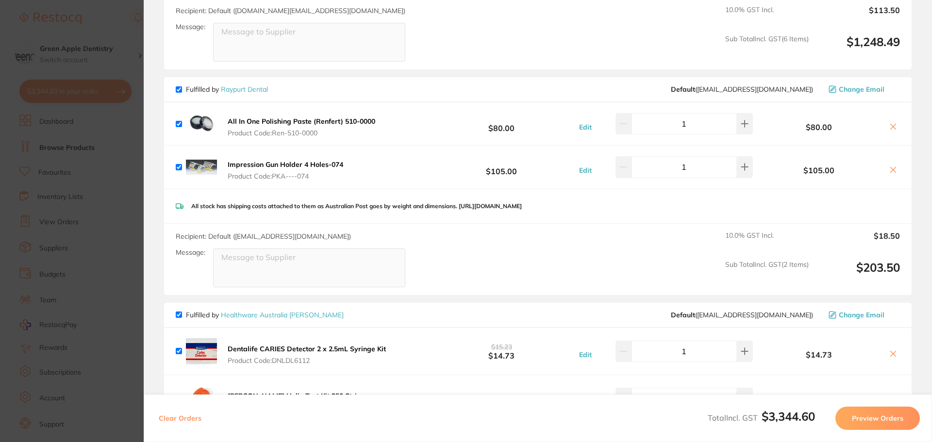
drag, startPoint x: 250, startPoint y: 90, endPoint x: 327, endPoint y: 148, distance: 97.0
click at [250, 90] on link "Raypurt Dental" at bounding box center [244, 89] width 47 height 9
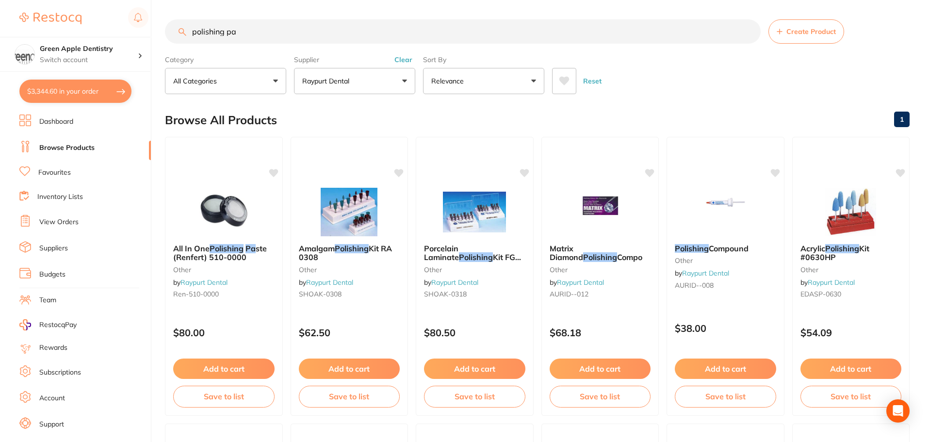
click at [312, 28] on input "polishing pa" at bounding box center [463, 31] width 596 height 24
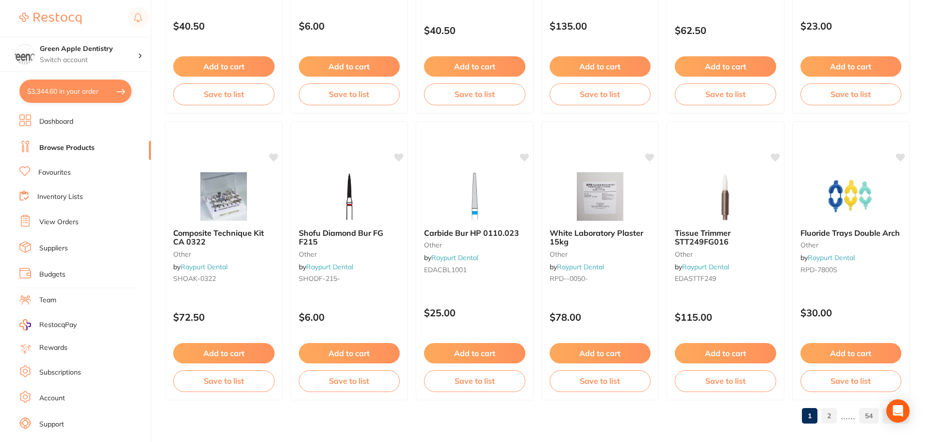
scroll to position [2318, 0]
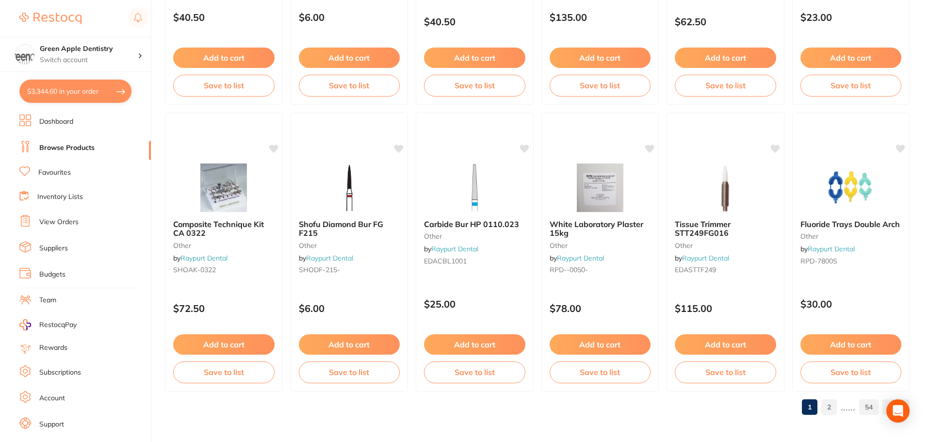
click at [834, 407] on link "2" at bounding box center [829, 406] width 16 height 19
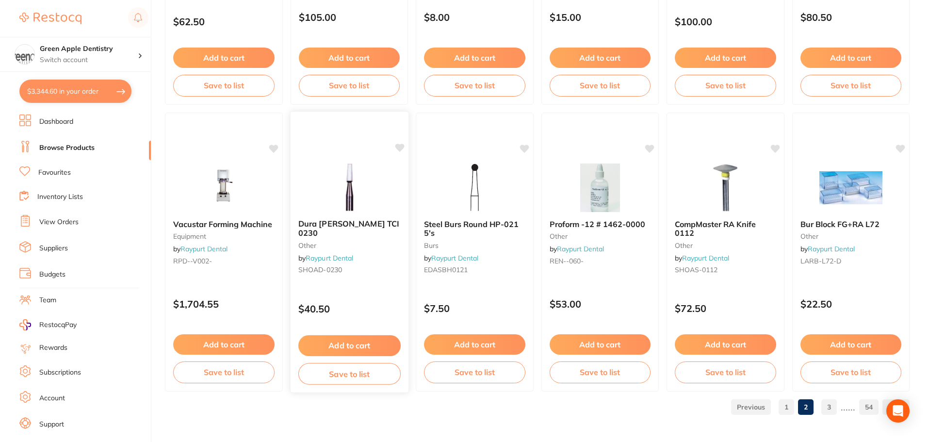
click at [382, 199] on div at bounding box center [349, 187] width 118 height 49
click at [359, 182] on img at bounding box center [349, 187] width 64 height 49
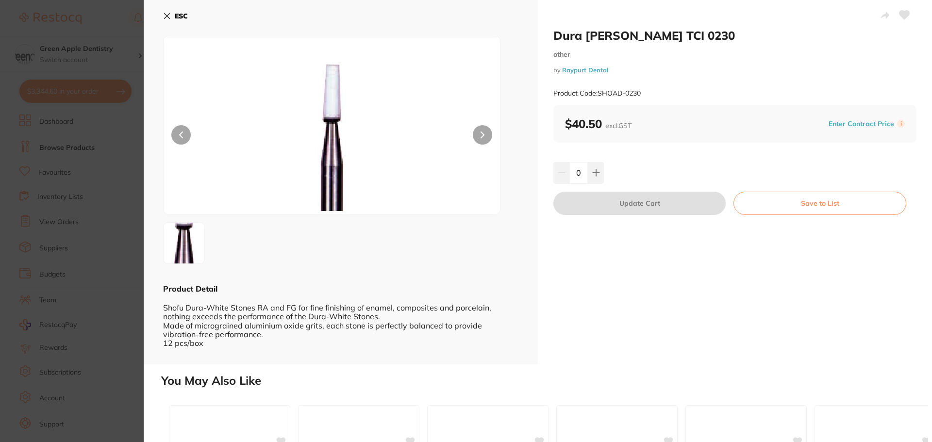
click at [175, 10] on button "ESC" at bounding box center [175, 16] width 25 height 16
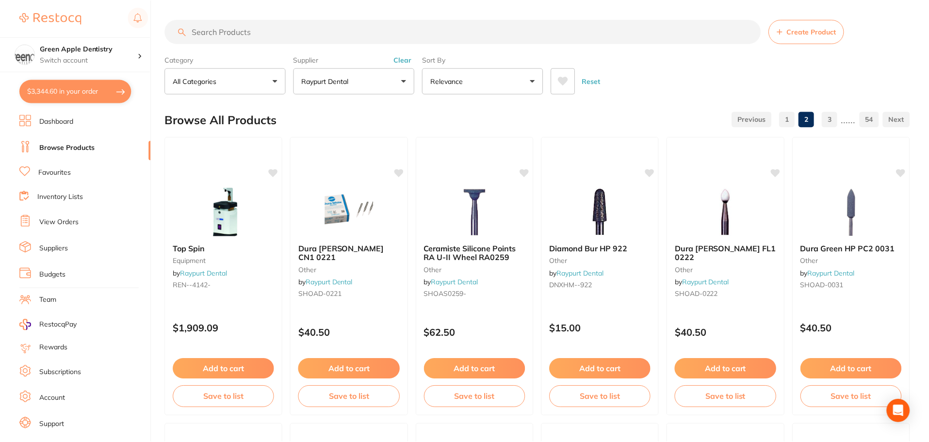
scroll to position [2318, 0]
